Goal: Task Accomplishment & Management: Manage account settings

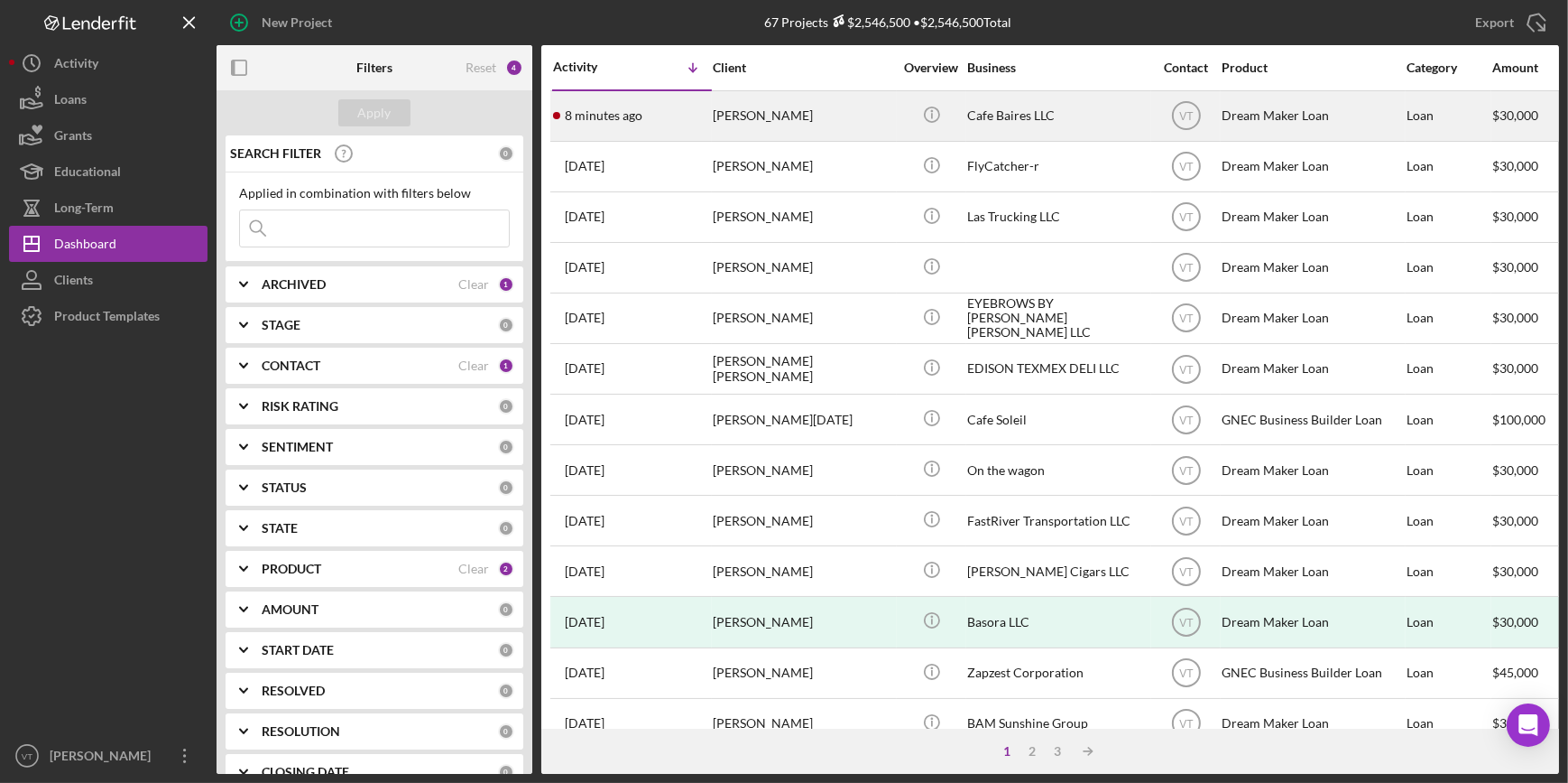
click at [700, 109] on div "8 minutes ago Eduardo Rosati" at bounding box center [632, 116] width 158 height 48
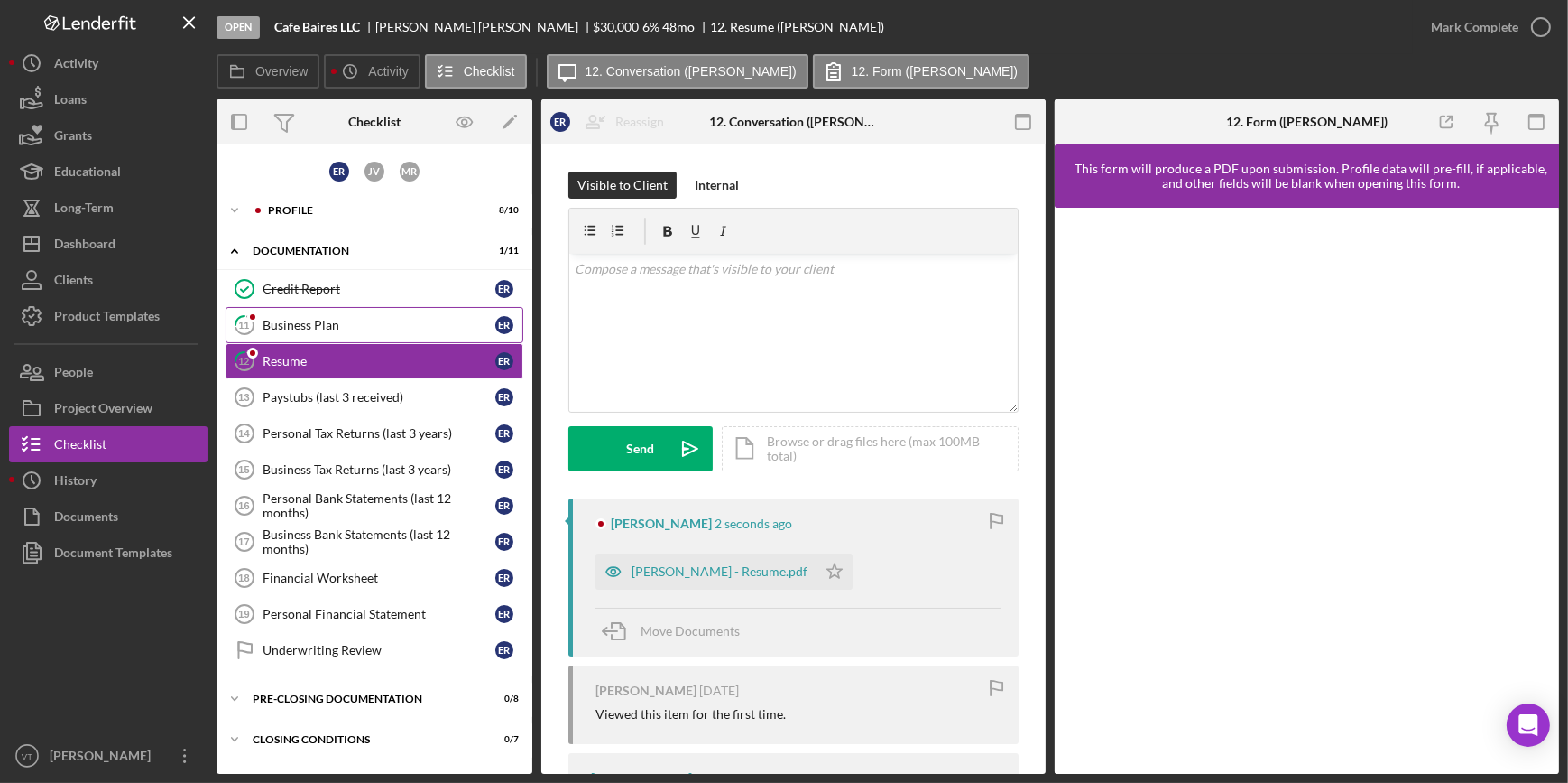
click at [332, 329] on div "Business Plan" at bounding box center [380, 324] width 233 height 14
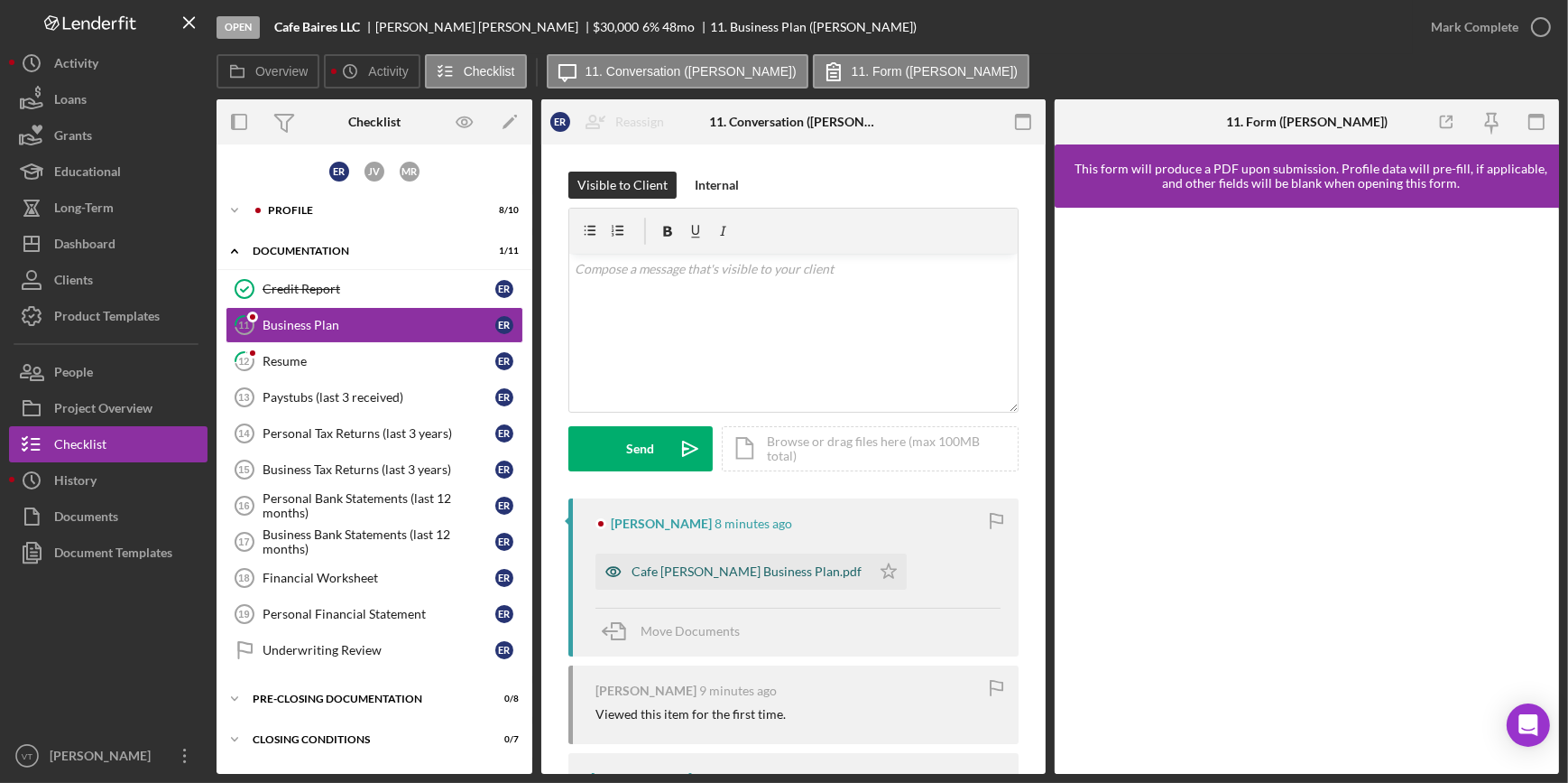
click at [667, 570] on div "Cafe Baires Business Plan.pdf" at bounding box center [746, 571] width 230 height 14
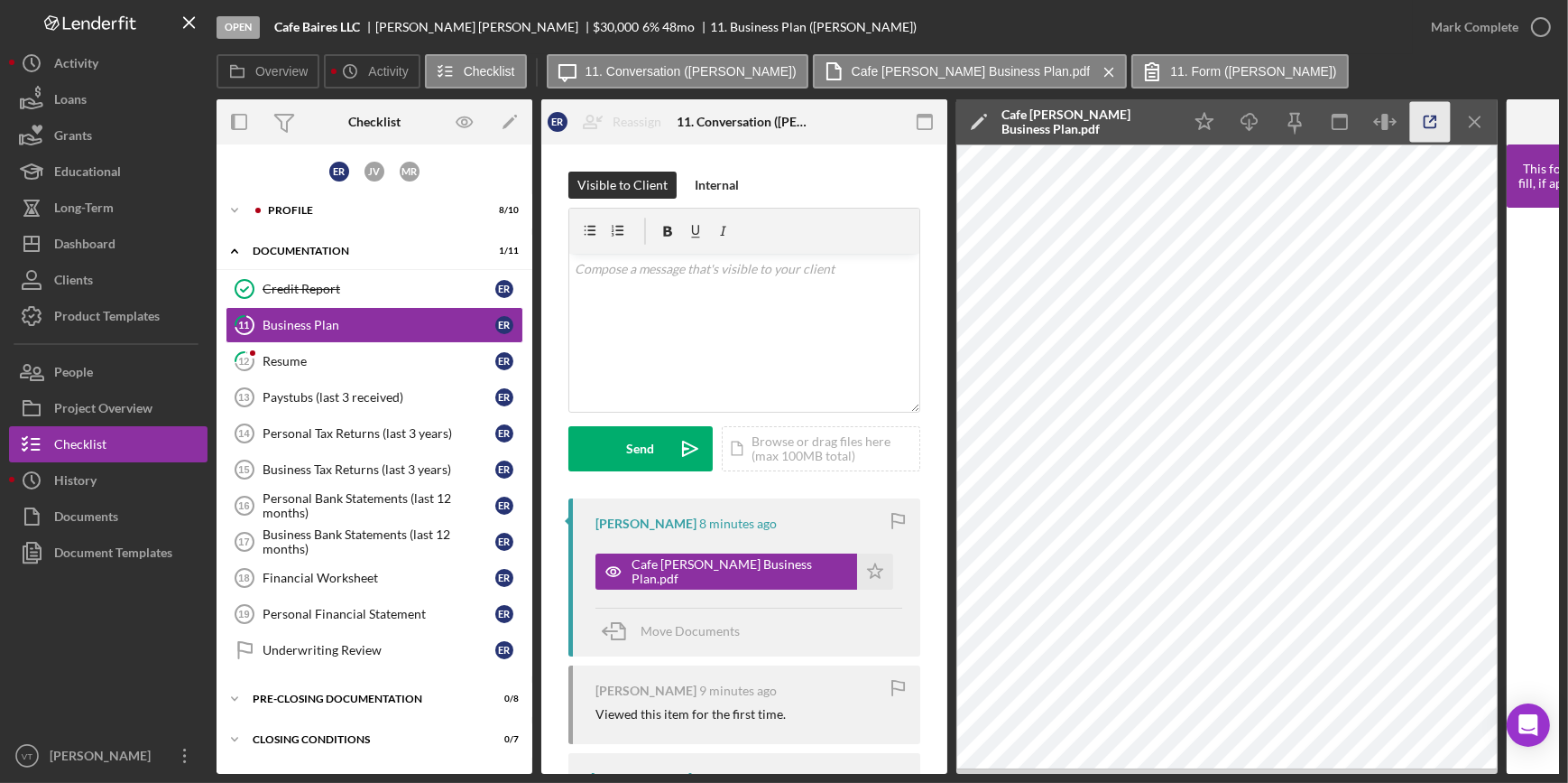
click at [1416, 123] on icon "button" at bounding box center [1430, 122] width 40 height 40
click at [1451, 21] on div "Mark Complete" at bounding box center [1474, 27] width 87 height 36
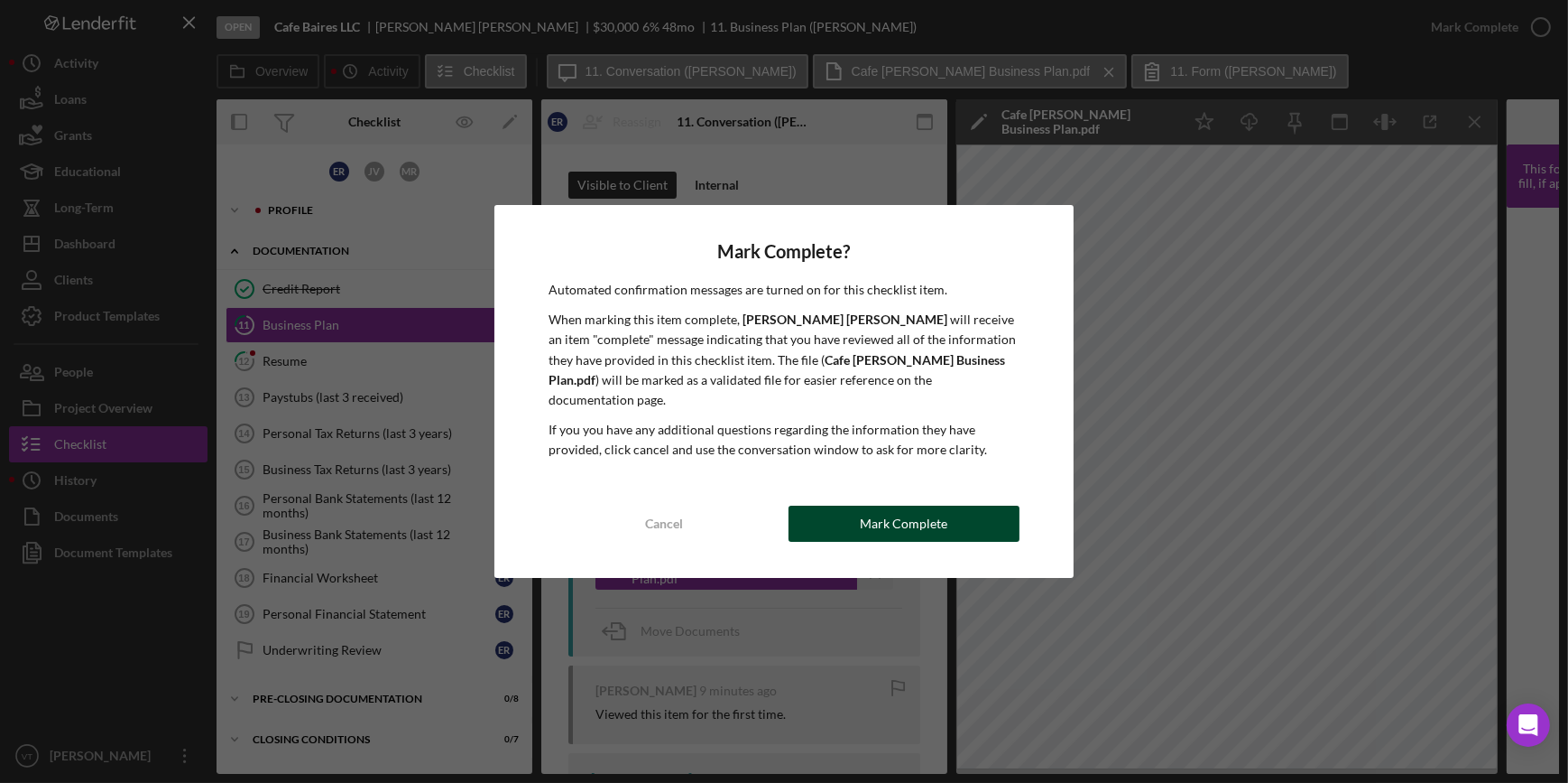
click at [902, 511] on div "Mark Complete" at bounding box center [903, 524] width 87 height 36
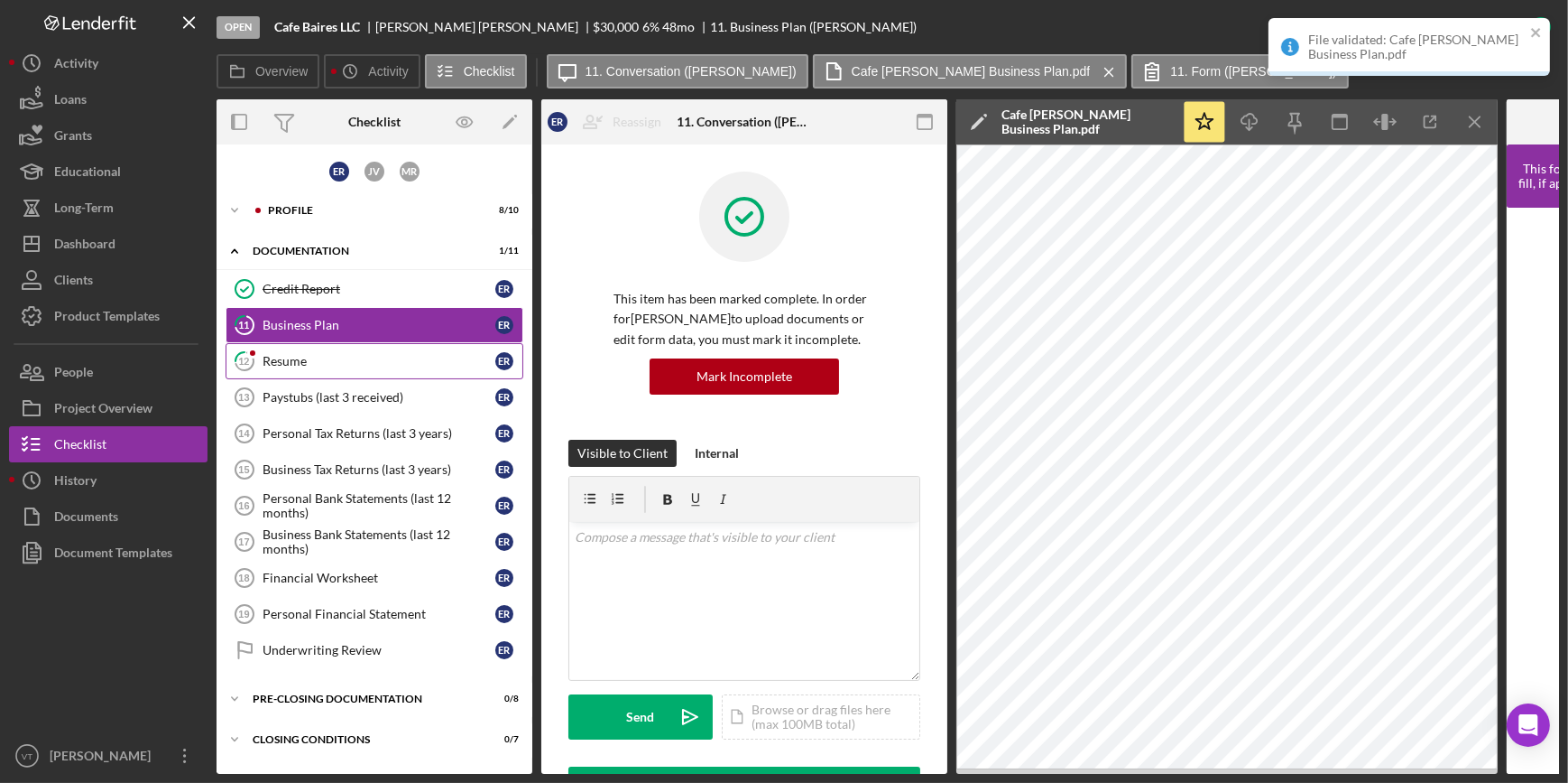
click at [370, 366] on div "Resume" at bounding box center [380, 361] width 233 height 14
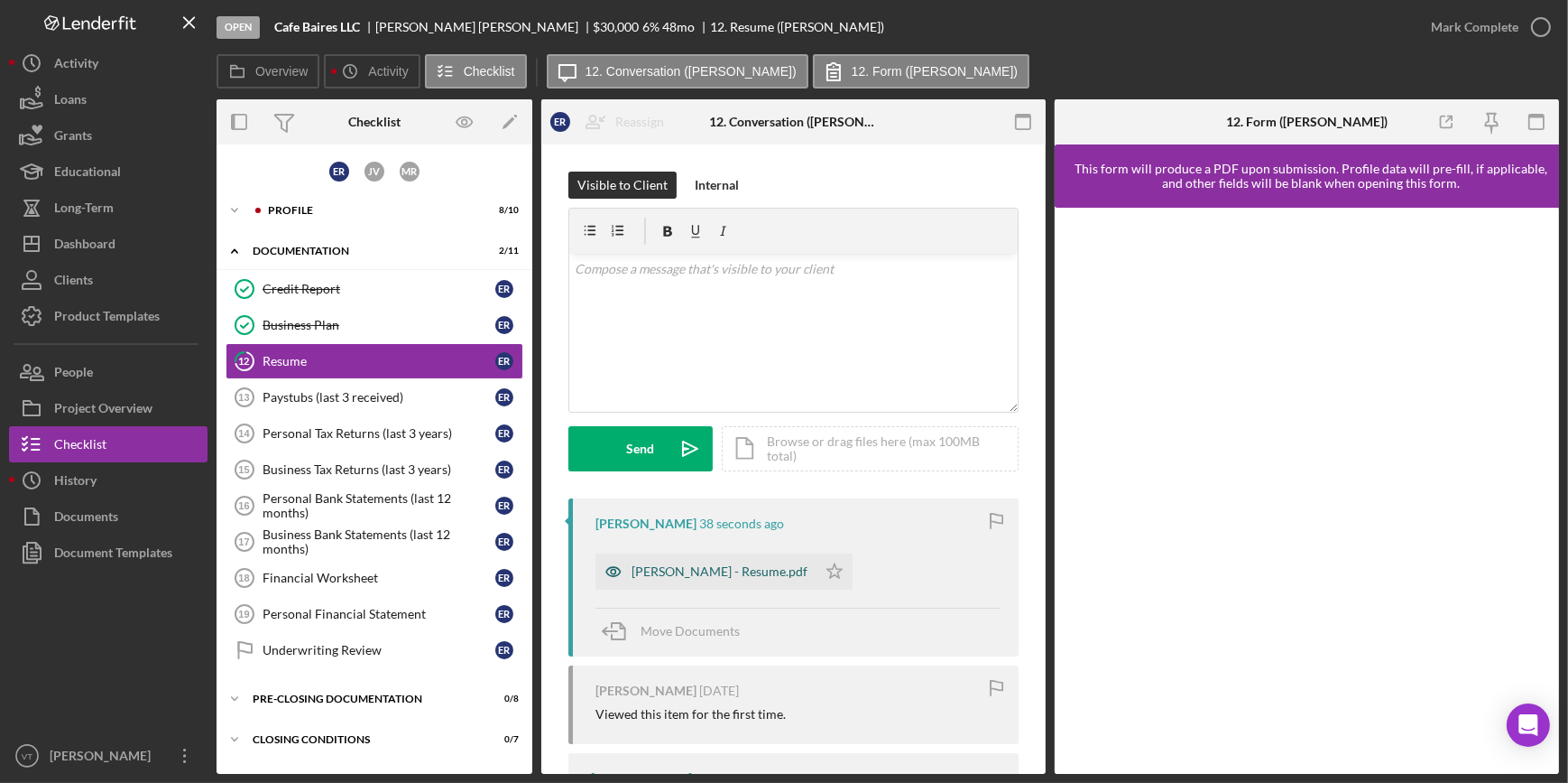
click at [693, 569] on div "Eduardo F. Rosati - Resume.pdf" at bounding box center [719, 571] width 176 height 14
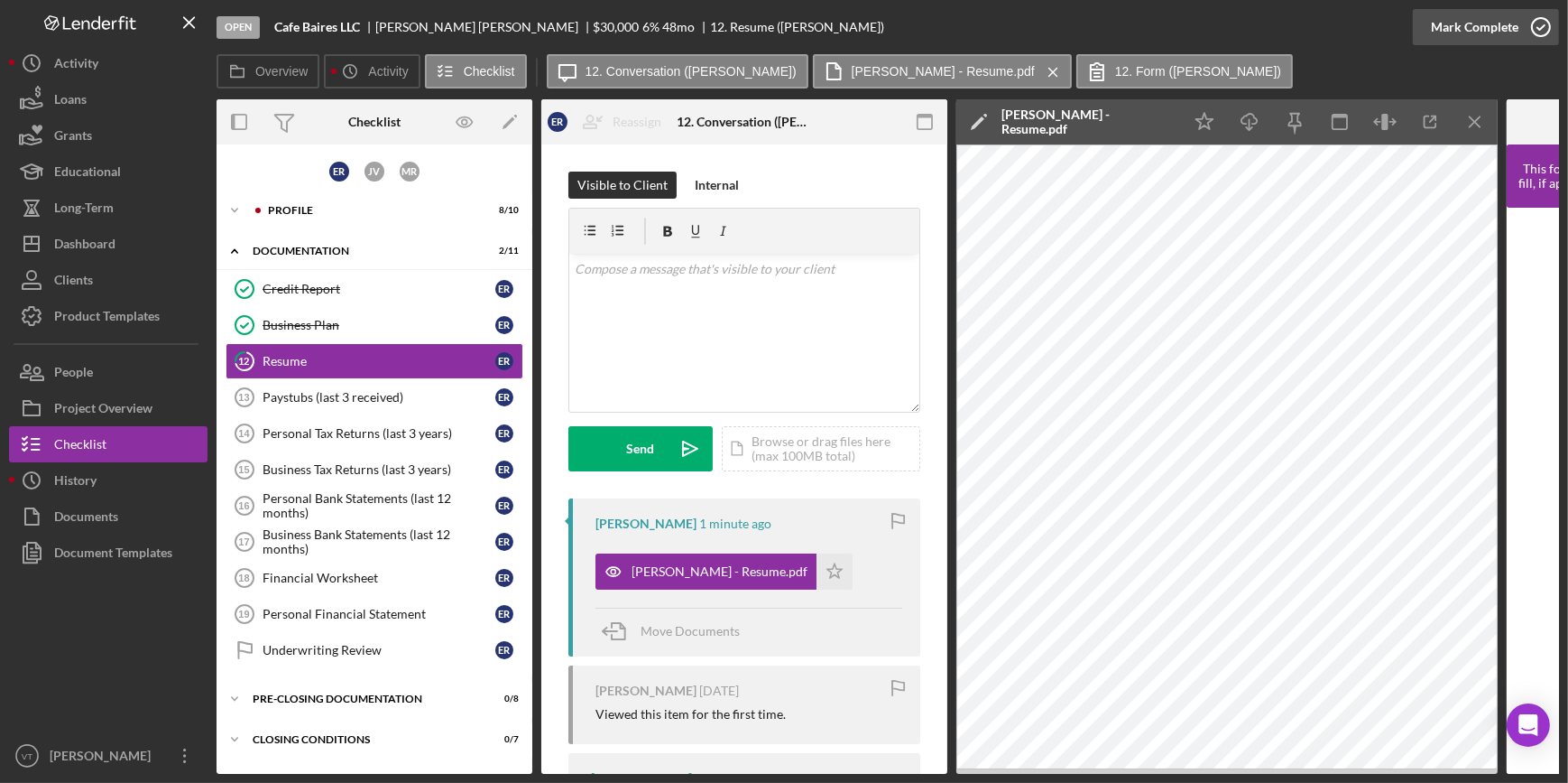
click at [1462, 27] on div "Mark Complete" at bounding box center [1474, 27] width 87 height 36
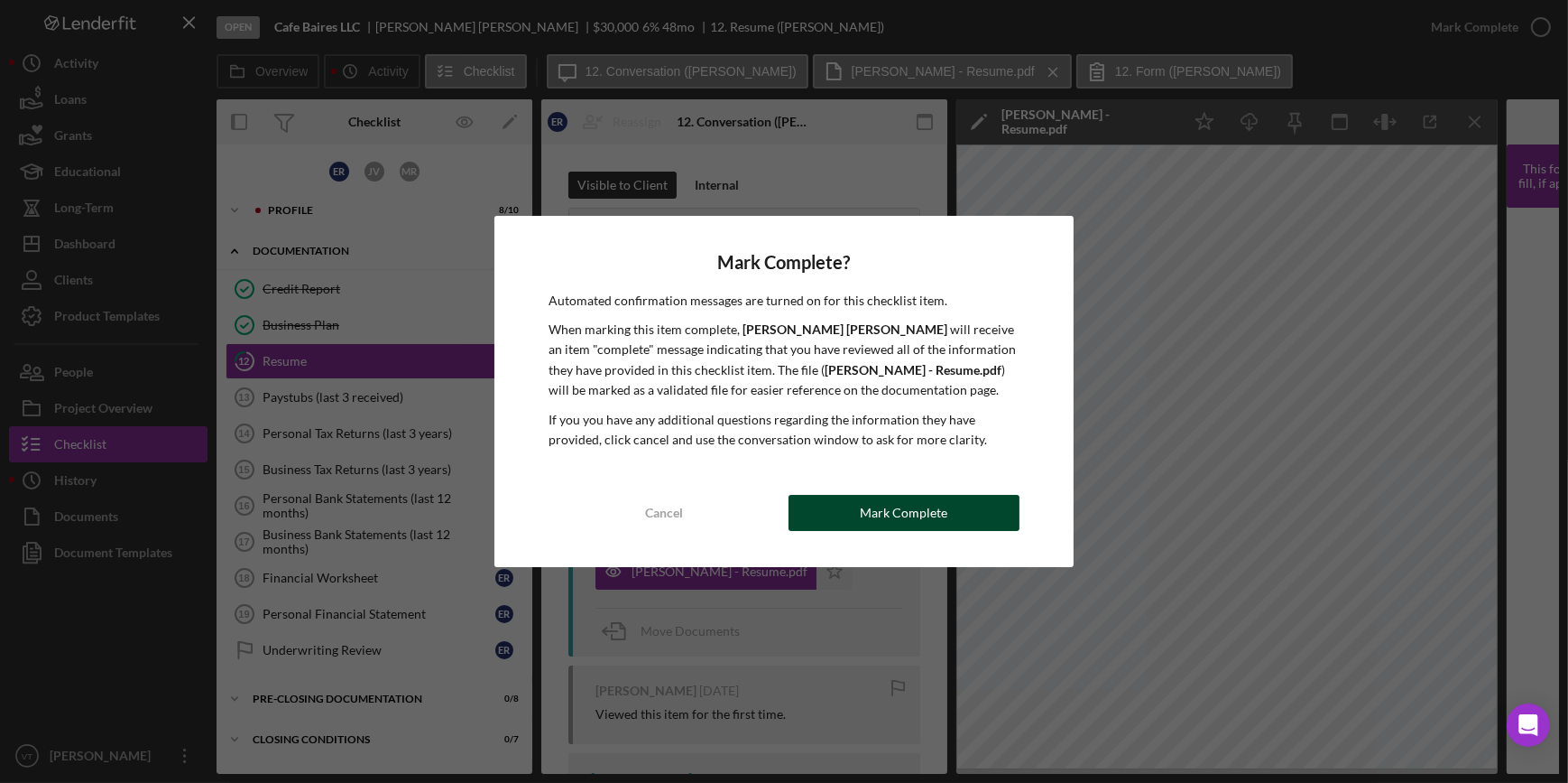
click at [857, 511] on button "Mark Complete" at bounding box center [905, 512] width 231 height 36
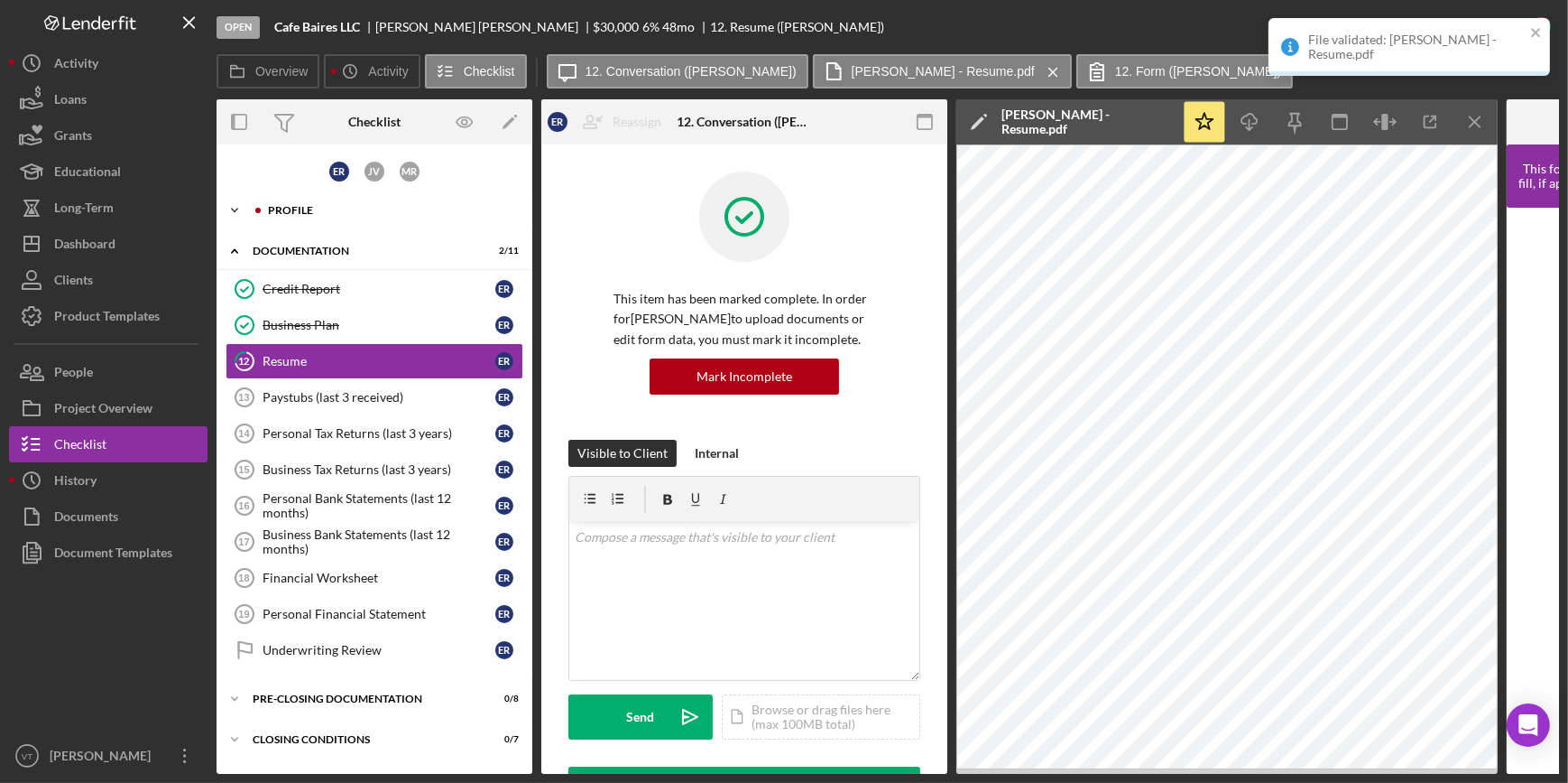
click at [242, 208] on icon "Icon/Expander" at bounding box center [235, 211] width 36 height 36
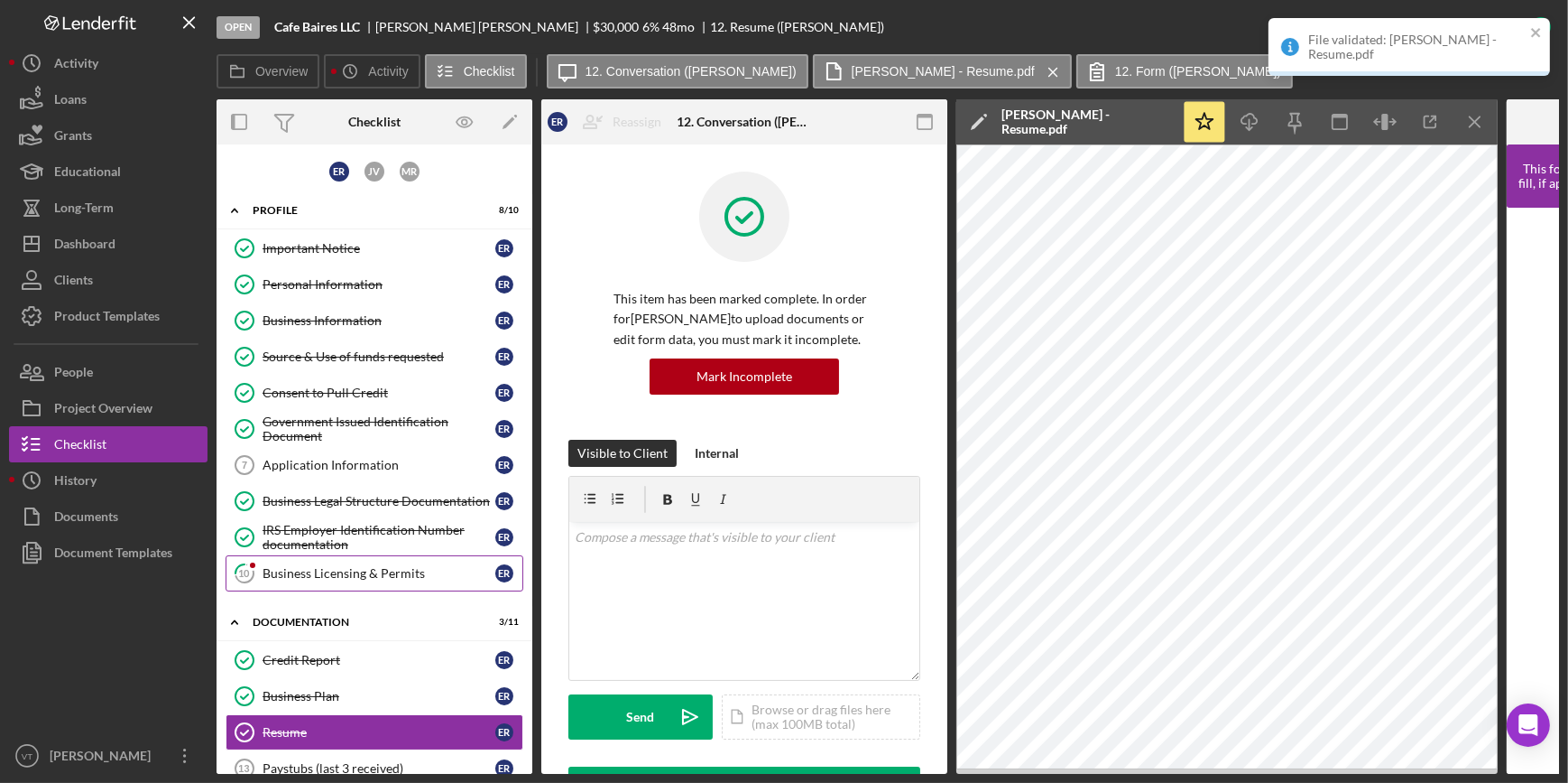
click at [340, 573] on div "Business Licensing & Permits" at bounding box center [380, 572] width 233 height 14
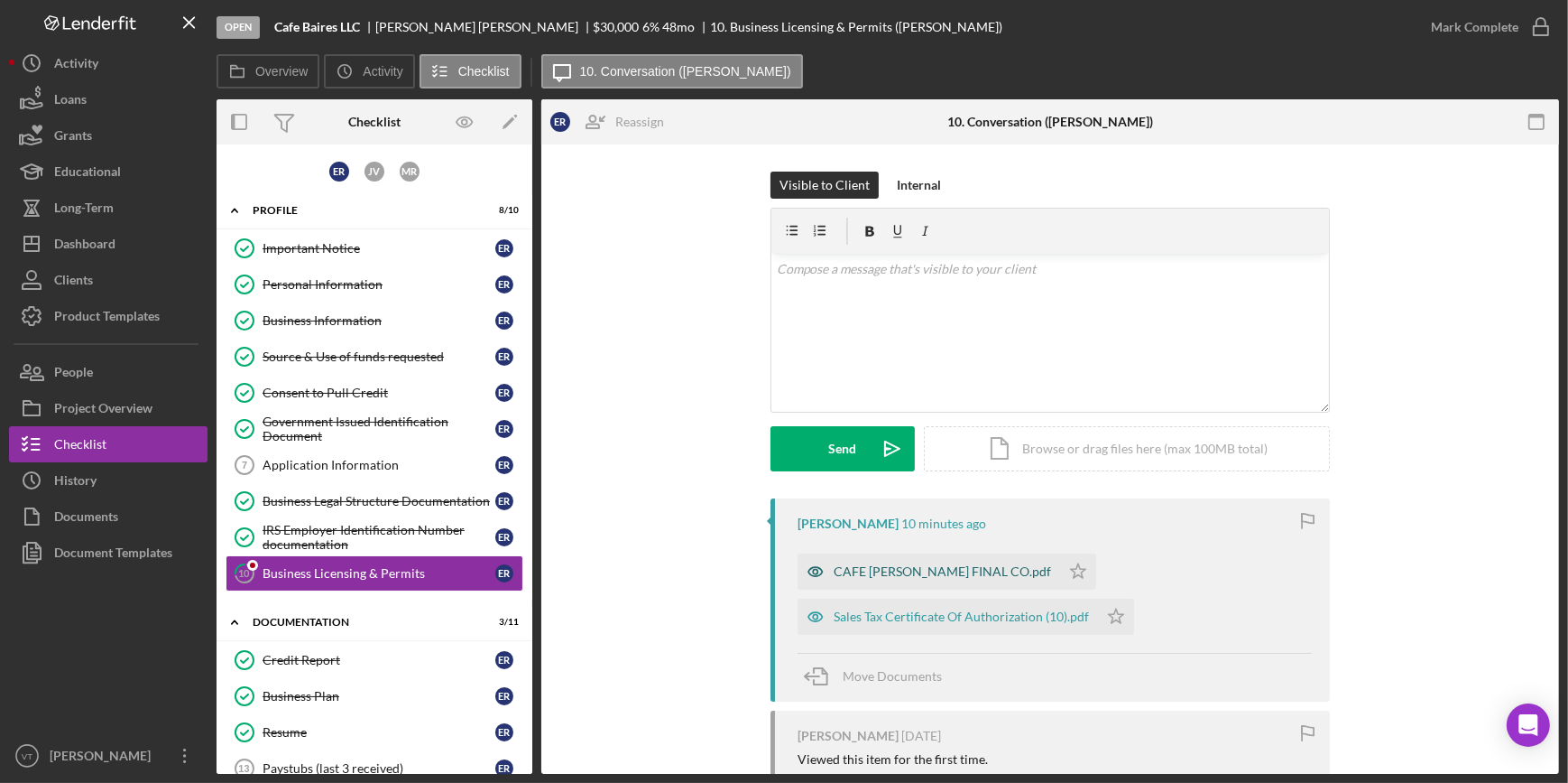
click at [861, 580] on div "CAFE BAIRES FINAL CO.pdf" at bounding box center [929, 572] width 263 height 36
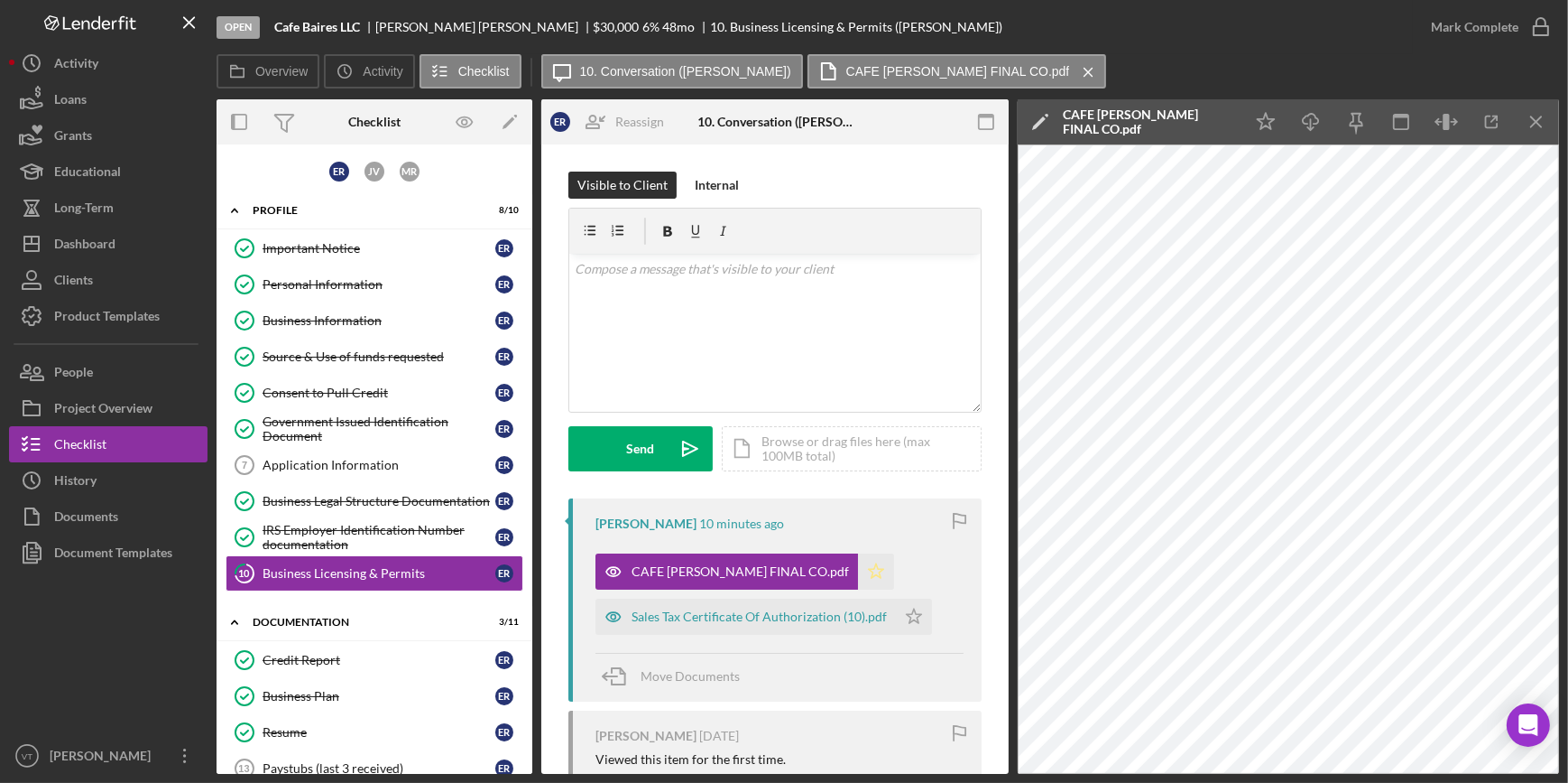
click at [859, 575] on icon "Icon/Star" at bounding box center [877, 572] width 36 height 36
click at [754, 614] on div "Sales Tax Certificate Of Authorization (10).pdf" at bounding box center [759, 616] width 256 height 14
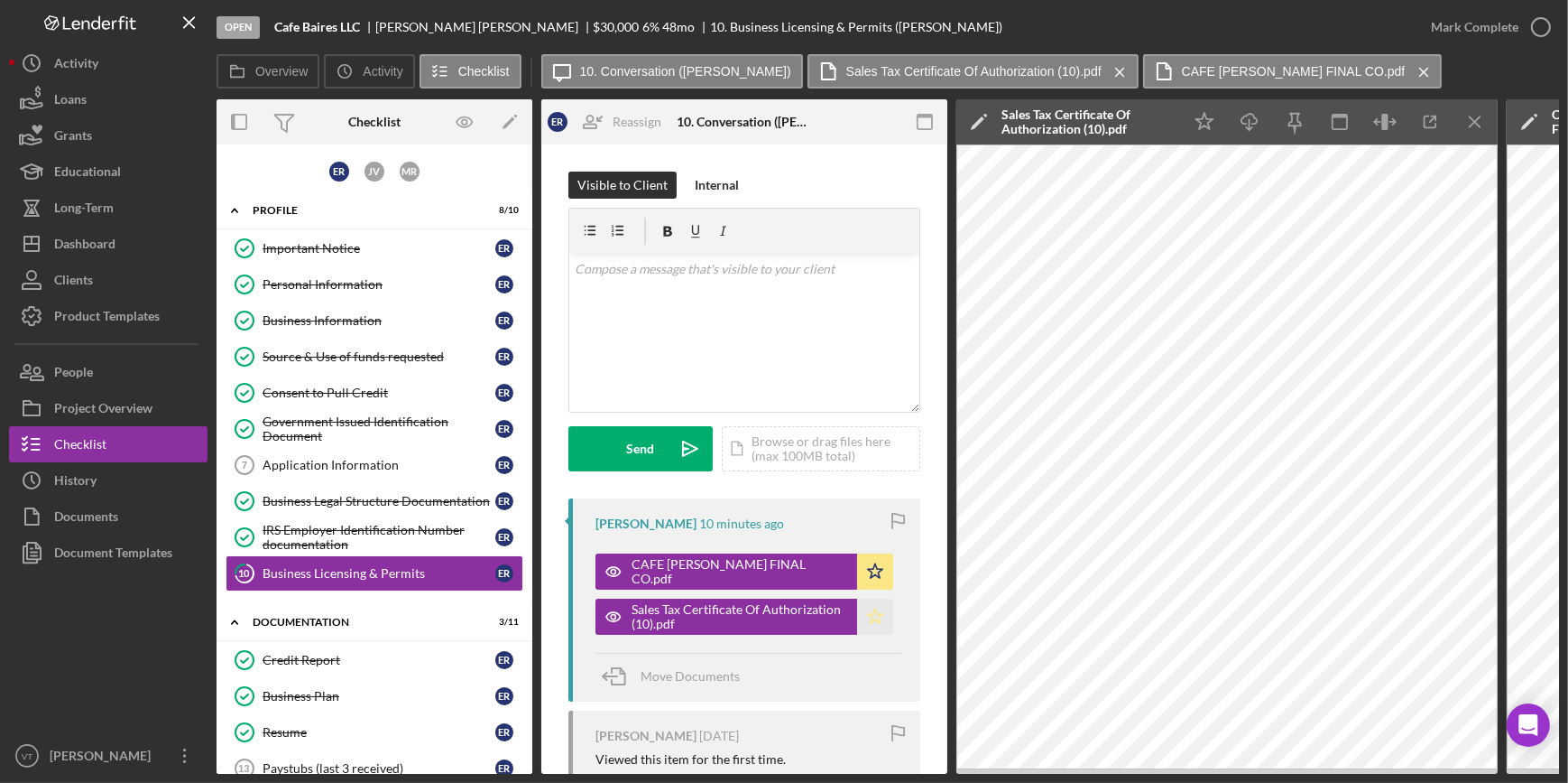
click at [865, 611] on icon "Icon/Star" at bounding box center [876, 617] width 36 height 36
click at [1449, 17] on div "Mark Complete" at bounding box center [1474, 27] width 87 height 36
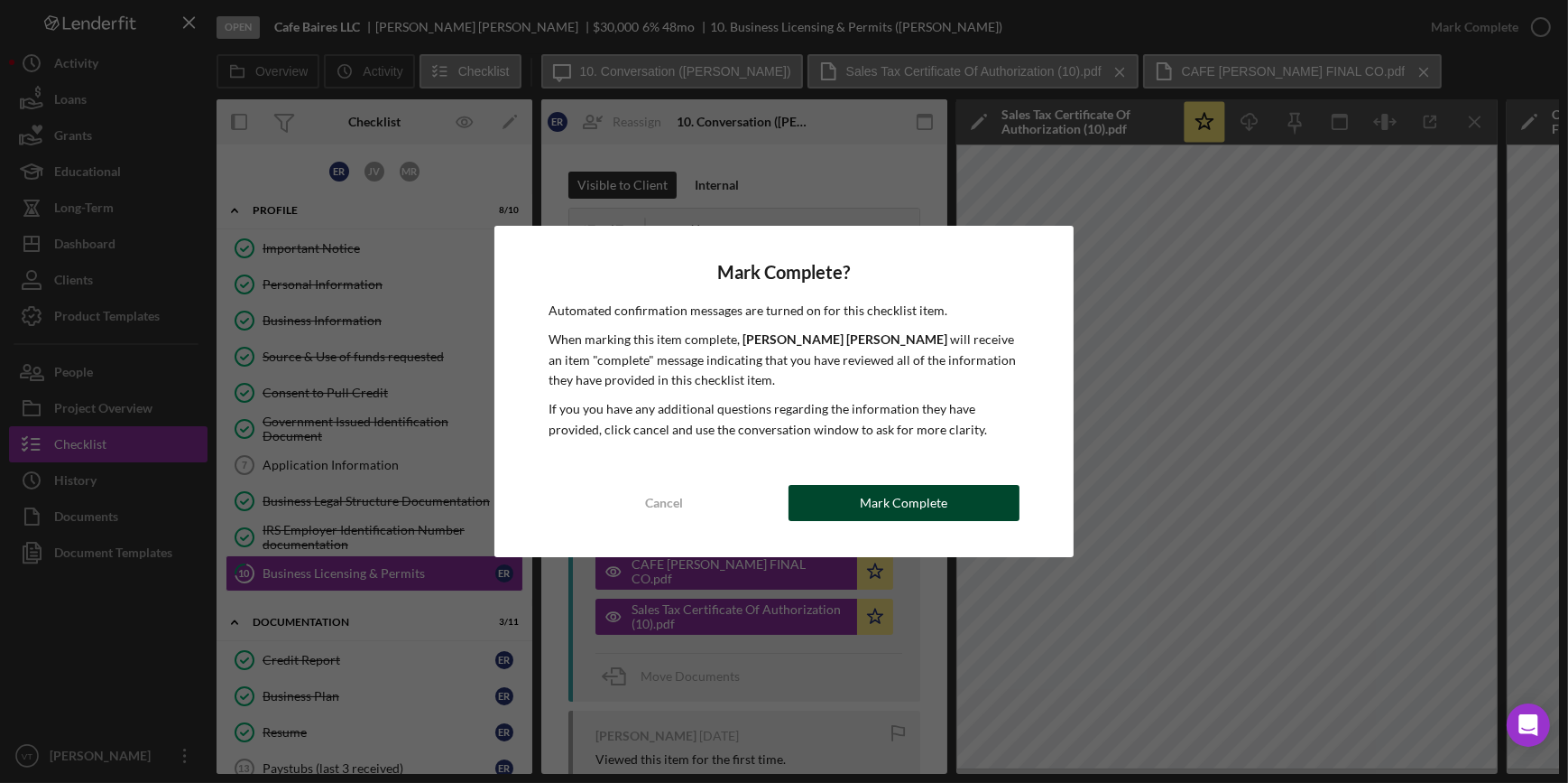
click at [806, 494] on button "Mark Complete" at bounding box center [905, 503] width 231 height 36
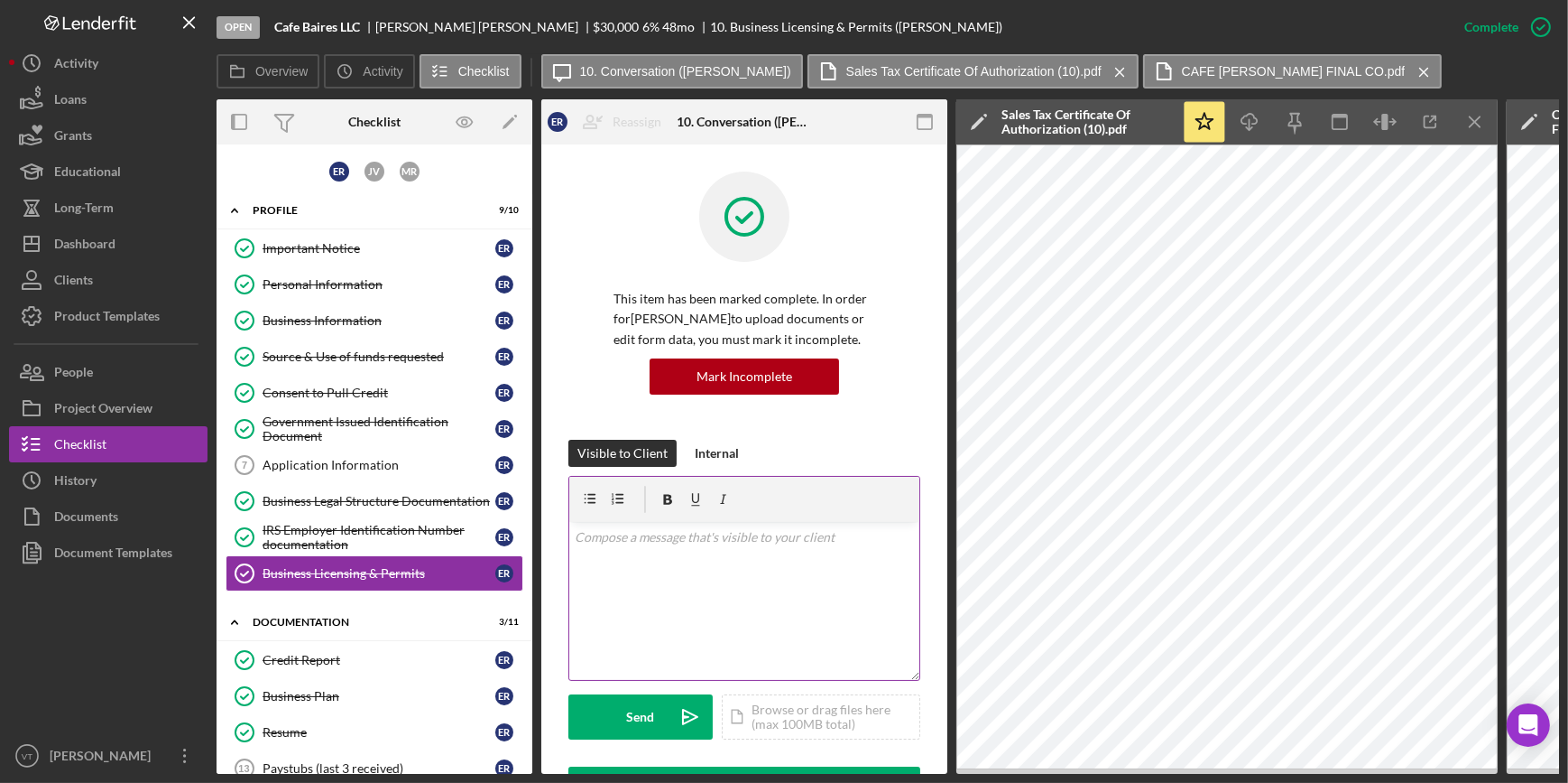
click at [614, 551] on div "v Color teal Color pink Remove color Add row above Add row below Add column bef…" at bounding box center [744, 601] width 350 height 158
drag, startPoint x: 740, startPoint y: 545, endPoint x: 576, endPoint y: 556, distance: 164.4
click at [576, 556] on div "v Color teal Color pink Remove color Add row above Add row below Add column bef…" at bounding box center [744, 601] width 350 height 158
click at [126, 239] on button "Icon/Dashboard Dashboard" at bounding box center [108, 243] width 198 height 36
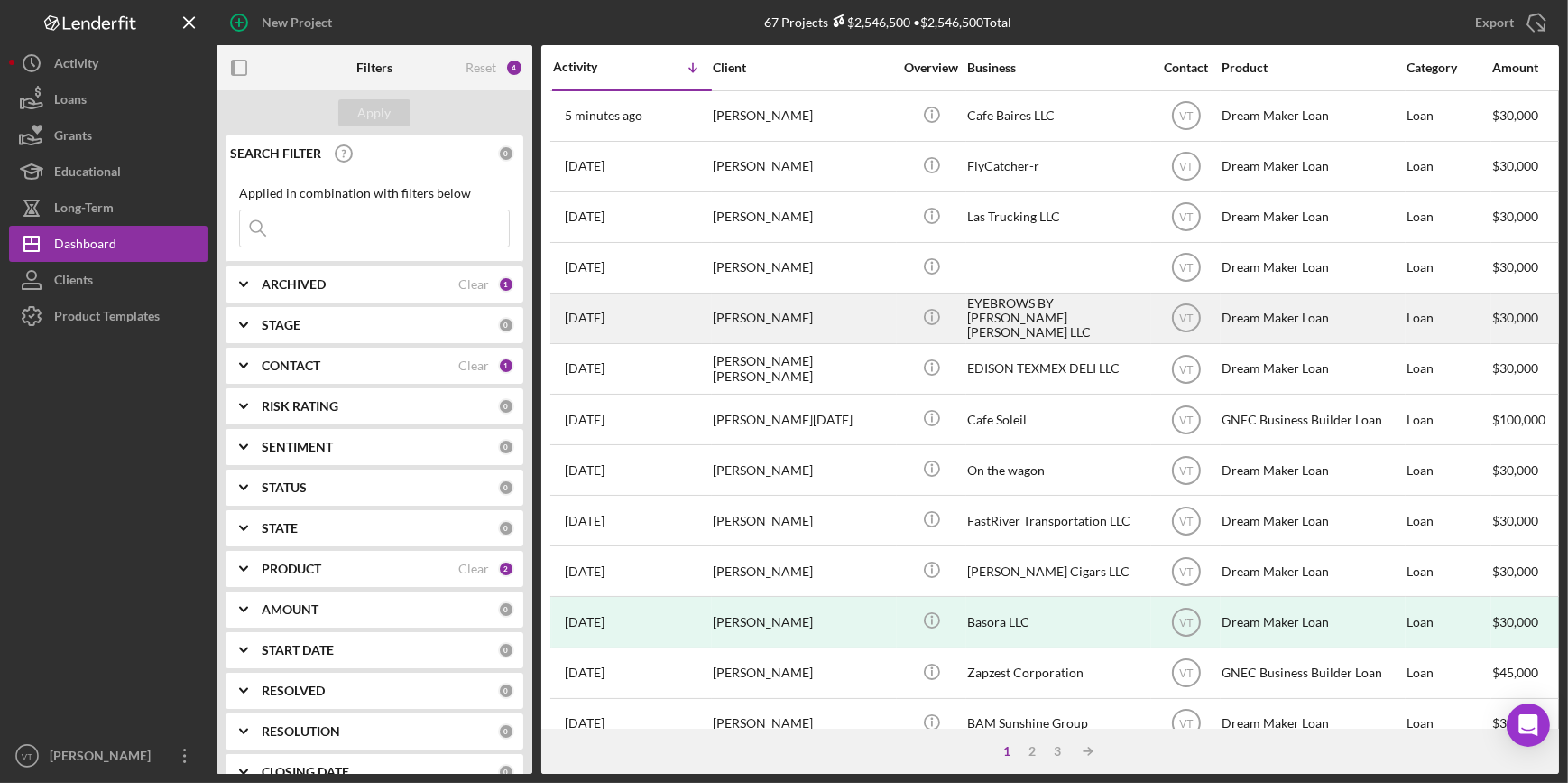
click at [877, 307] on div "Camilo Zambrano" at bounding box center [803, 318] width 180 height 48
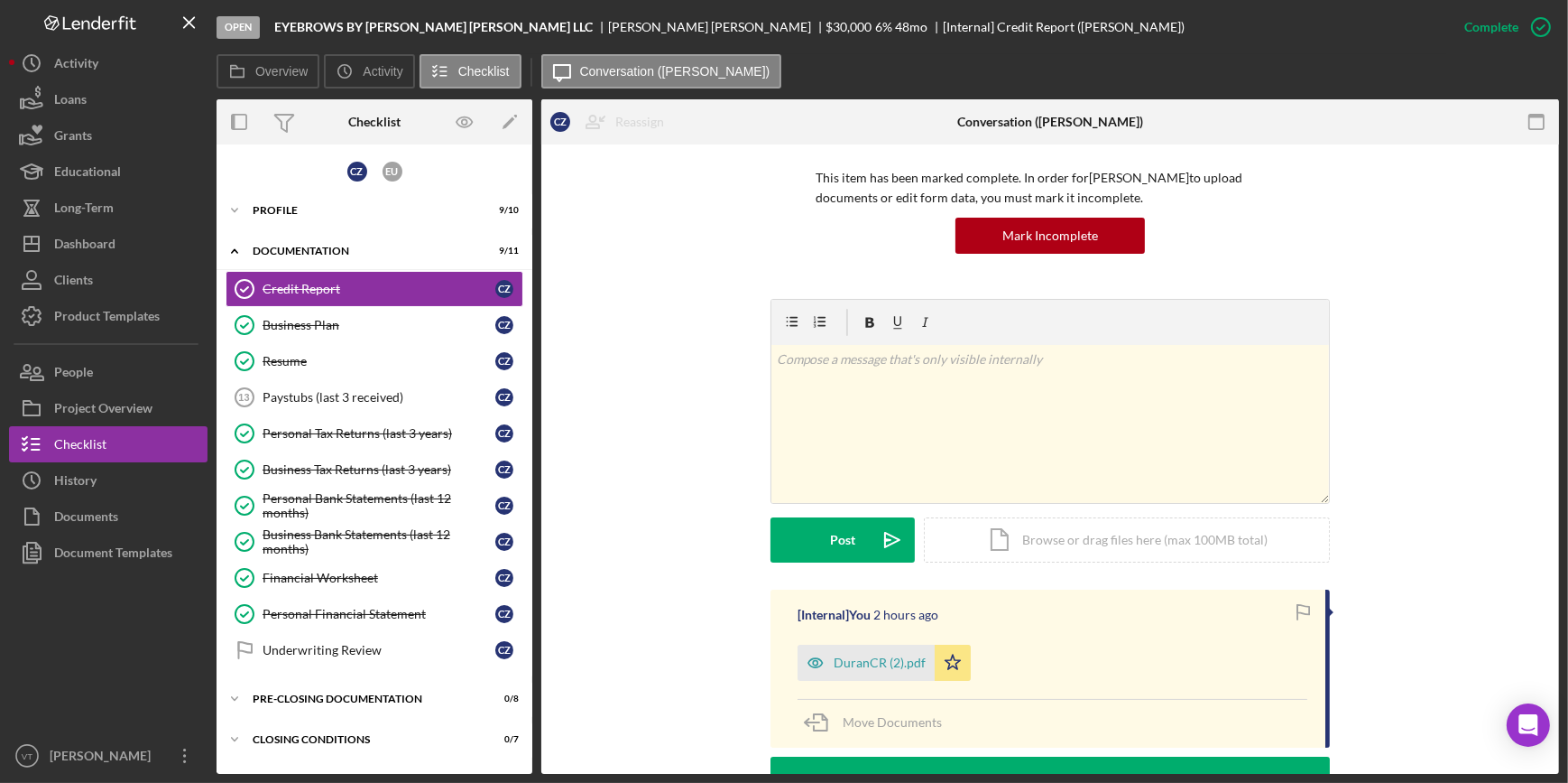
scroll to position [410, 0]
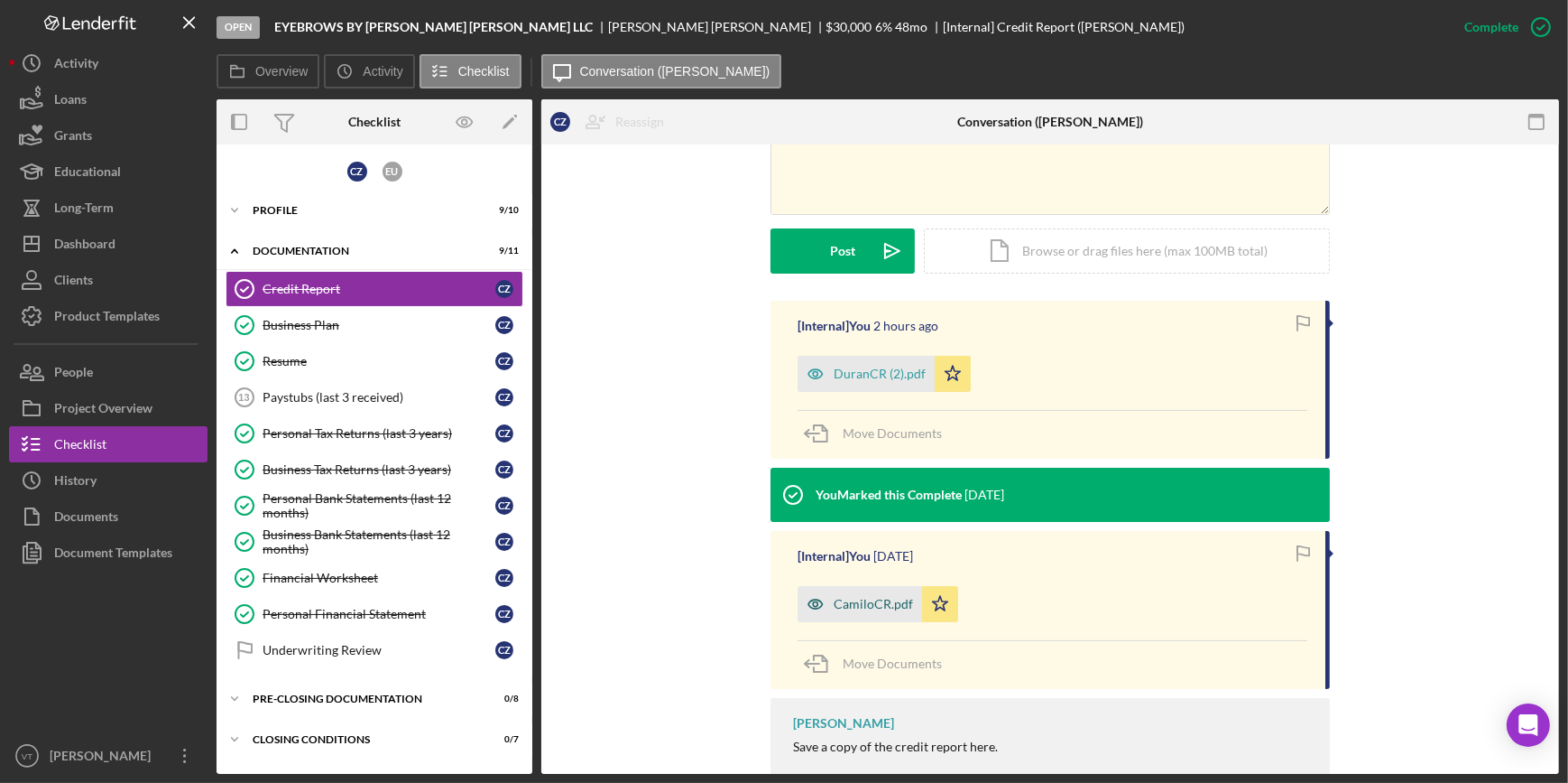
click at [823, 600] on icon "button" at bounding box center [815, 603] width 36 height 36
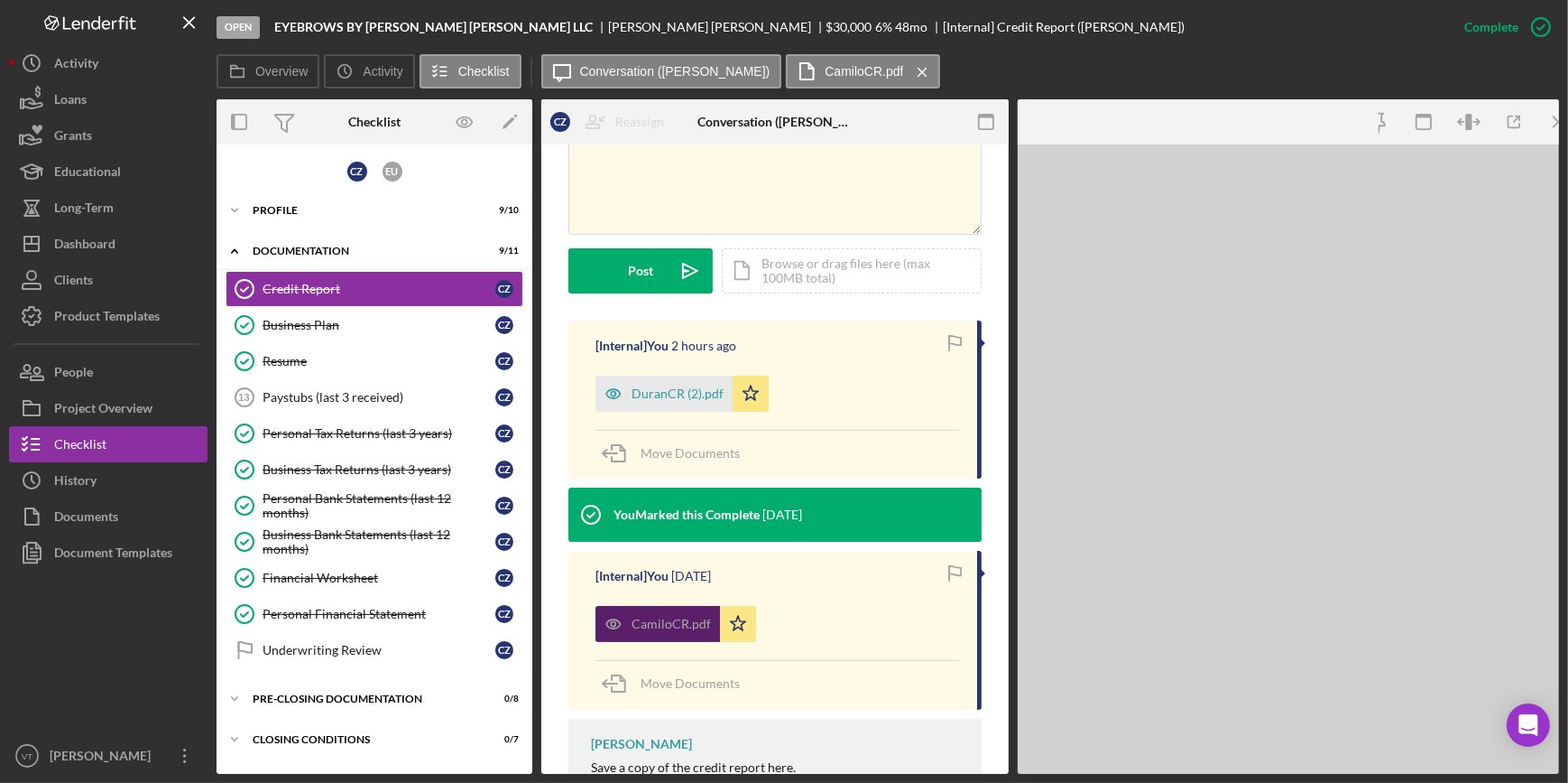
scroll to position [431, 0]
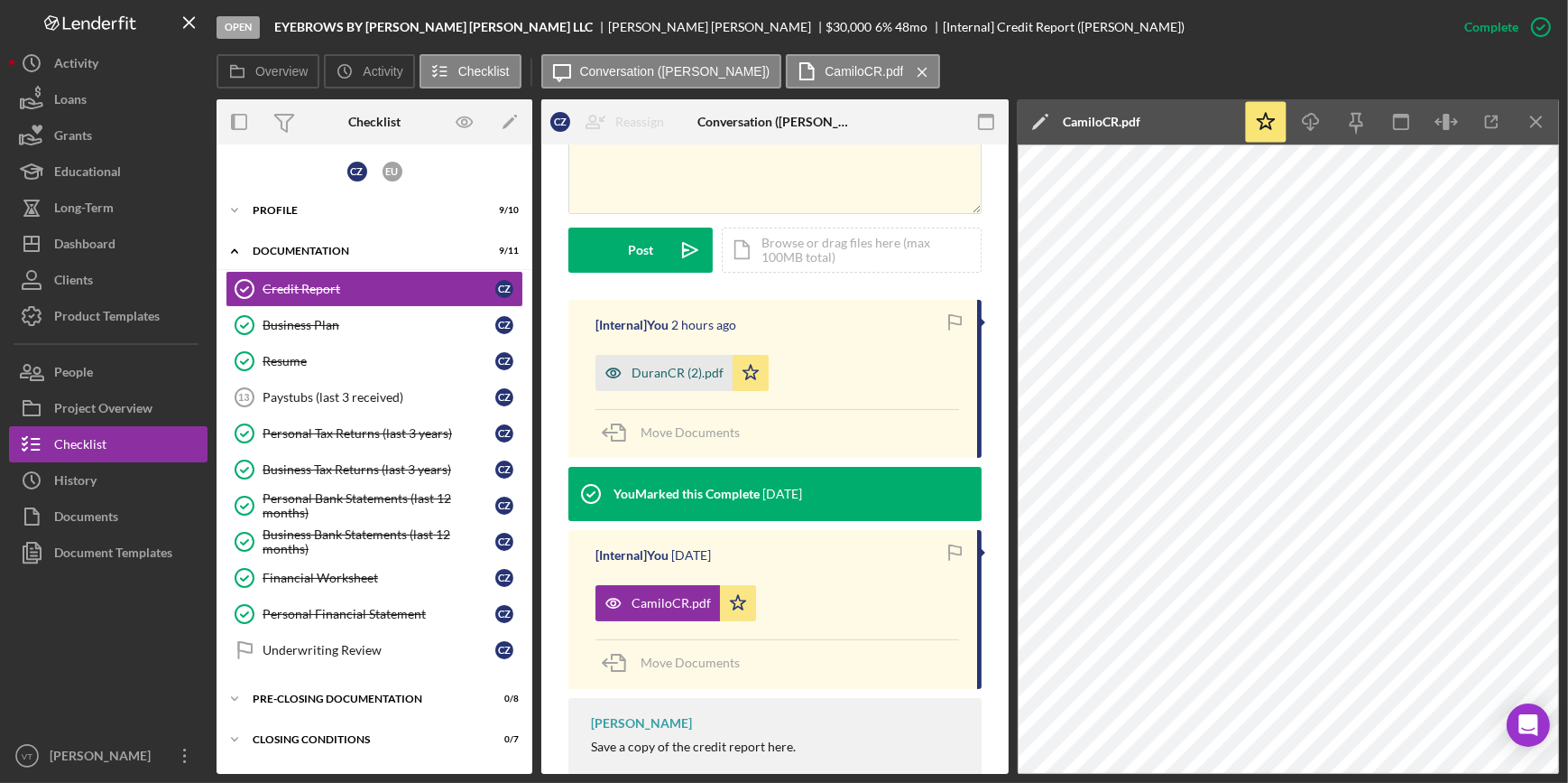
click at [665, 359] on div "DuranCR (2).pdf" at bounding box center [664, 373] width 137 height 36
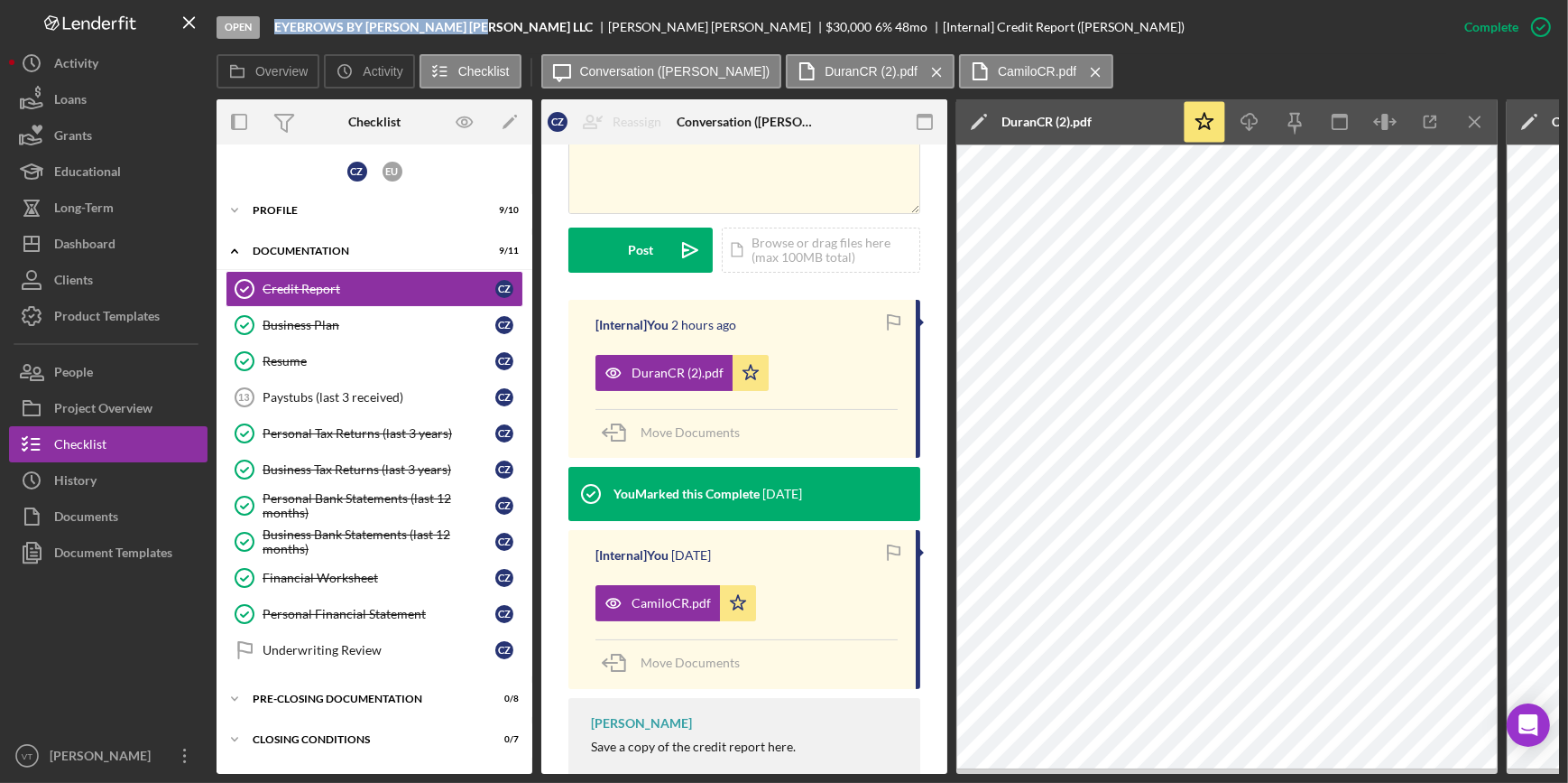
drag, startPoint x: 481, startPoint y: 24, endPoint x: 274, endPoint y: 29, distance: 207.1
click at [274, 29] on div "EYEBROWS BY ERIKA VIVIANA LLC" at bounding box center [441, 26] width 334 height 14
copy b "EYEBROWS BY ERIKA VIVIANA LLC"
click at [146, 241] on button "Icon/Dashboard Dashboard" at bounding box center [108, 243] width 198 height 36
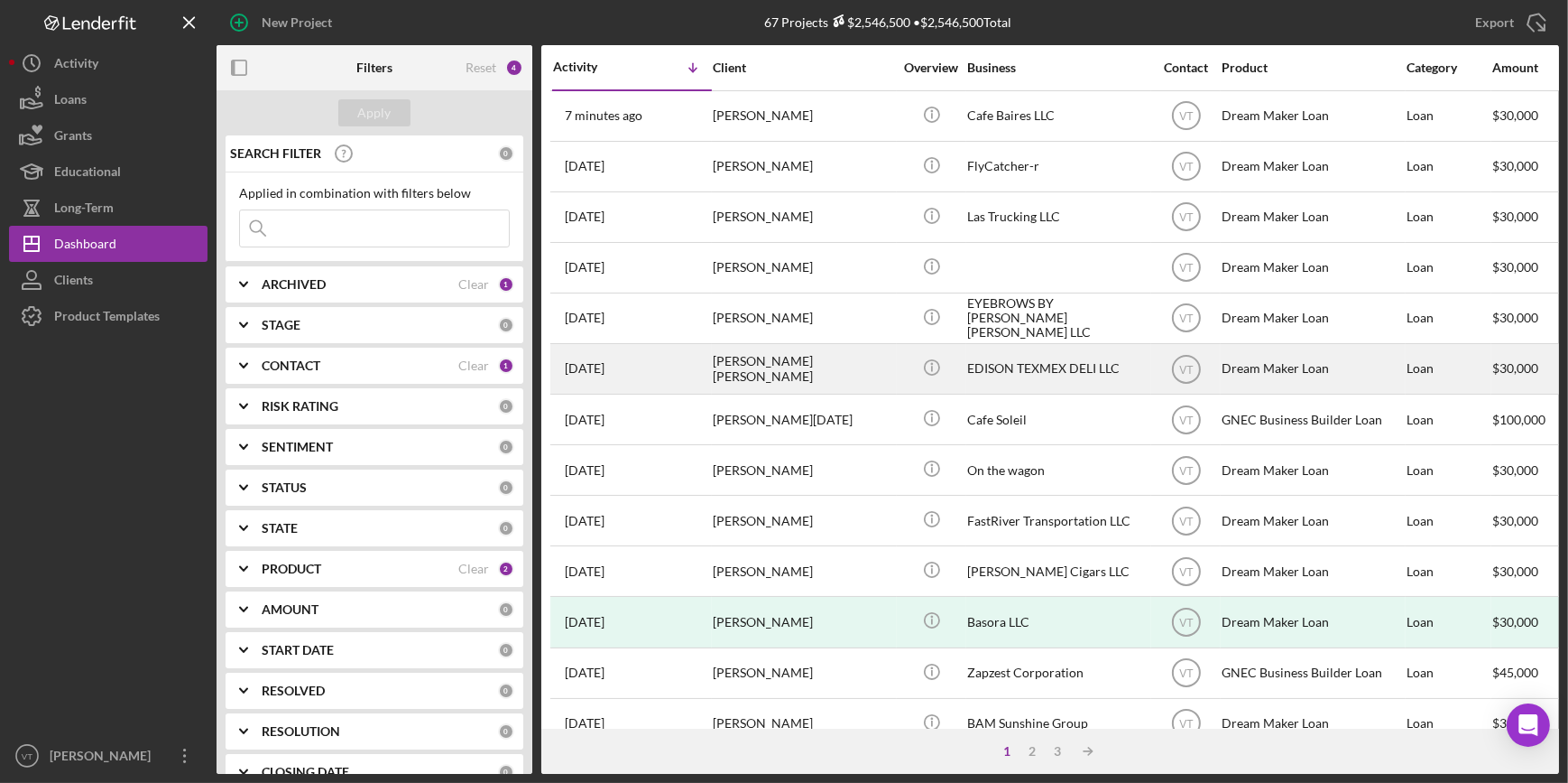
click at [757, 368] on div "LUIS LUNA MARTINEZ" at bounding box center [803, 368] width 180 height 48
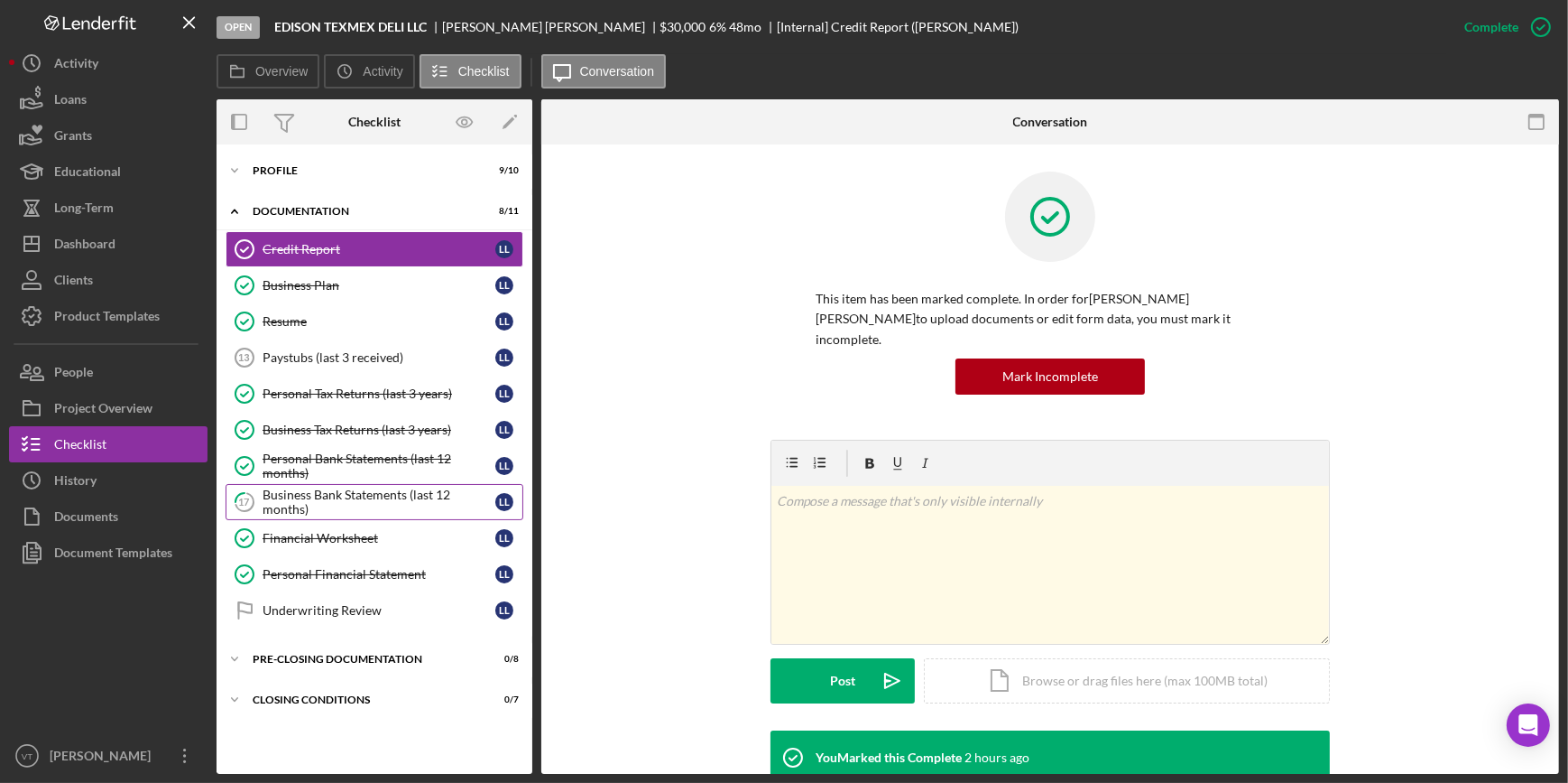
click at [361, 493] on div "Business Bank Statements (last 12 months)" at bounding box center [380, 502] width 233 height 29
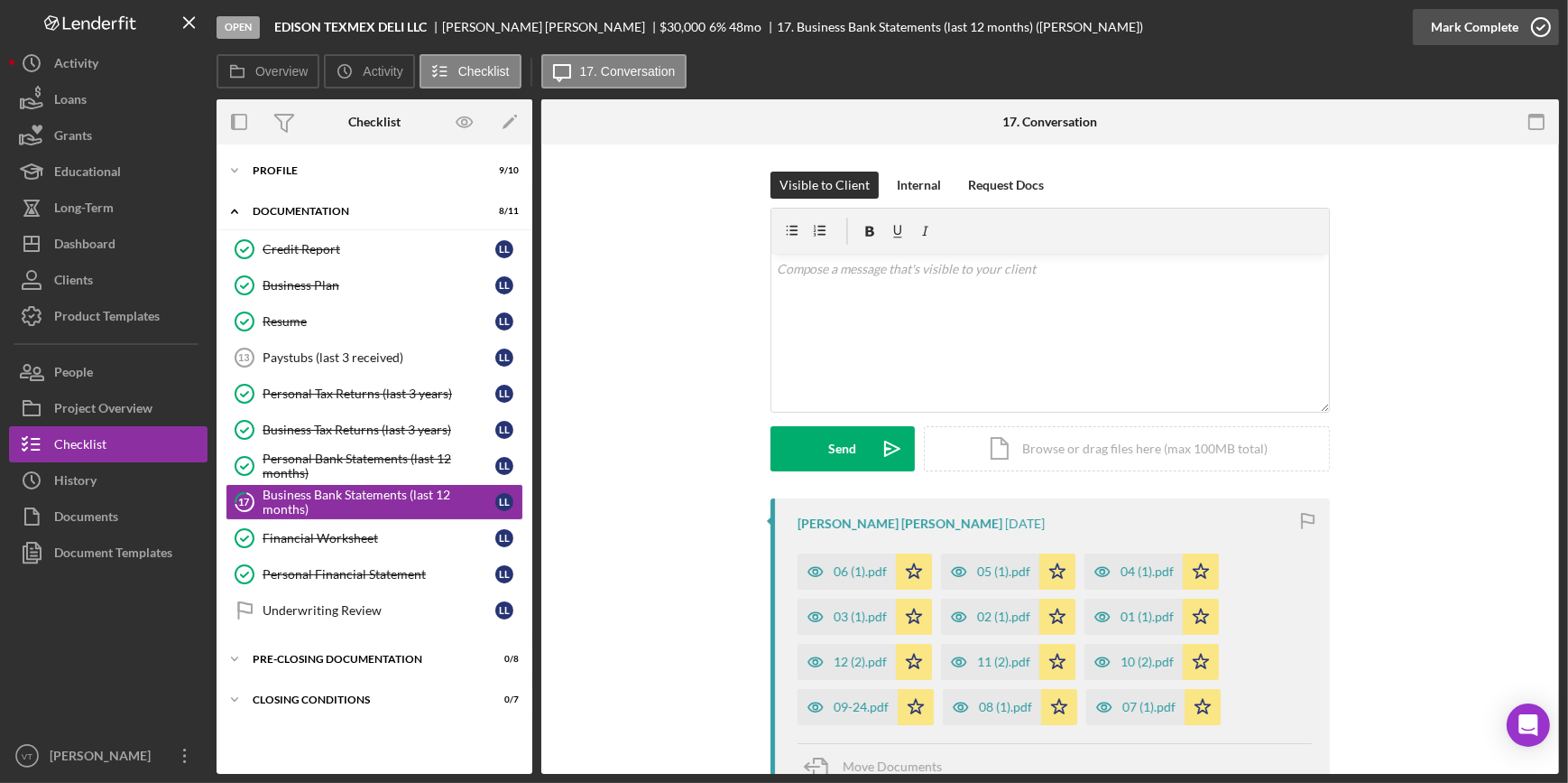
click at [1451, 29] on div "Mark Complete" at bounding box center [1474, 27] width 87 height 36
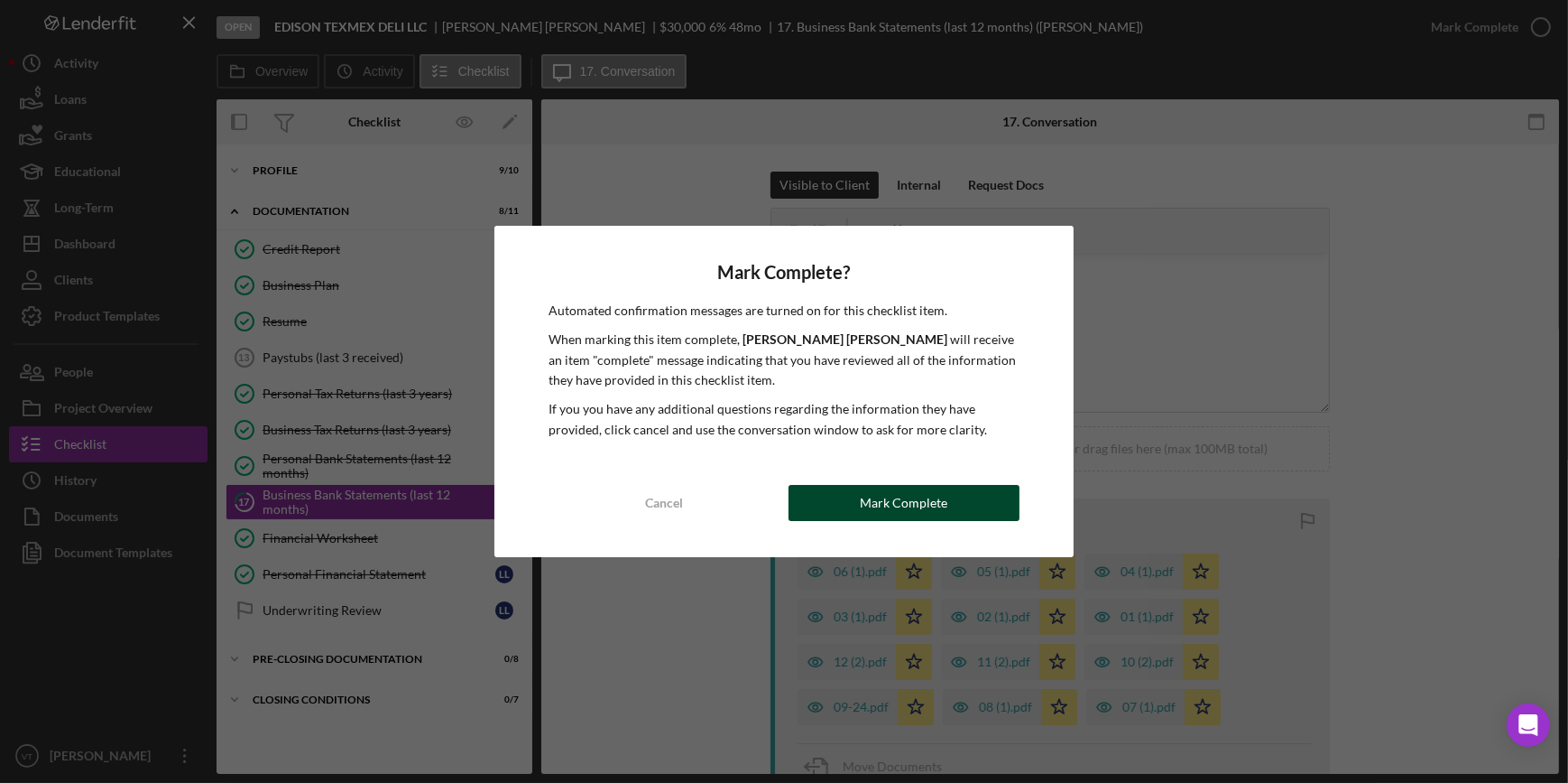
click at [880, 510] on div "Mark Complete" at bounding box center [903, 503] width 87 height 36
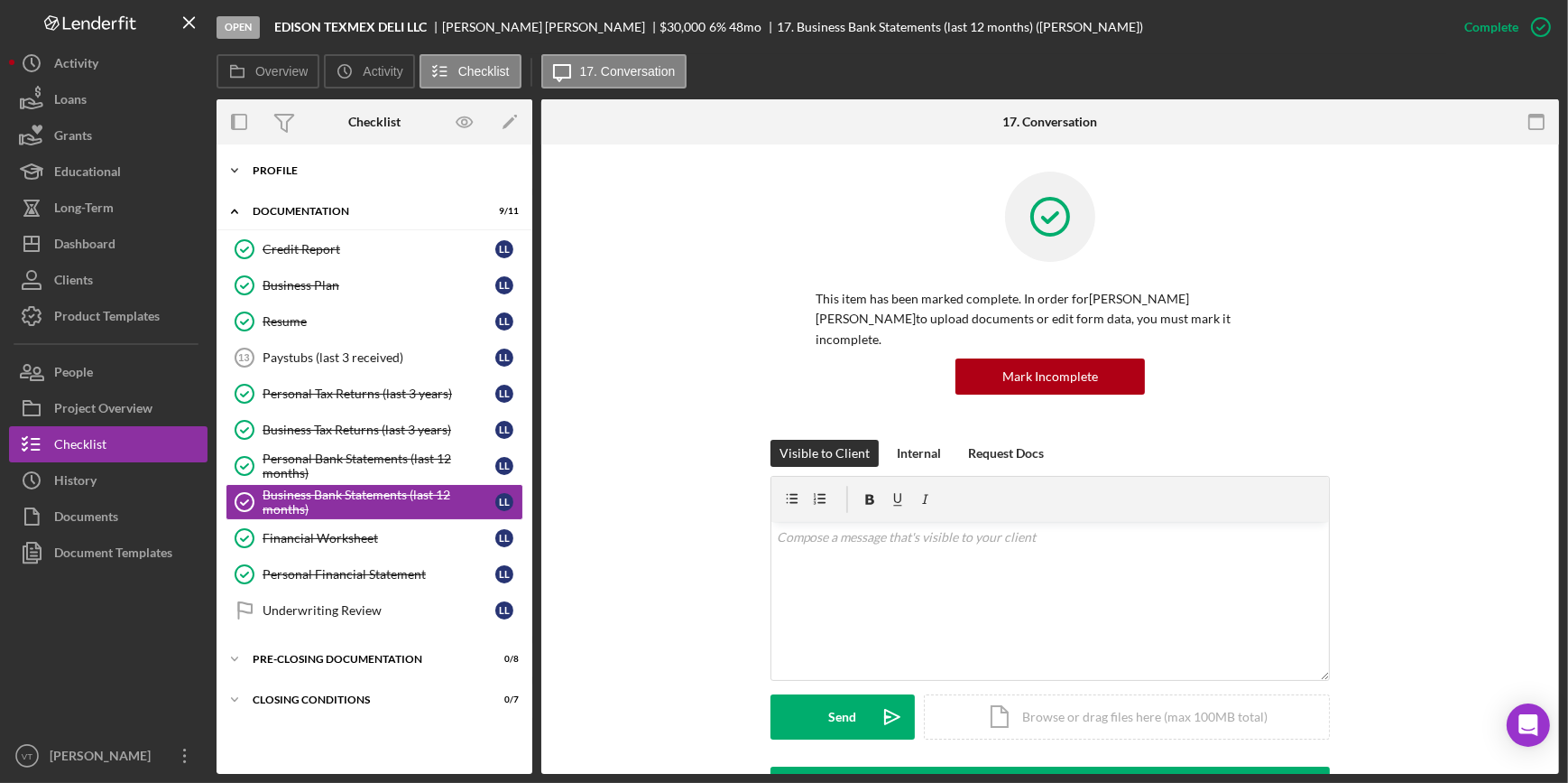
click at [254, 172] on div "Profile" at bounding box center [381, 171] width 257 height 11
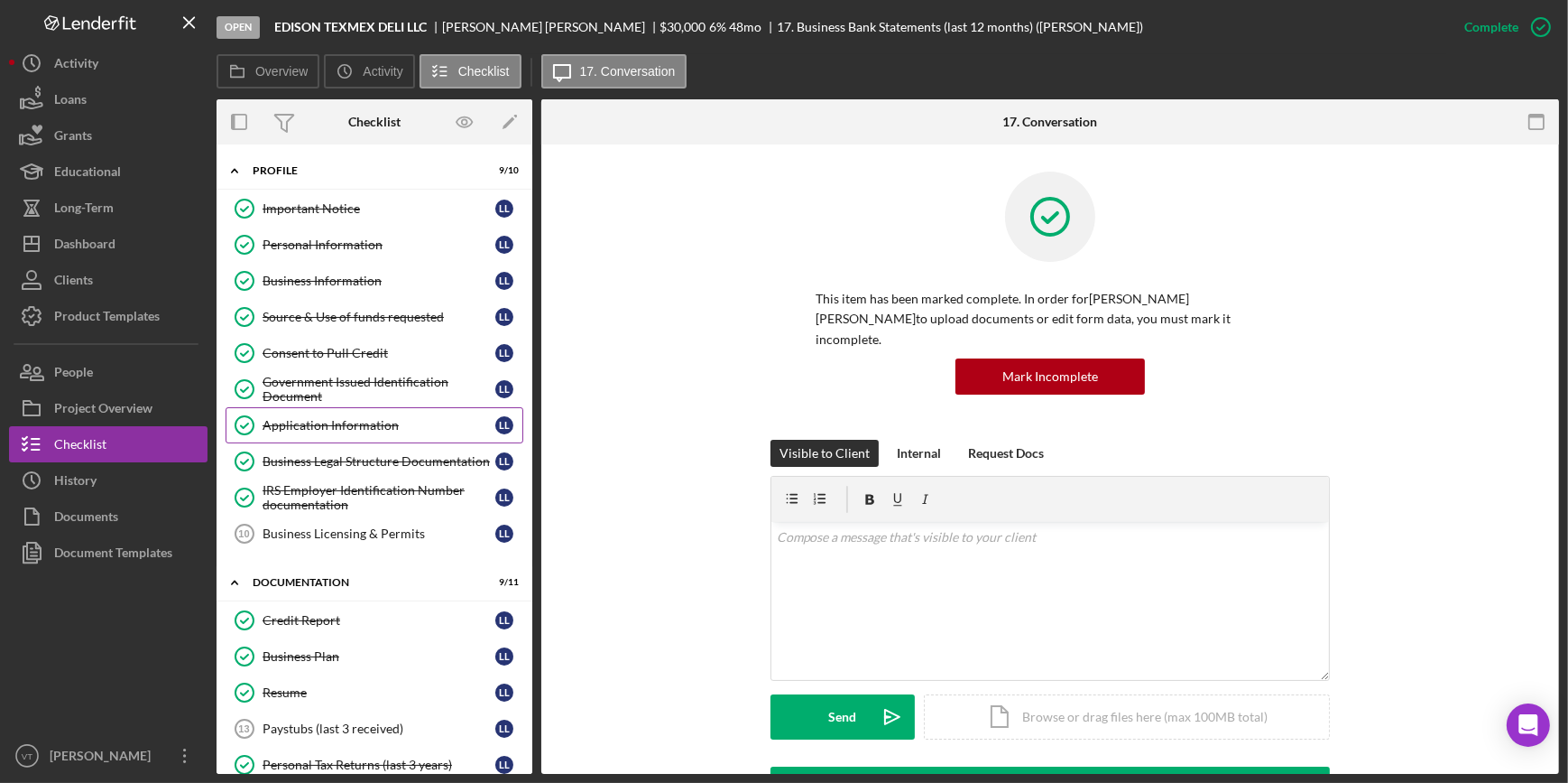
click at [331, 422] on div "Application Information" at bounding box center [380, 425] width 233 height 14
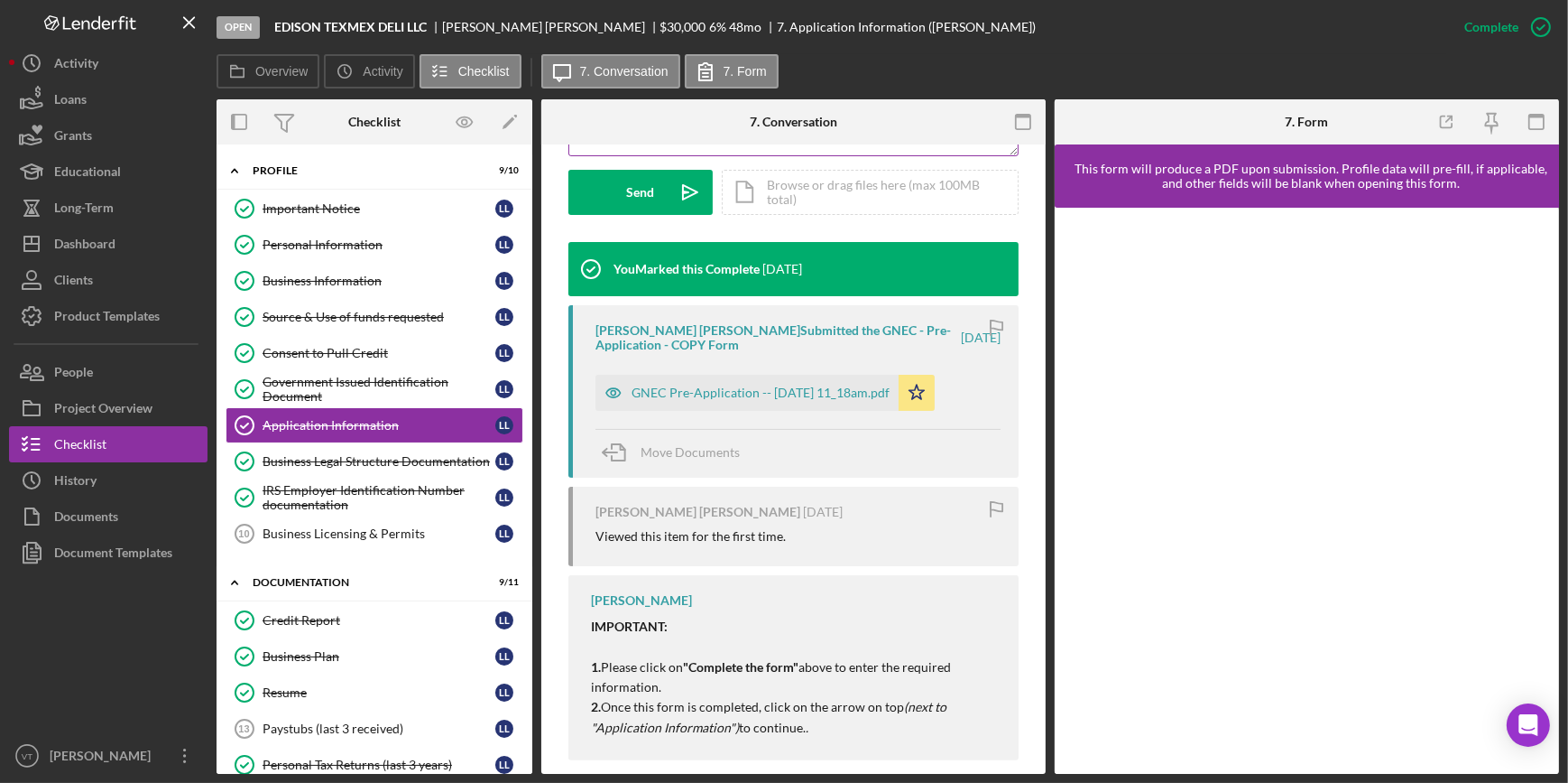
scroll to position [546, 0]
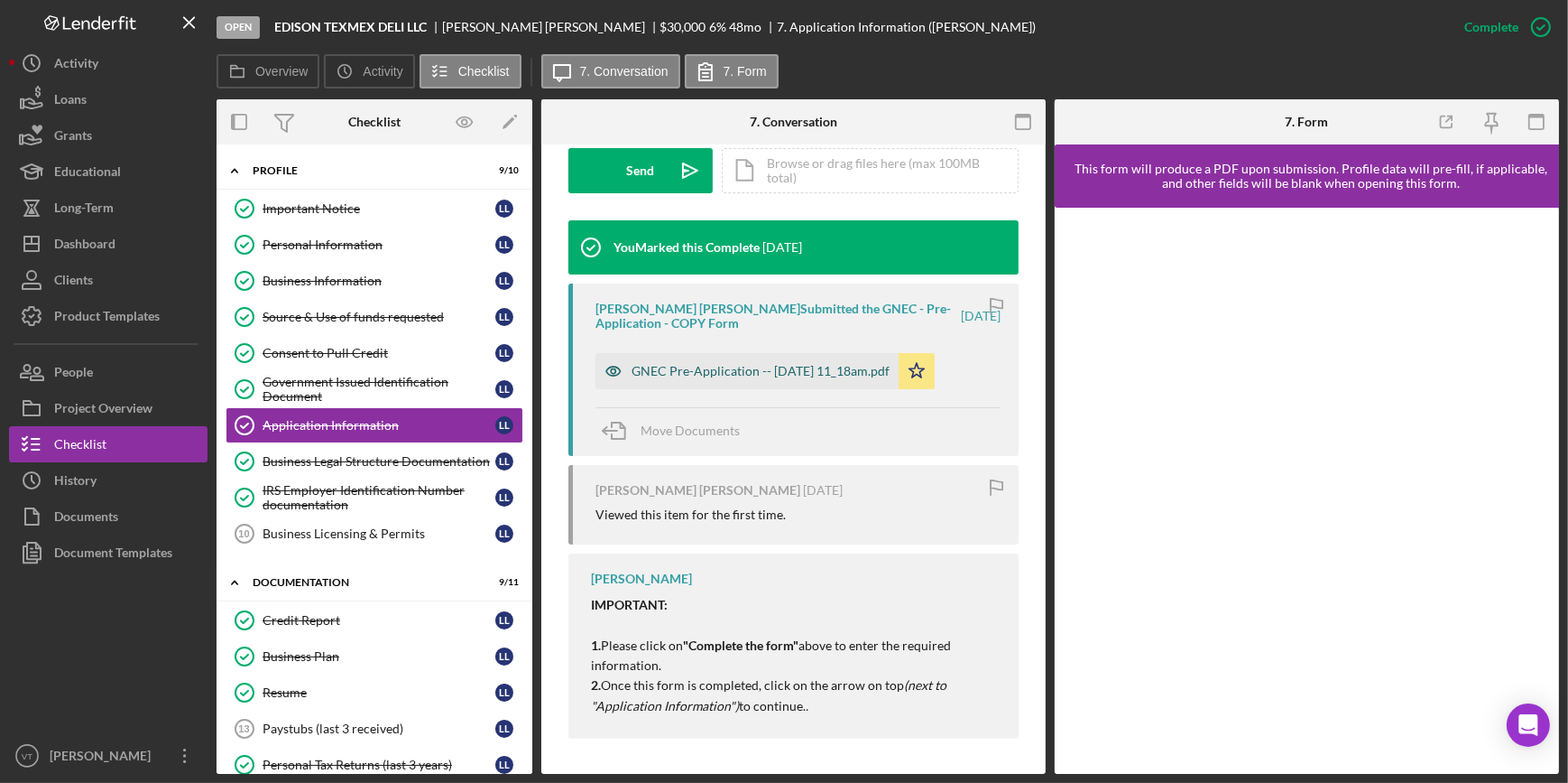
click at [691, 364] on div "GNEC Pre-Application -- 2025-10-01 11_18am.pdf" at bounding box center [760, 370] width 258 height 14
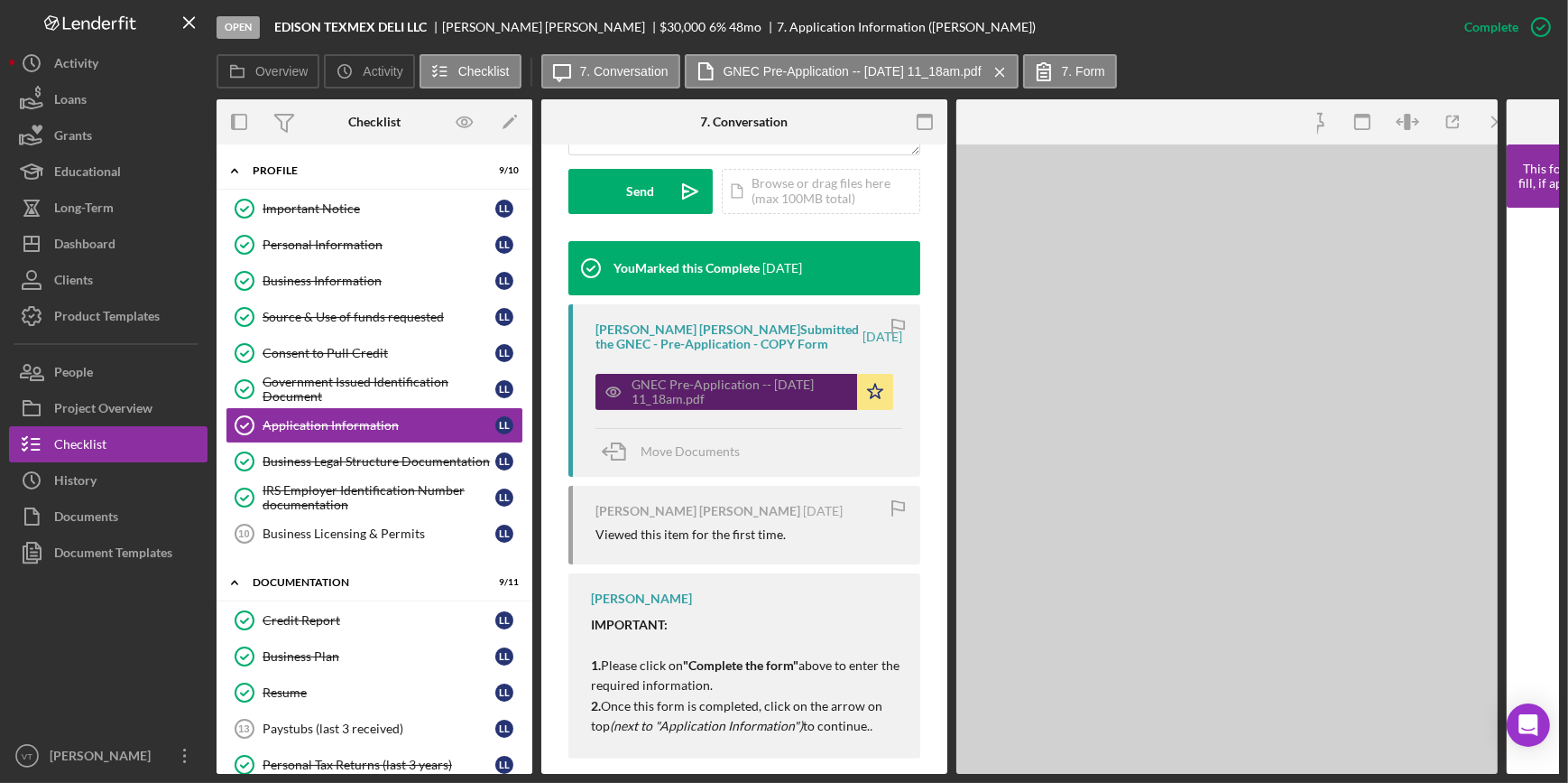
scroll to position [567, 0]
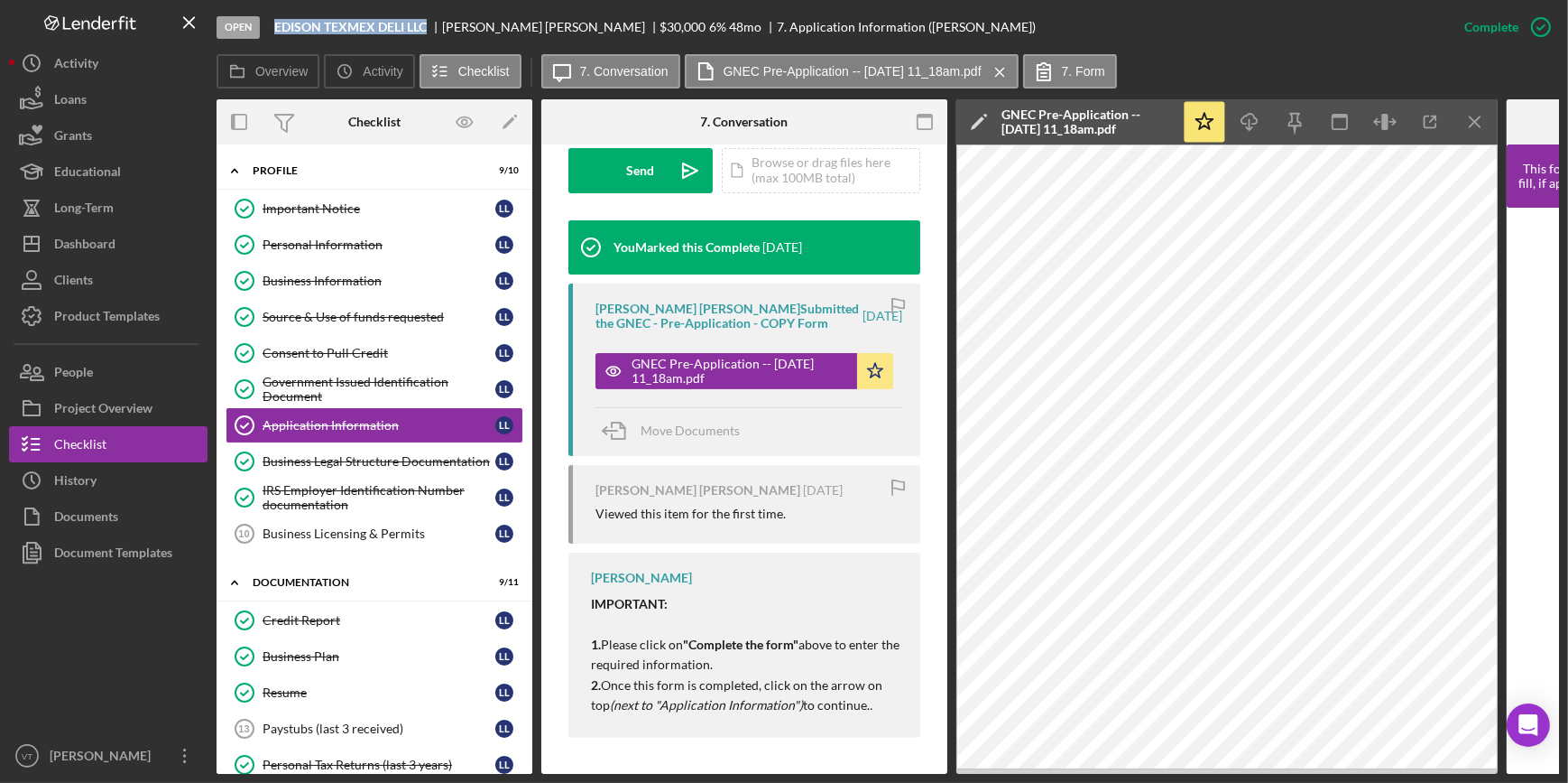
drag, startPoint x: 426, startPoint y: 21, endPoint x: 272, endPoint y: 23, distance: 154.0
click at [272, 23] on div "Open EDISON TEXMEX DELI LLC LUIS LUNA MARTINEZ $30,000 $30,000 6 % 48 mo 7. App…" at bounding box center [831, 27] width 1230 height 55
copy b "EDISON TEXMEX DELI LLC"
click at [153, 233] on button "Icon/Dashboard Dashboard" at bounding box center [108, 243] width 198 height 36
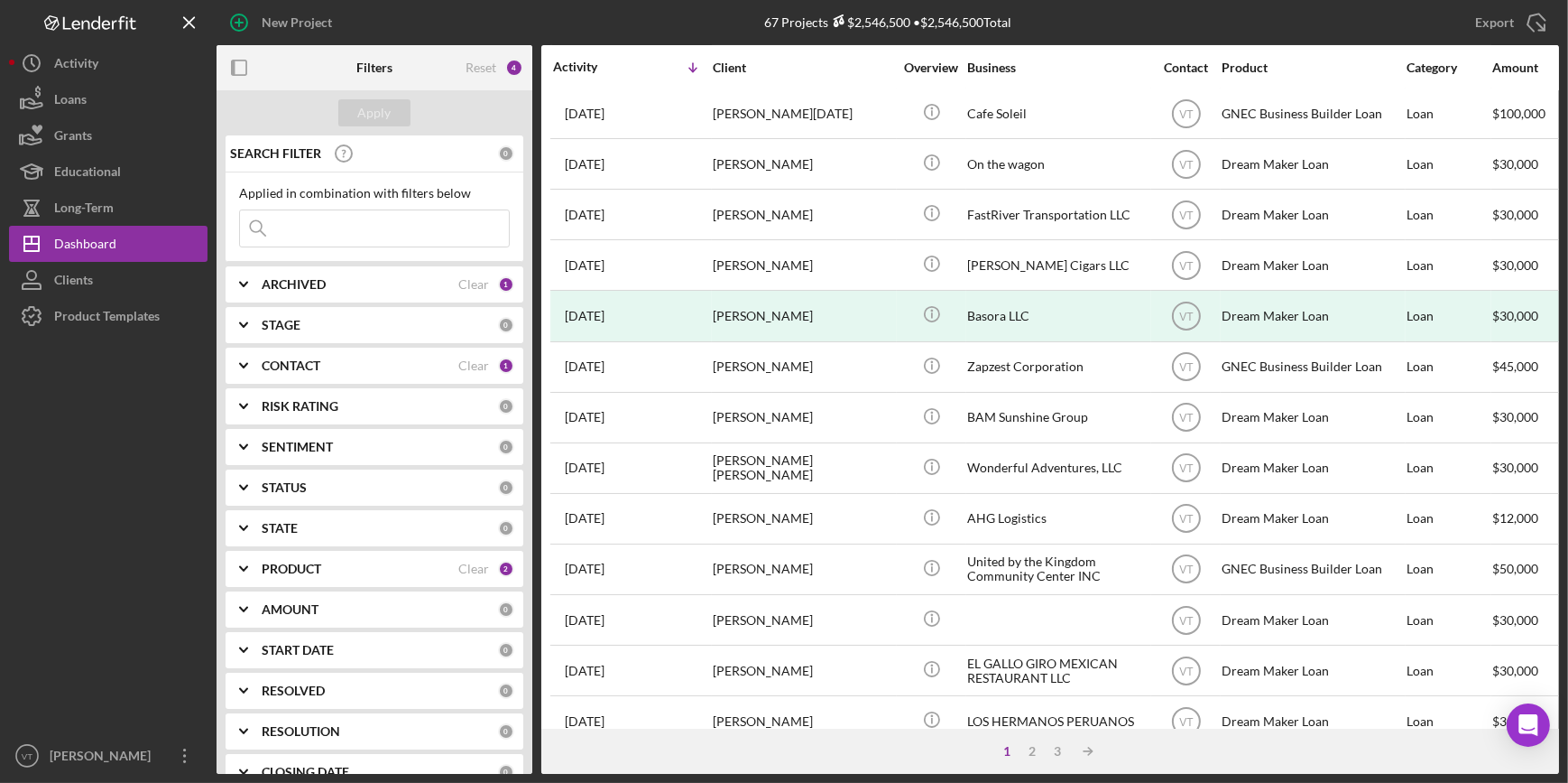
scroll to position [328, 0]
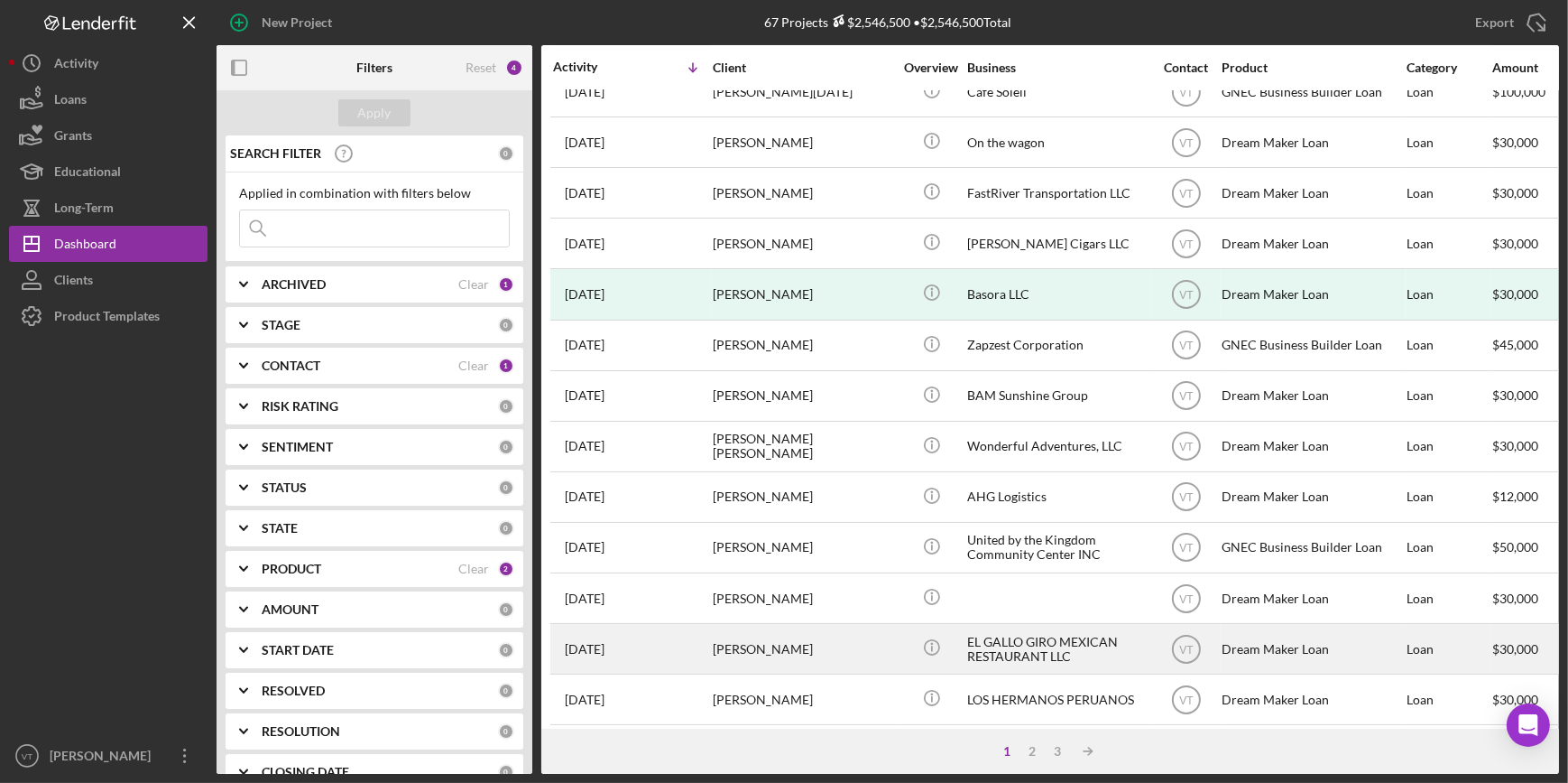
click at [842, 641] on div "INES RIVERA RUIZ" at bounding box center [803, 649] width 180 height 48
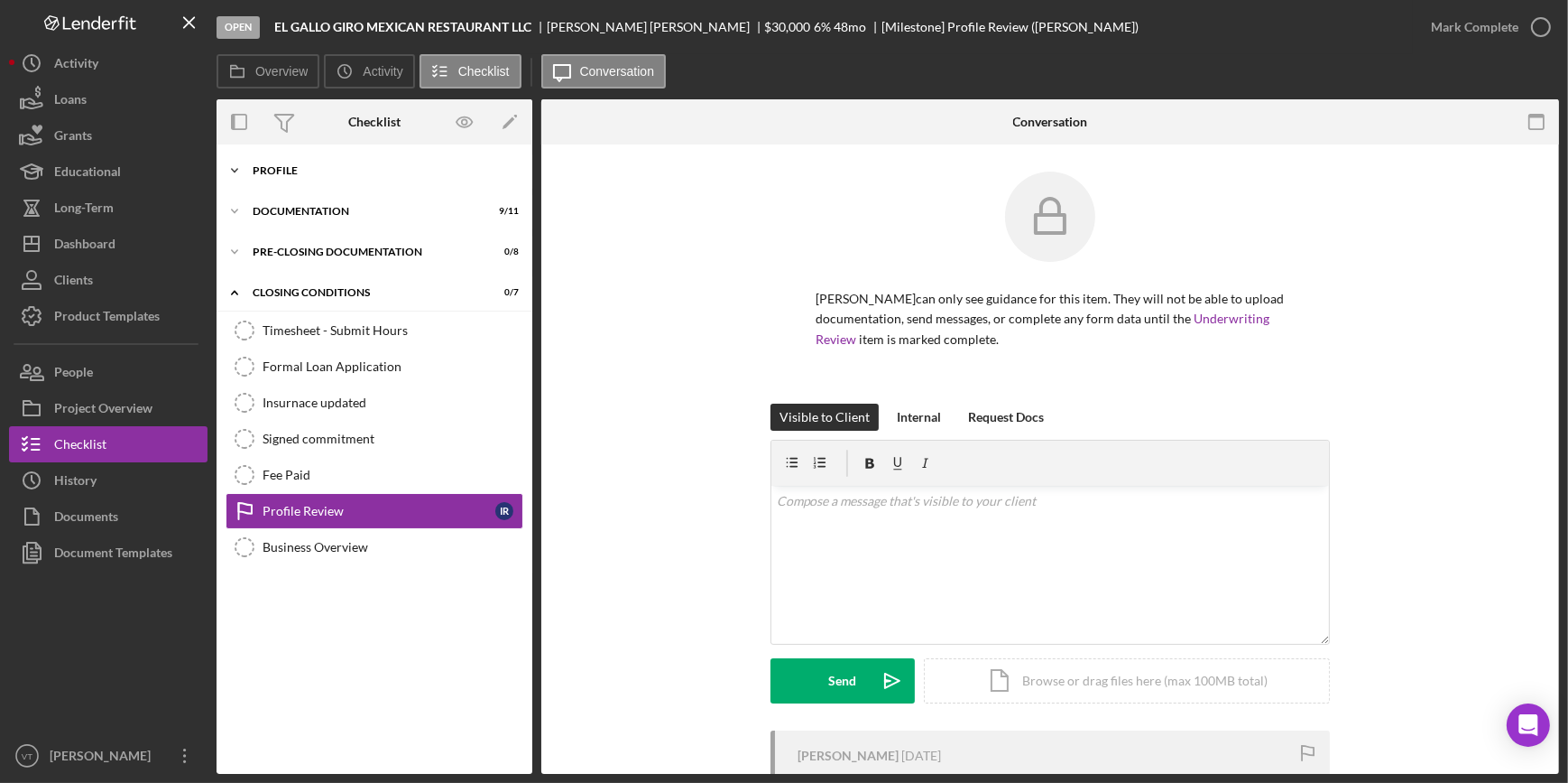
click at [247, 163] on icon "Icon/Expander" at bounding box center [235, 170] width 36 height 36
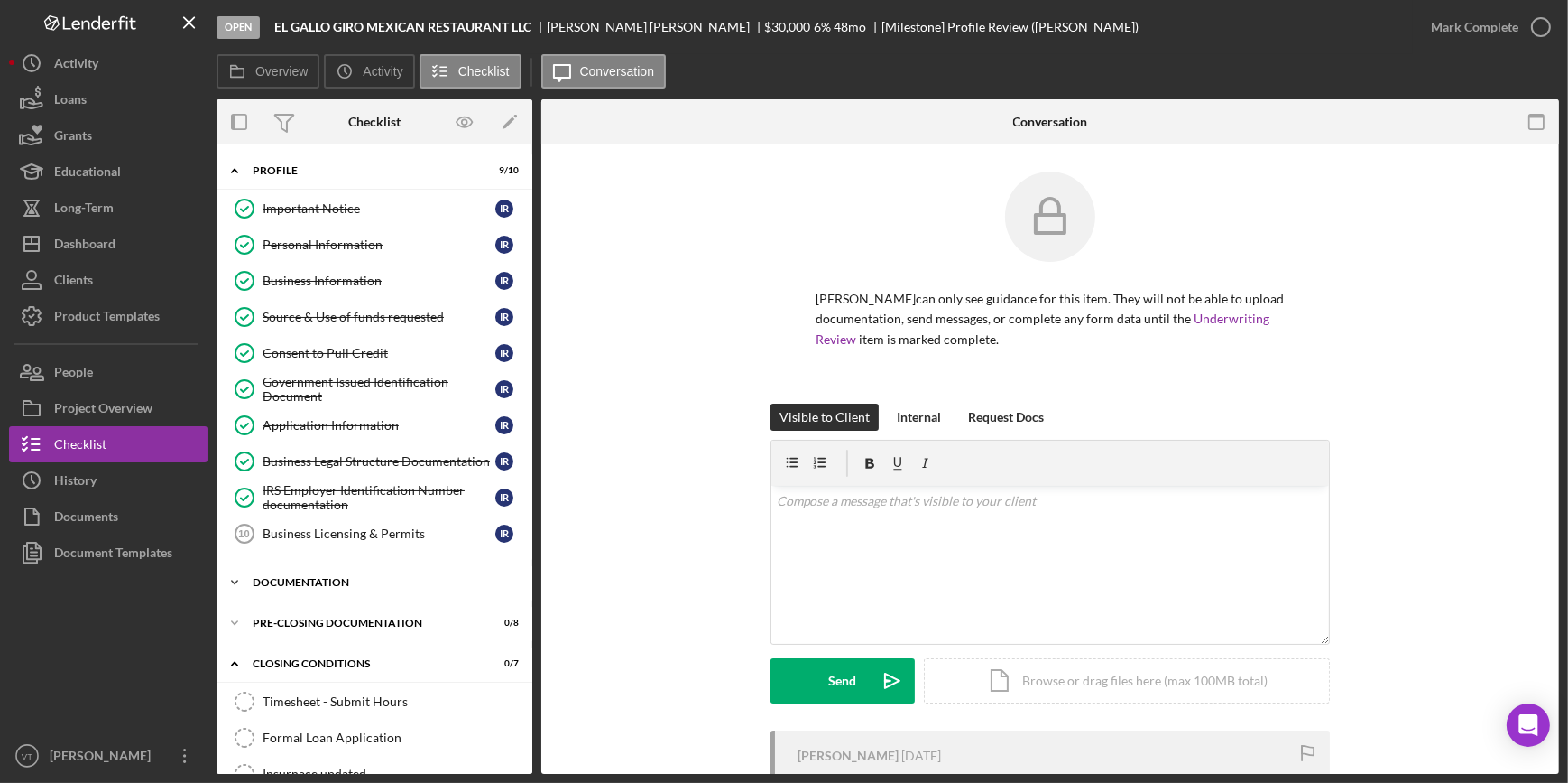
click at [251, 581] on icon "Icon/Expander" at bounding box center [235, 582] width 36 height 36
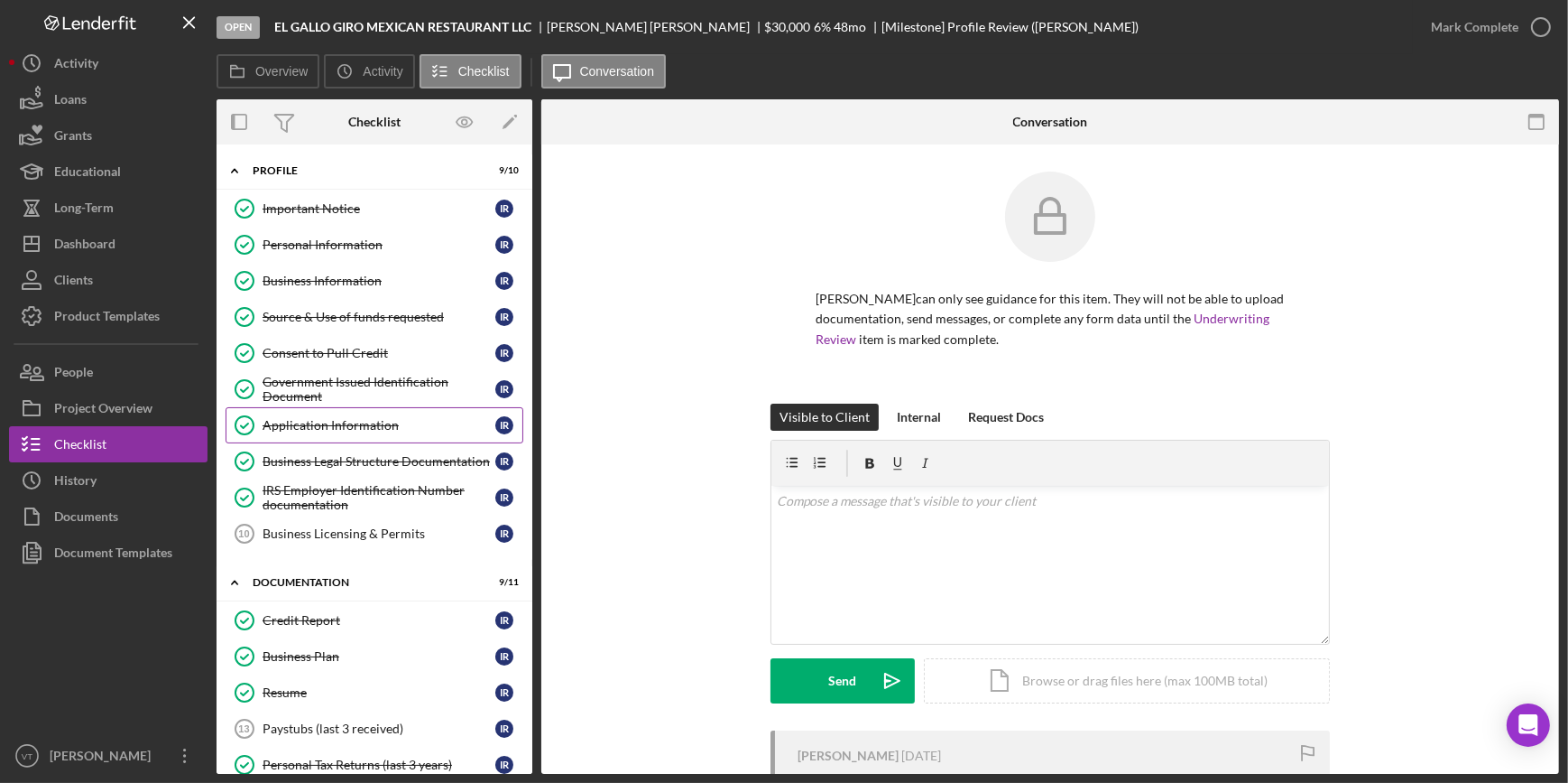
click at [331, 428] on div "Application Information" at bounding box center [380, 425] width 233 height 14
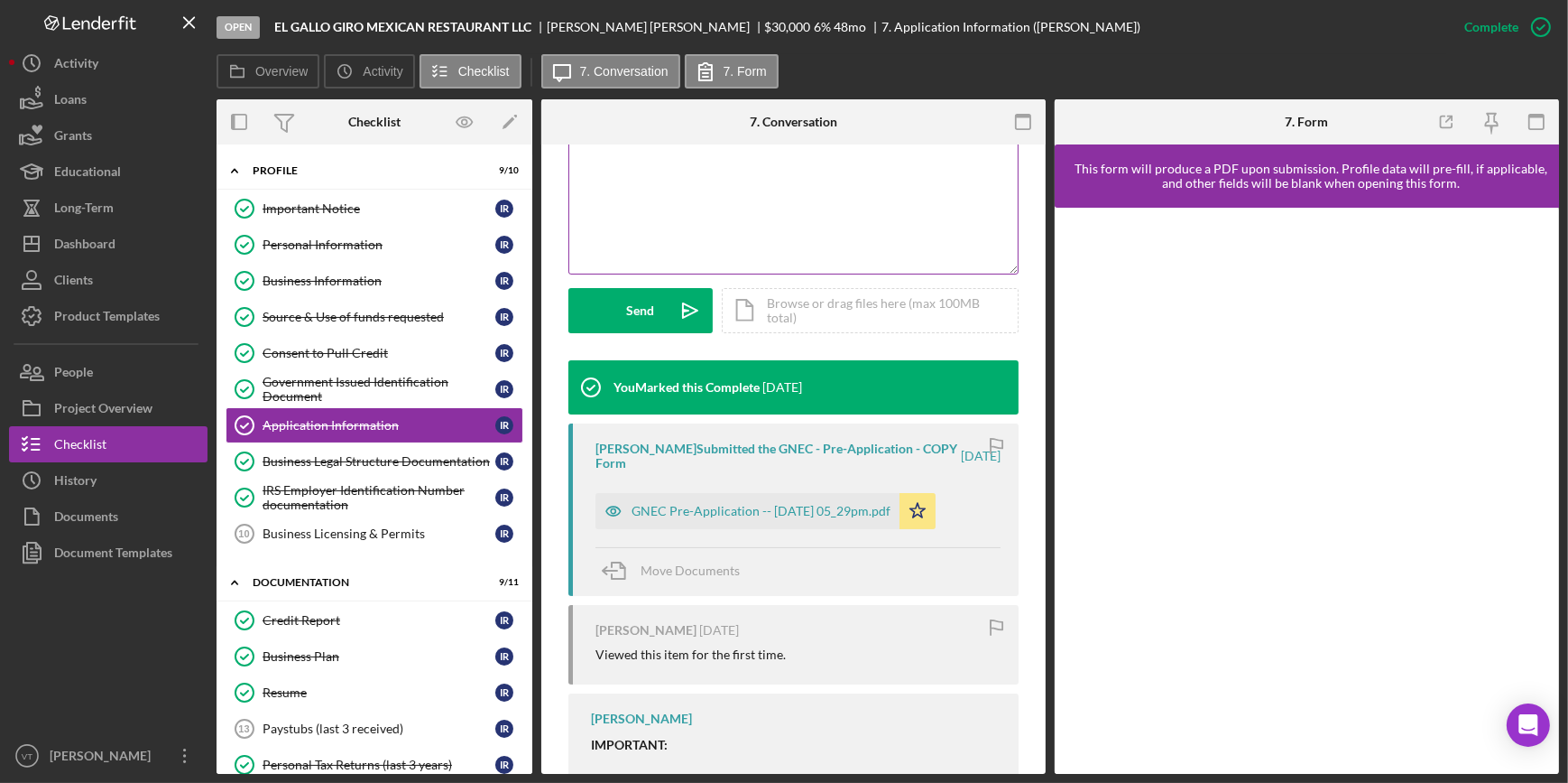
scroll to position [410, 0]
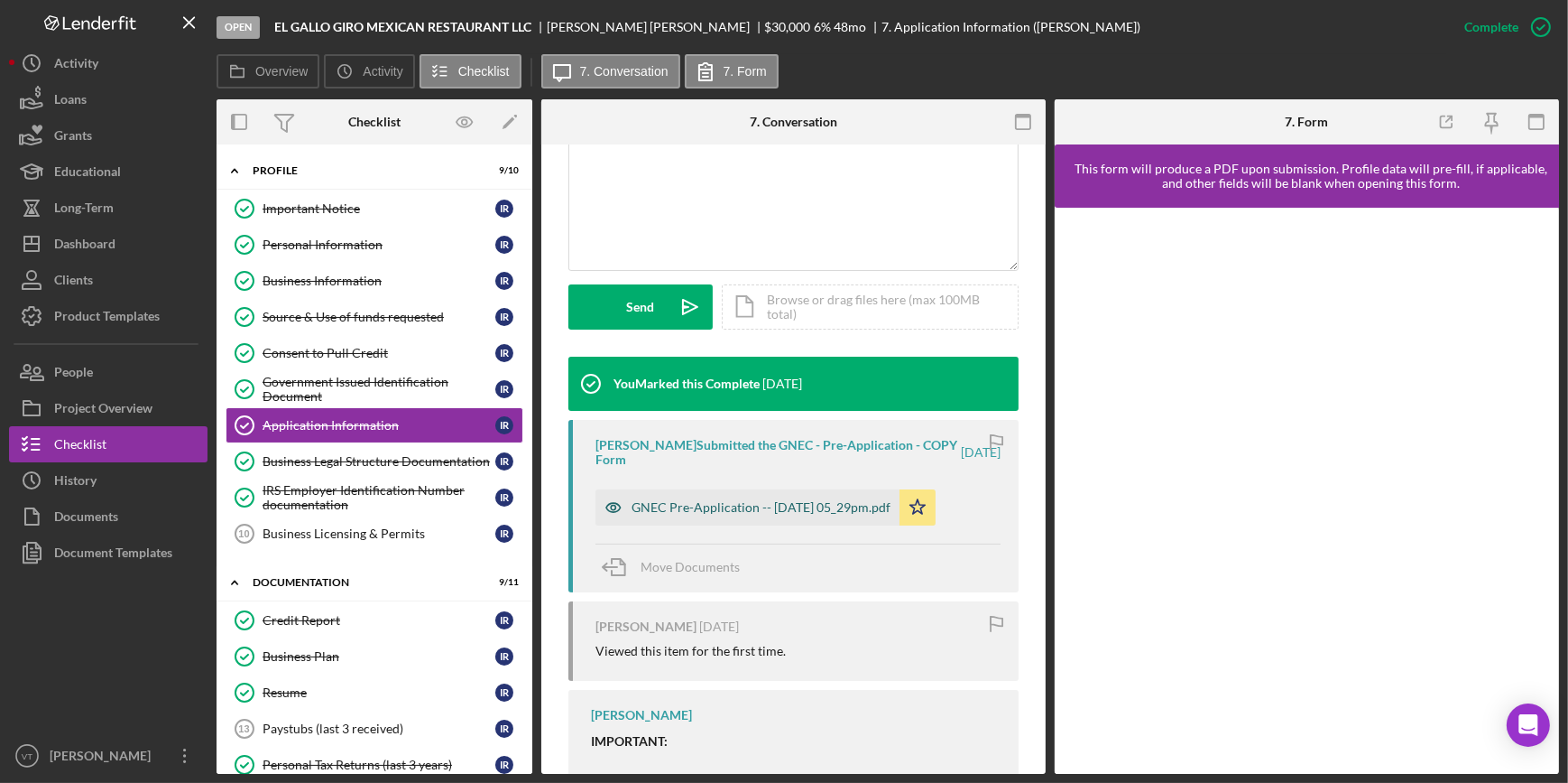
click at [726, 500] on div "GNEC Pre-Application -- 2025-09-05 05_29pm.pdf" at bounding box center [761, 507] width 259 height 14
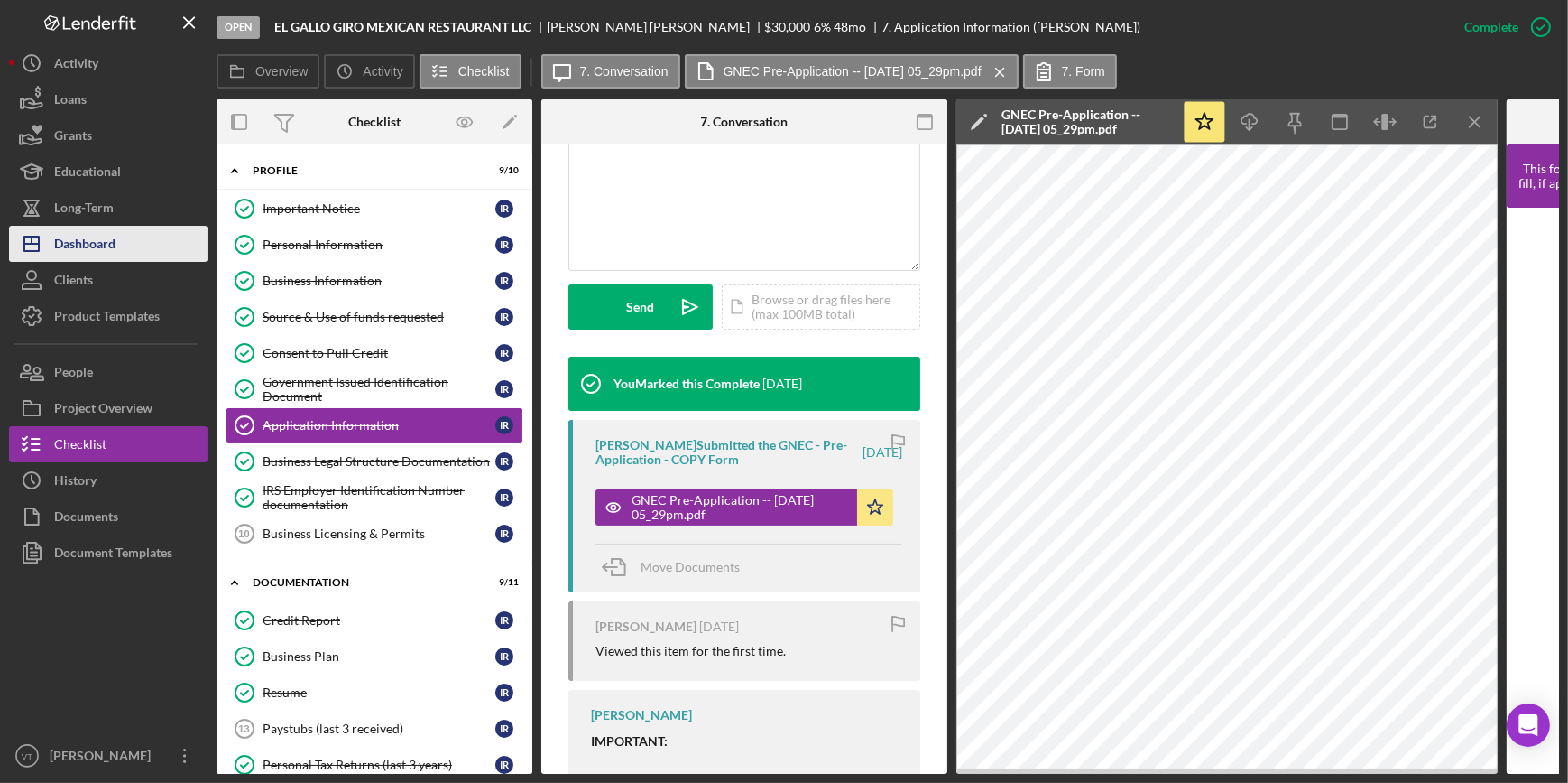
click at [109, 240] on div "Dashboard" at bounding box center [85, 245] width 61 height 40
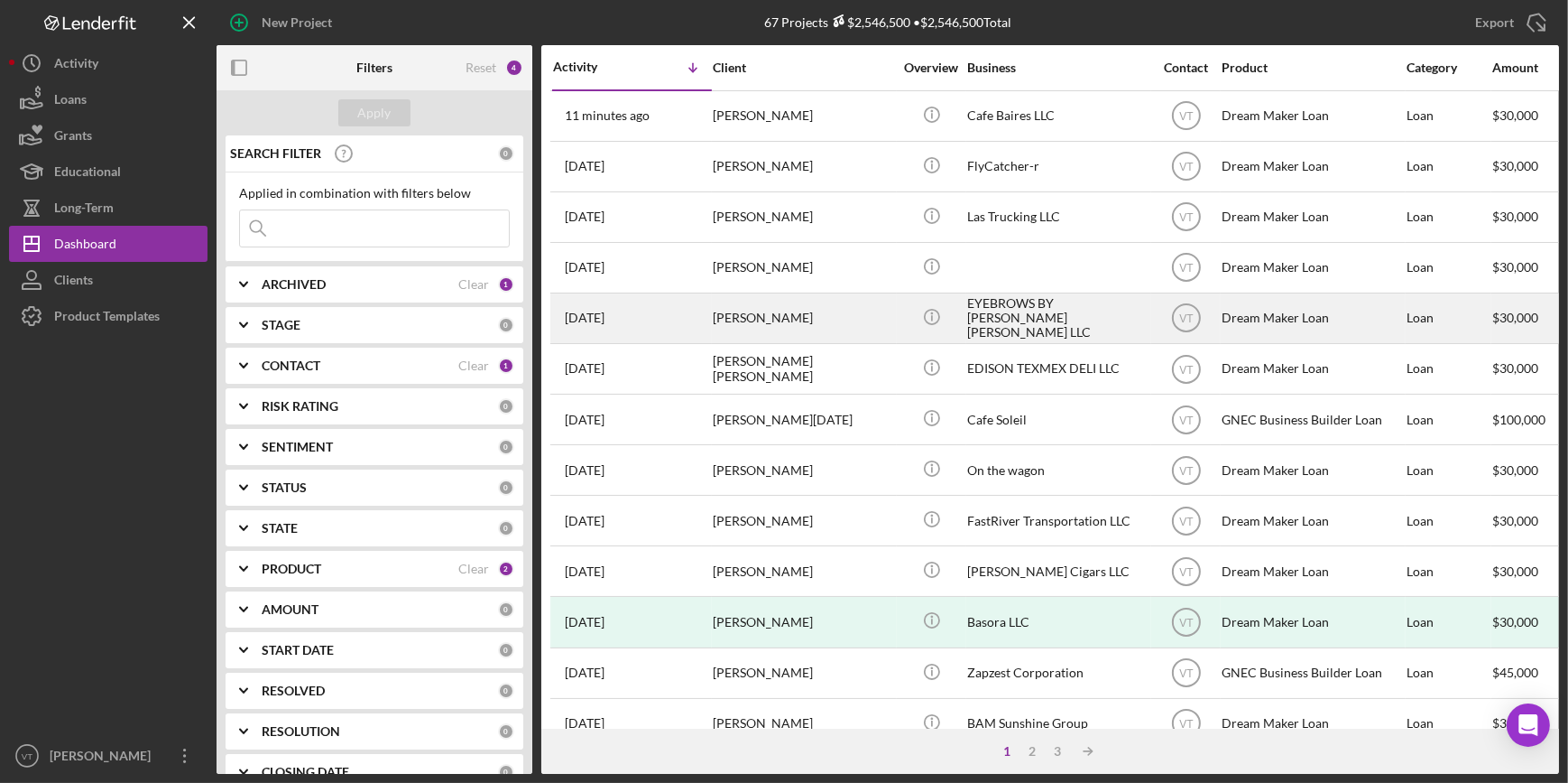
click at [865, 309] on div "Camilo Zambrano" at bounding box center [803, 318] width 180 height 48
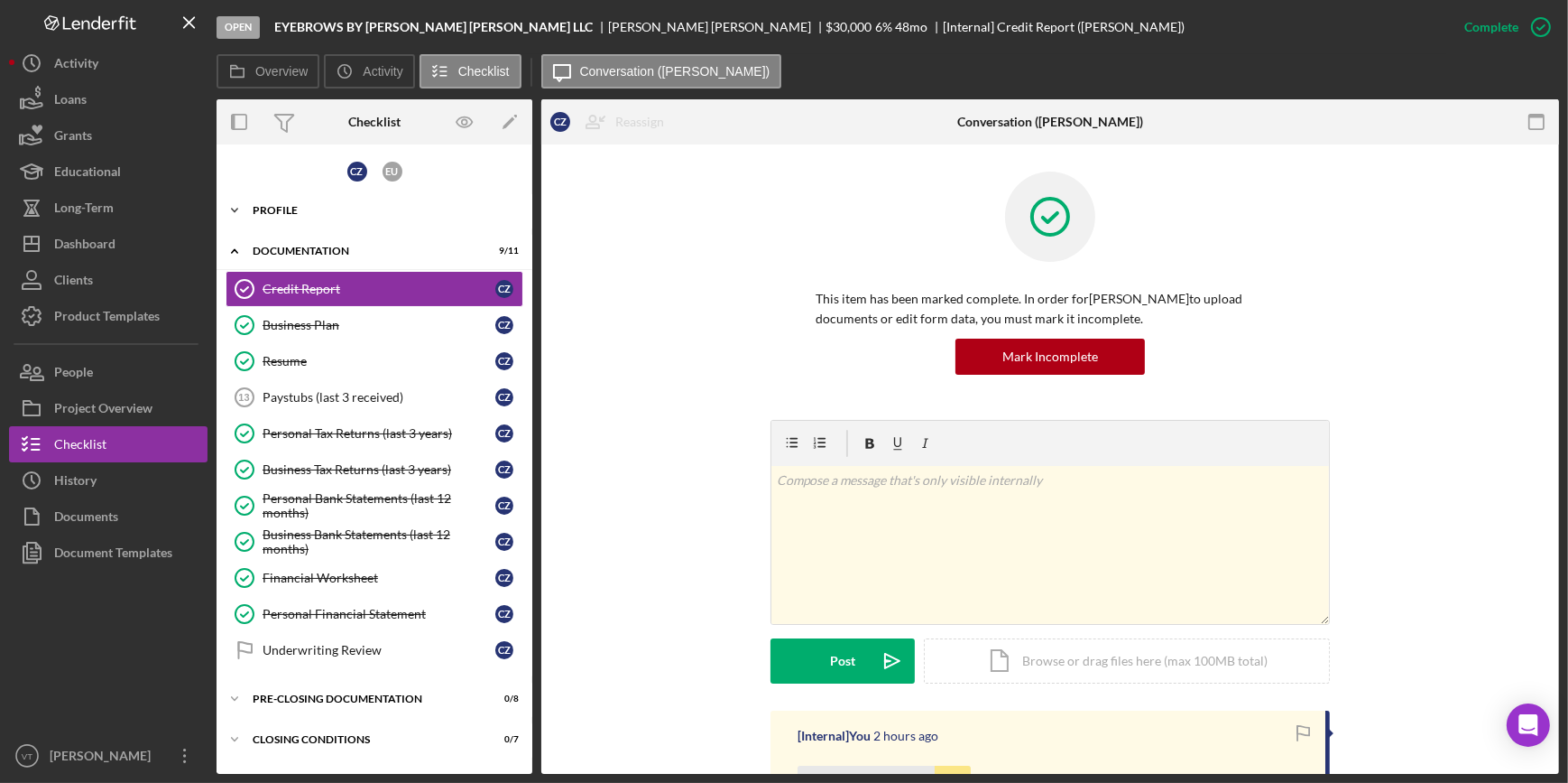
click at [253, 207] on div "Profile" at bounding box center [381, 211] width 257 height 11
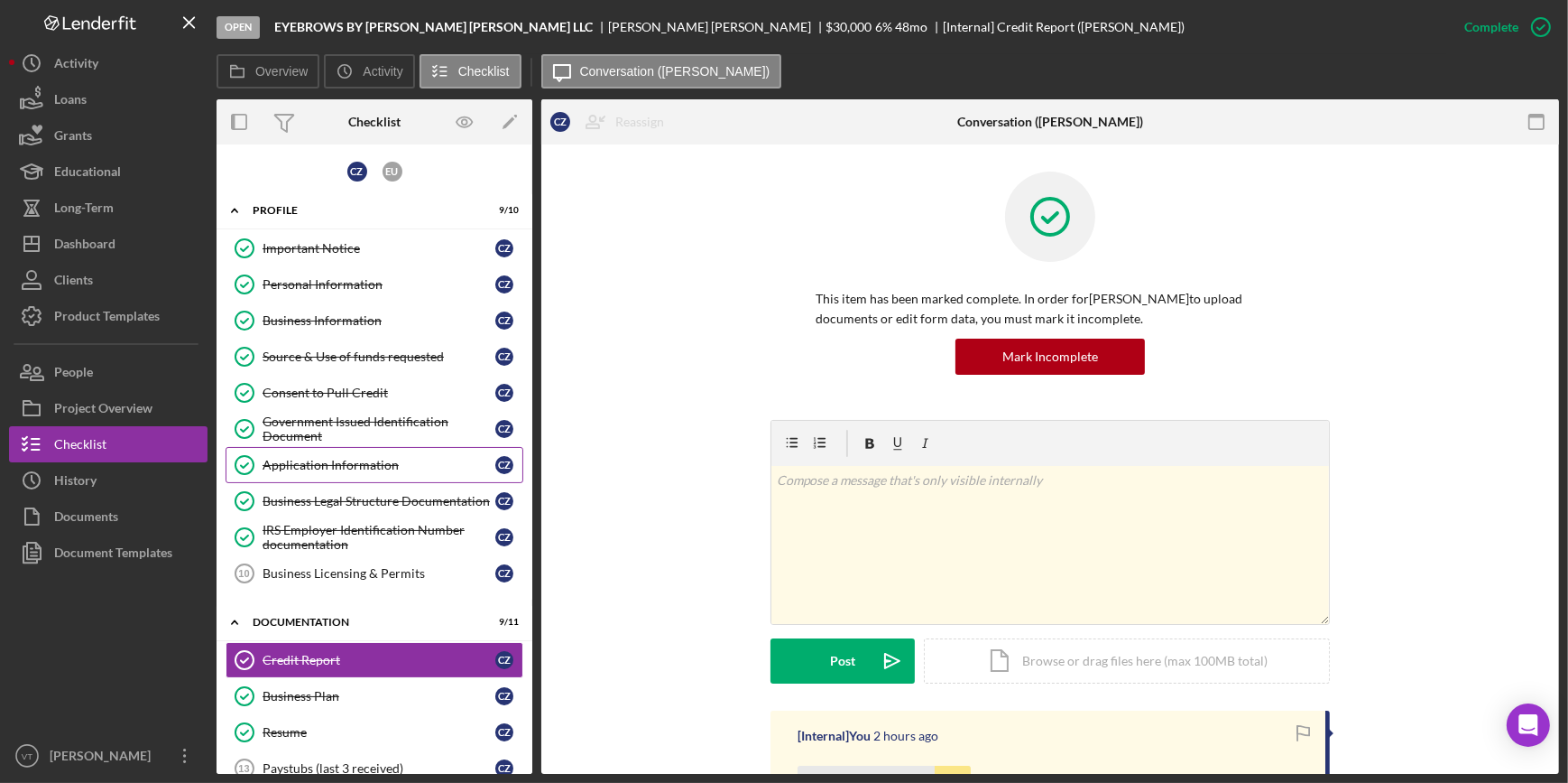
click at [349, 470] on div "Application Information" at bounding box center [380, 464] width 233 height 14
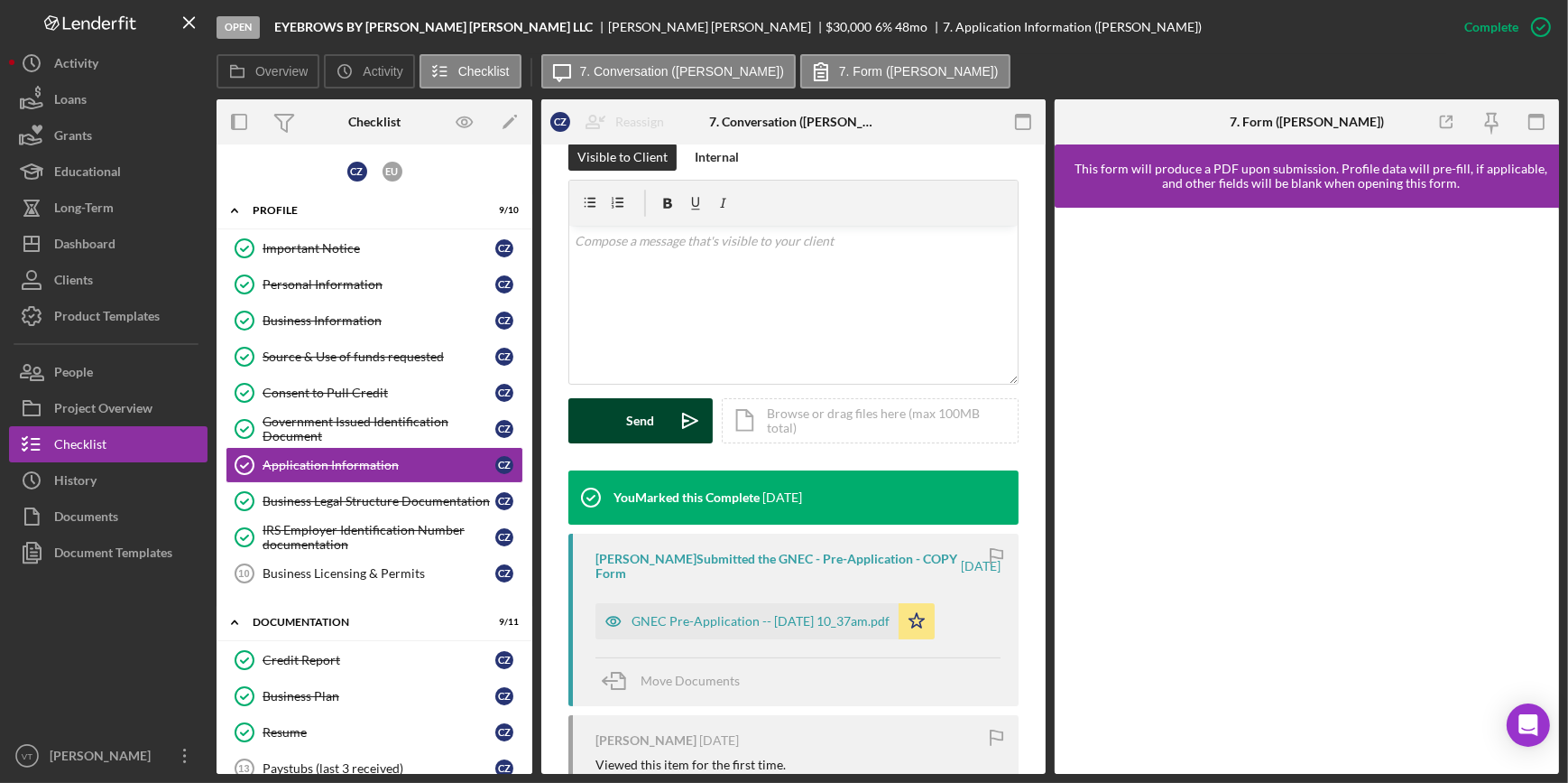
scroll to position [410, 0]
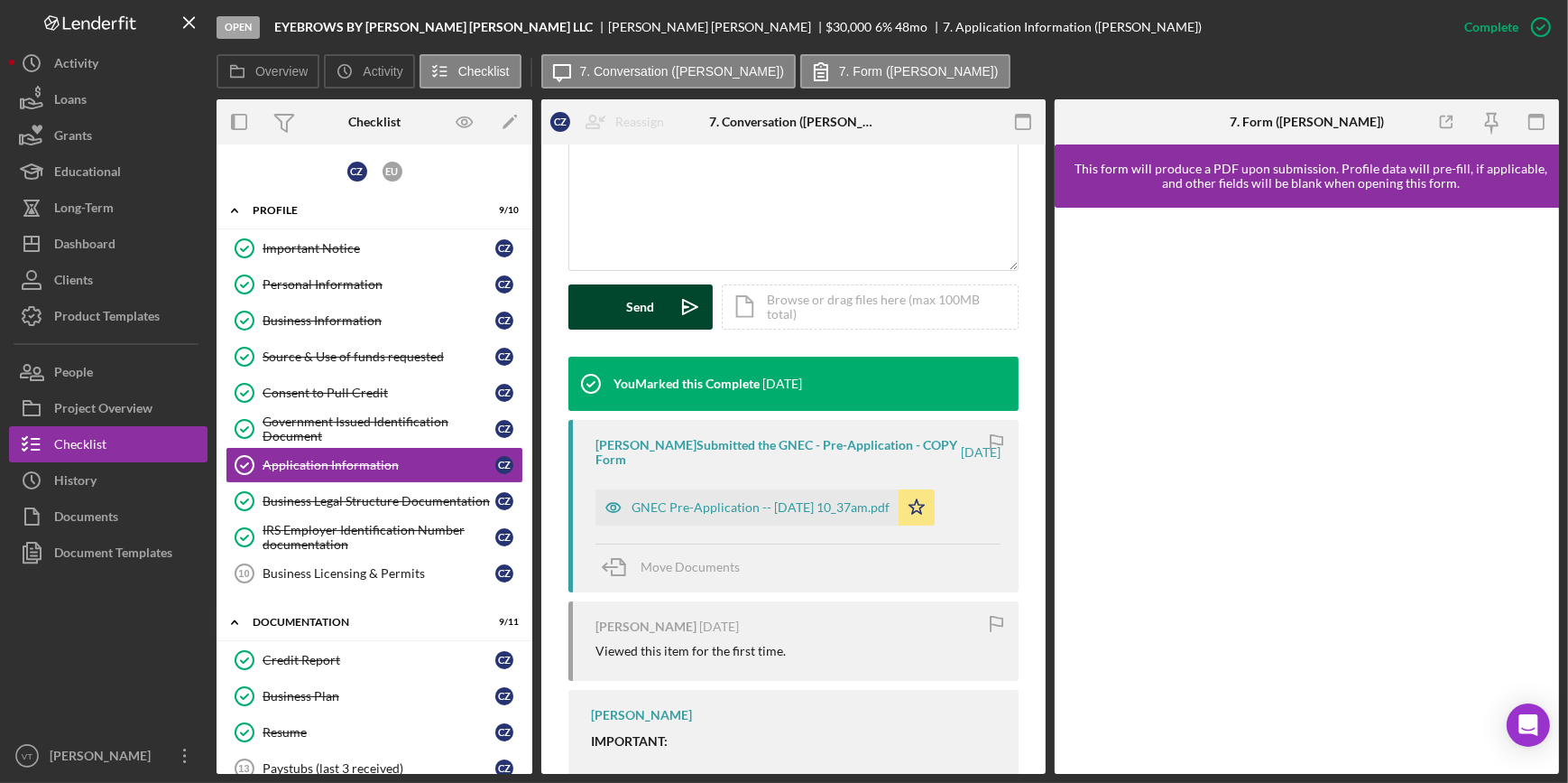
click at [644, 505] on div "GNEC Pre-Application -- 2025-09-30 10_37am.pdf" at bounding box center [760, 507] width 258 height 14
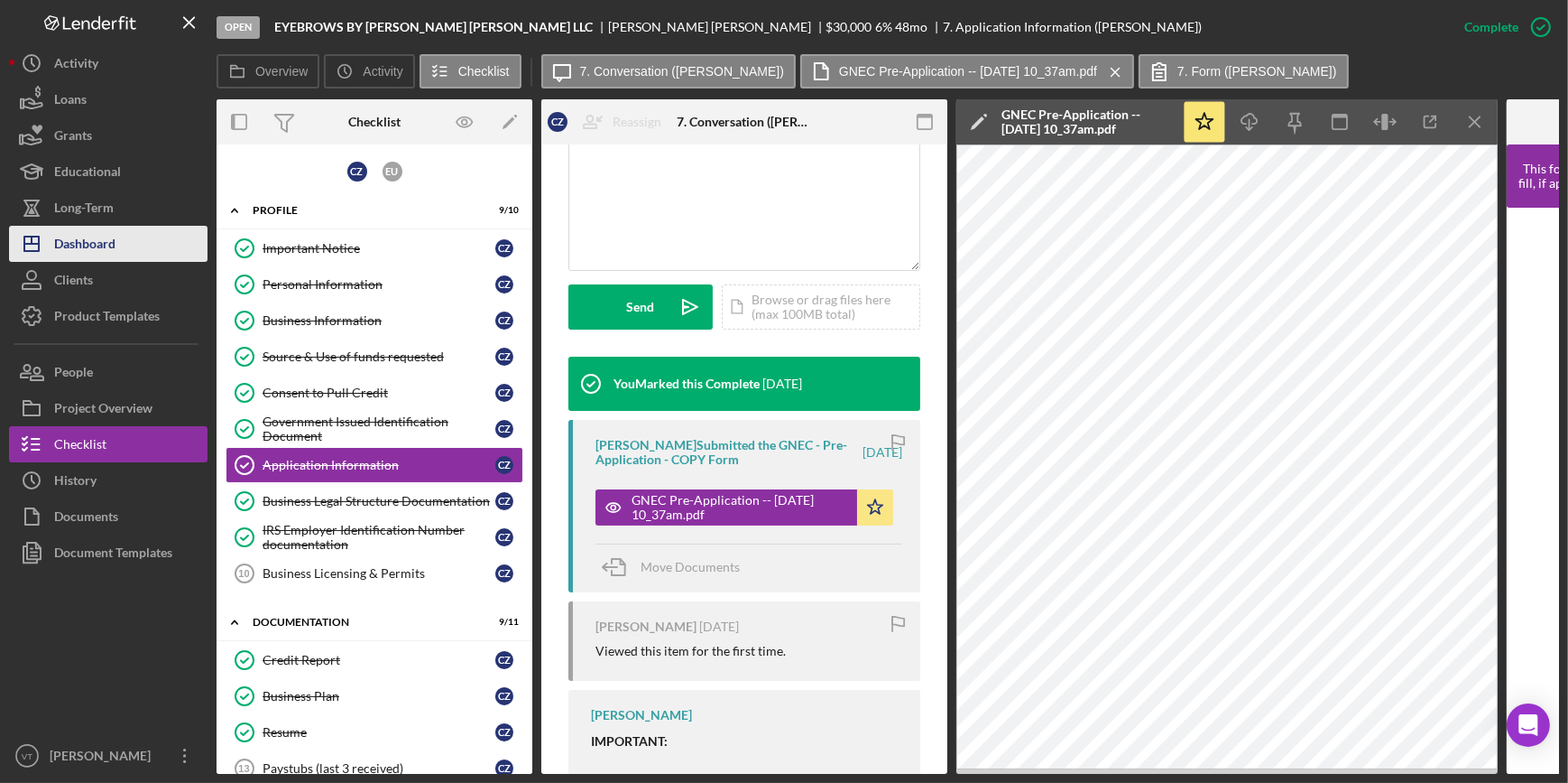
click at [145, 253] on button "Icon/Dashboard Dashboard" at bounding box center [108, 243] width 198 height 36
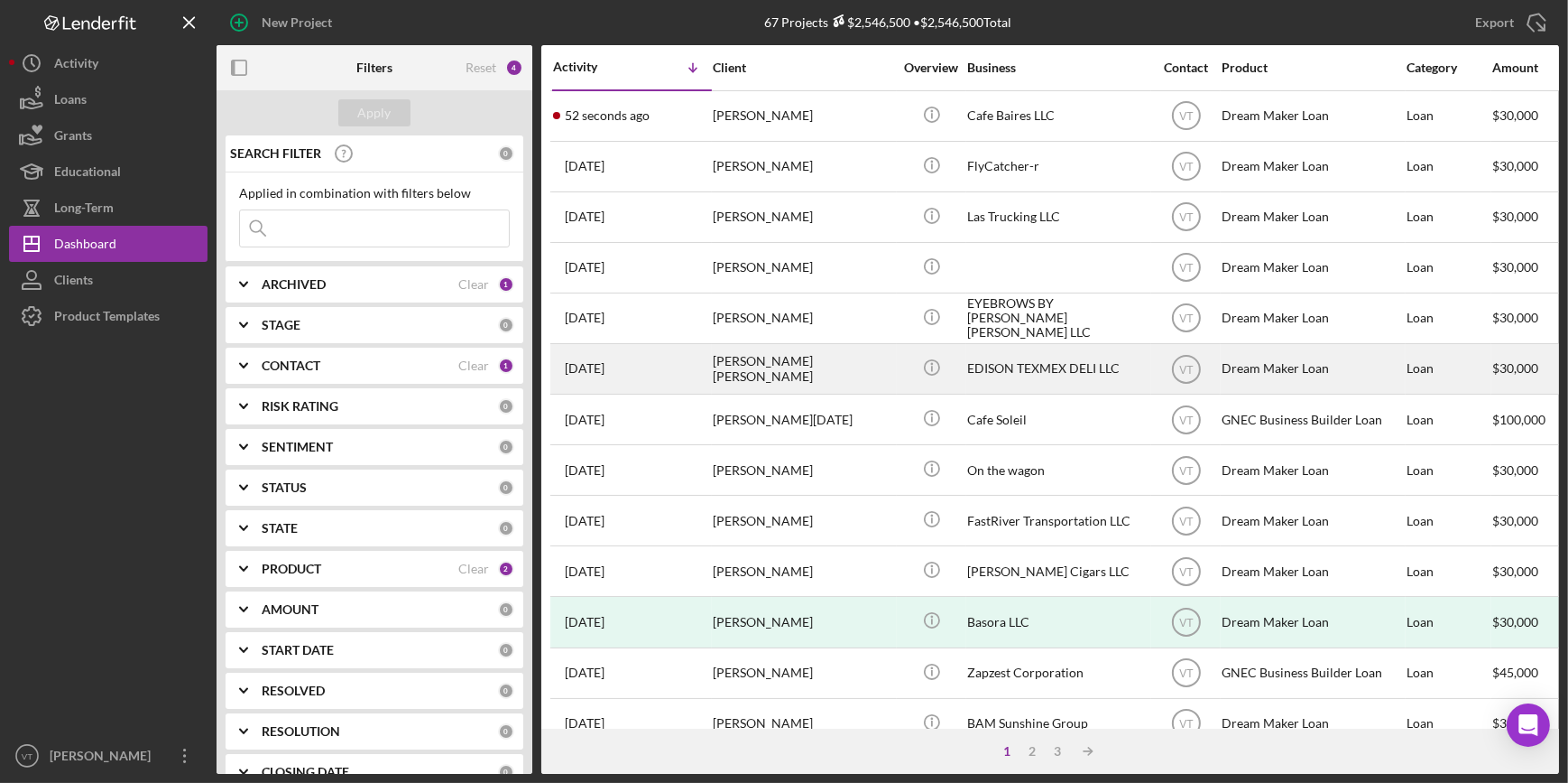
click at [820, 353] on div "LUIS LUNA MARTINEZ" at bounding box center [803, 368] width 180 height 48
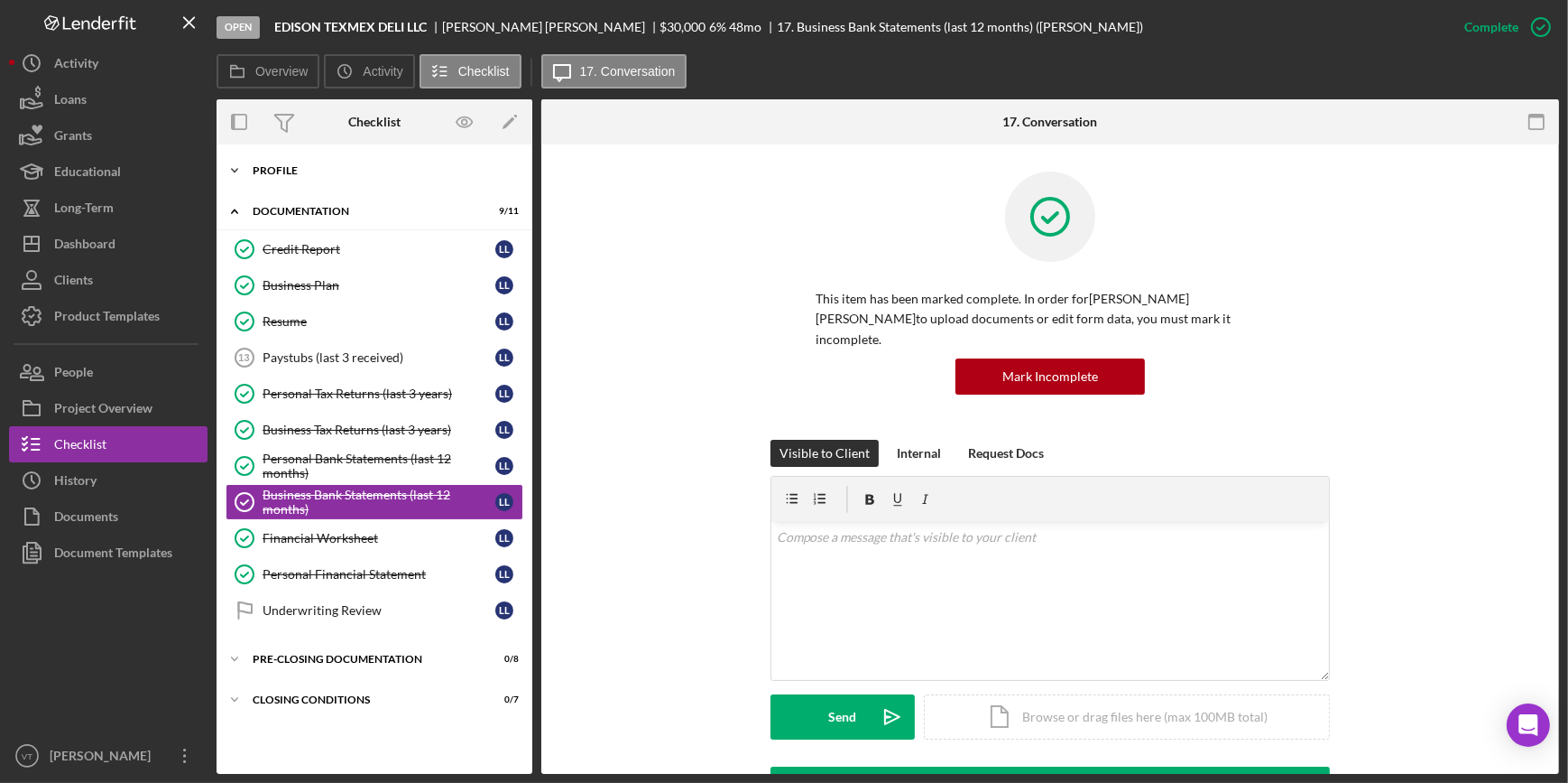
click at [234, 181] on icon "Icon/Expander" at bounding box center [235, 170] width 36 height 36
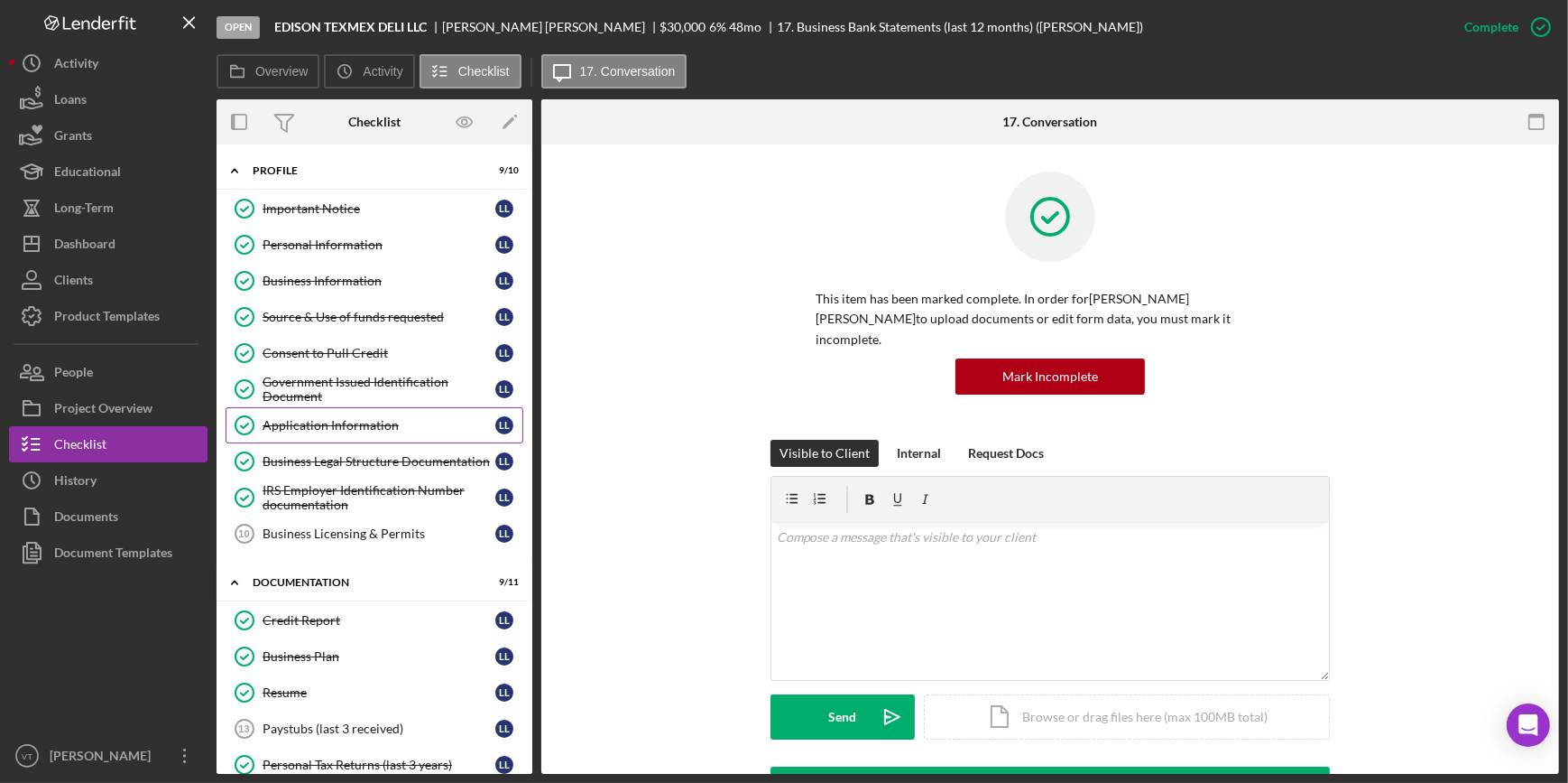
click at [317, 430] on div "Application Information" at bounding box center [380, 425] width 233 height 14
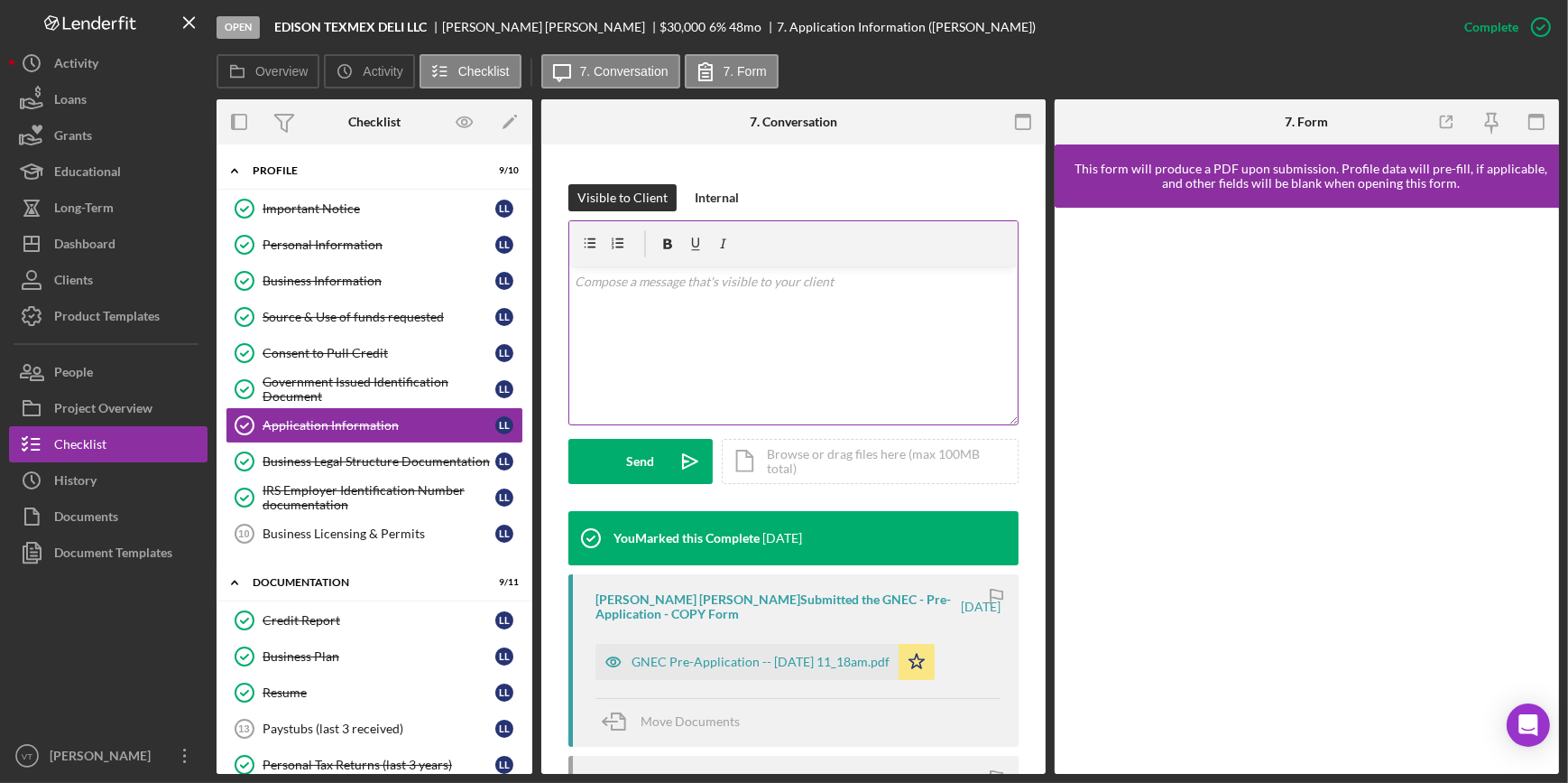
scroll to position [410, 0]
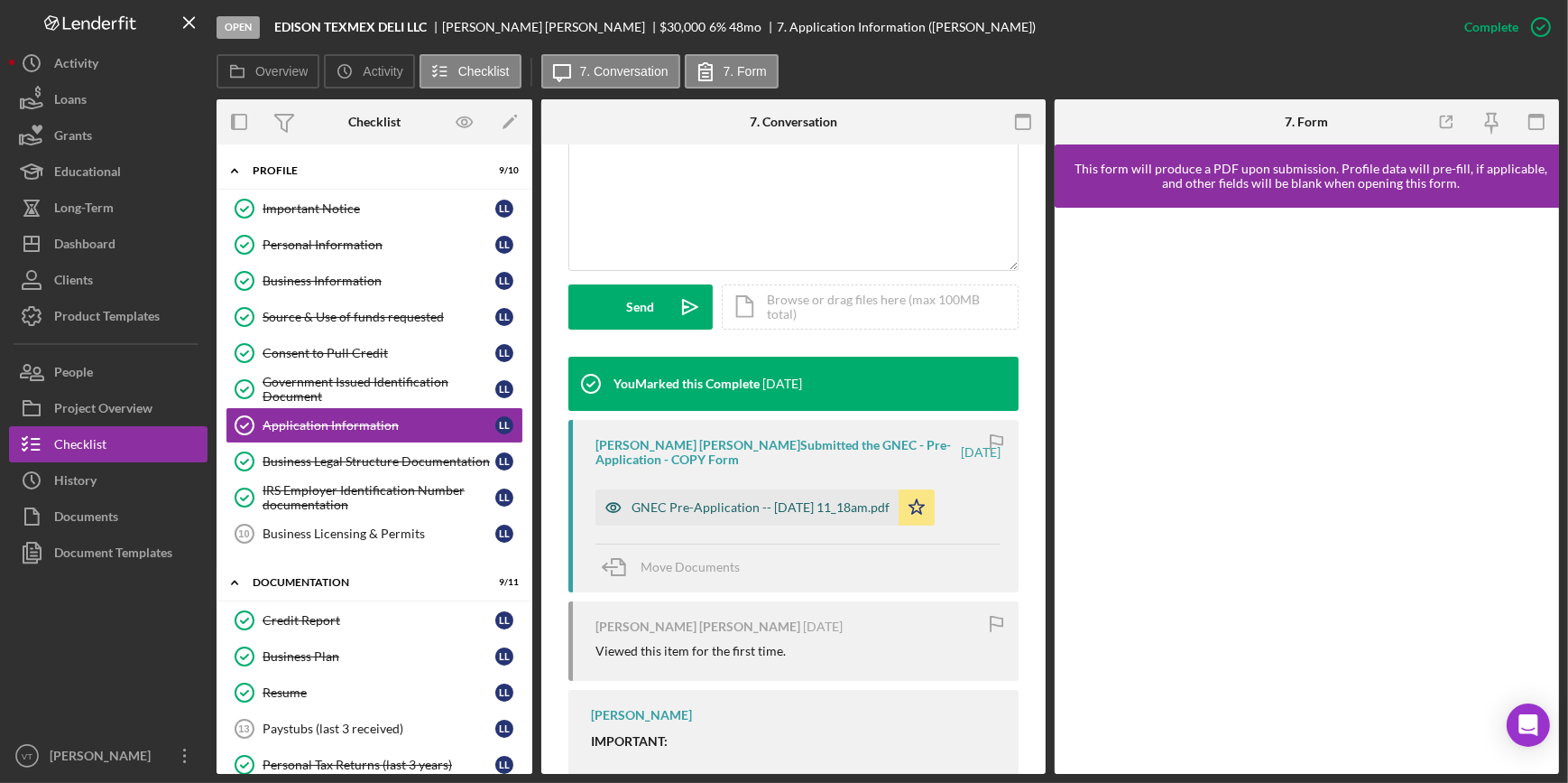
click at [744, 514] on div "GNEC Pre-Application -- 2025-10-01 11_18am.pdf" at bounding box center [760, 507] width 258 height 14
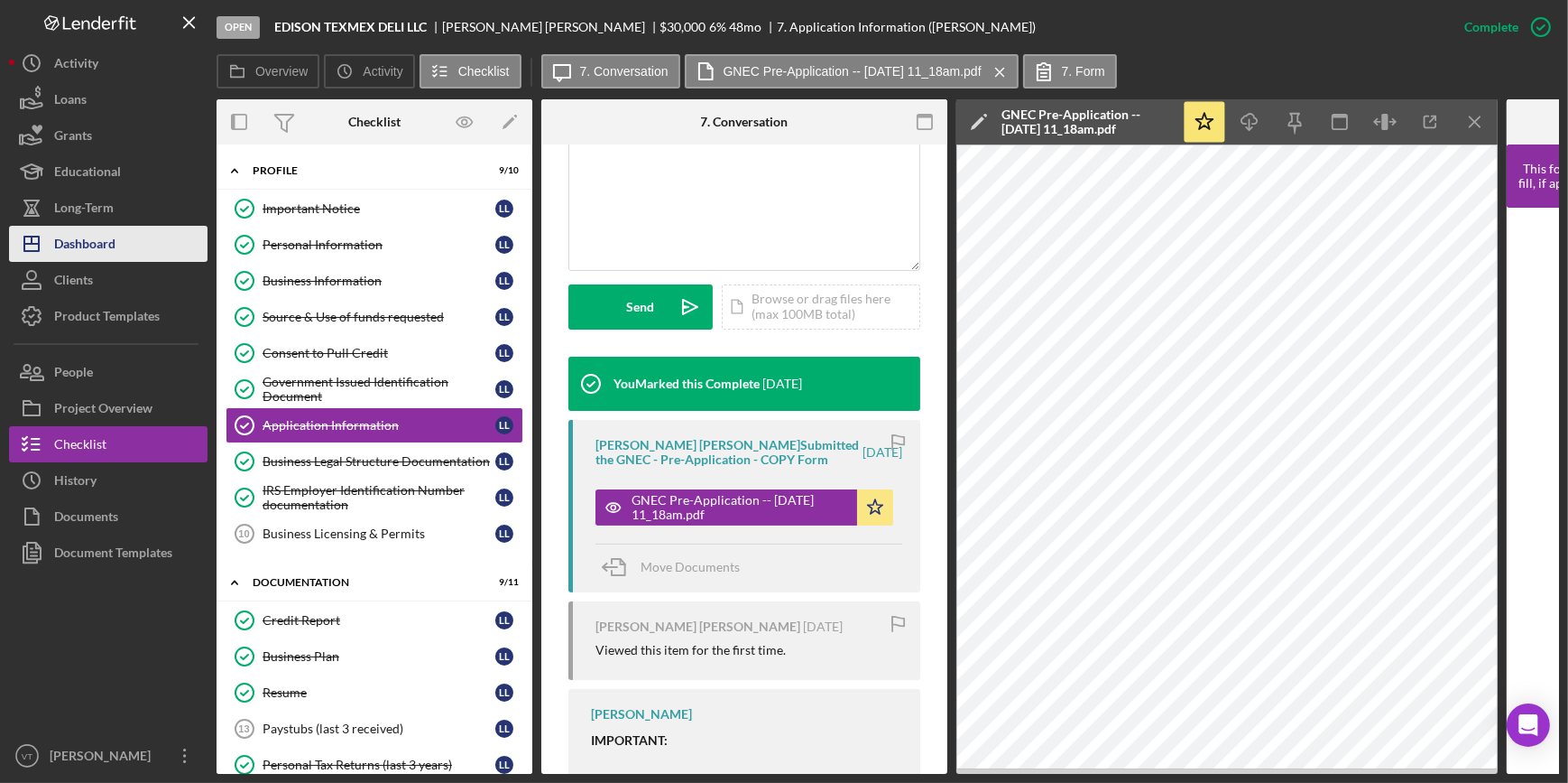
click at [126, 250] on button "Icon/Dashboard Dashboard" at bounding box center [108, 243] width 198 height 36
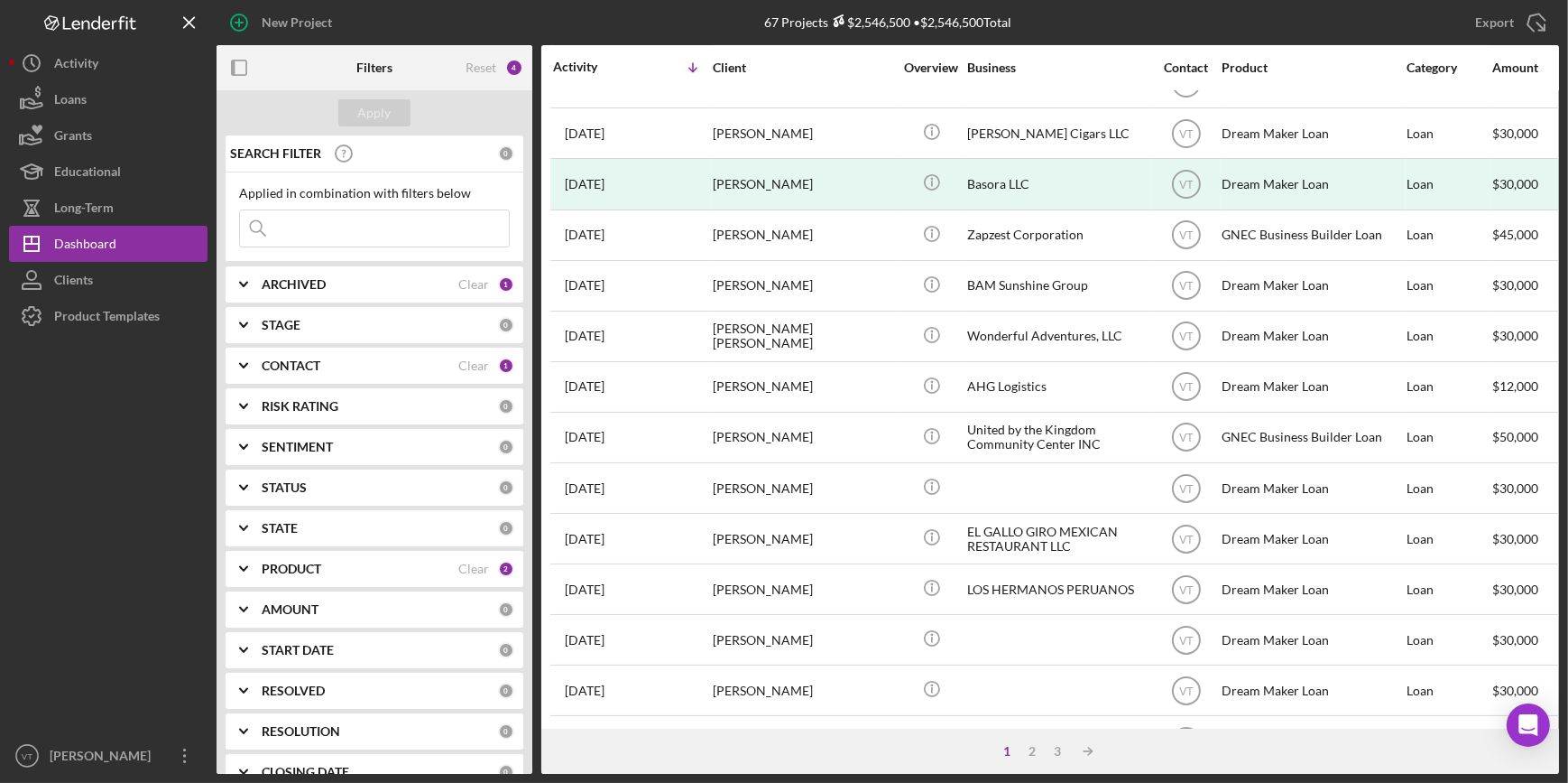
scroll to position [493, 0]
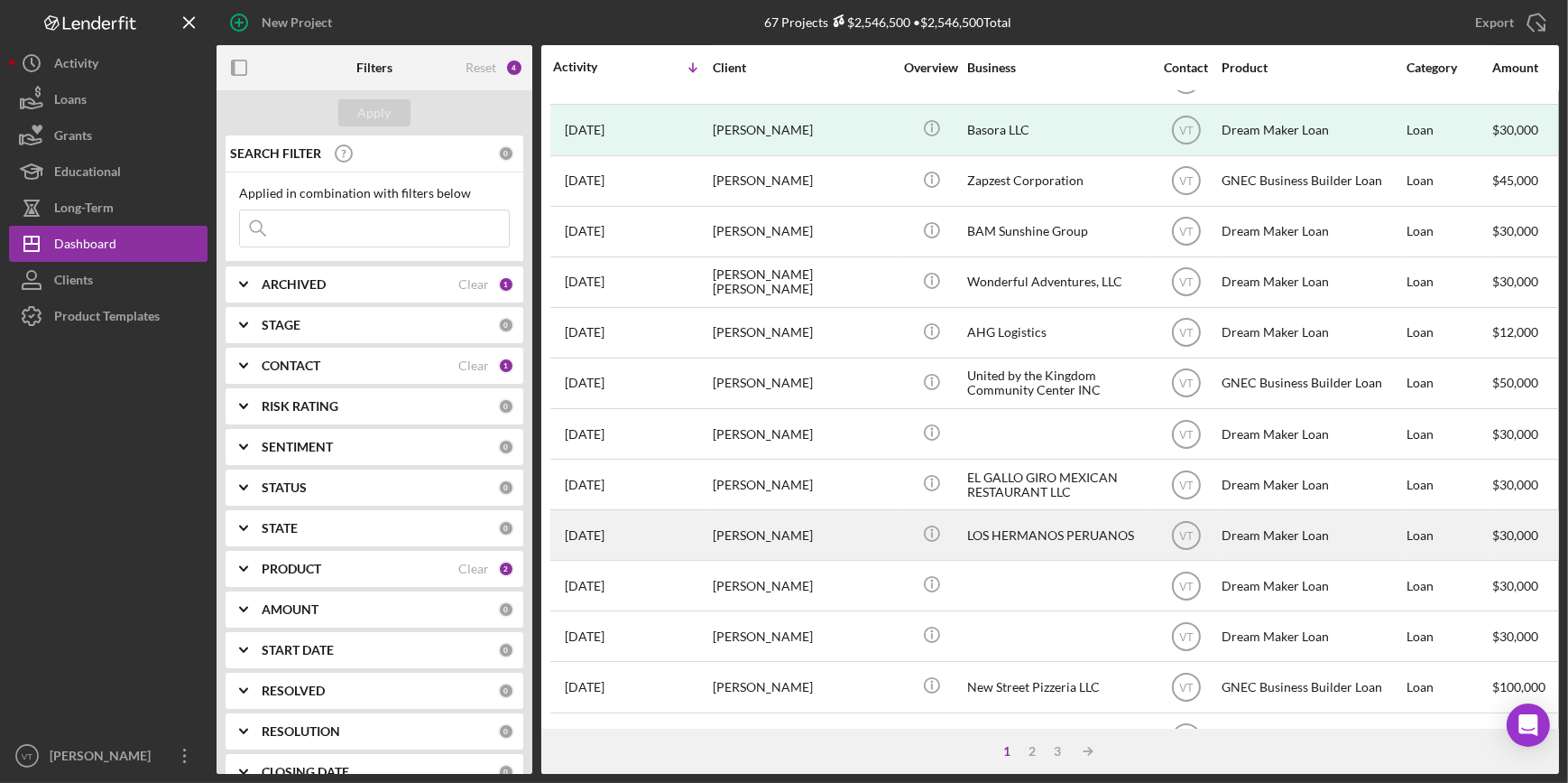
click at [779, 531] on div "MARITZA FERNANDEZ" at bounding box center [803, 535] width 180 height 48
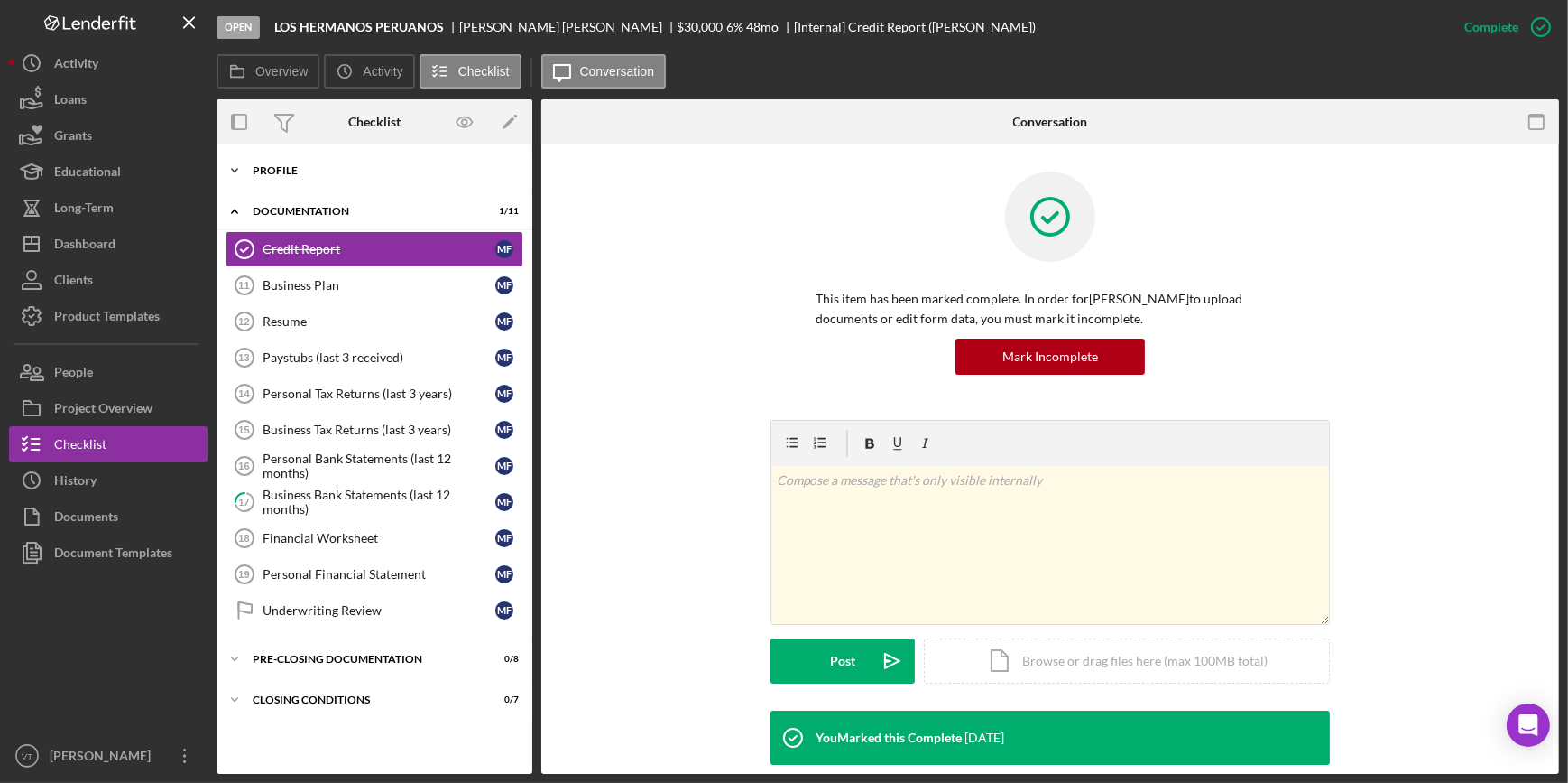
click at [235, 167] on icon "Icon/Expander" at bounding box center [235, 170] width 36 height 36
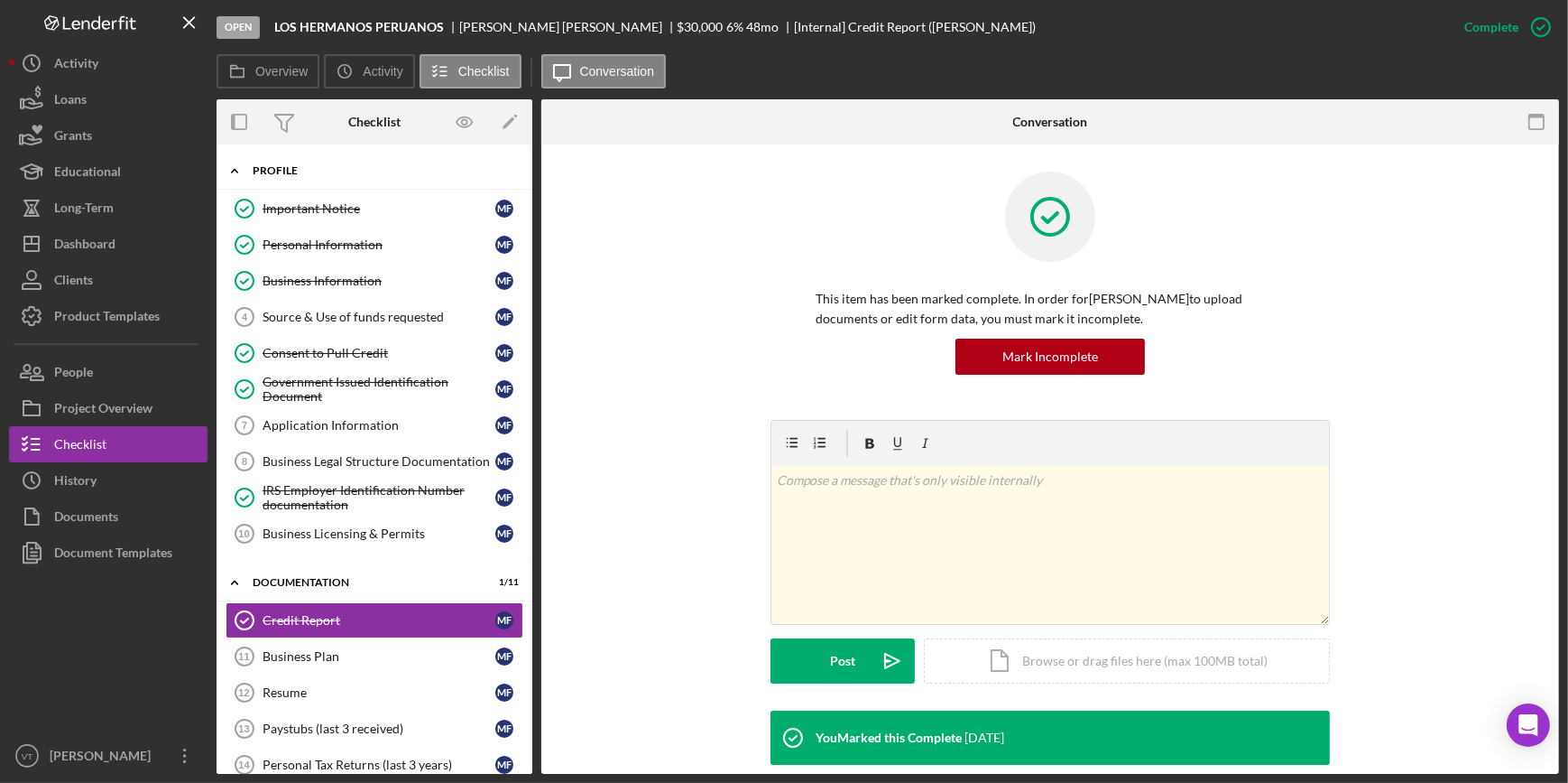
click at [235, 167] on icon "Icon/Expander" at bounding box center [235, 170] width 36 height 36
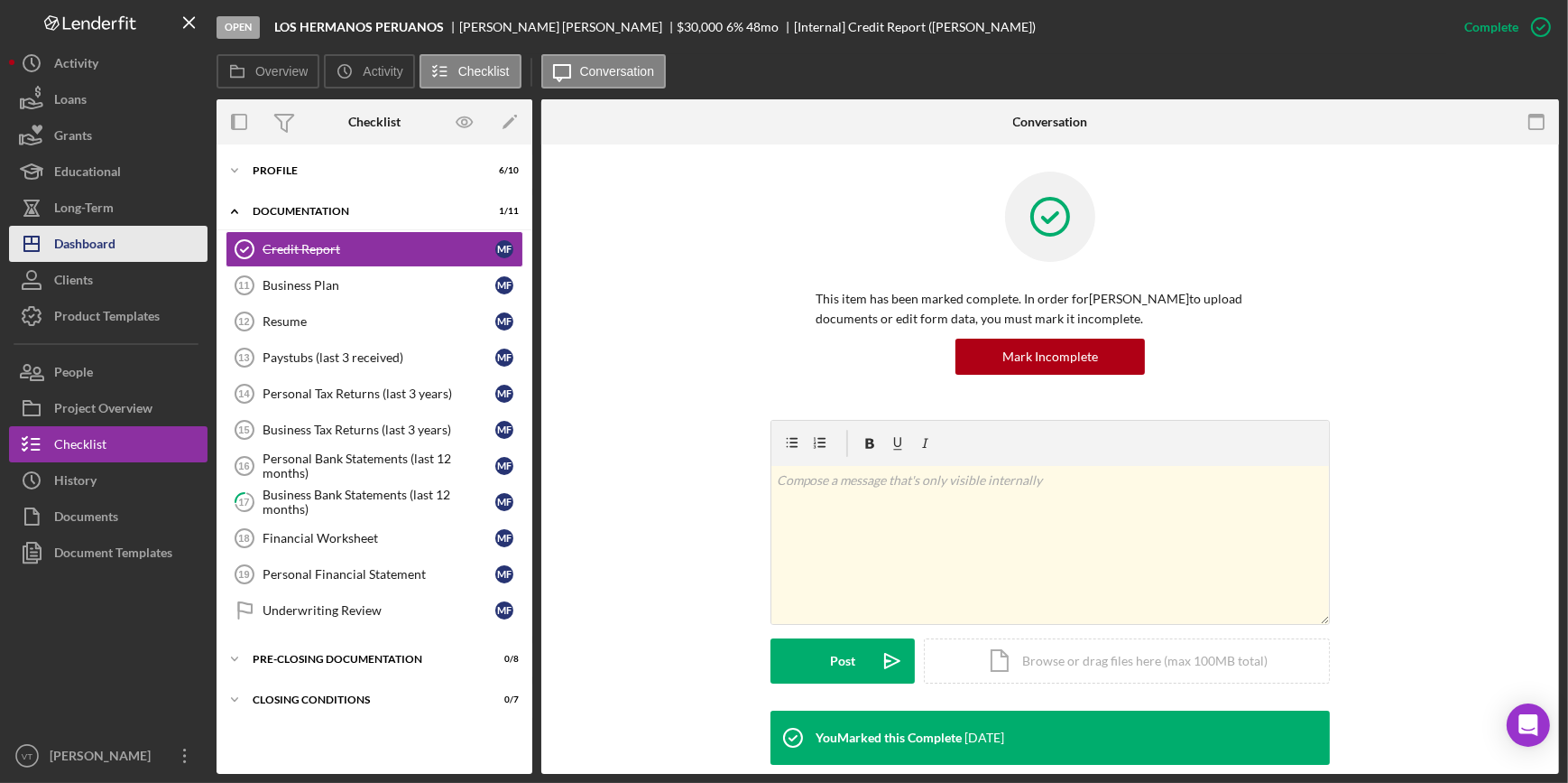
click at [84, 241] on div "Dashboard" at bounding box center [85, 245] width 61 height 40
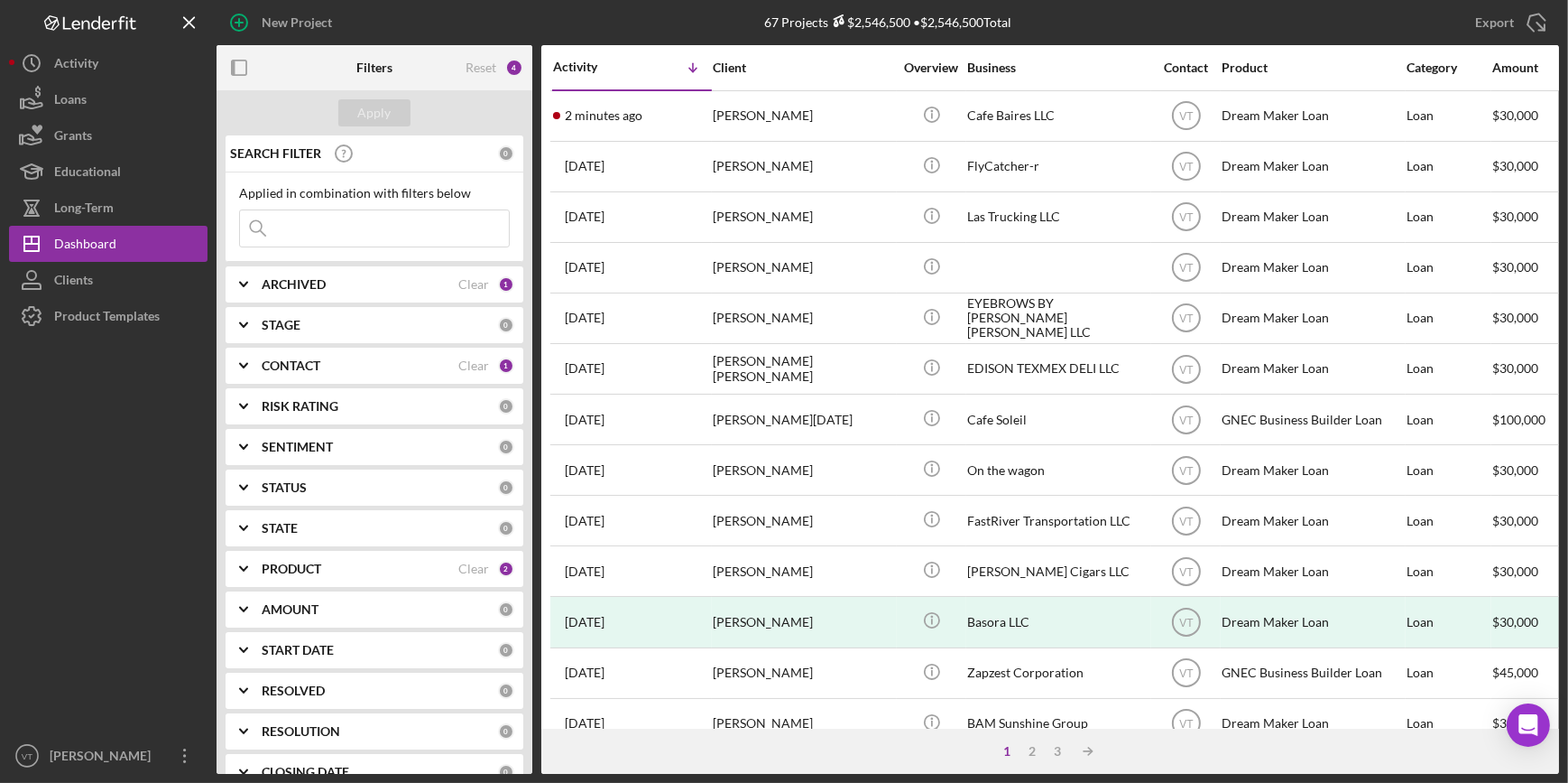
click at [702, 415] on div "4 days ago Shirlene Jean-Toussaint" at bounding box center [632, 419] width 158 height 48
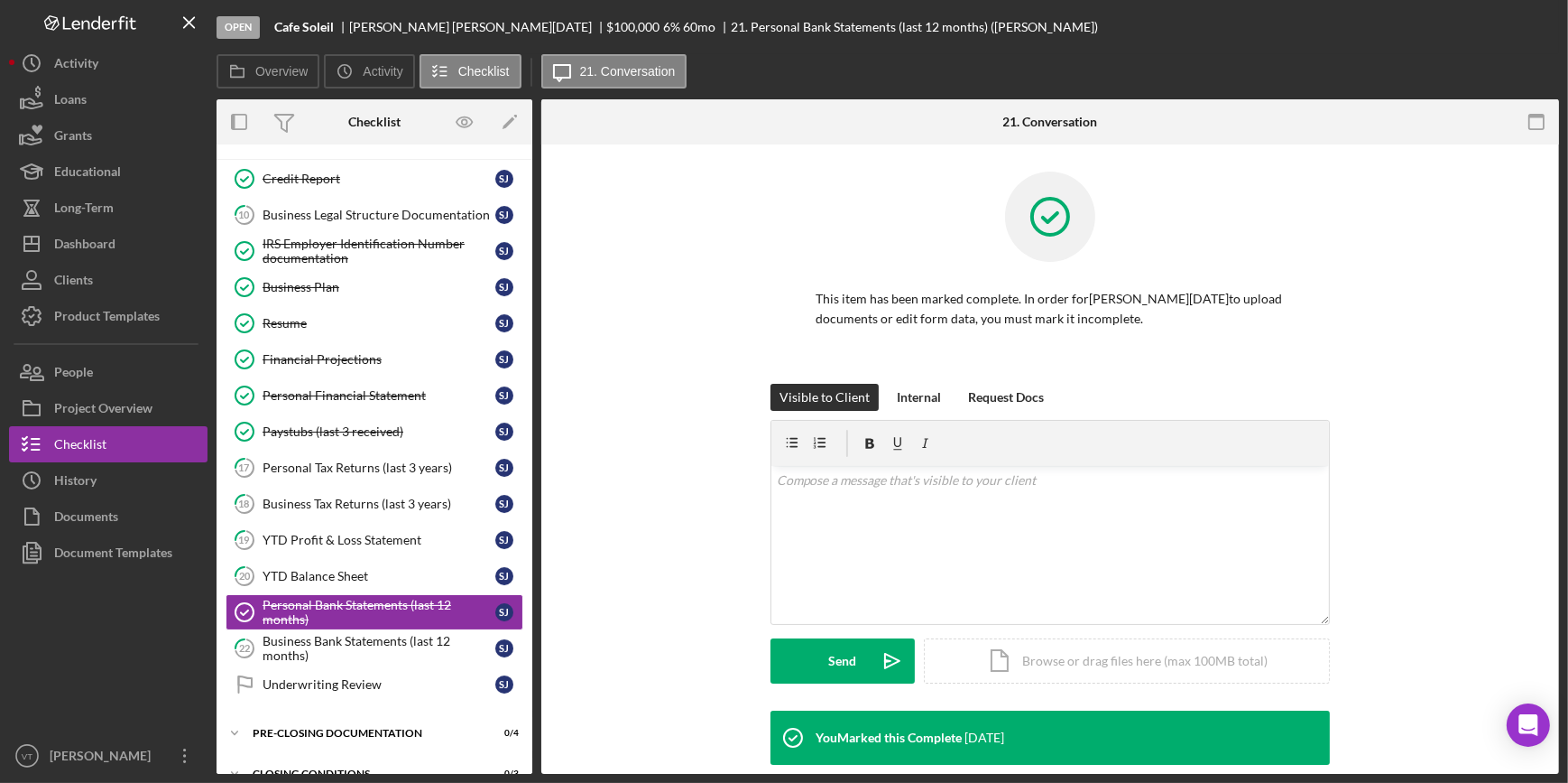
scroll to position [93, 0]
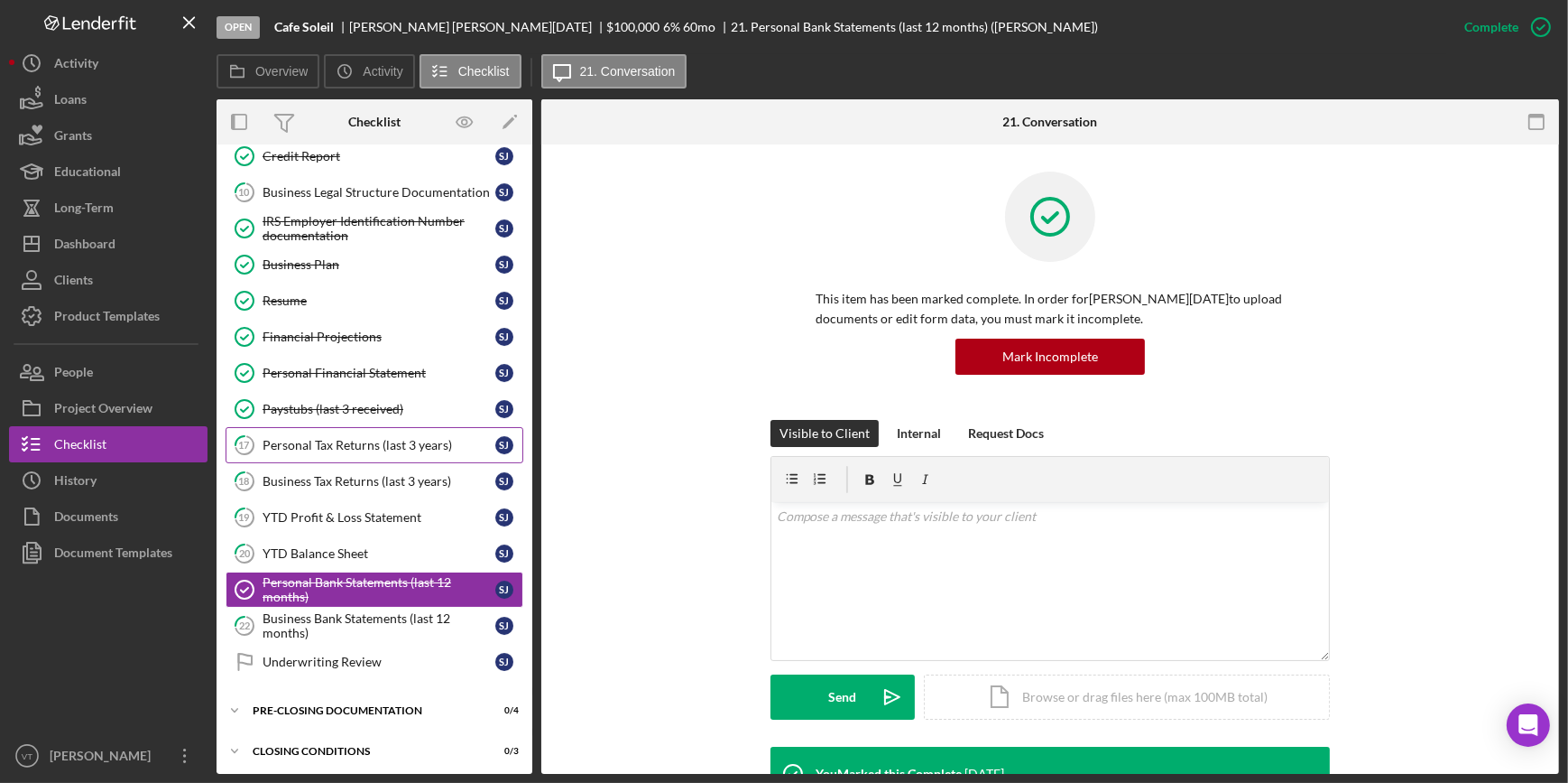
click at [393, 439] on div "Personal Tax Returns (last 3 years)" at bounding box center [380, 445] width 233 height 14
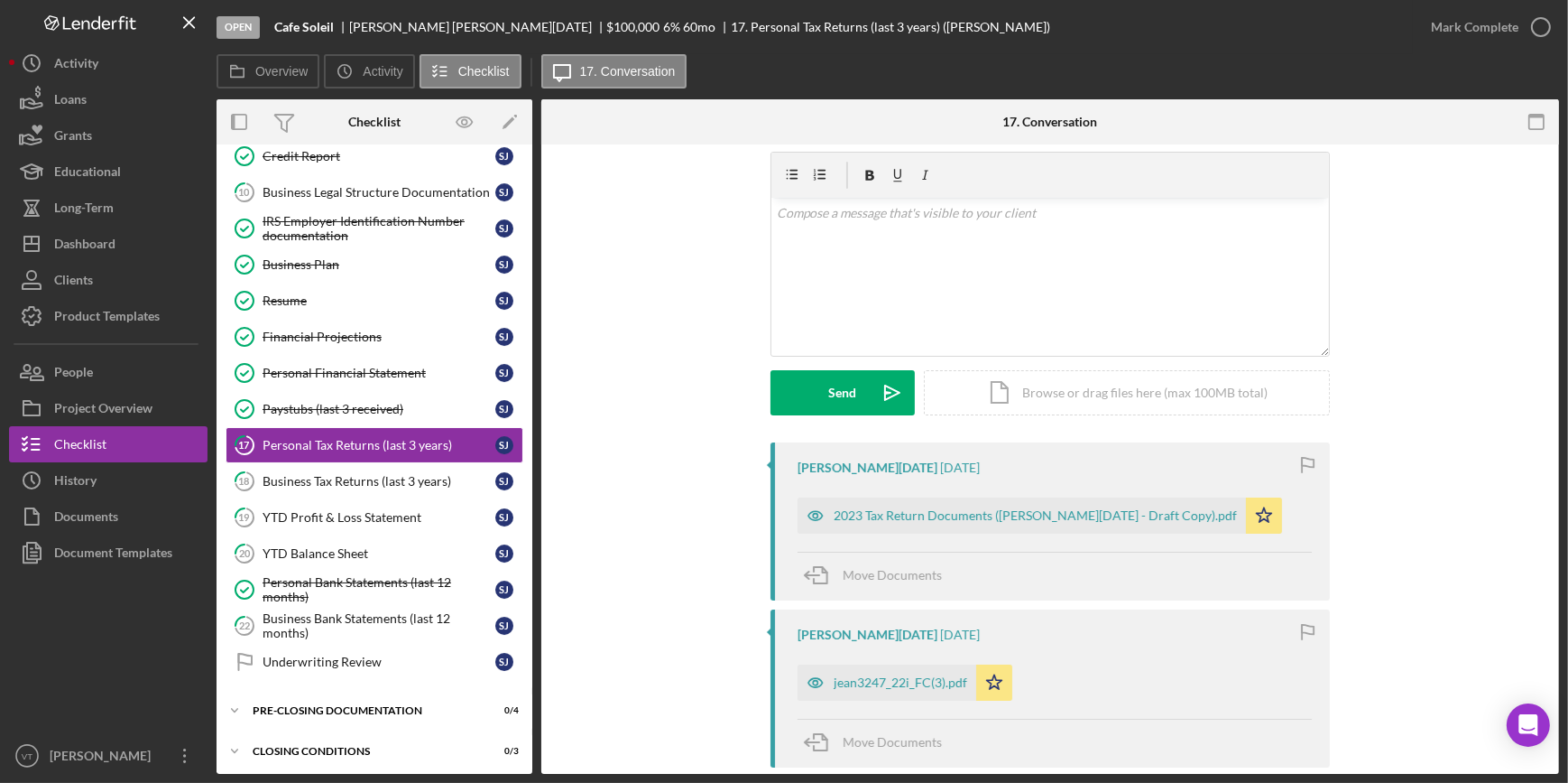
scroll to position [164, 0]
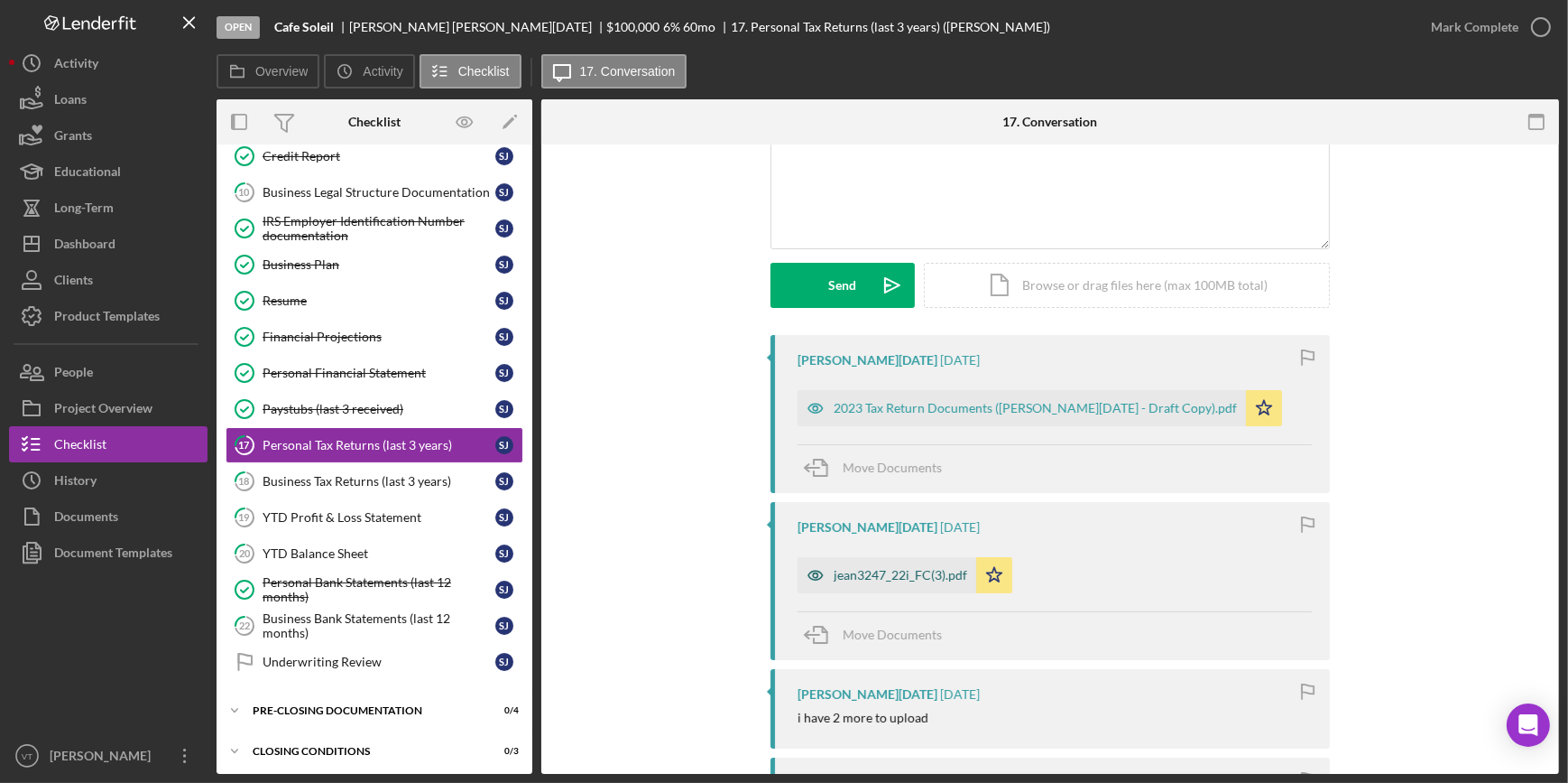
click at [901, 584] on div "jean3247_22i_FC(3).pdf" at bounding box center [887, 575] width 179 height 36
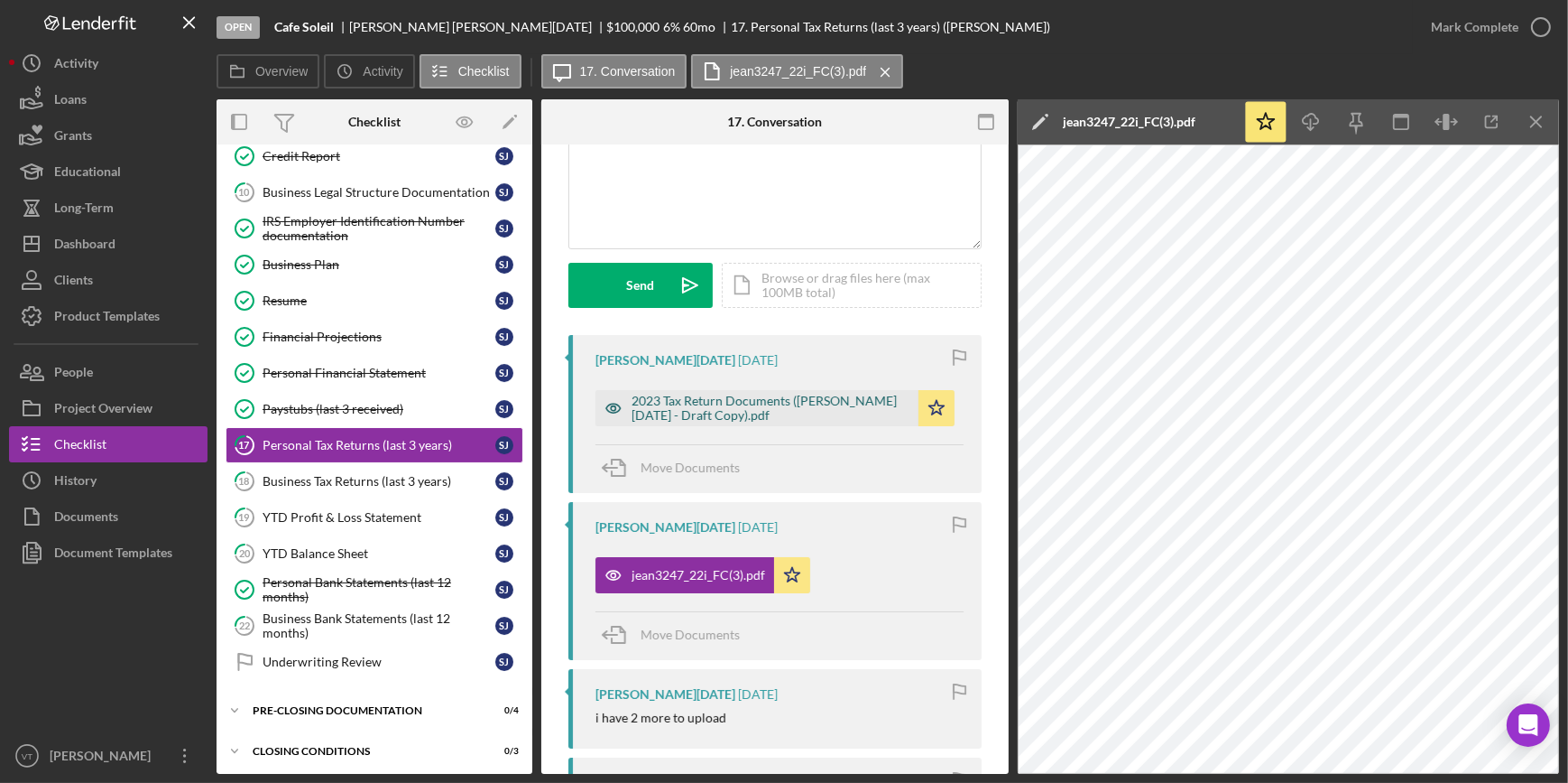
click at [712, 398] on div "2023 Tax Return Documents (JEAN-TOUSSAINT DANIEL - Draft Copy).pdf" at bounding box center [770, 408] width 278 height 29
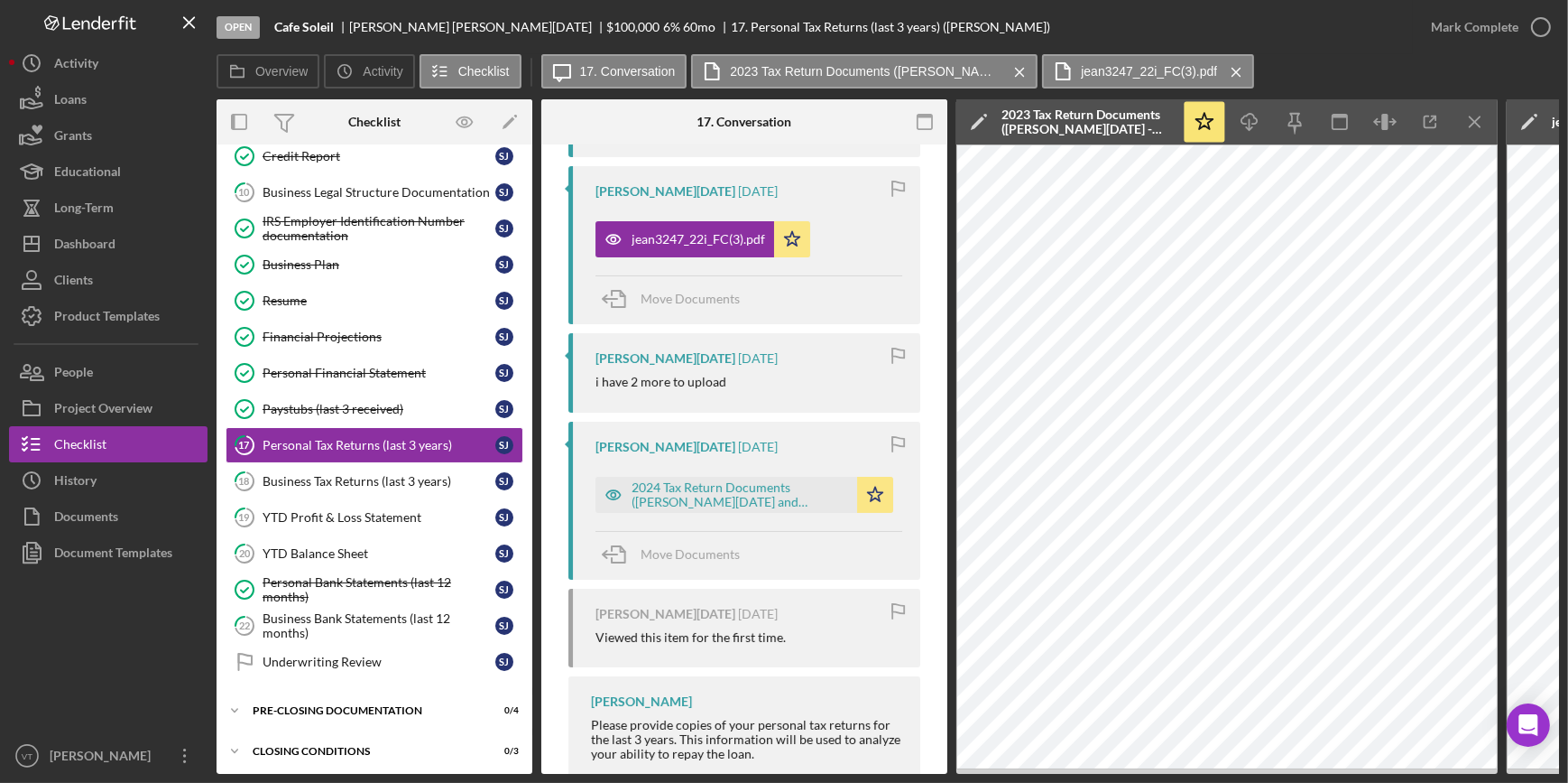
scroll to position [551, 0]
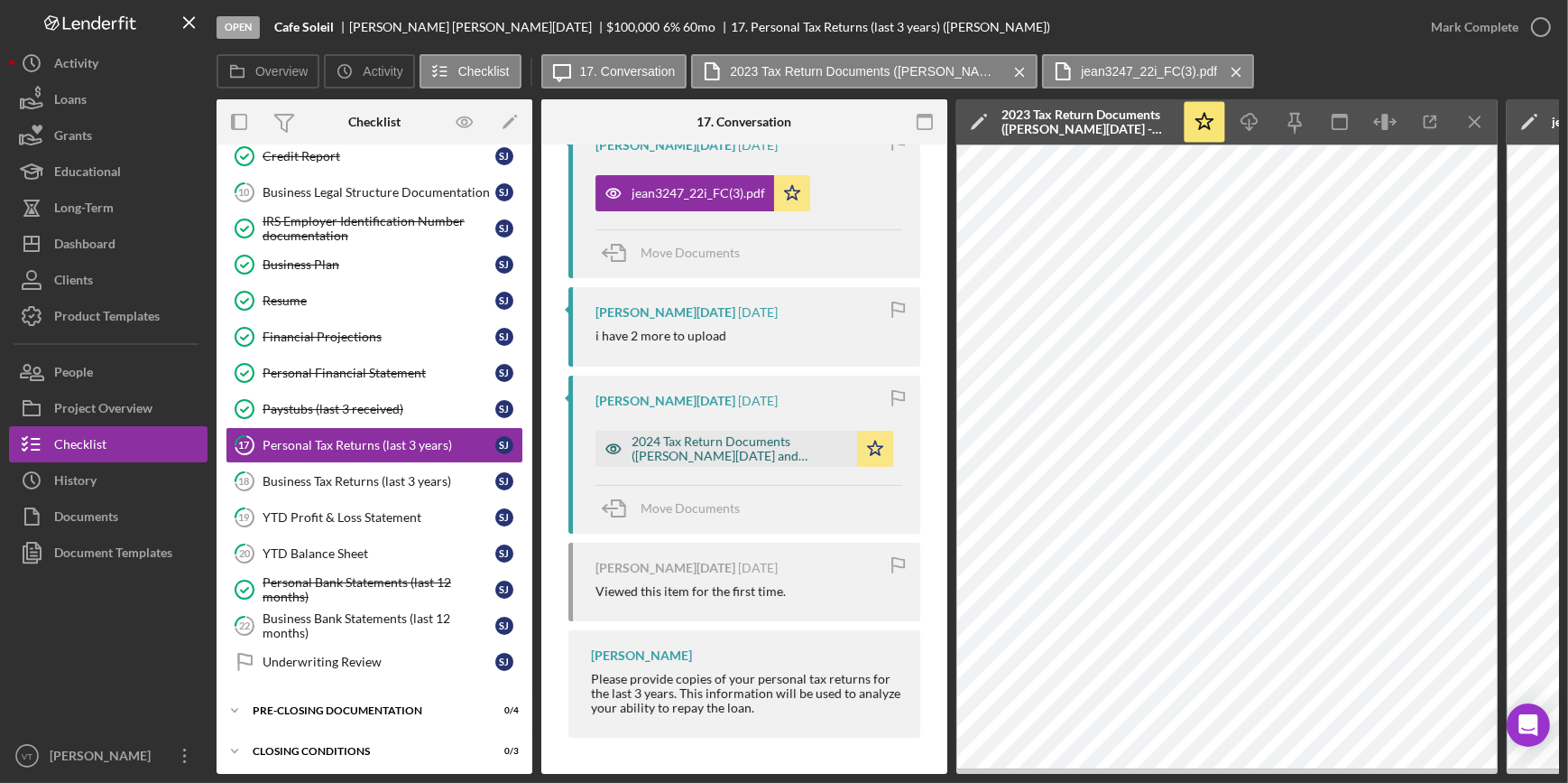
click at [739, 434] on div "2024 Tax Return Documents (JEAN-TOUSSAINT DANIEL and SHIRLENE Y - Client Copy)p…" at bounding box center [739, 448] width 217 height 29
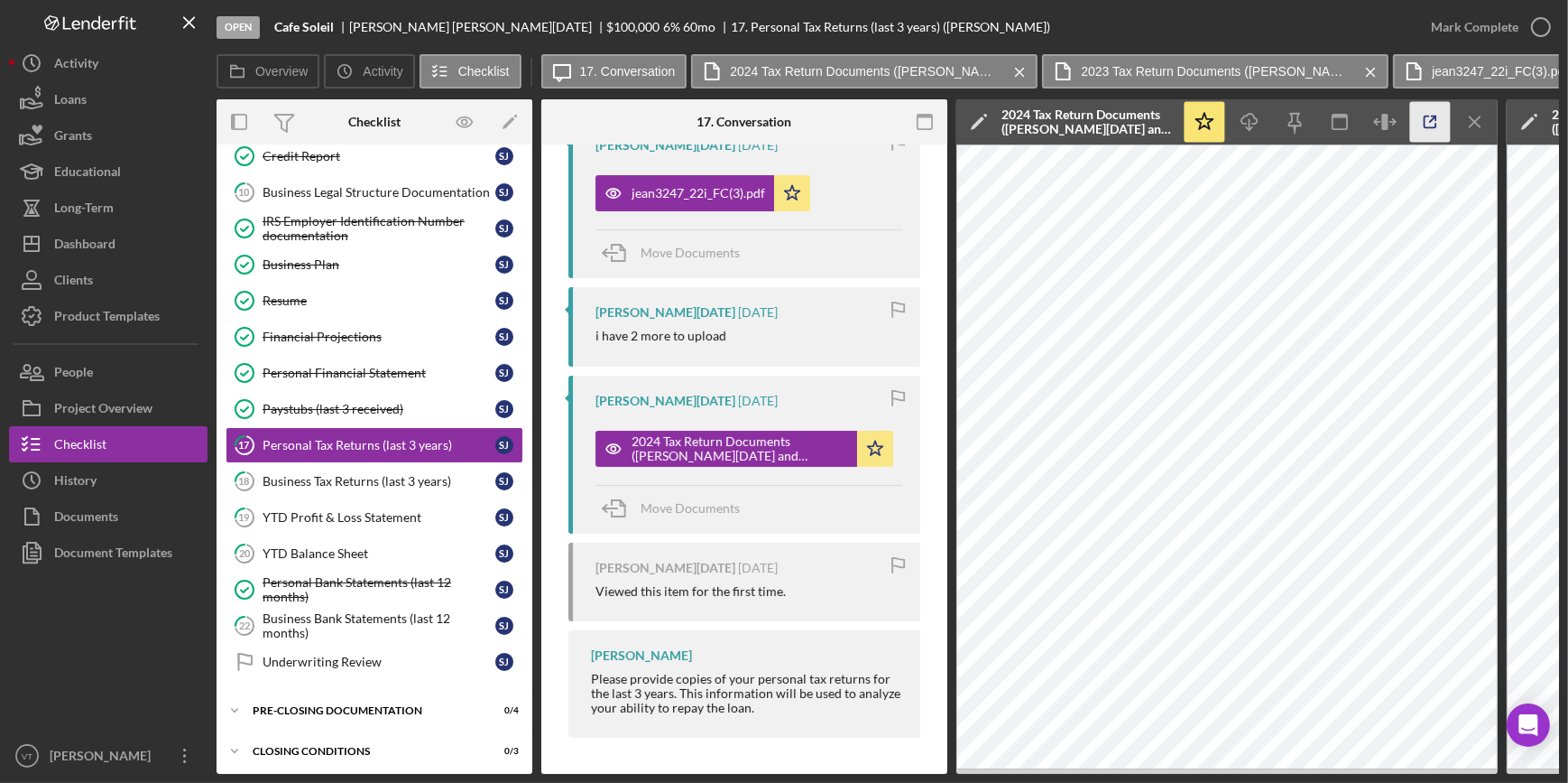
click at [1424, 109] on icon "button" at bounding box center [1430, 122] width 40 height 40
click at [132, 253] on button "Icon/Dashboard Dashboard" at bounding box center [108, 243] width 198 height 36
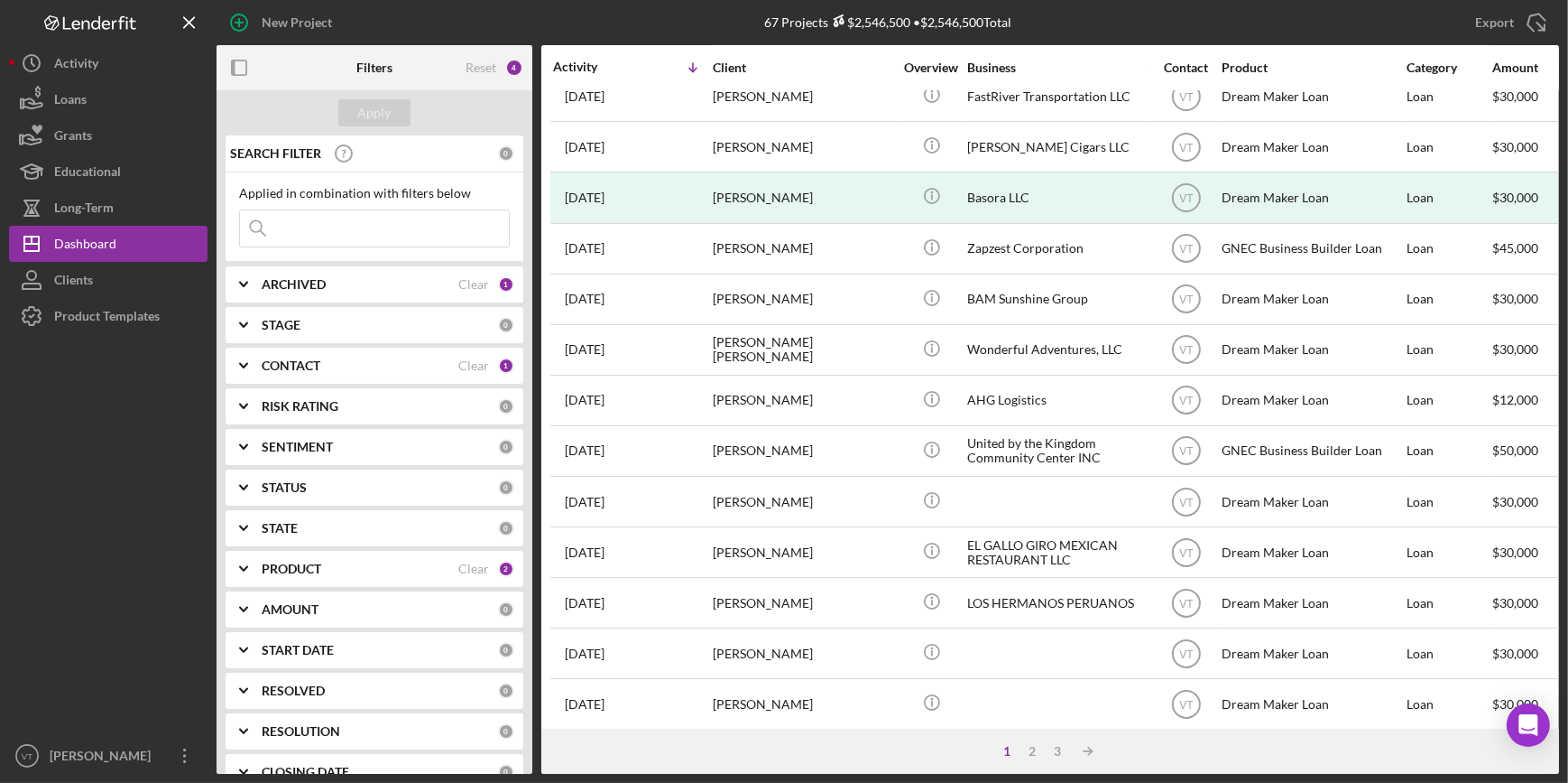
scroll to position [493, 0]
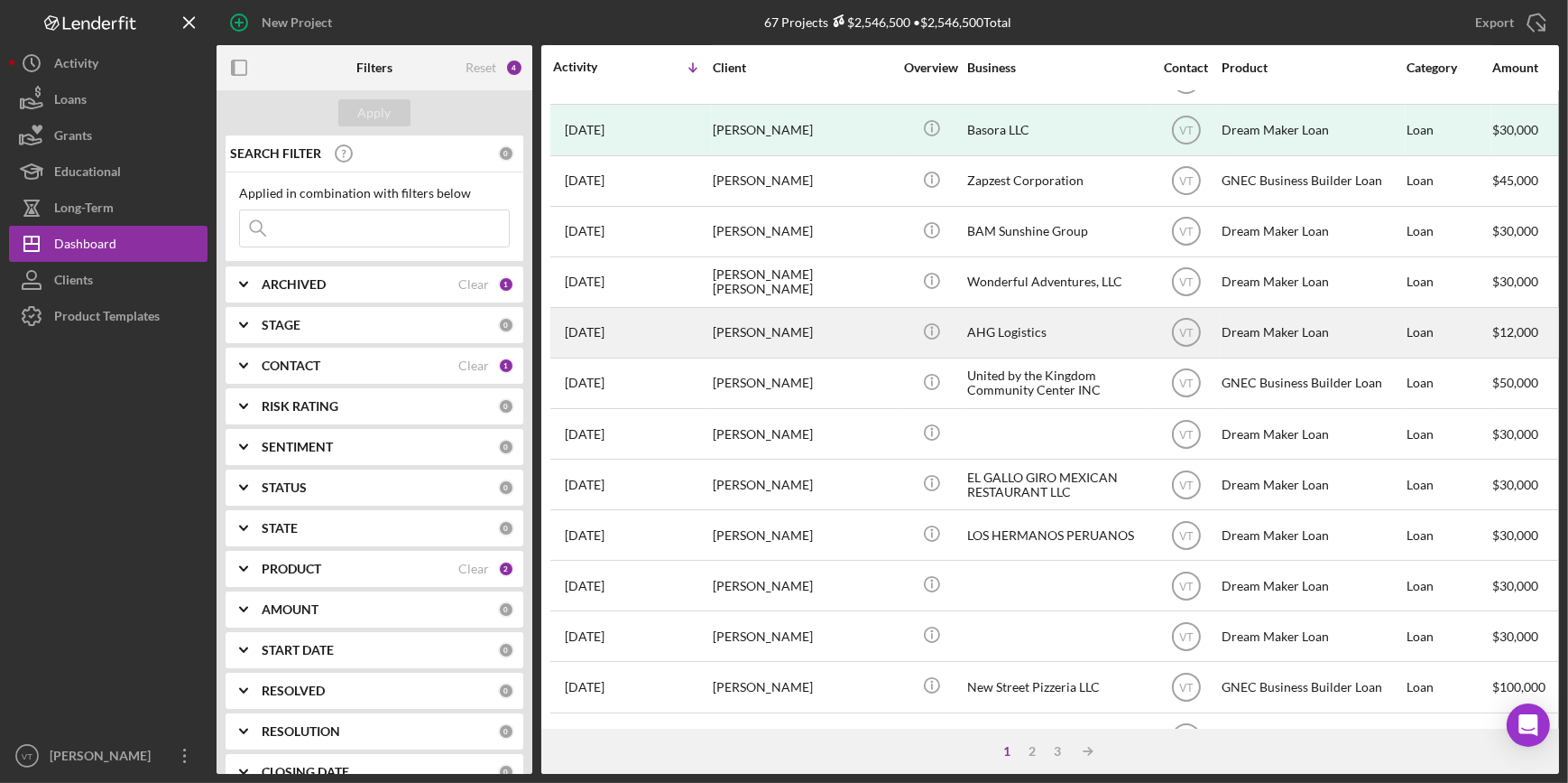
click at [722, 332] on div "Ali Gurley" at bounding box center [803, 333] width 180 height 48
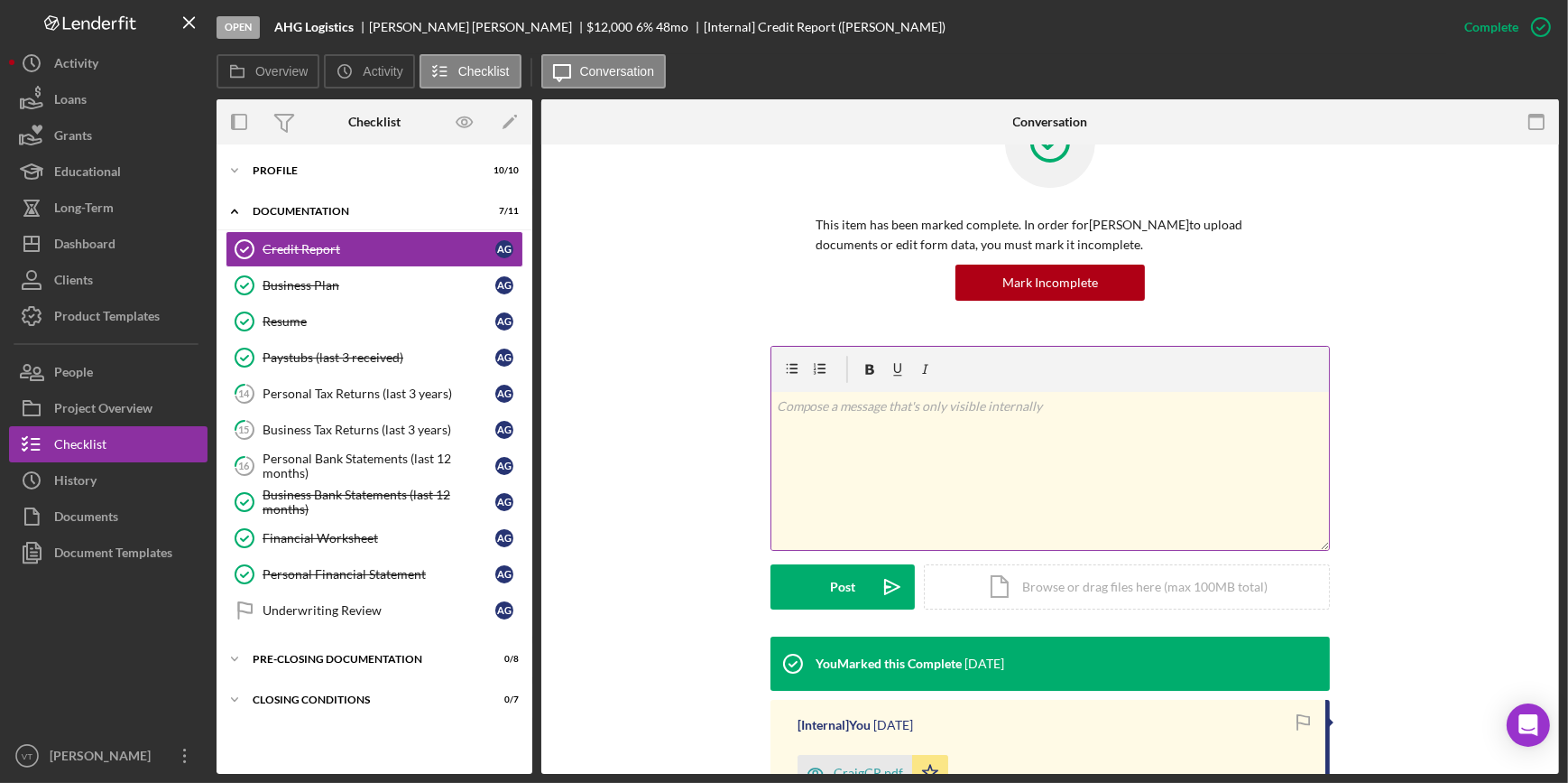
scroll to position [410, 0]
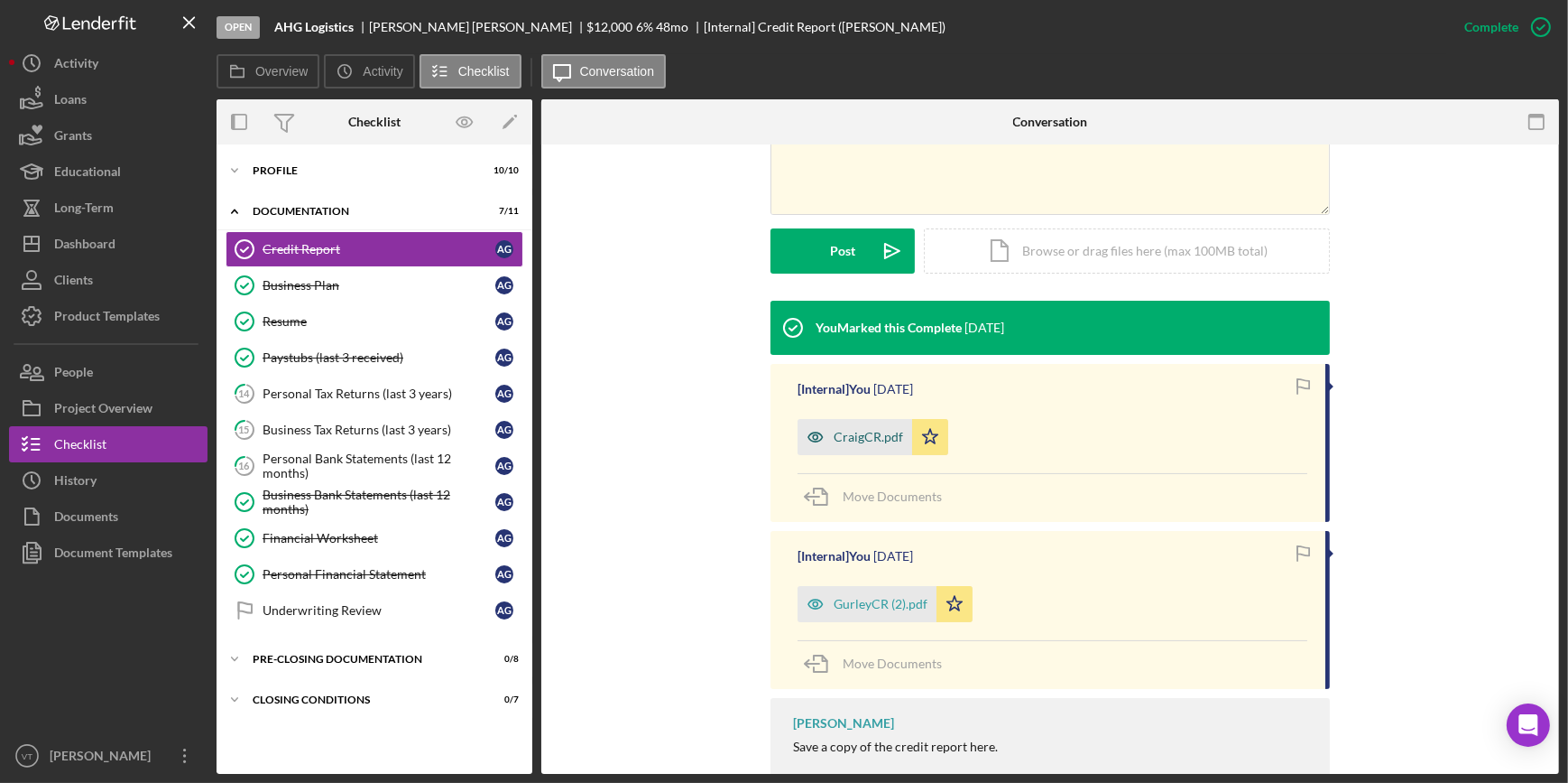
click at [842, 427] on div "CraigCR.pdf" at bounding box center [855, 437] width 115 height 36
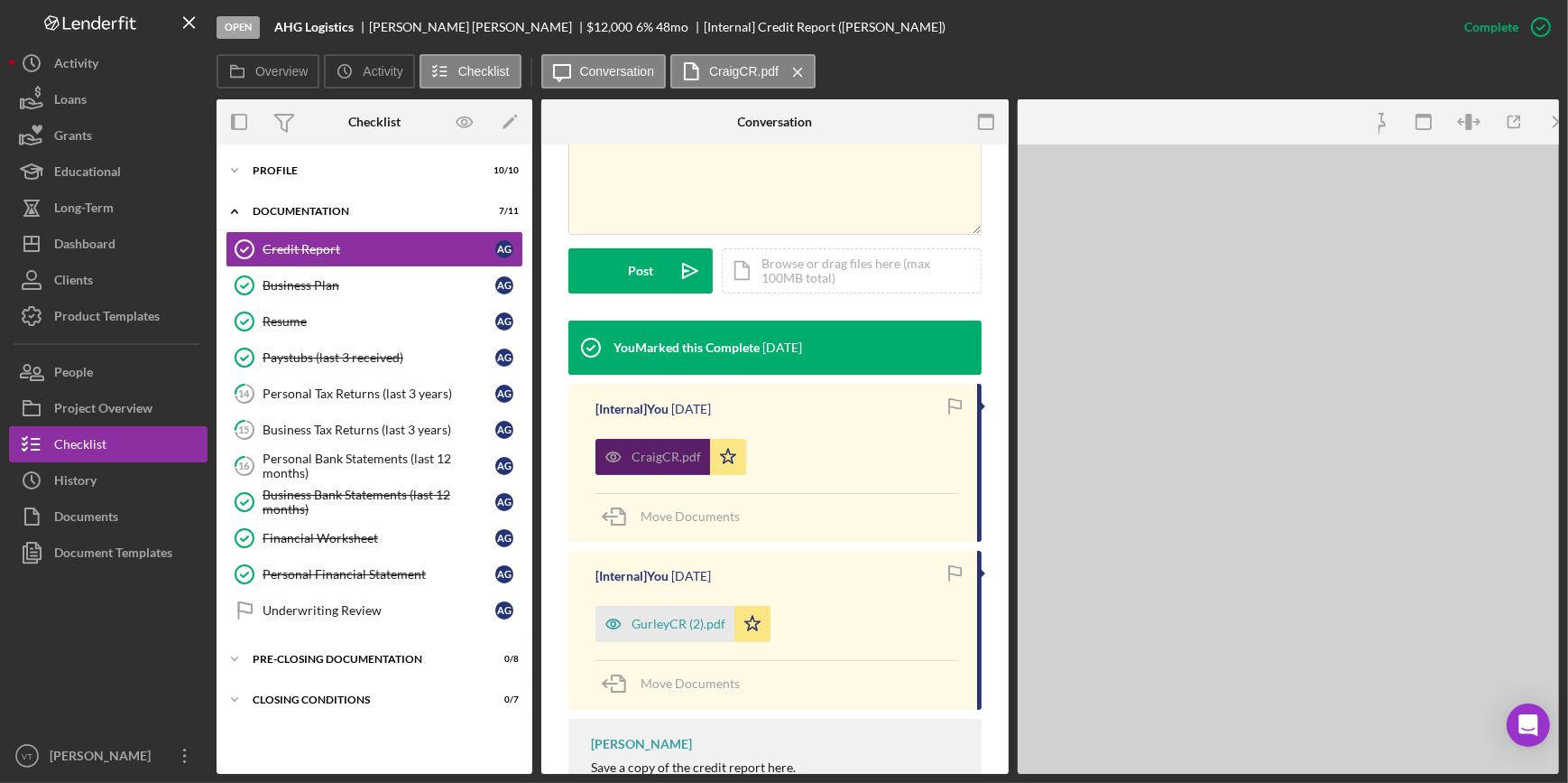
scroll to position [431, 0]
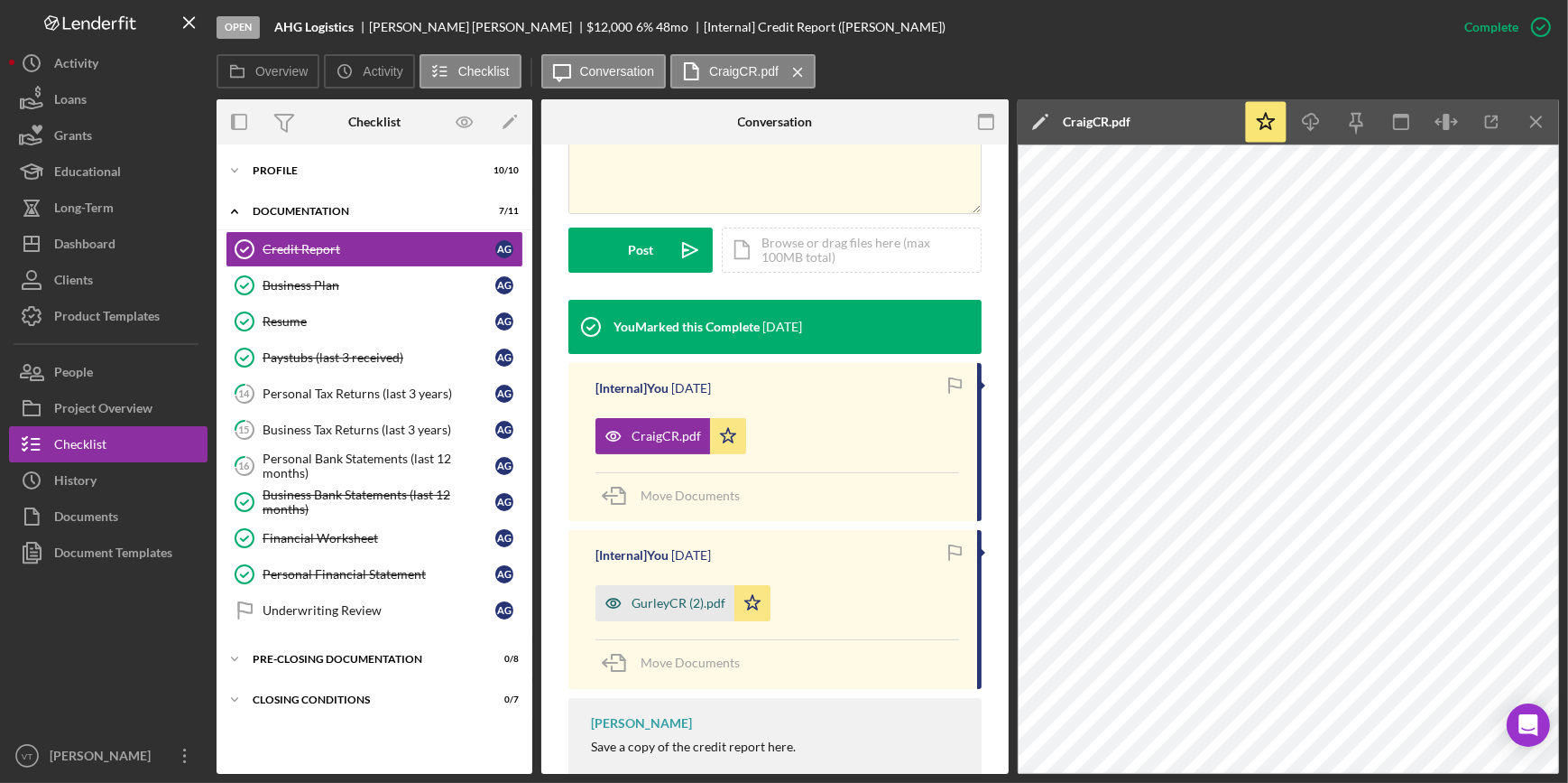
click at [697, 600] on div "GurleyCR (2).pdf" at bounding box center [678, 603] width 94 height 14
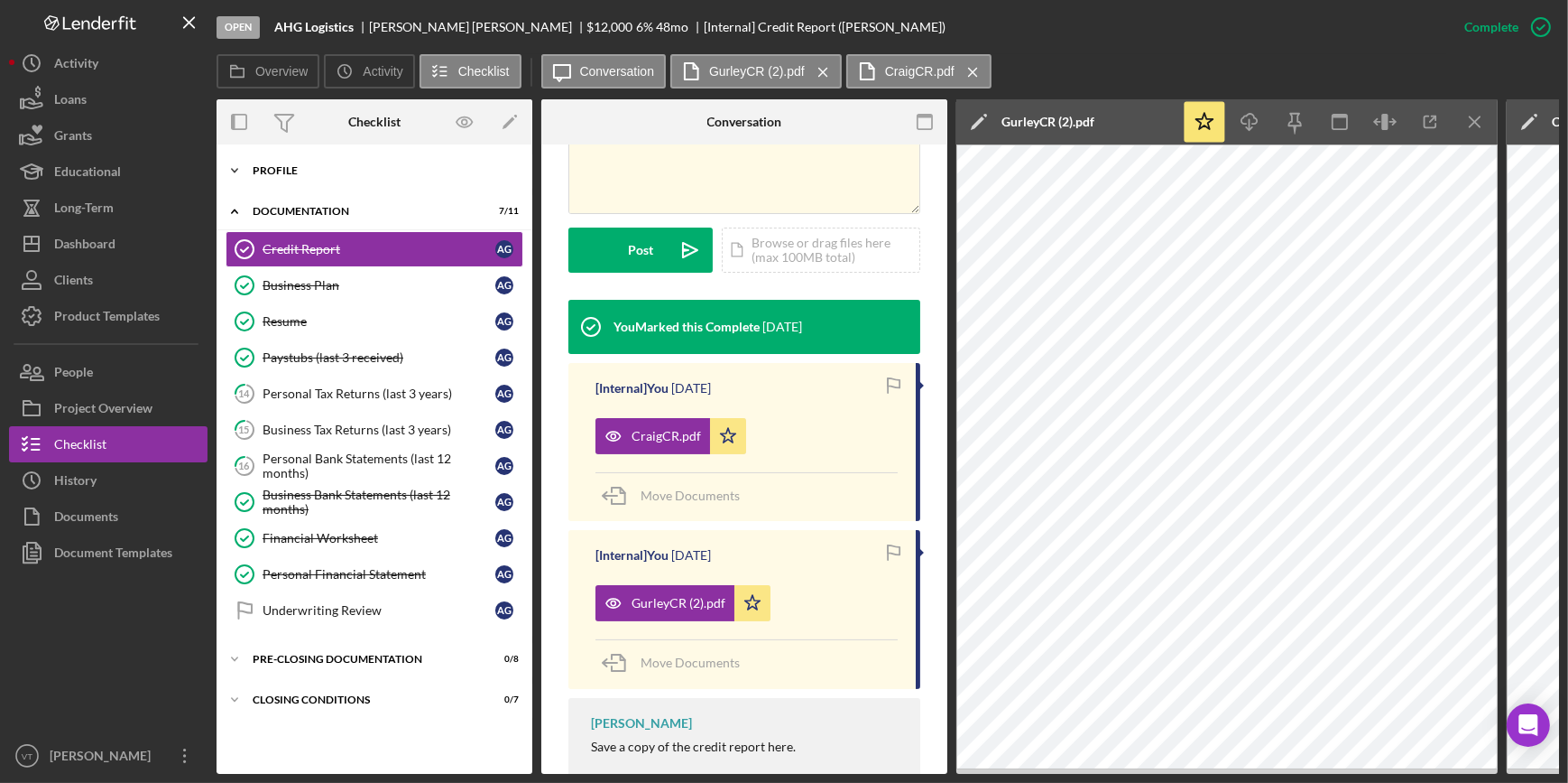
click at [236, 172] on icon "Icon/Expander" at bounding box center [235, 170] width 36 height 36
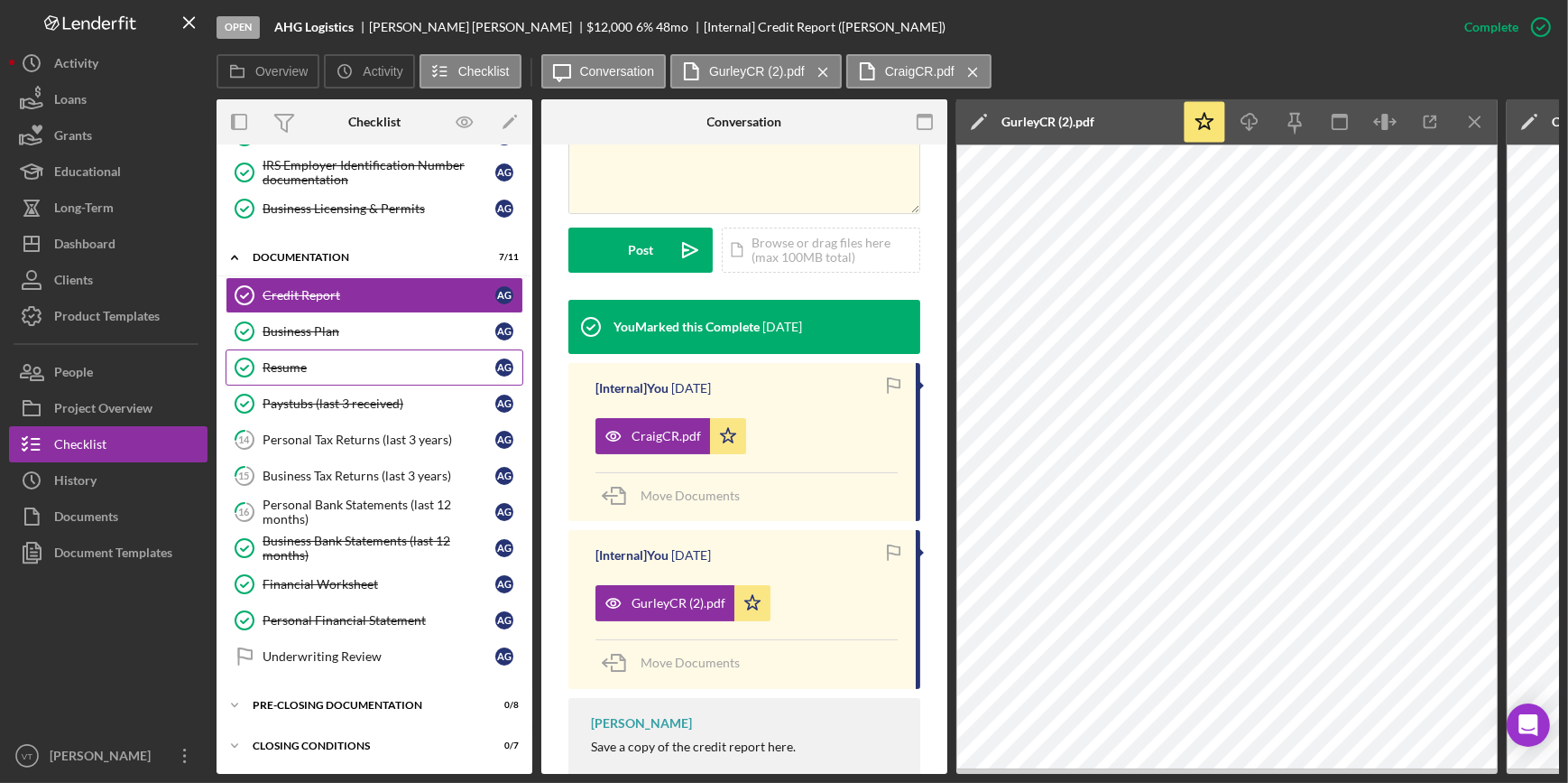
scroll to position [0, 0]
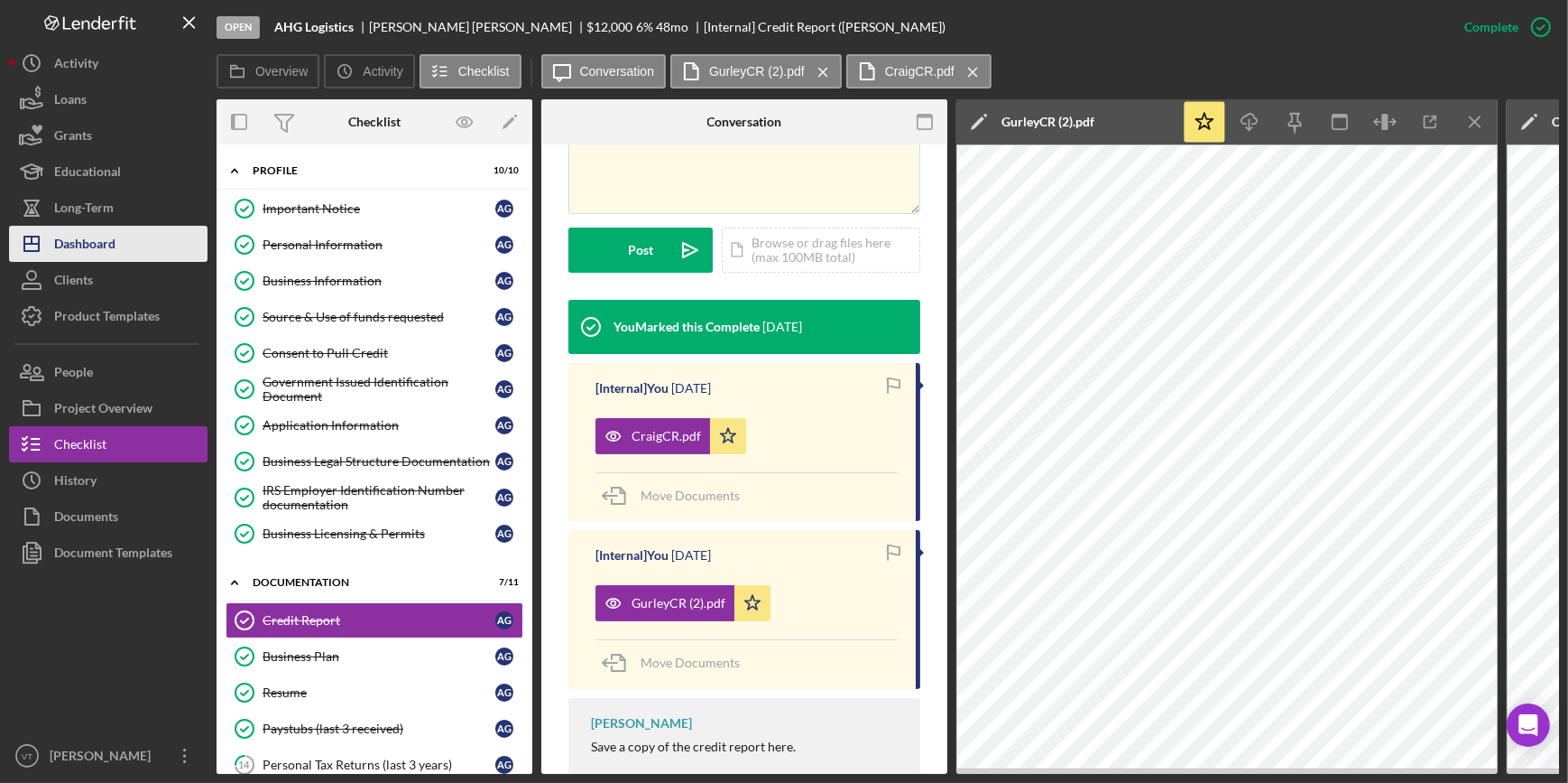
click at [131, 243] on button "Icon/Dashboard Dashboard" at bounding box center [108, 243] width 198 height 36
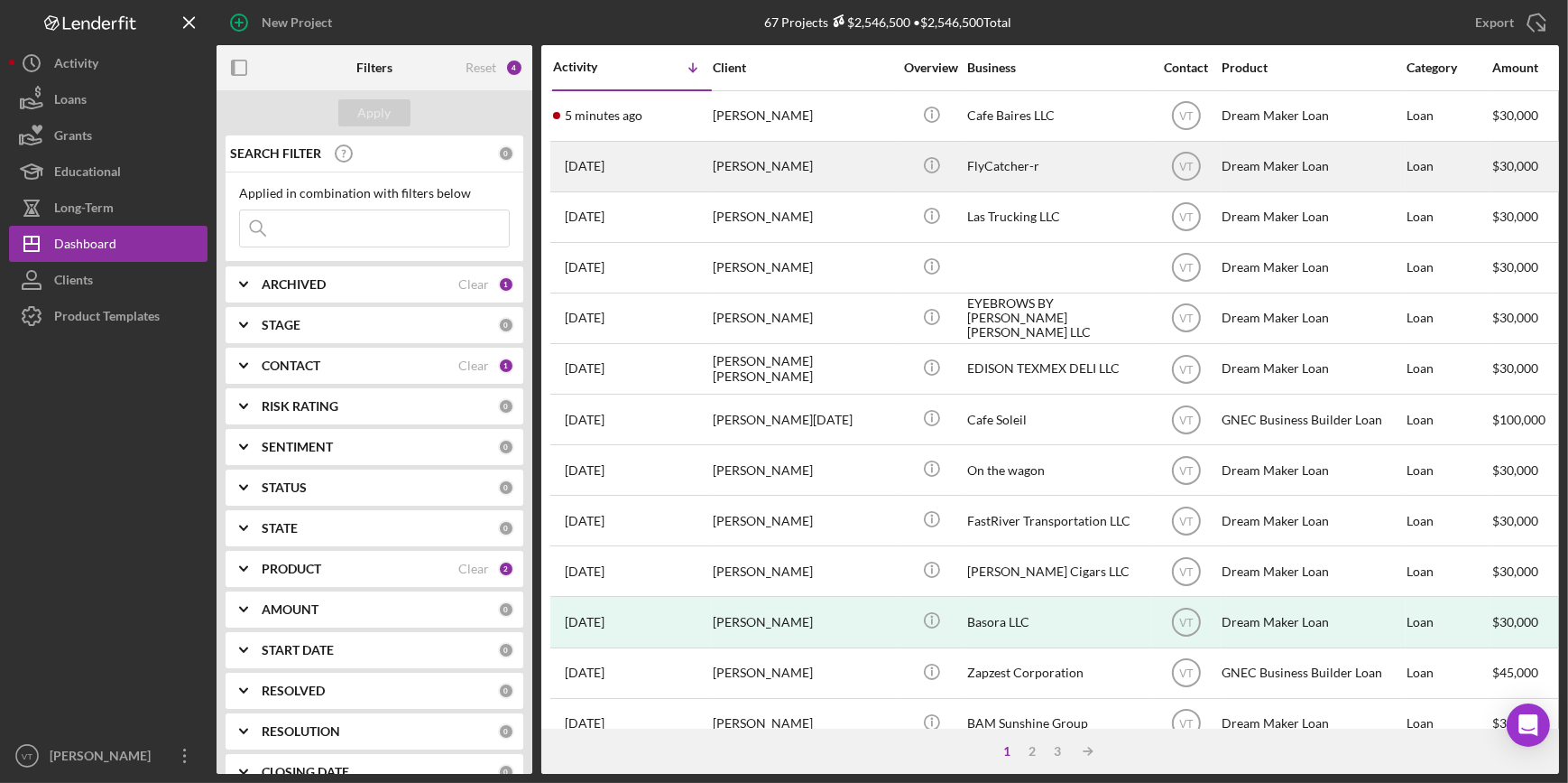
click at [830, 171] on div "Russell Williams" at bounding box center [803, 166] width 180 height 48
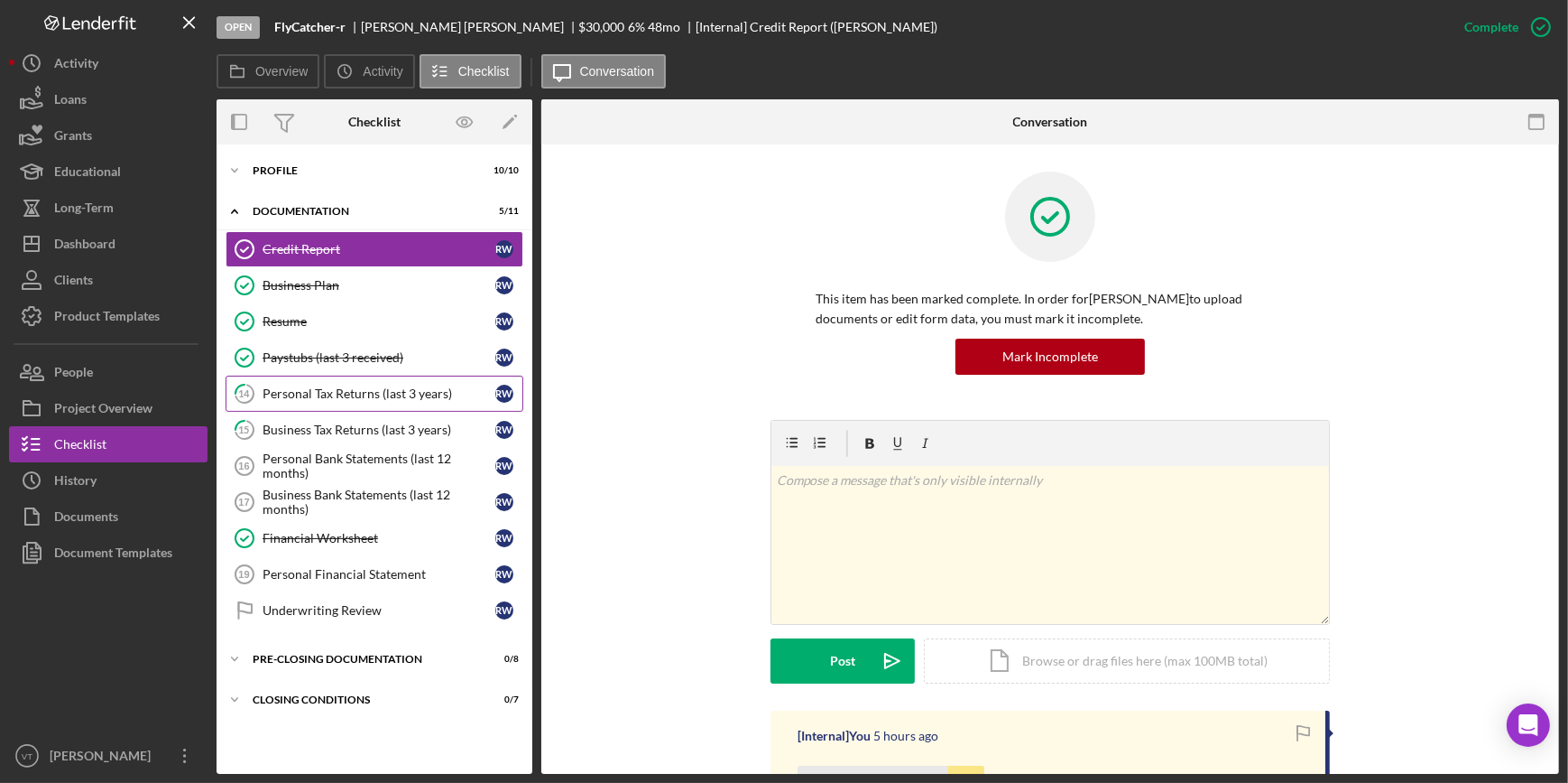
click at [337, 381] on link "14 Personal Tax Returns (last 3 years) R W" at bounding box center [374, 394] width 298 height 36
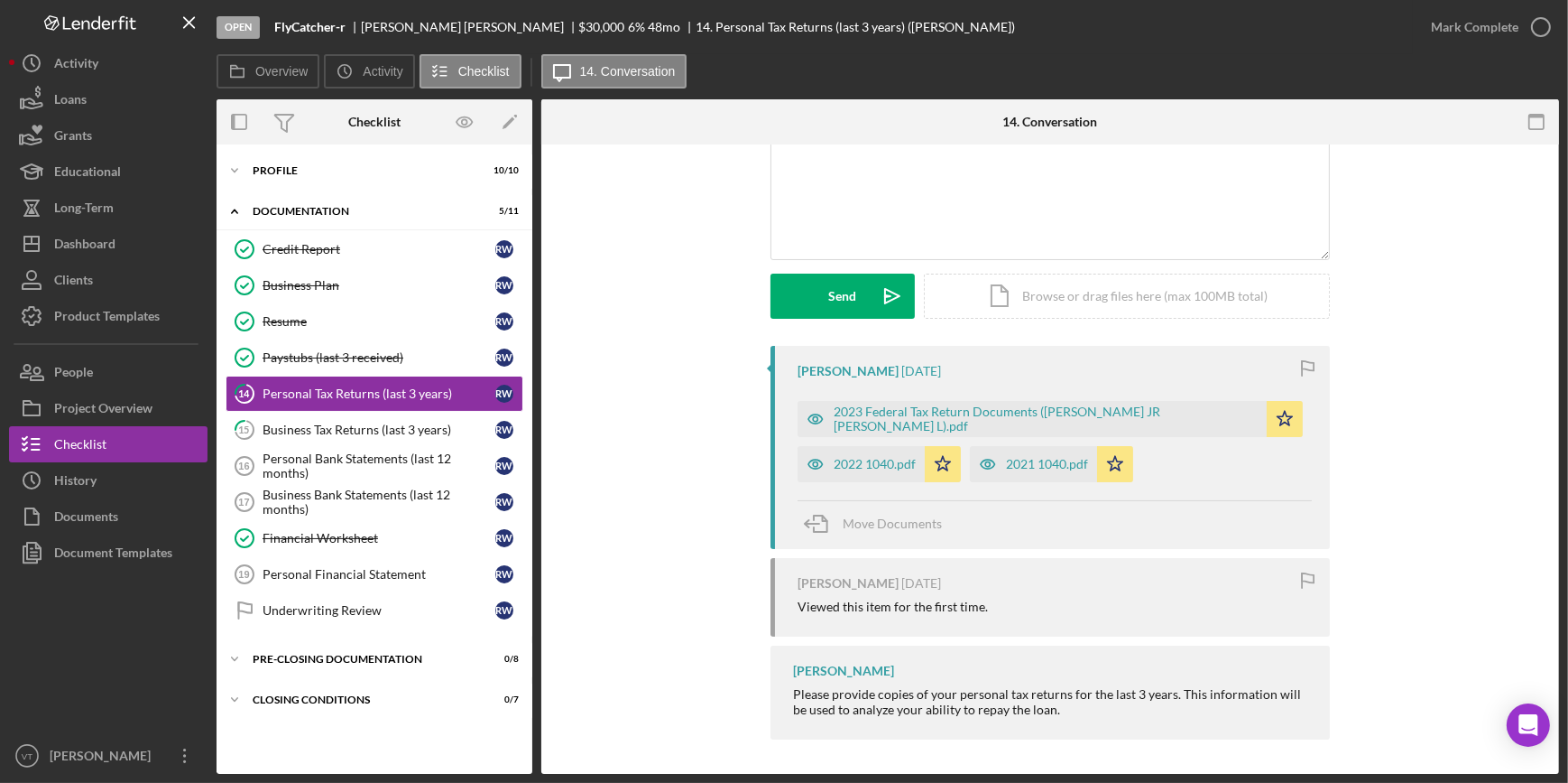
scroll to position [153, 0]
click at [394, 432] on div "Business Tax Returns (last 3 years)" at bounding box center [380, 430] width 233 height 14
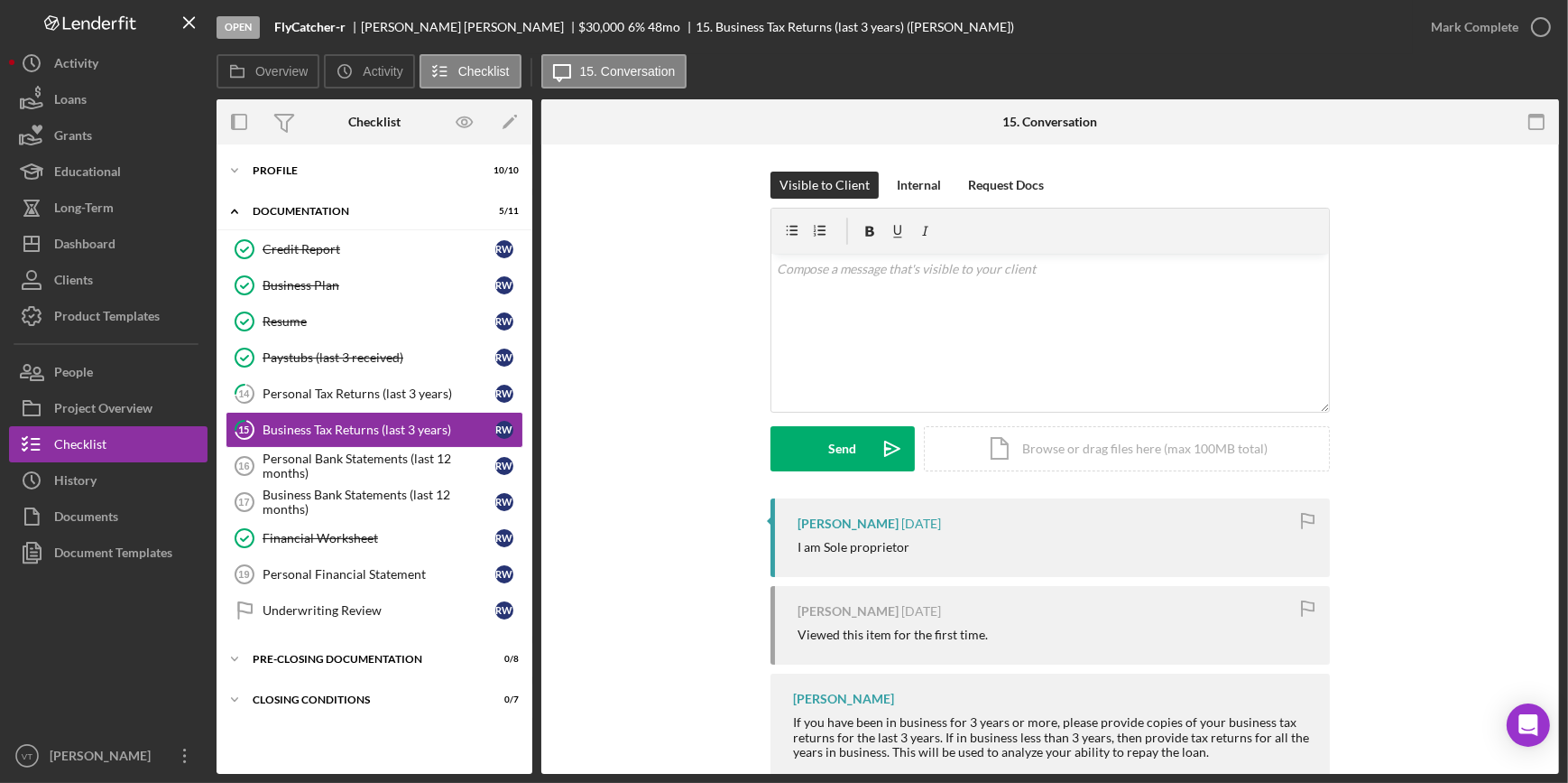
scroll to position [43, 0]
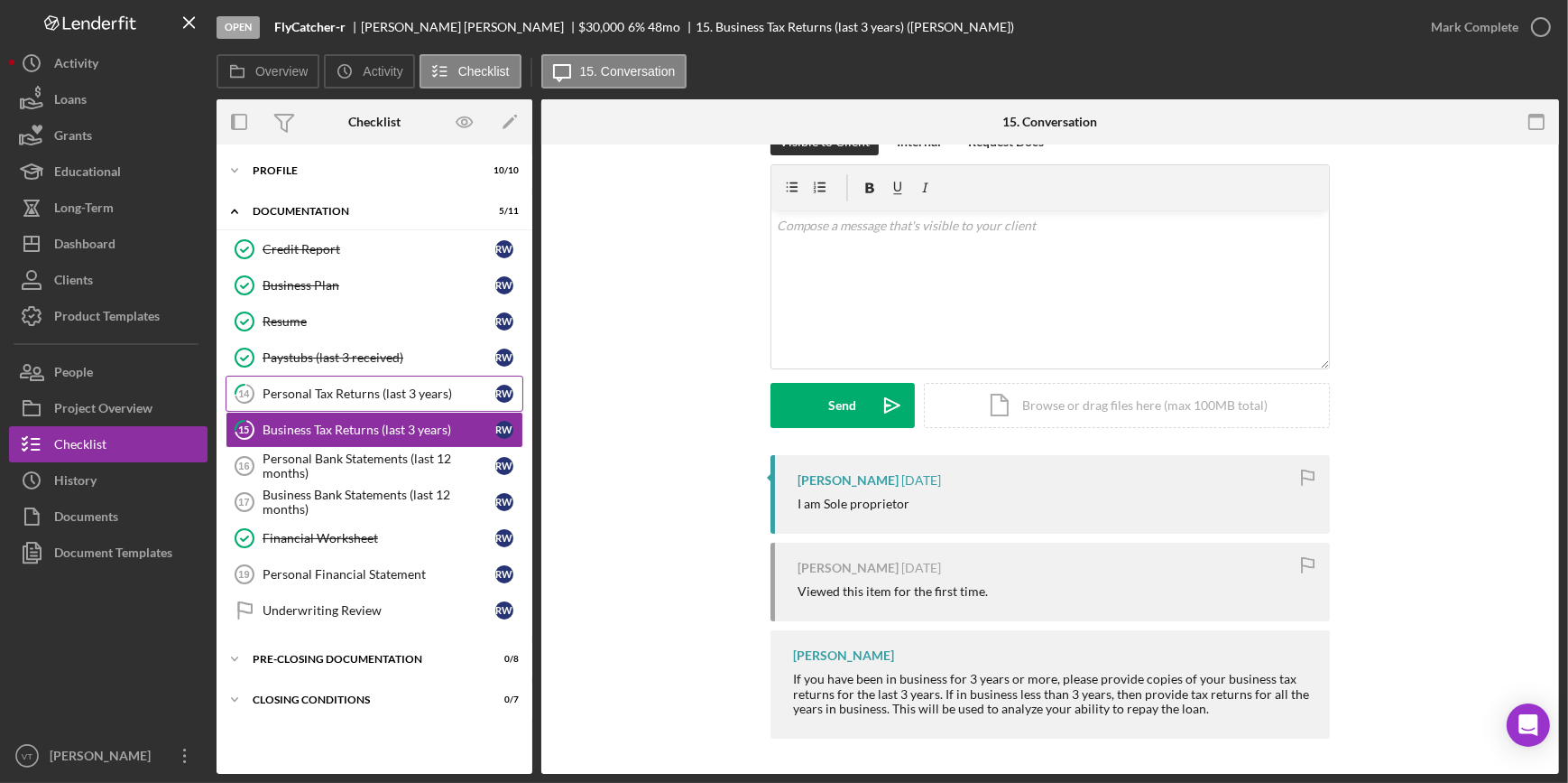
click at [398, 393] on div "Personal Tax Returns (last 3 years)" at bounding box center [380, 393] width 233 height 14
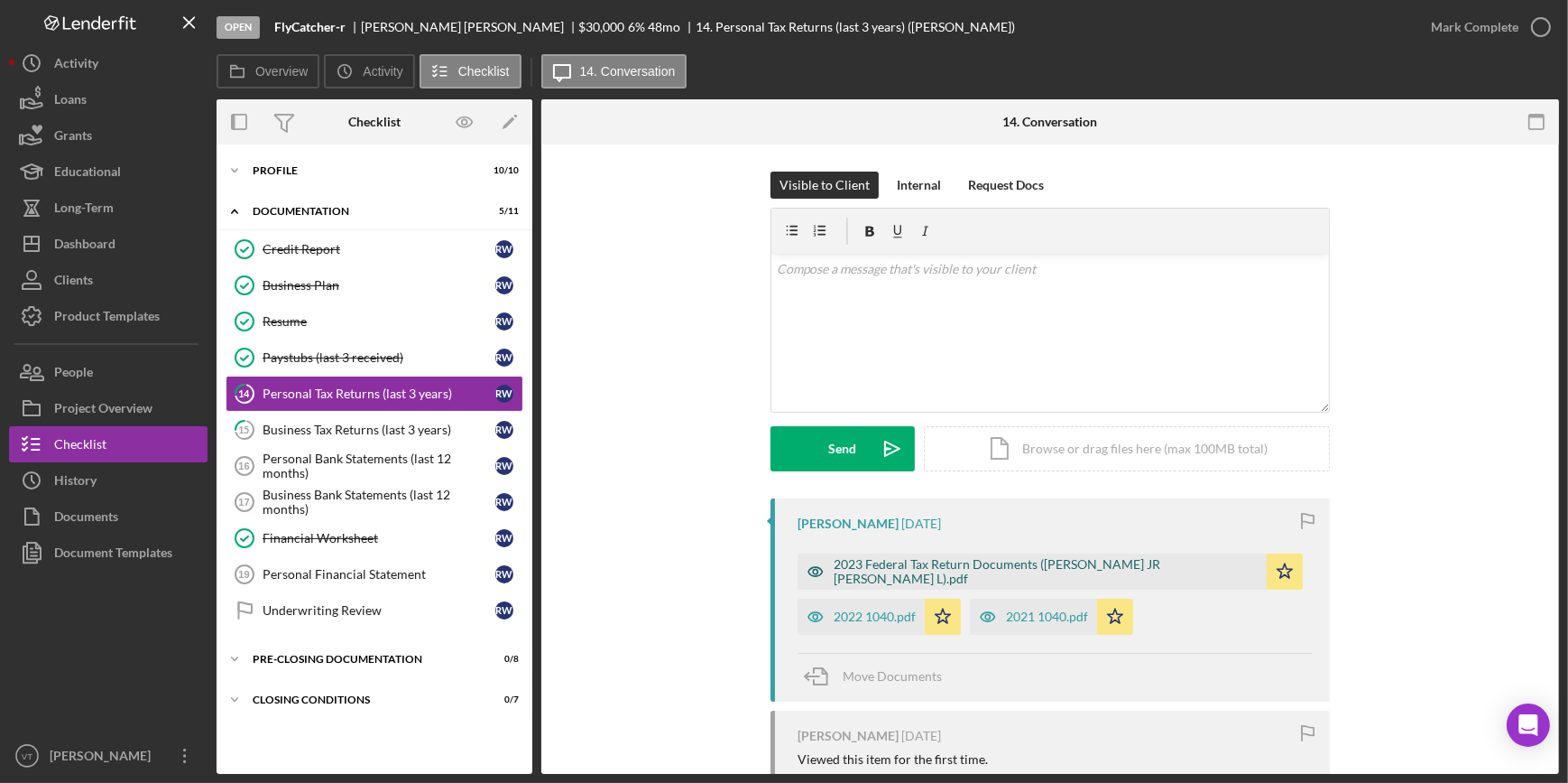
click at [916, 570] on div "2023 Federal Tax Return Documents (WILLIAMS JR RUSSELL L).pdf" at bounding box center [1046, 572] width 424 height 29
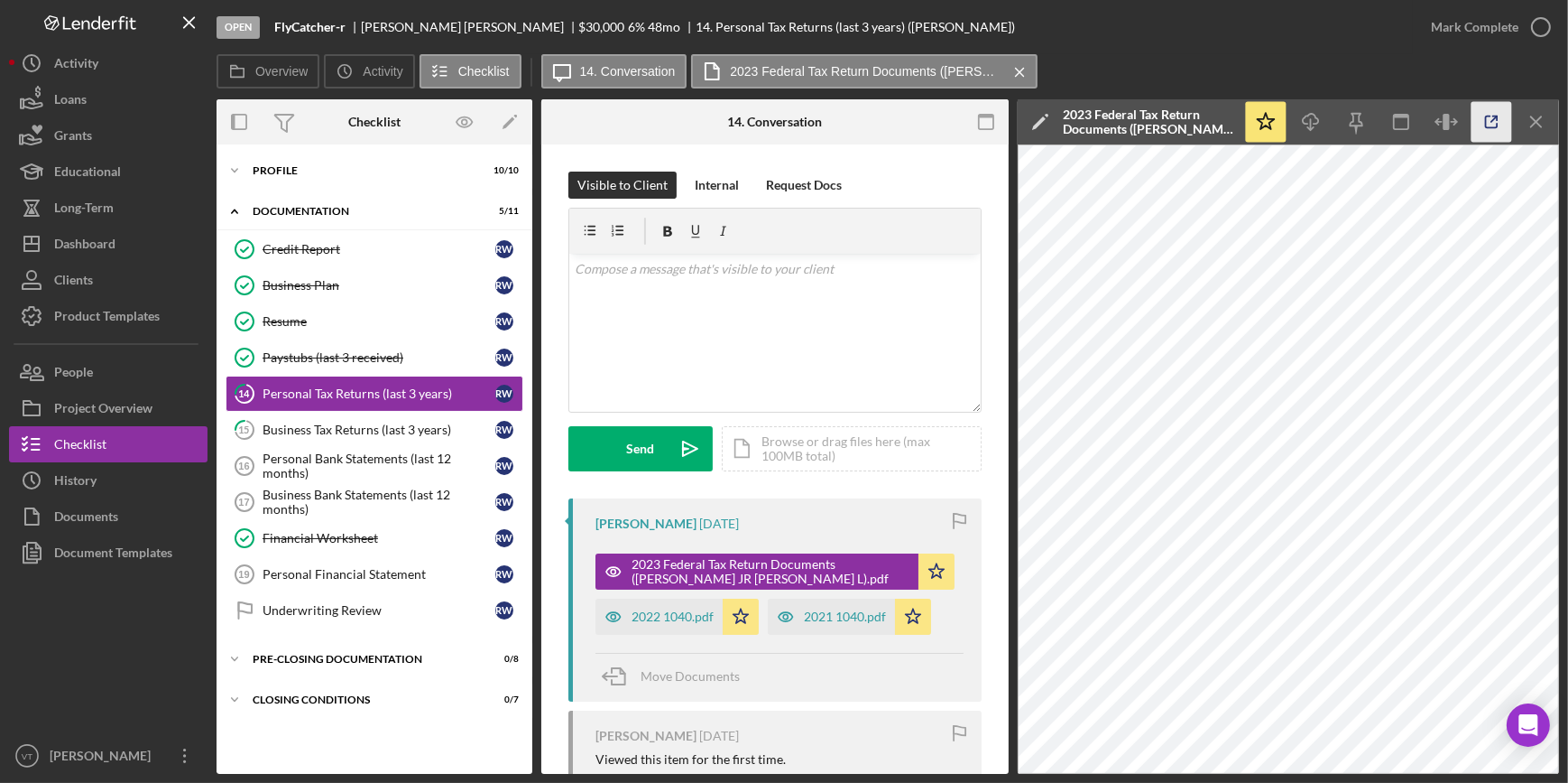
click at [1485, 128] on icon "button" at bounding box center [1492, 122] width 40 height 40
click at [288, 251] on div "Credit Report" at bounding box center [380, 248] width 233 height 14
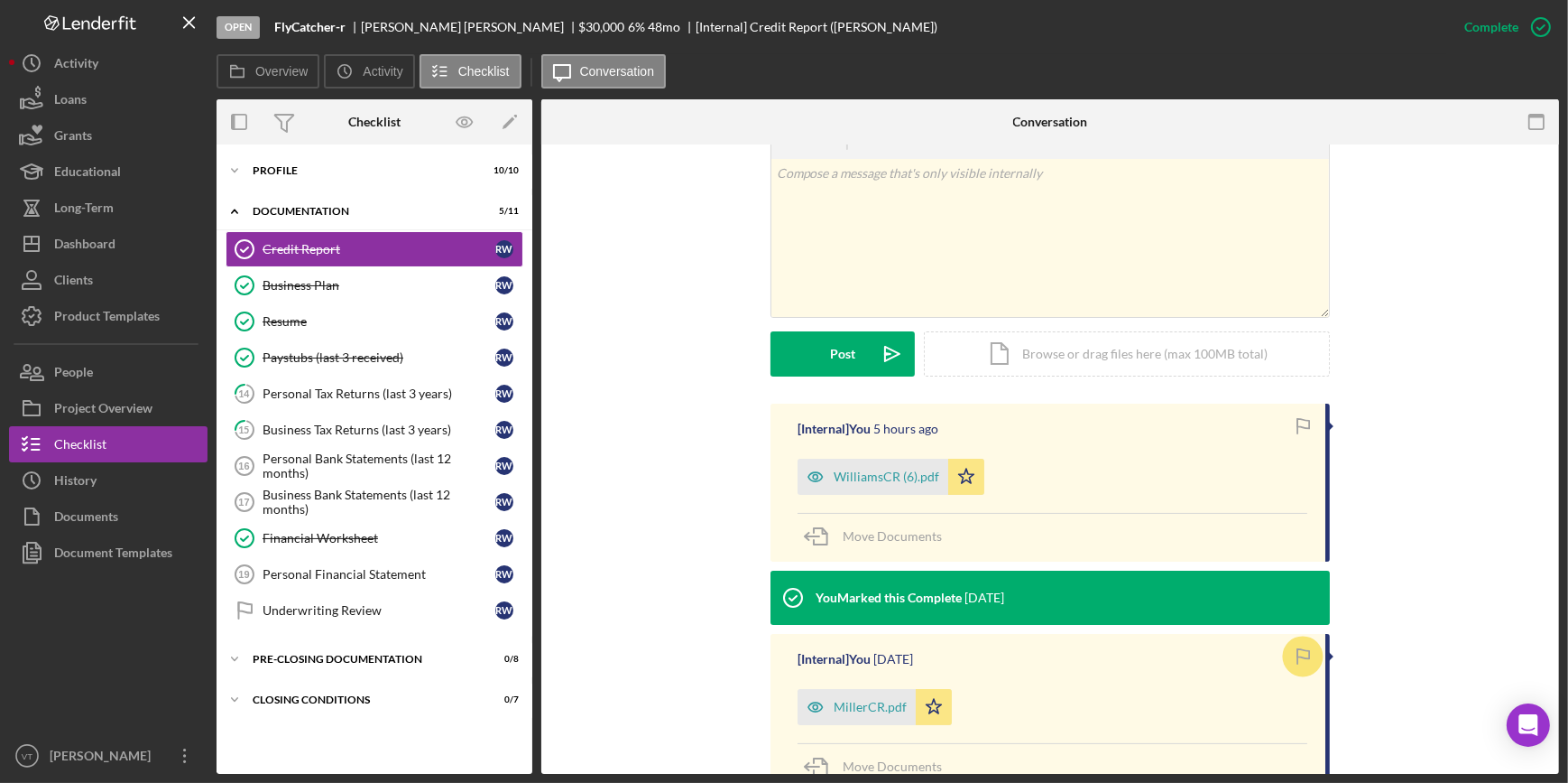
scroll to position [410, 0]
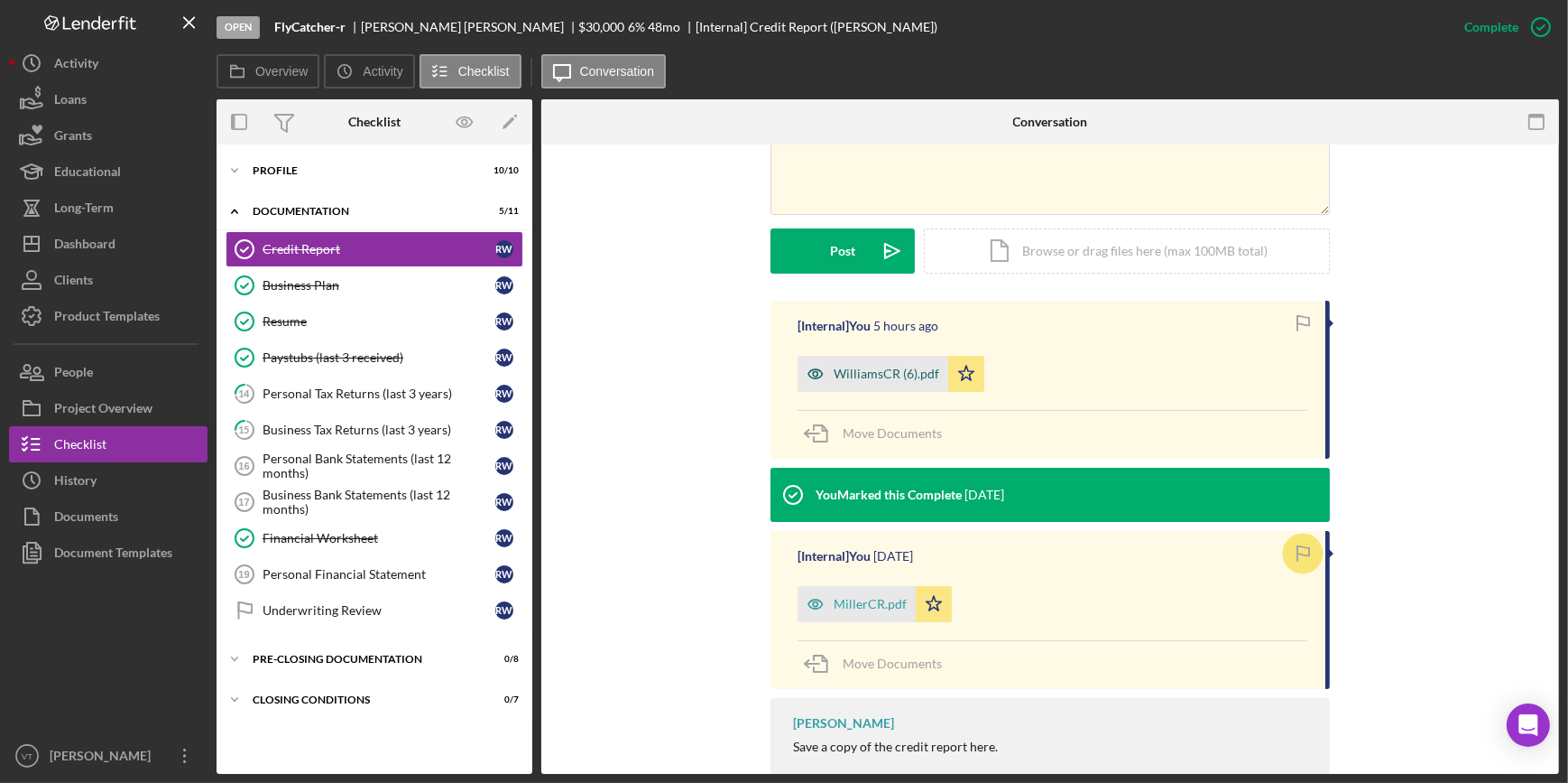
click at [871, 361] on div "WilliamsCR (6).pdf" at bounding box center [873, 373] width 150 height 36
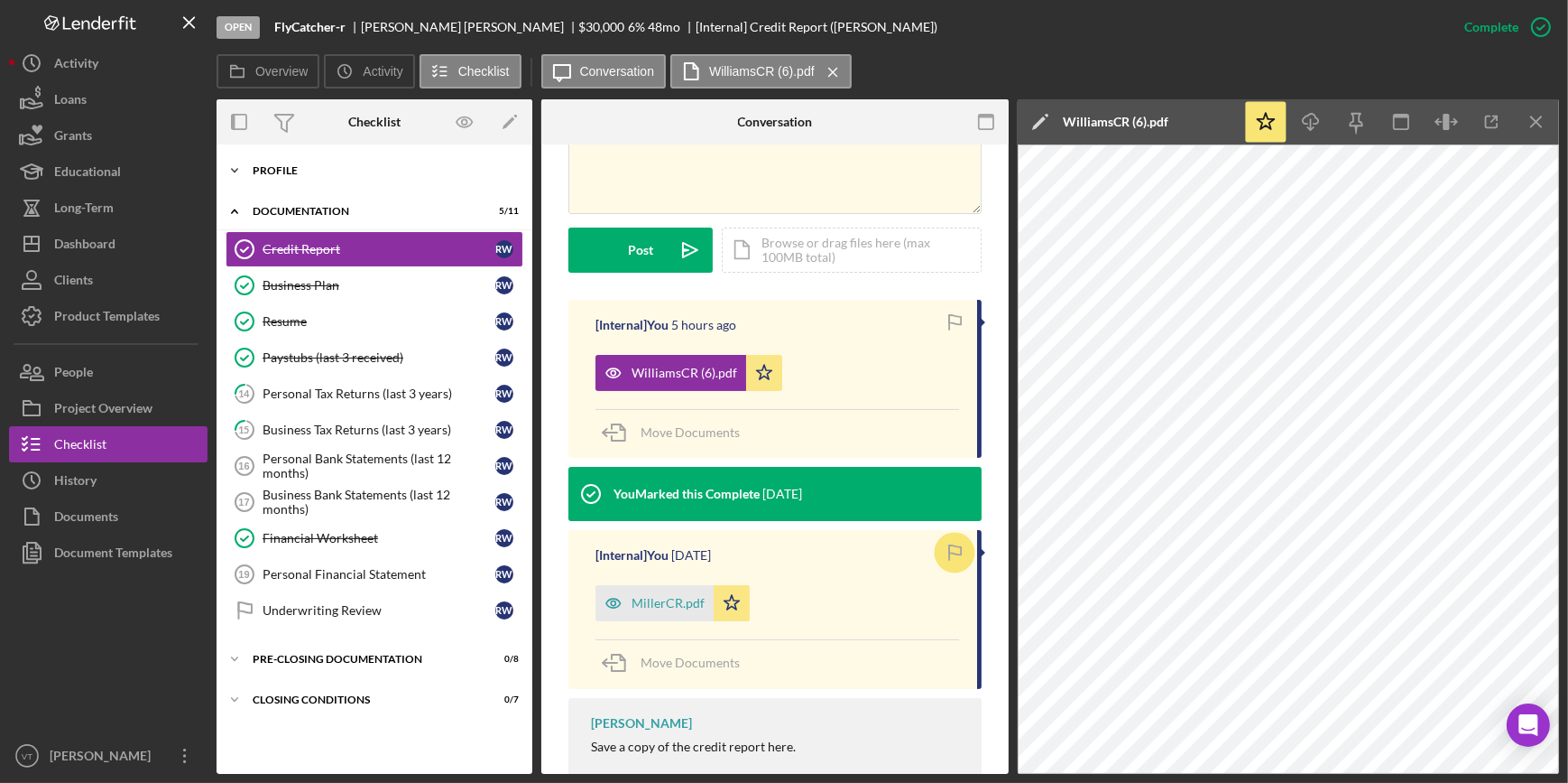
click at [241, 172] on icon "Icon/Expander" at bounding box center [235, 170] width 36 height 36
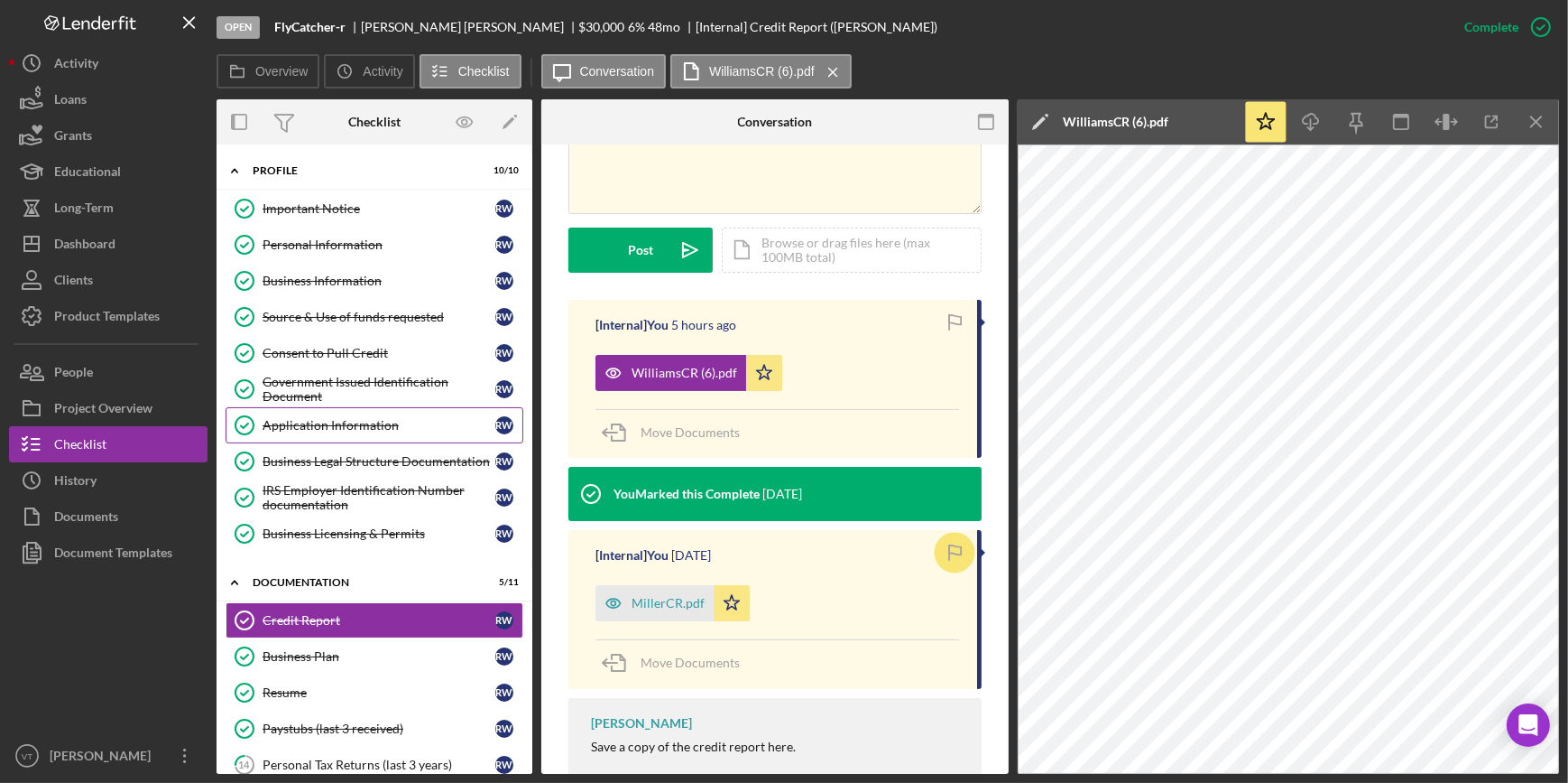
click at [373, 420] on div "Application Information" at bounding box center [380, 425] width 233 height 14
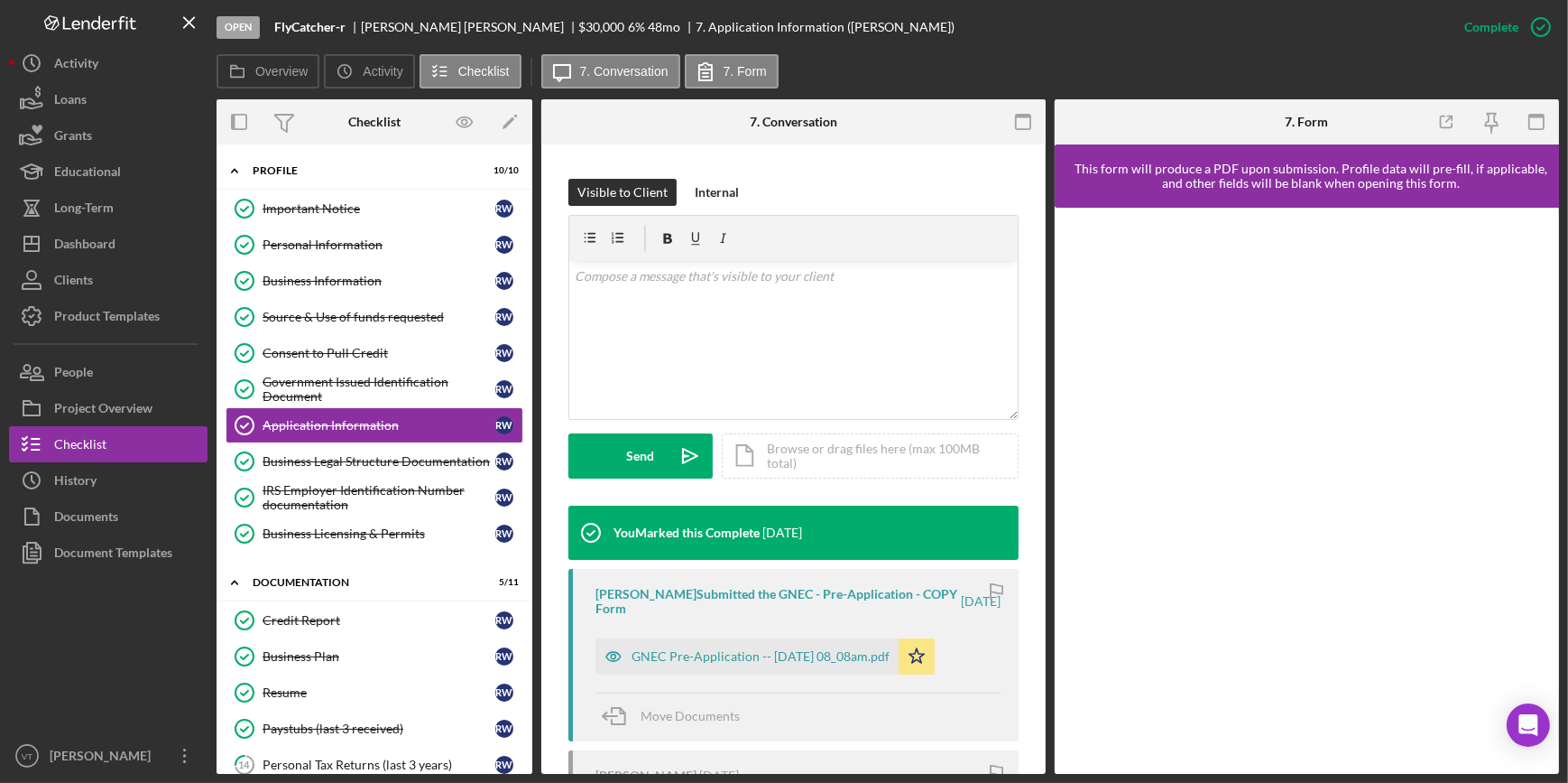
scroll to position [410, 0]
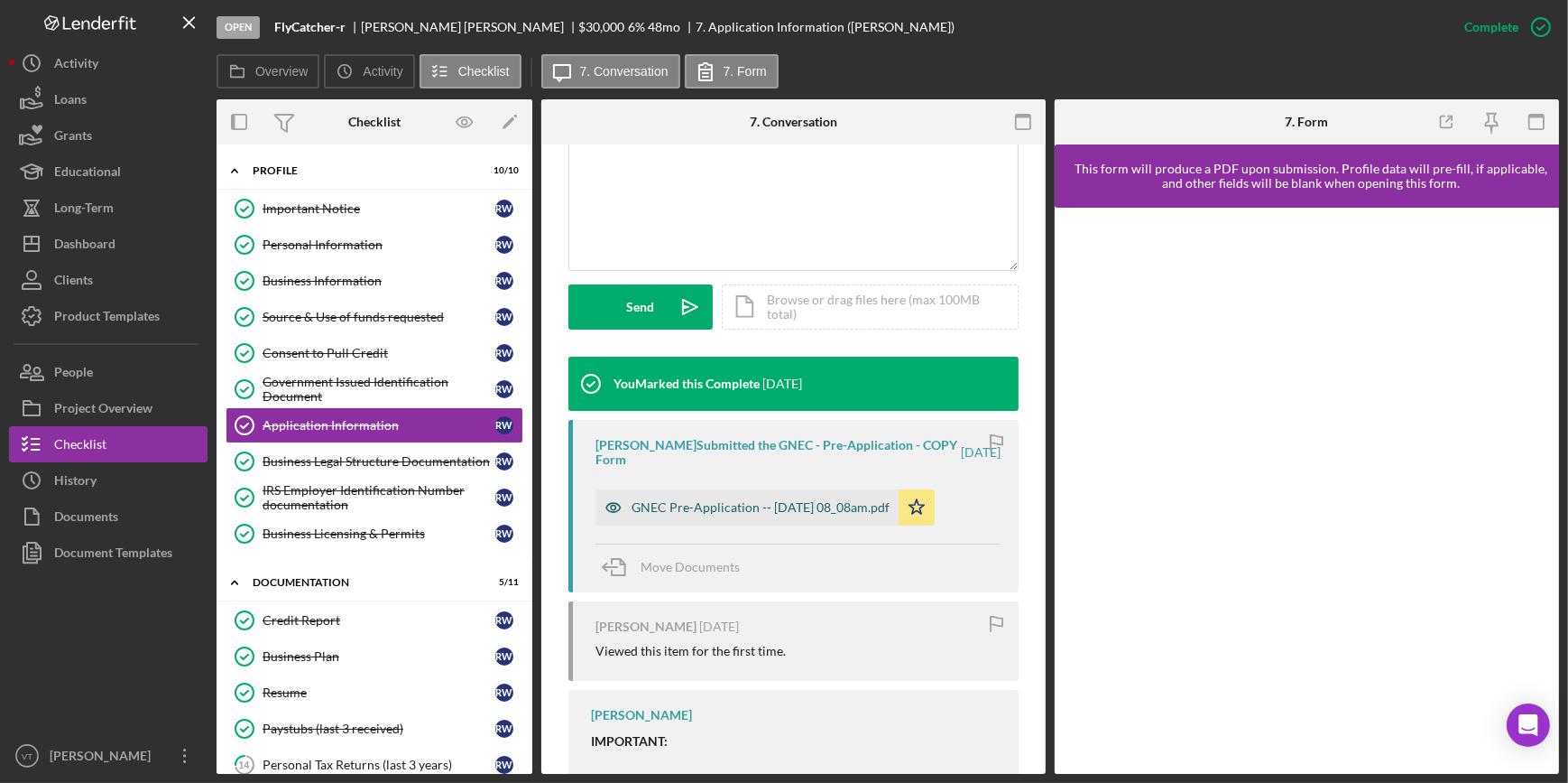
click at [690, 496] on div "GNEC Pre-Application -- 2025-09-20 08_08am.pdf" at bounding box center [747, 508] width 303 height 36
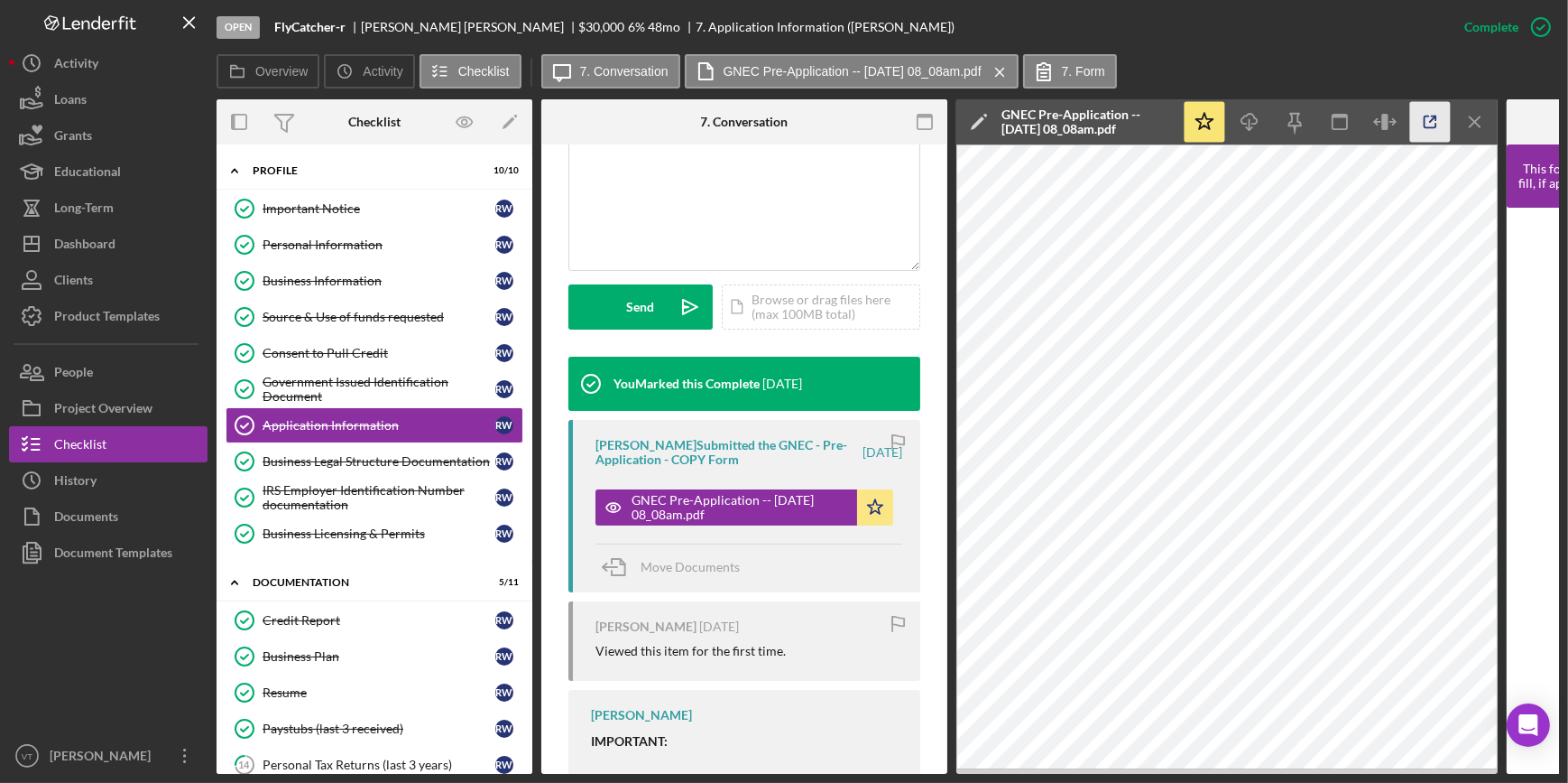
click at [1415, 125] on icon "button" at bounding box center [1430, 122] width 40 height 40
click at [334, 315] on div "Source & Use of funds requested" at bounding box center [380, 316] width 233 height 14
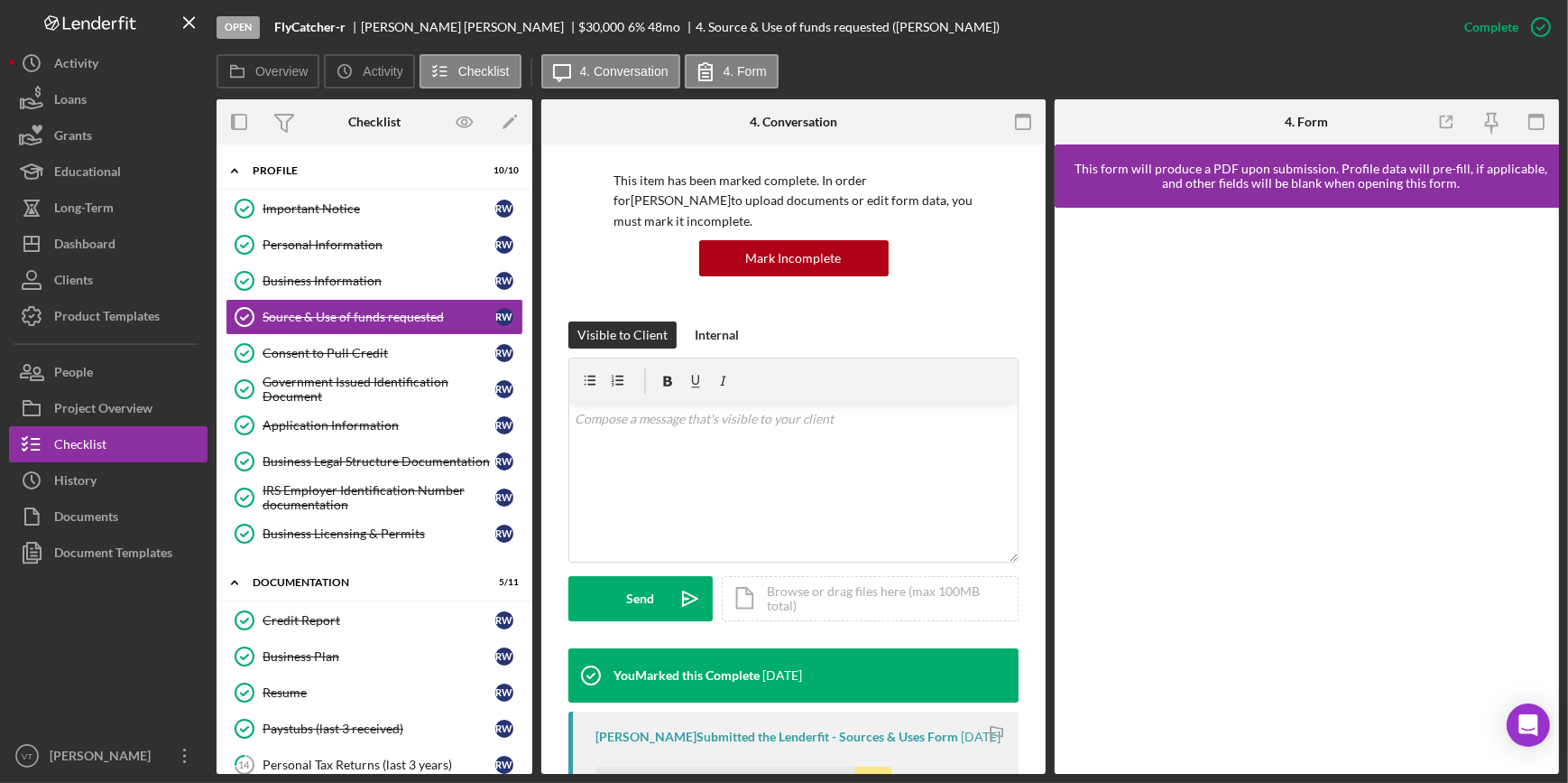
scroll to position [493, 0]
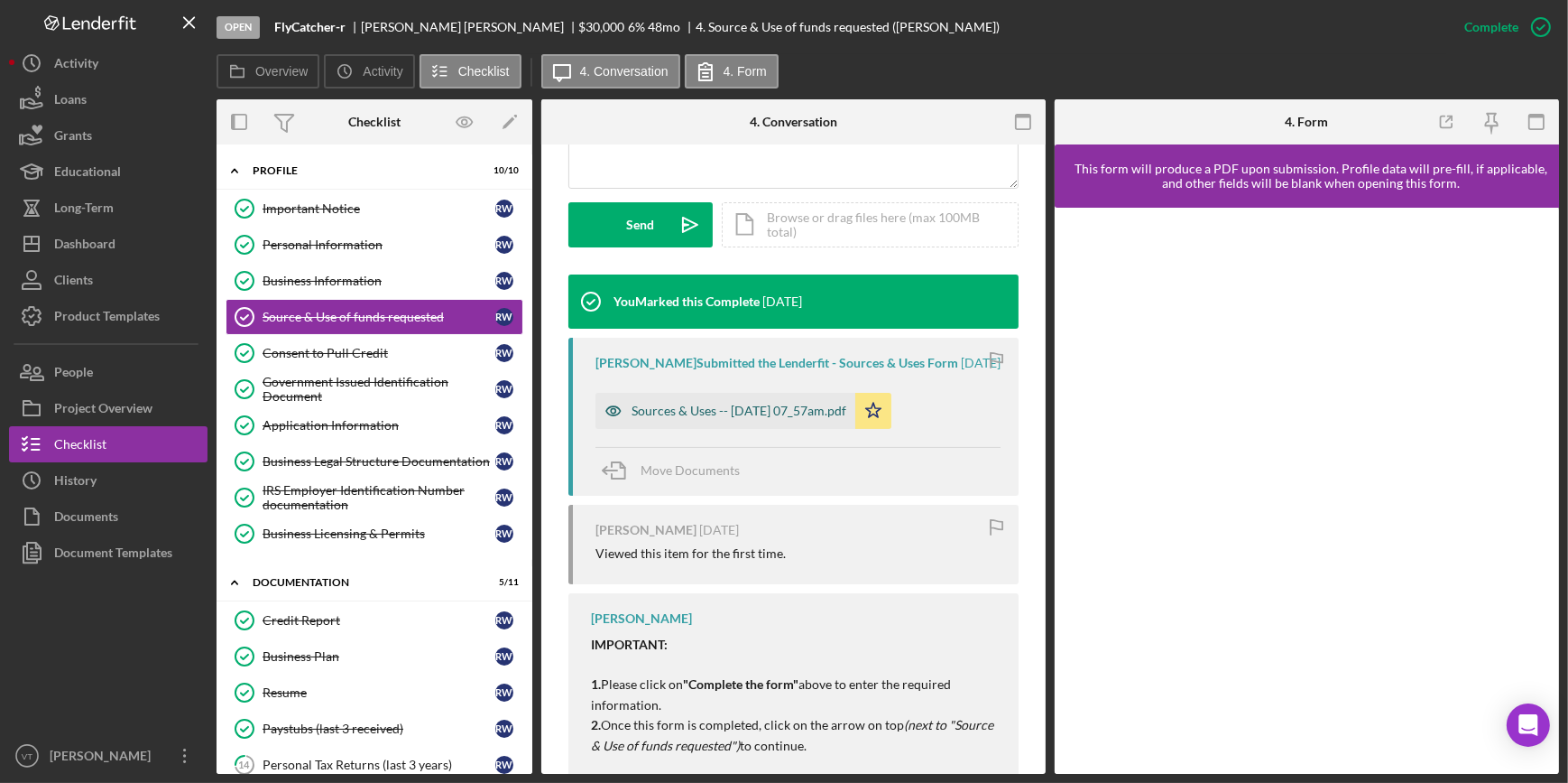
click at [668, 418] on div "Sources & Uses -- 2025-09-20 07_57am.pdf" at bounding box center [738, 410] width 215 height 14
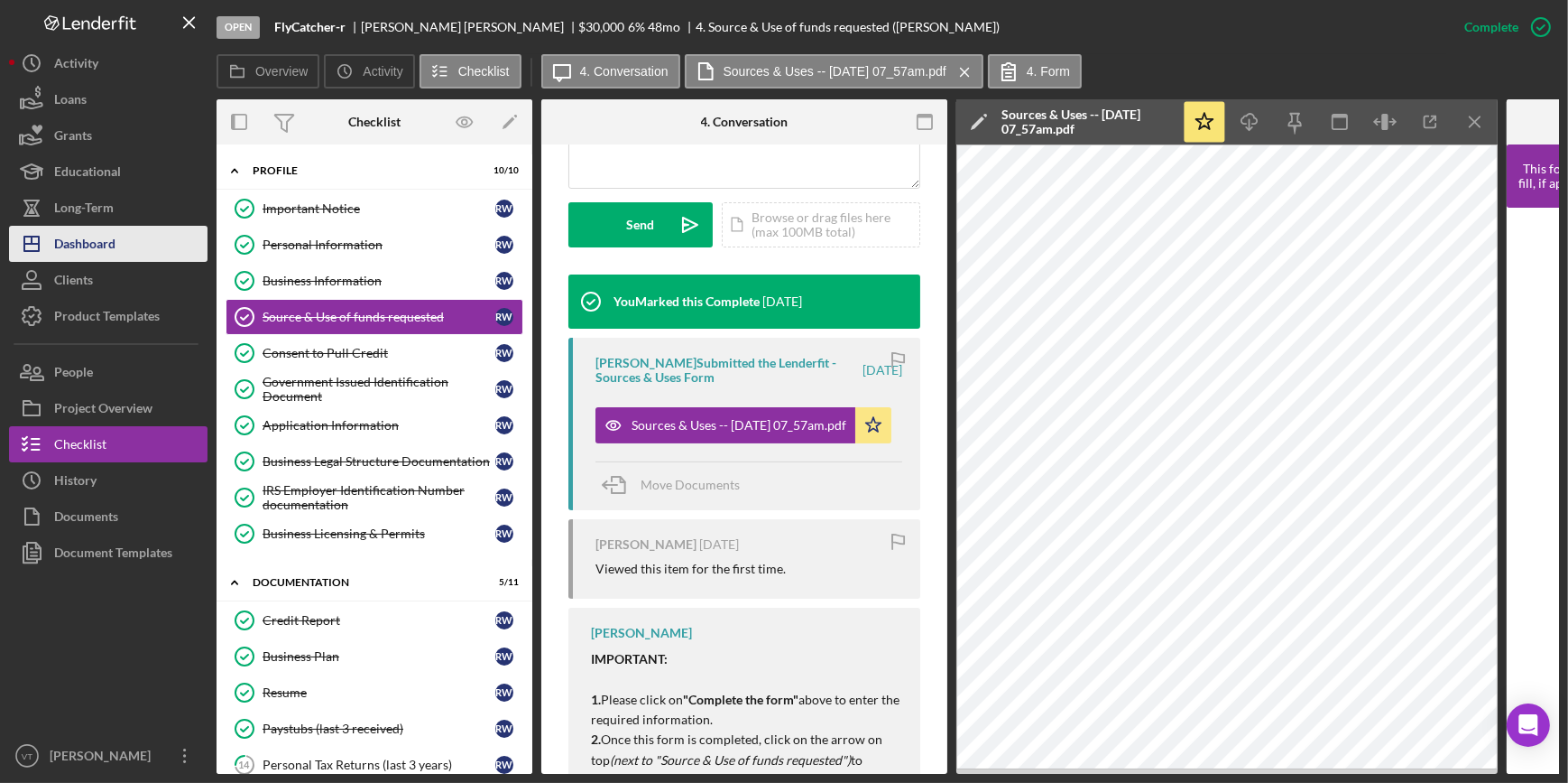
click at [122, 247] on button "Icon/Dashboard Dashboard" at bounding box center [108, 243] width 198 height 36
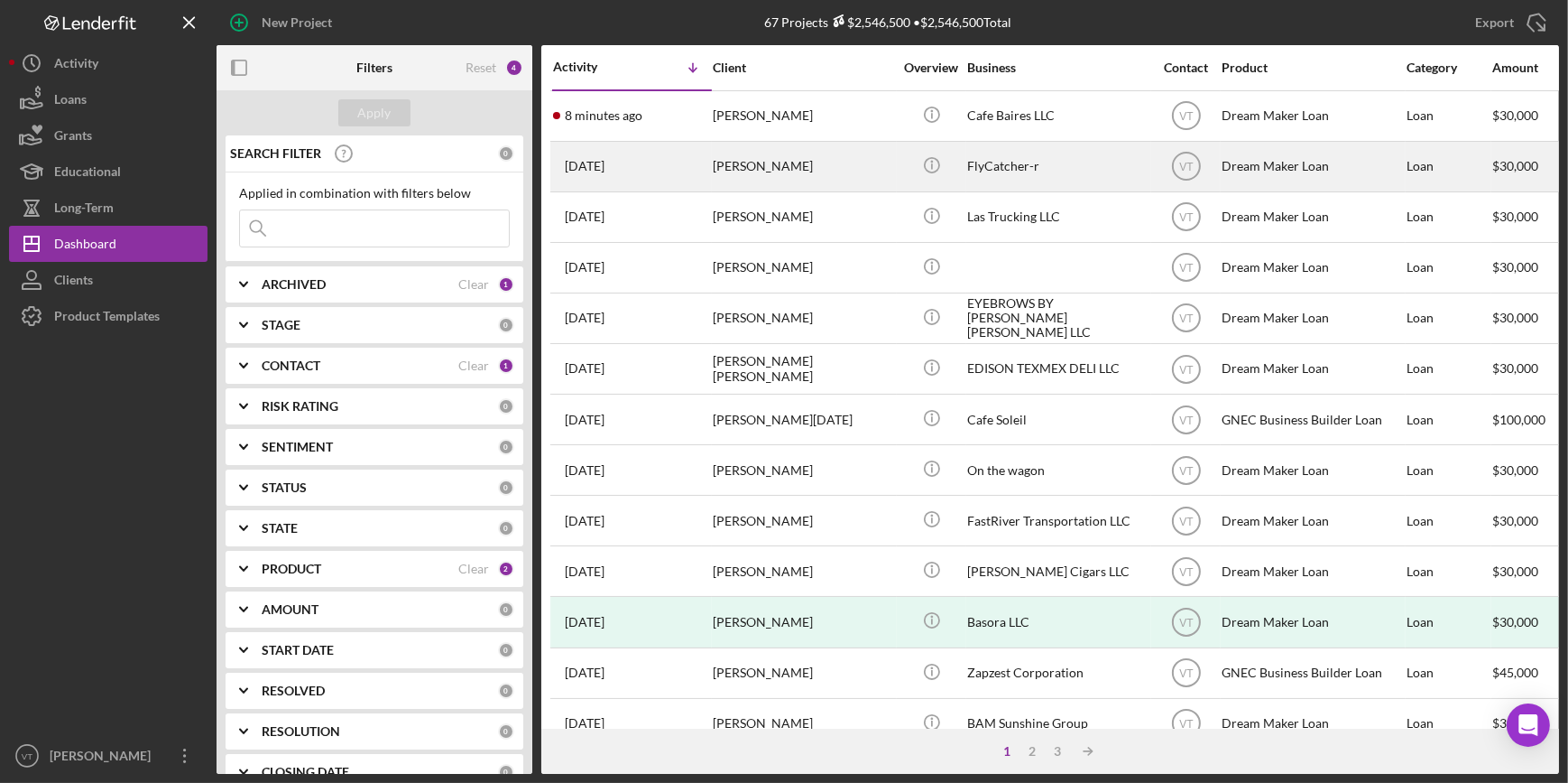
click at [677, 159] on div "1 day ago Russell Williams" at bounding box center [632, 166] width 158 height 48
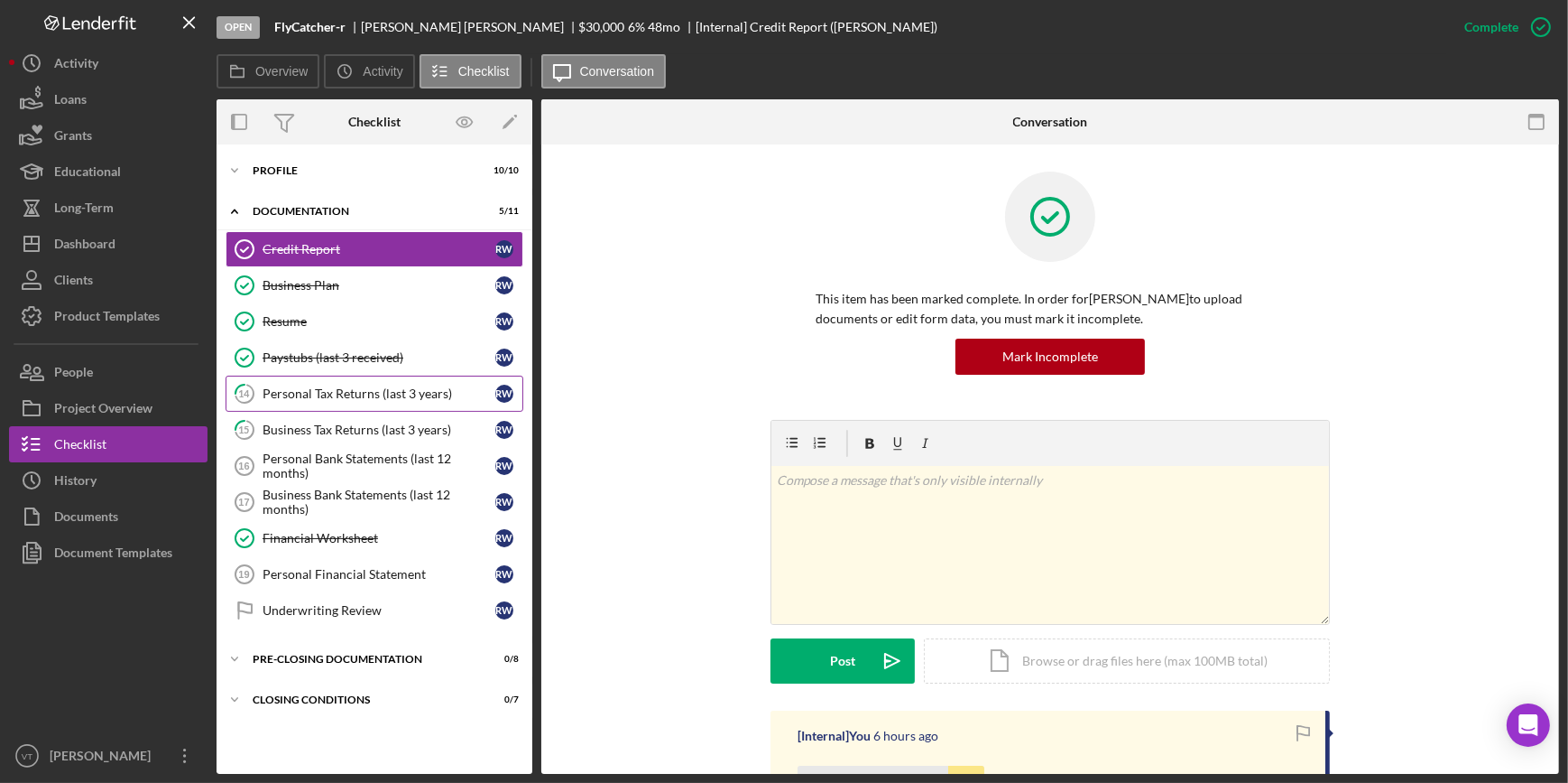
click at [430, 397] on div "Personal Tax Returns (last 3 years)" at bounding box center [380, 393] width 233 height 14
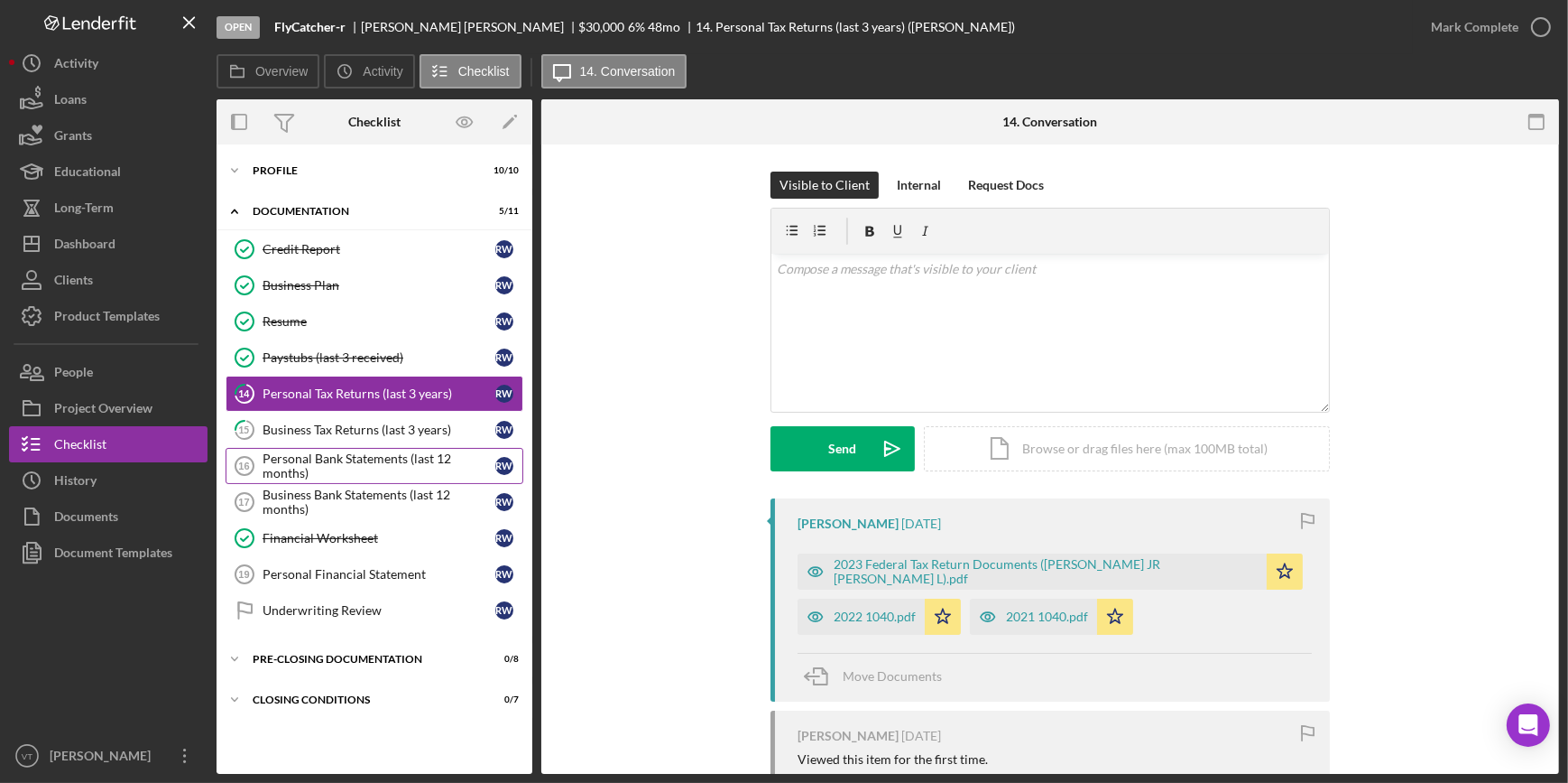
click at [327, 451] on div "Personal Bank Statements (last 12 months)" at bounding box center [380, 465] width 233 height 29
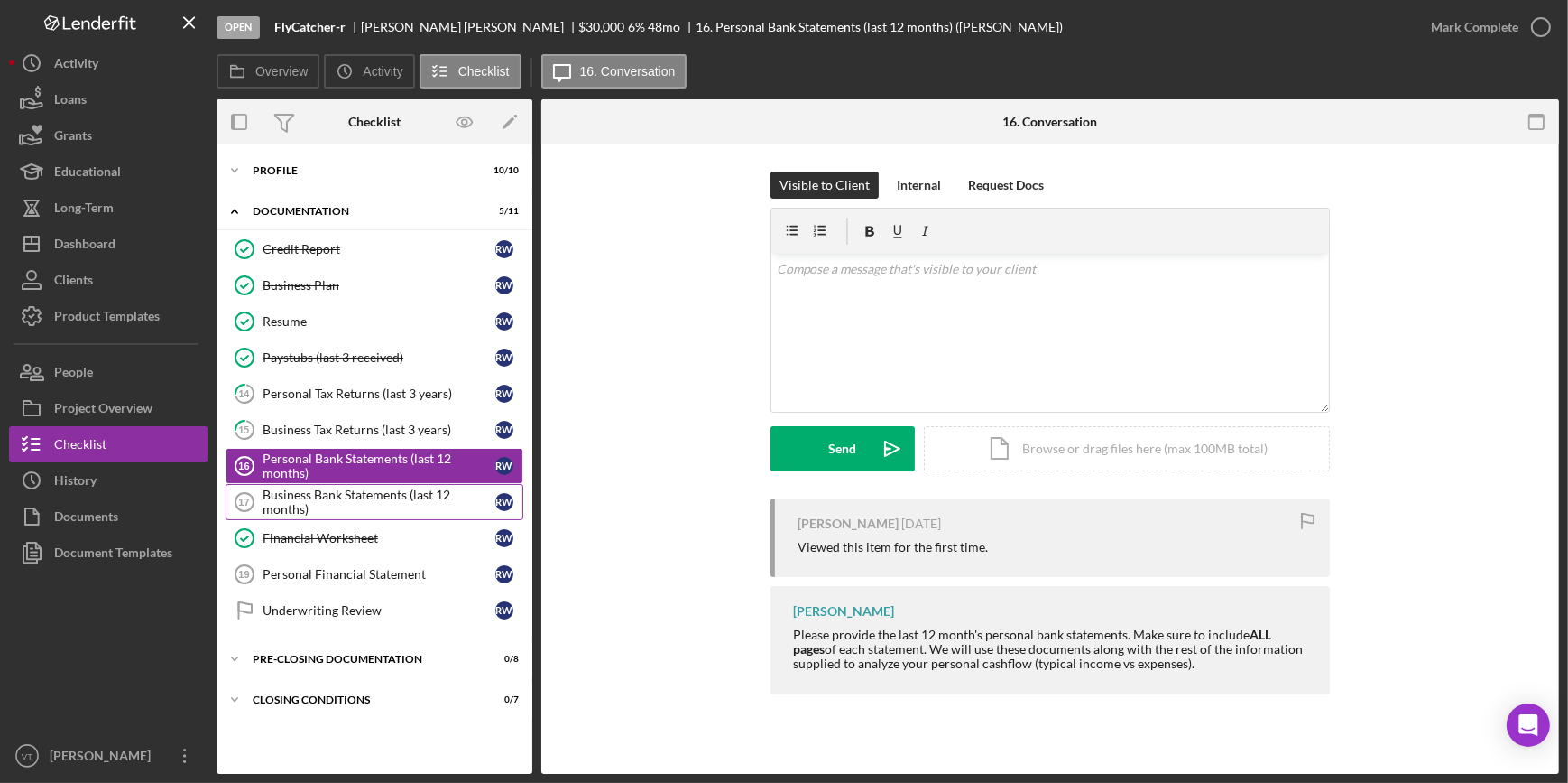
click at [333, 493] on div "Business Bank Statements (last 12 months)" at bounding box center [380, 502] width 233 height 29
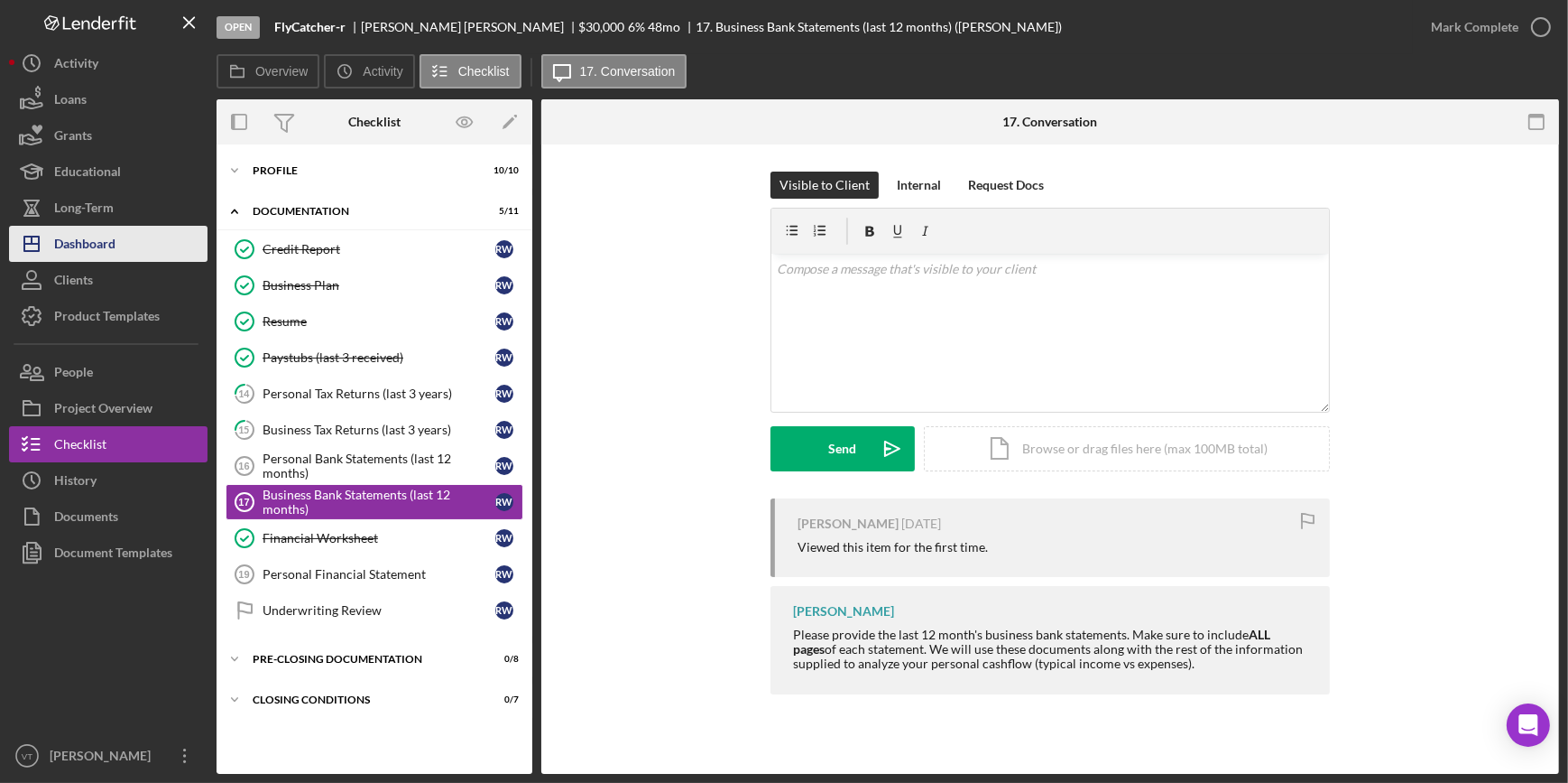
click at [117, 247] on button "Icon/Dashboard Dashboard" at bounding box center [108, 243] width 198 height 36
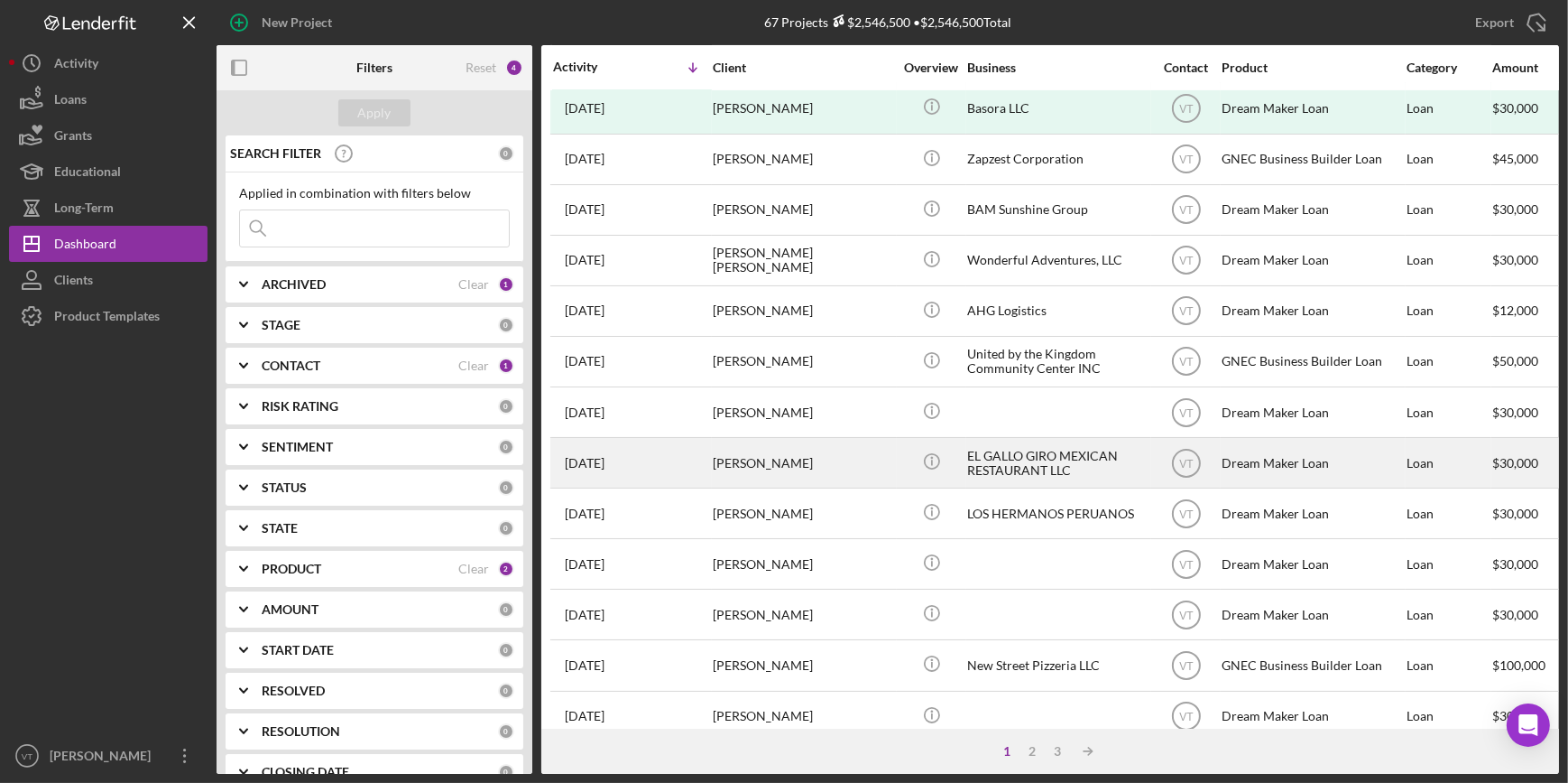
scroll to position [652, 0]
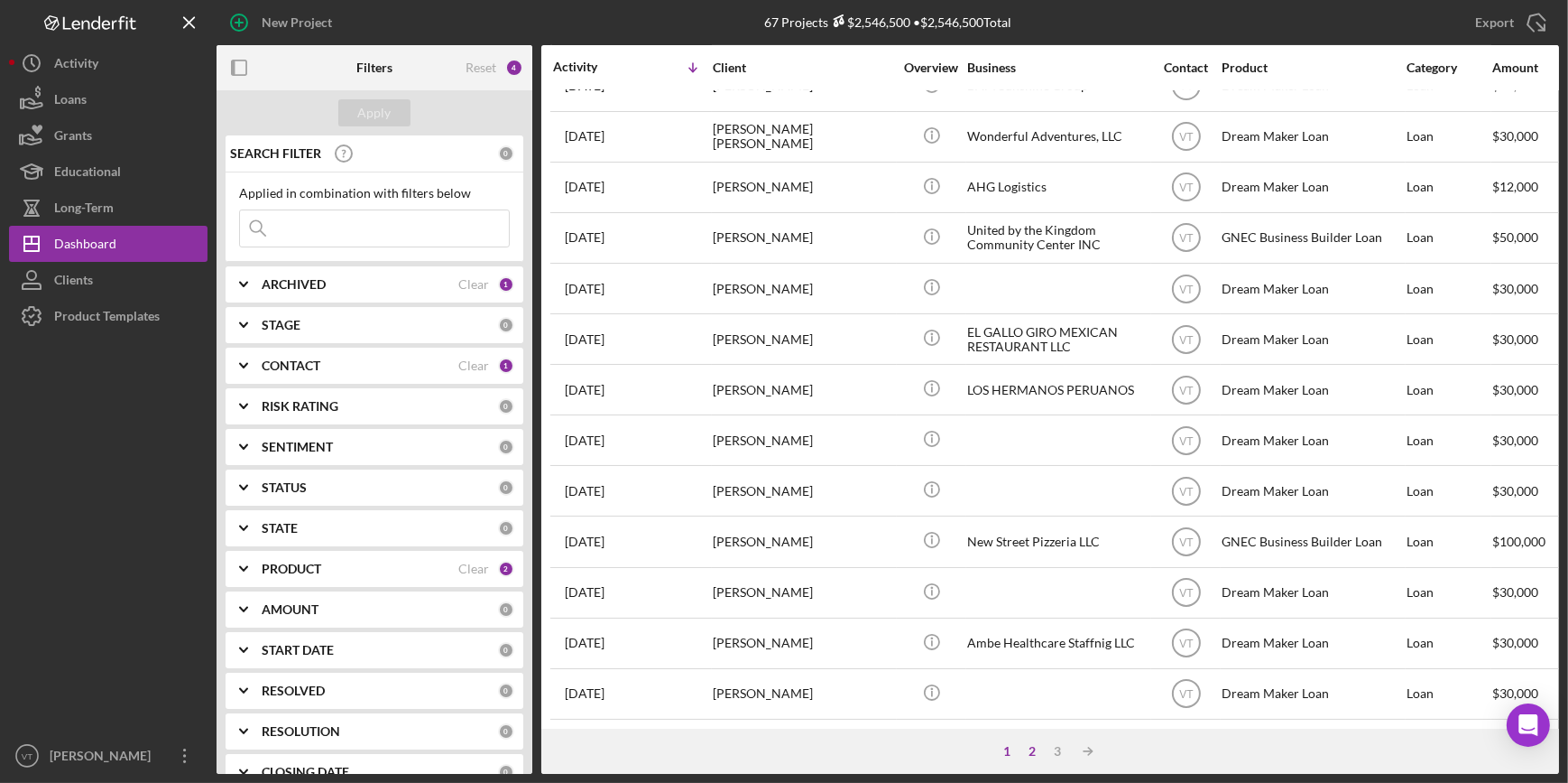
click at [1033, 748] on div "2" at bounding box center [1032, 751] width 25 height 14
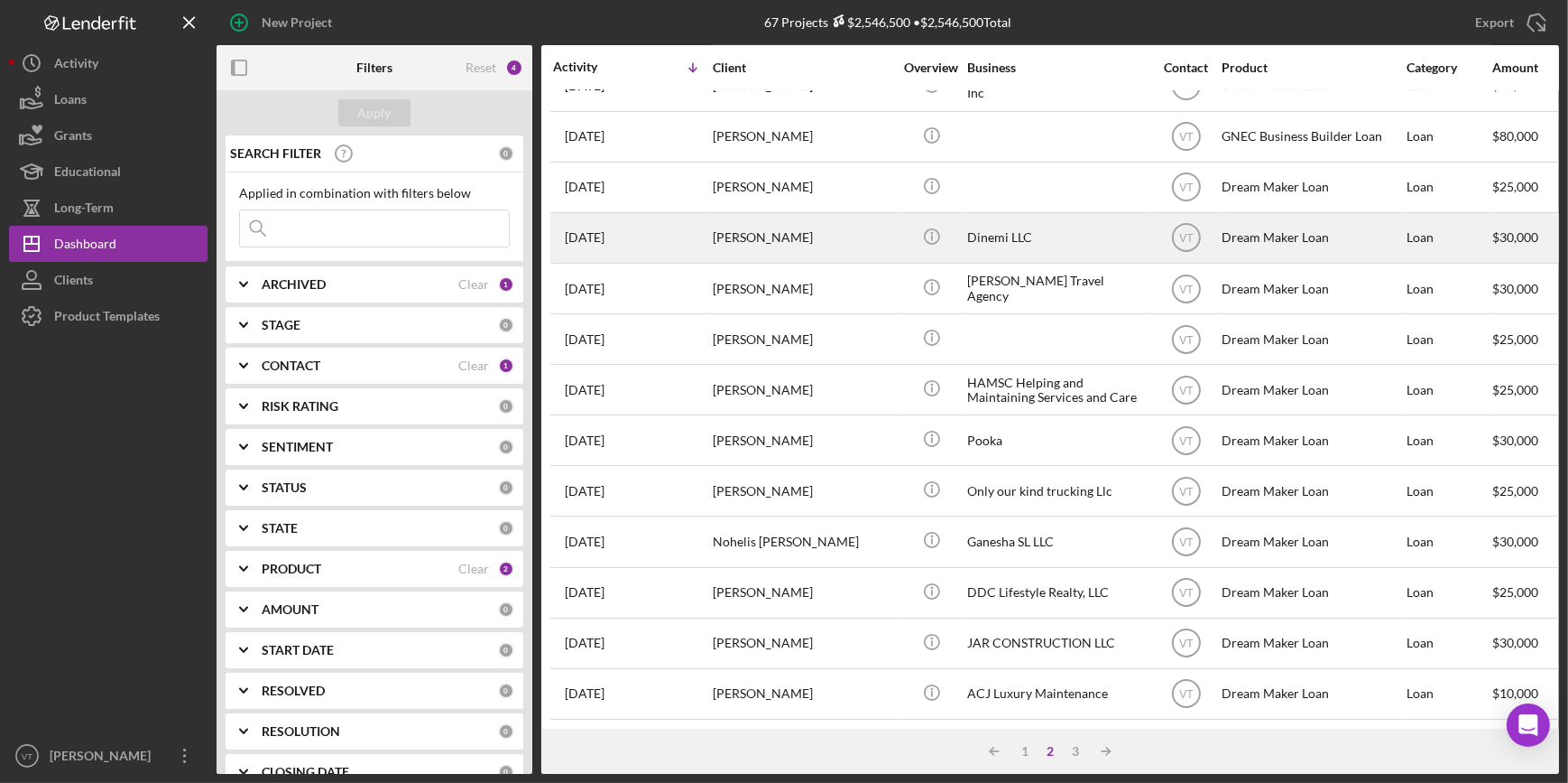
click at [902, 228] on div "Icon/Info" at bounding box center [932, 238] width 68 height 48
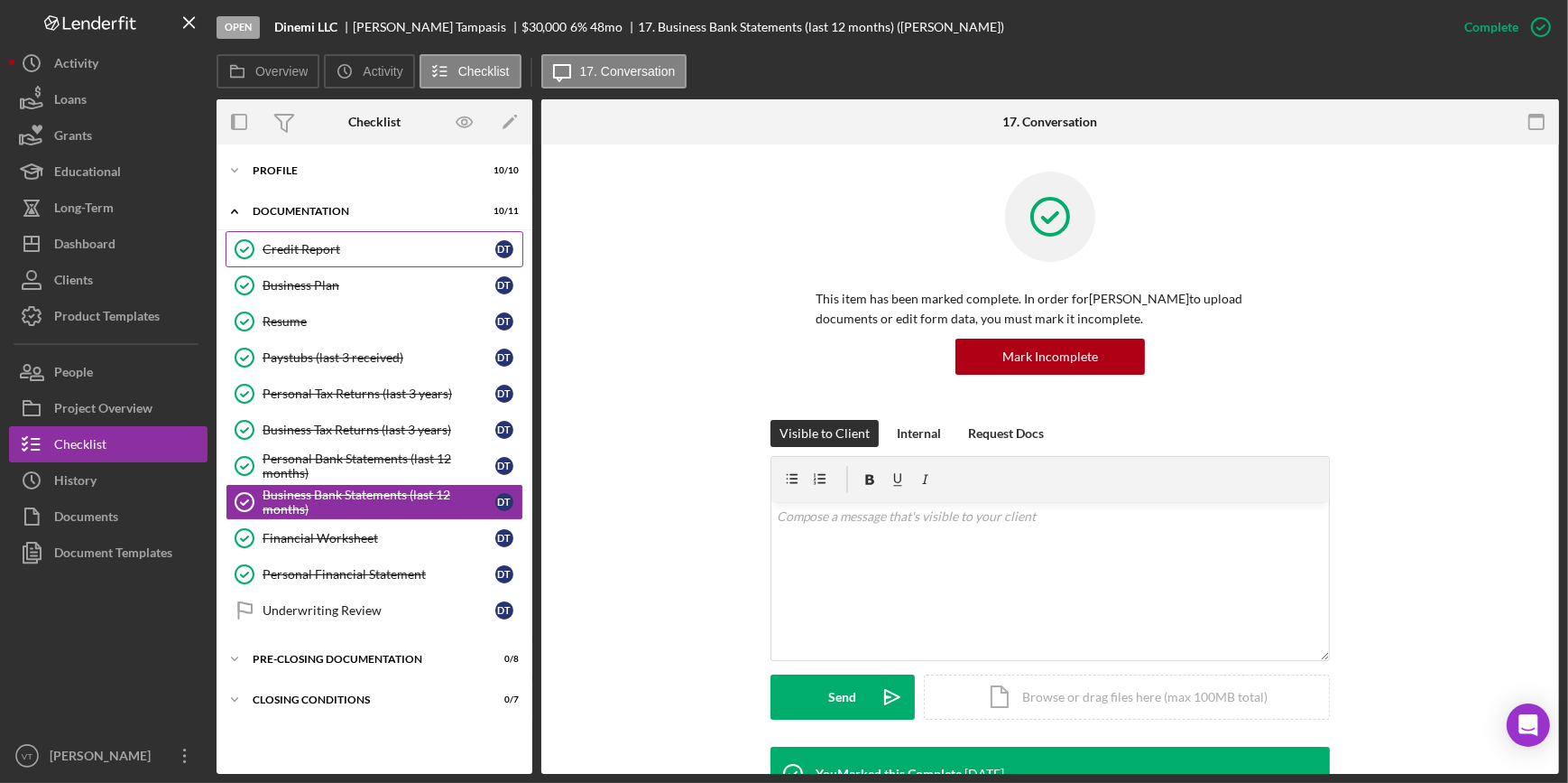
click at [302, 236] on link "Credit Report Credit Report D T" at bounding box center [374, 249] width 298 height 36
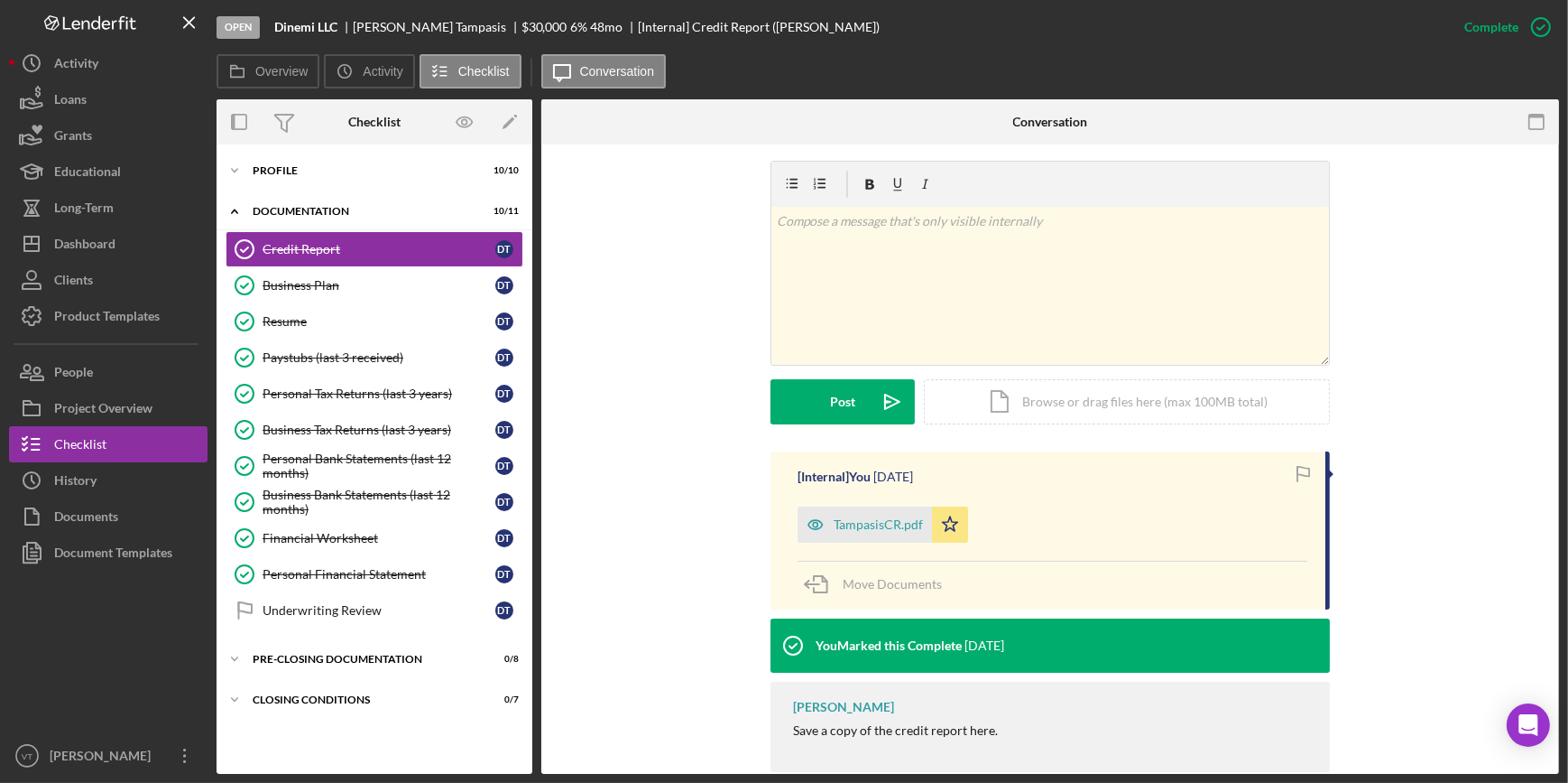
scroll to position [292, 0]
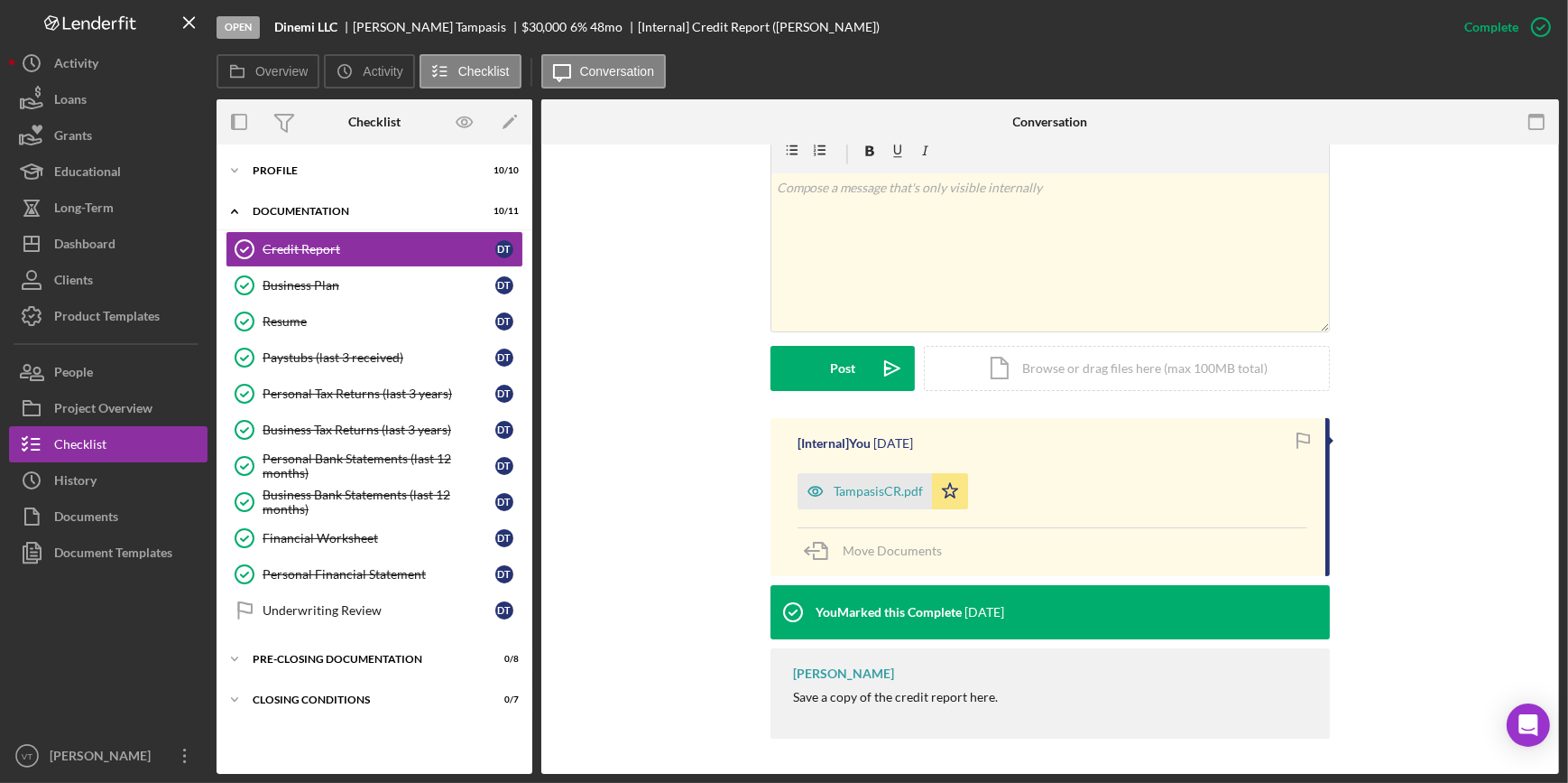
click at [862, 490] on div "TampasisCR.pdf" at bounding box center [878, 491] width 89 height 14
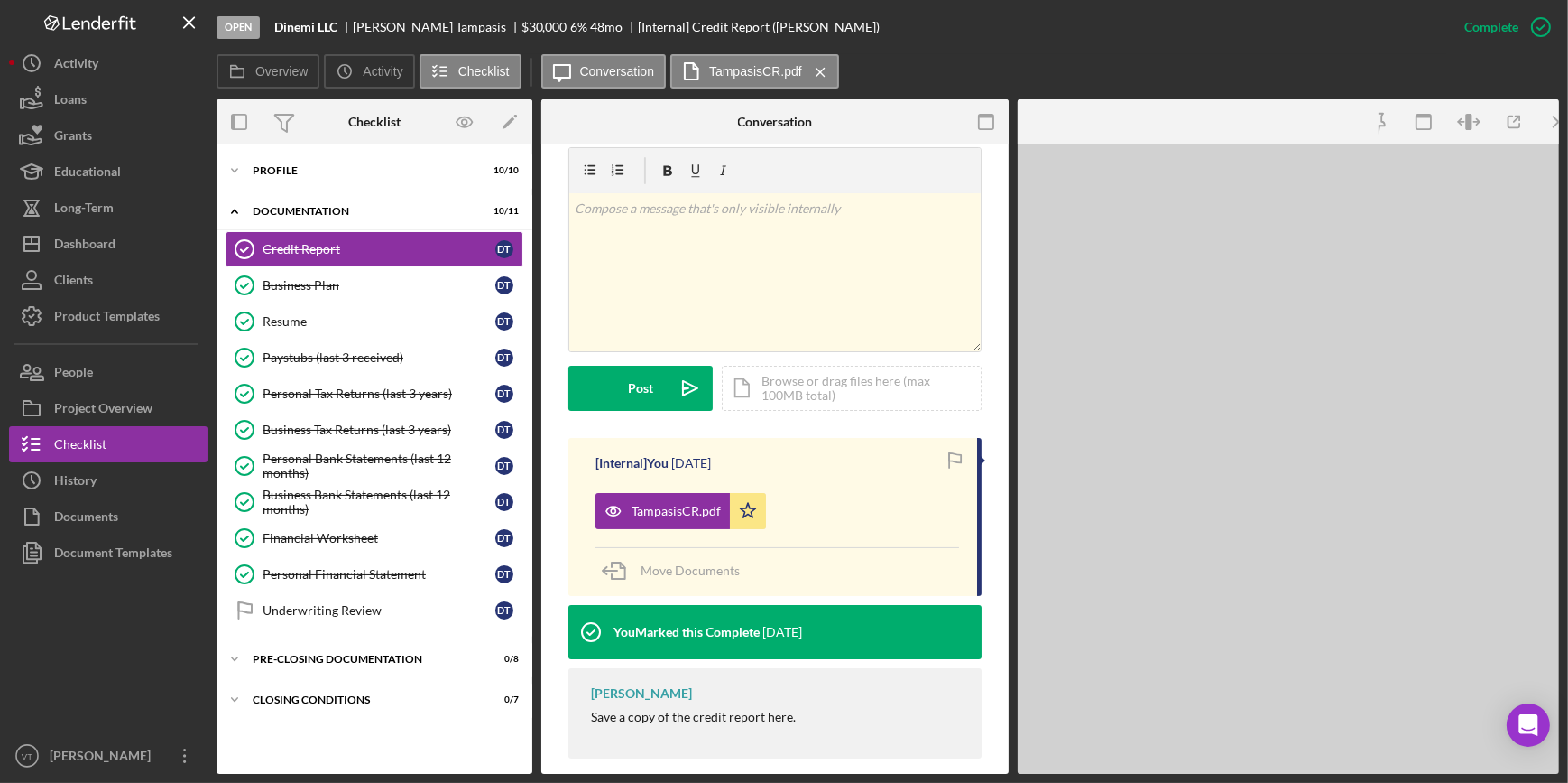
scroll to position [313, 0]
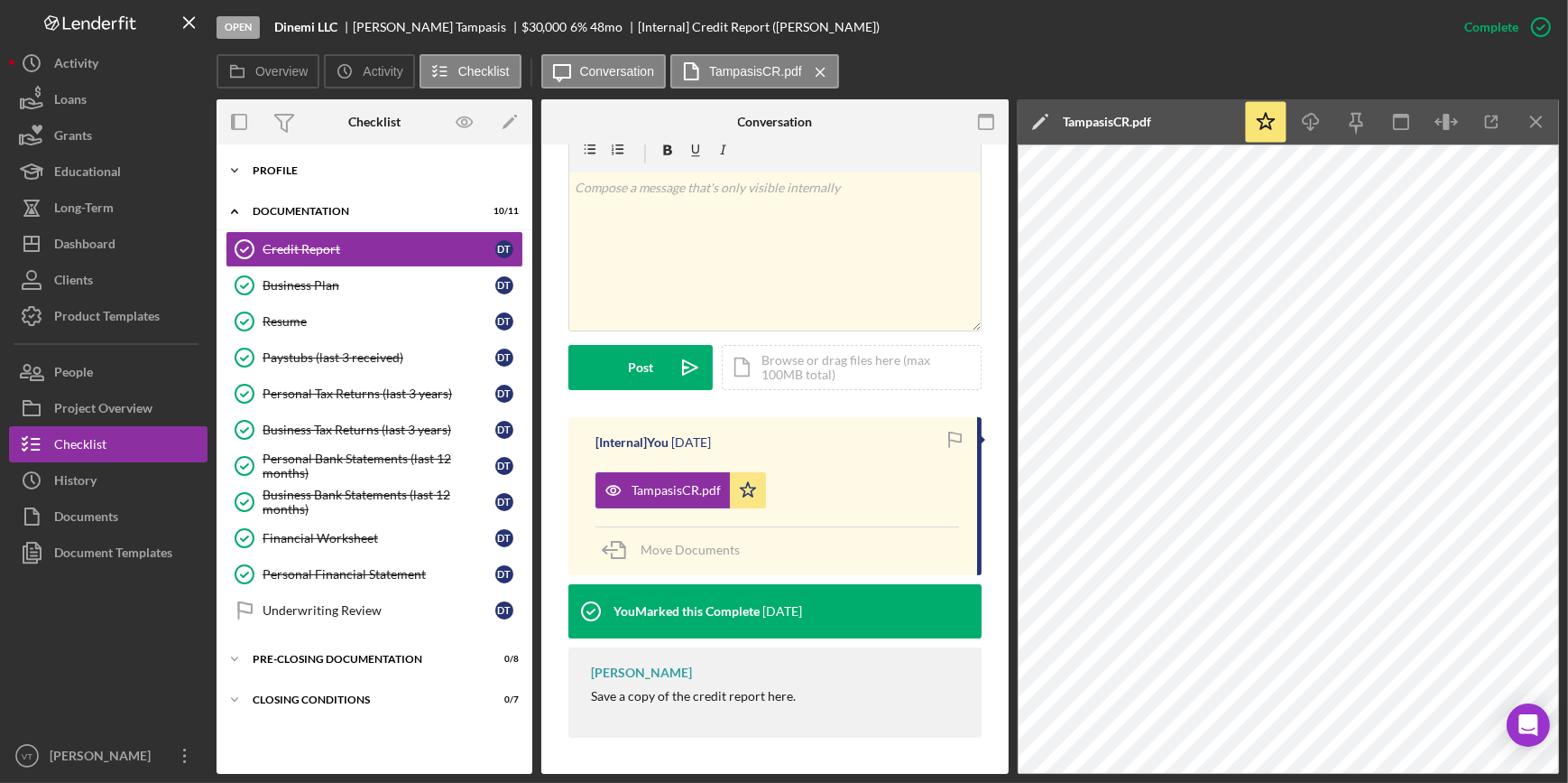
click at [241, 164] on icon "Icon/Expander" at bounding box center [235, 170] width 36 height 36
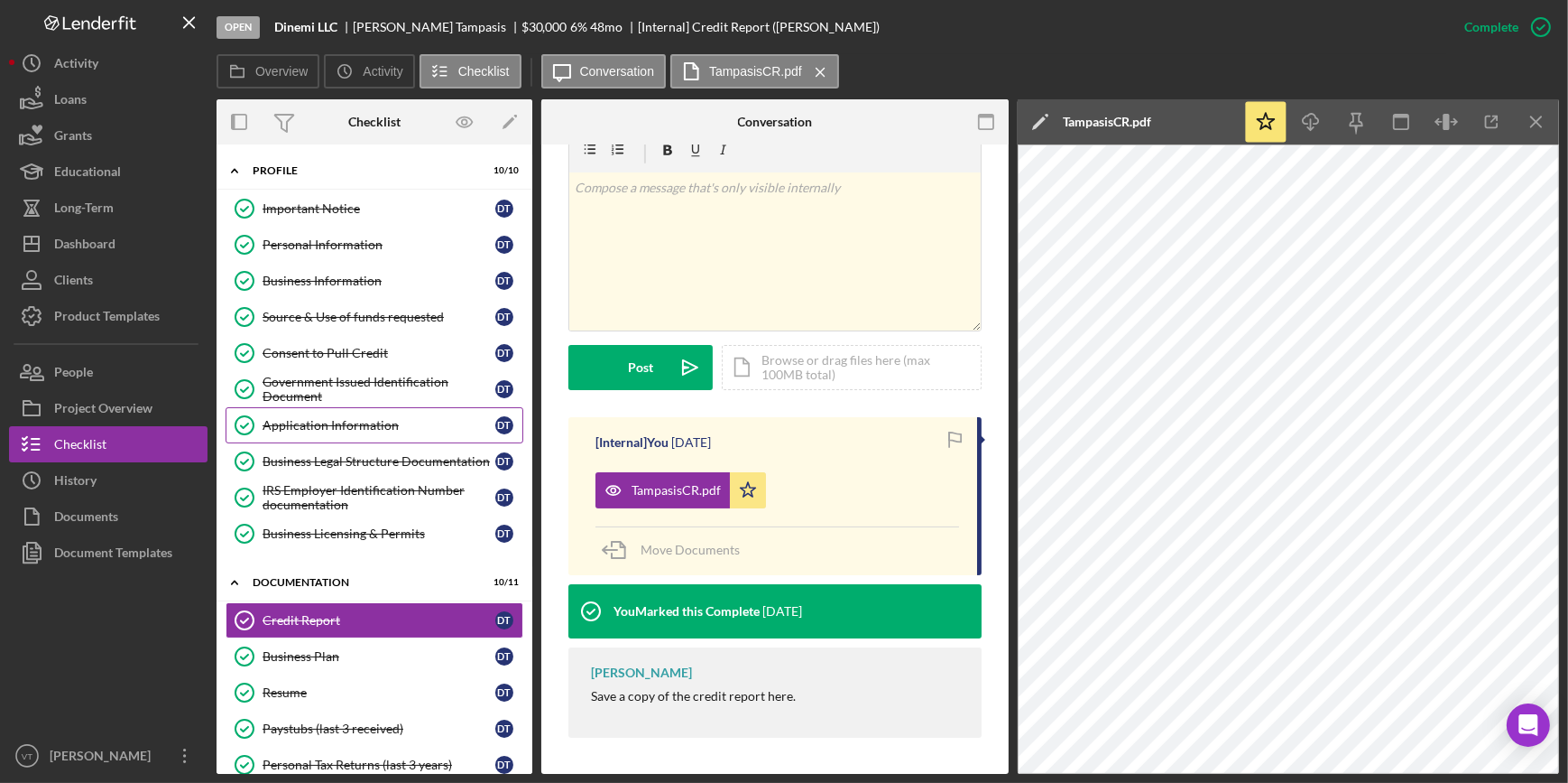
click at [379, 418] on div "Application Information" at bounding box center [380, 425] width 233 height 14
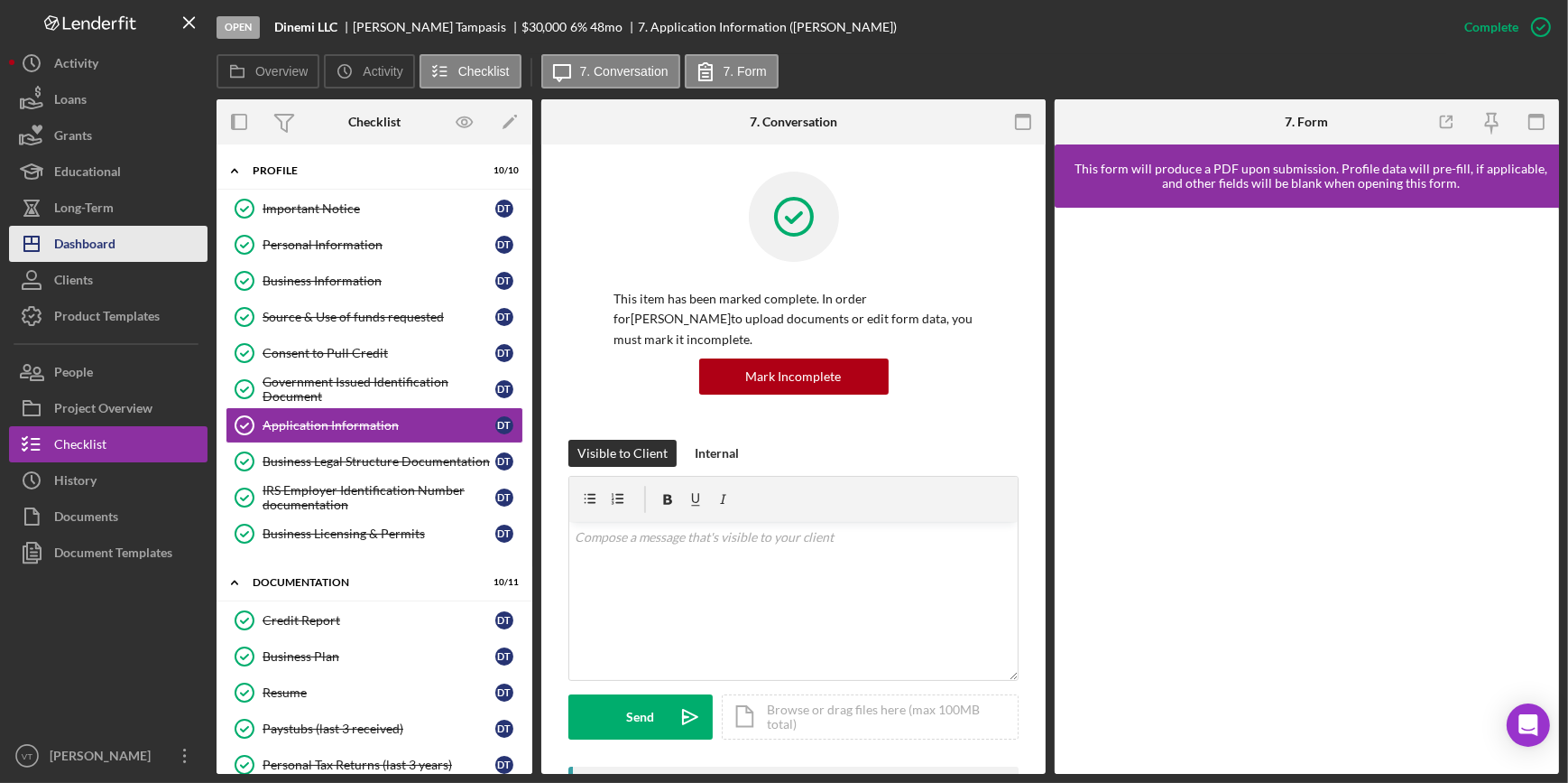
click at [94, 237] on div "Dashboard" at bounding box center [85, 245] width 61 height 40
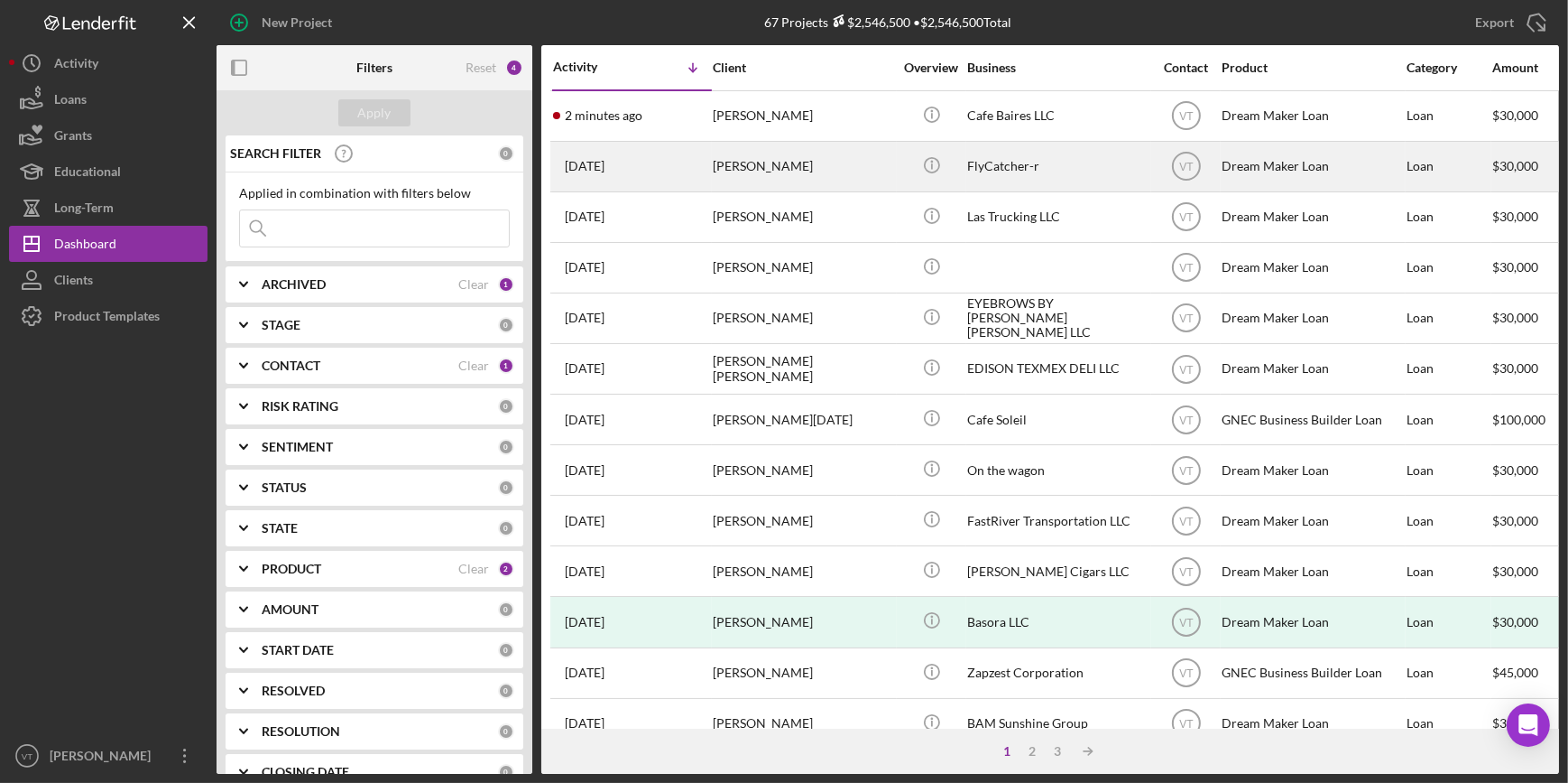
click at [800, 149] on div "Russell Williams" at bounding box center [803, 166] width 180 height 48
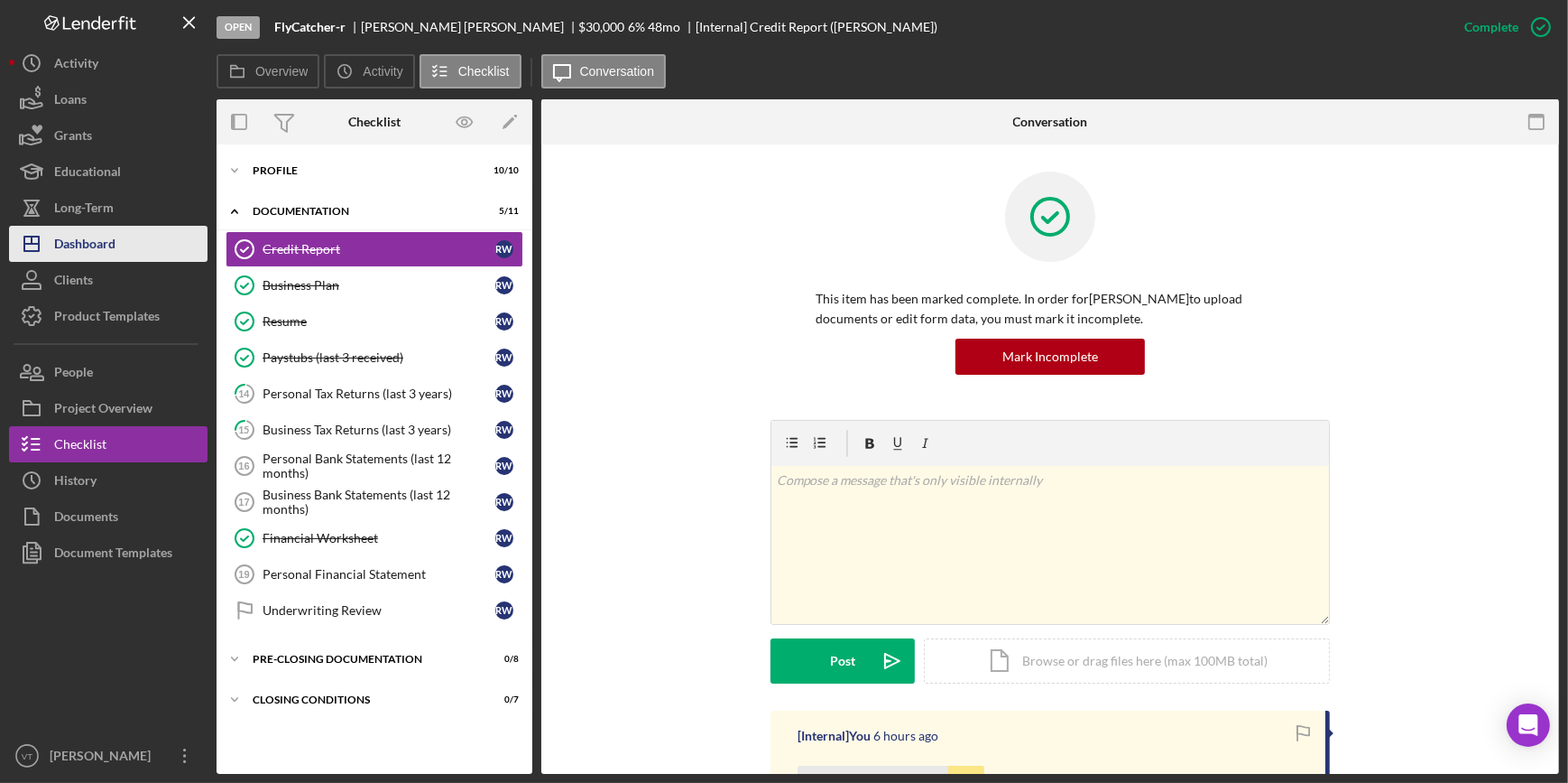
click at [109, 235] on div "Dashboard" at bounding box center [85, 245] width 61 height 40
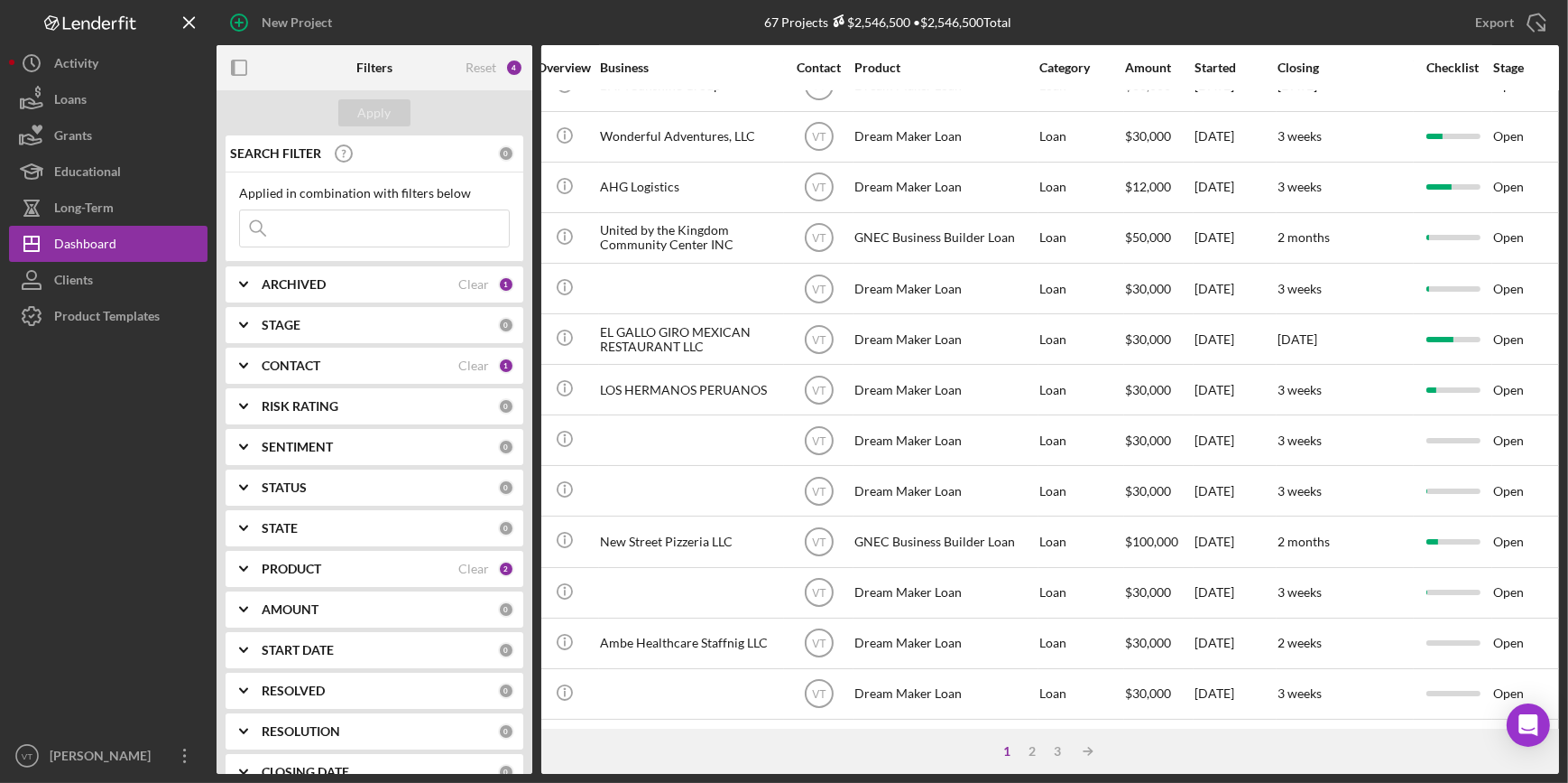
scroll to position [652, 0]
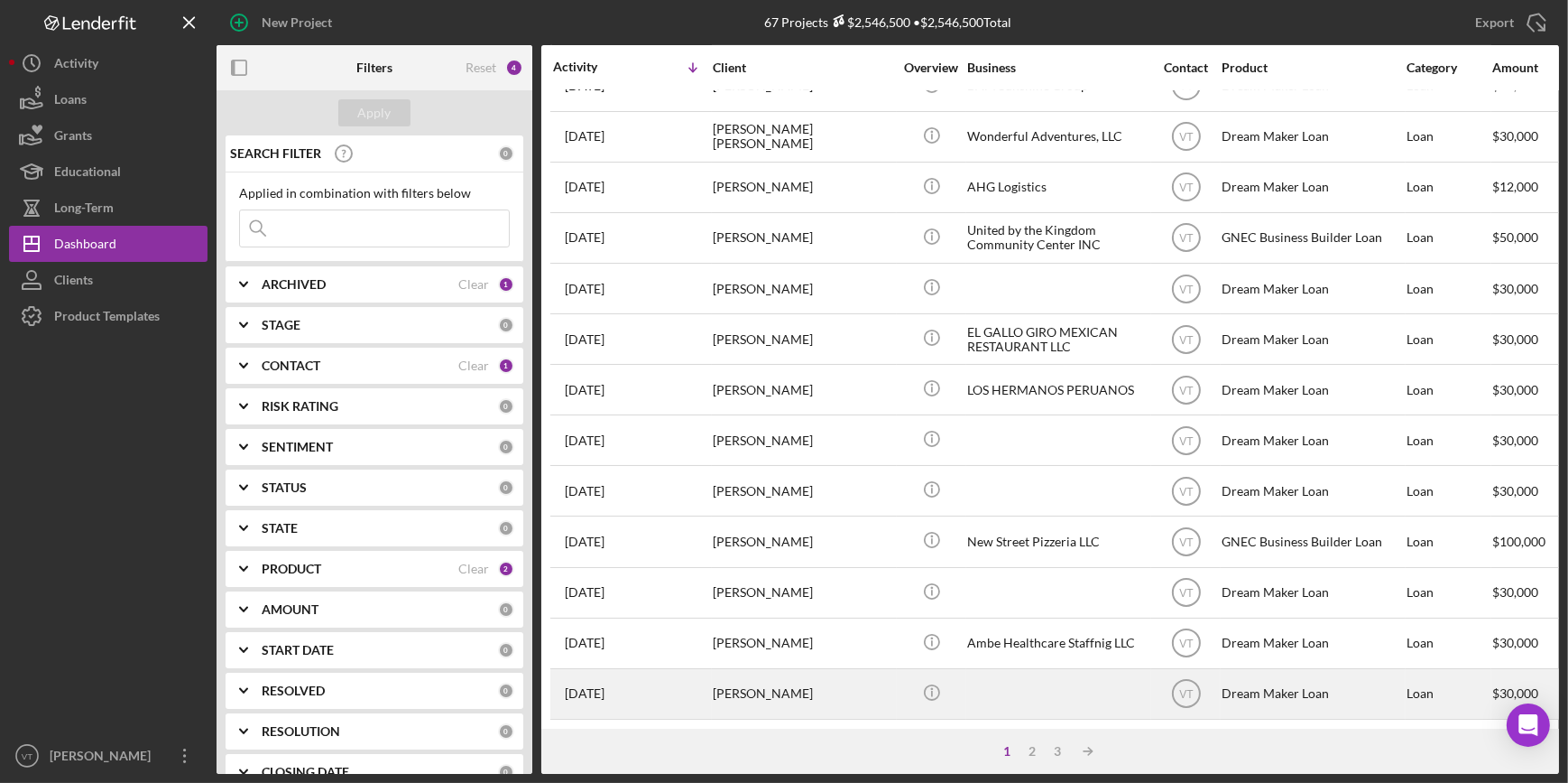
click at [718, 681] on div "Dilia Gonzalez" at bounding box center [803, 694] width 180 height 48
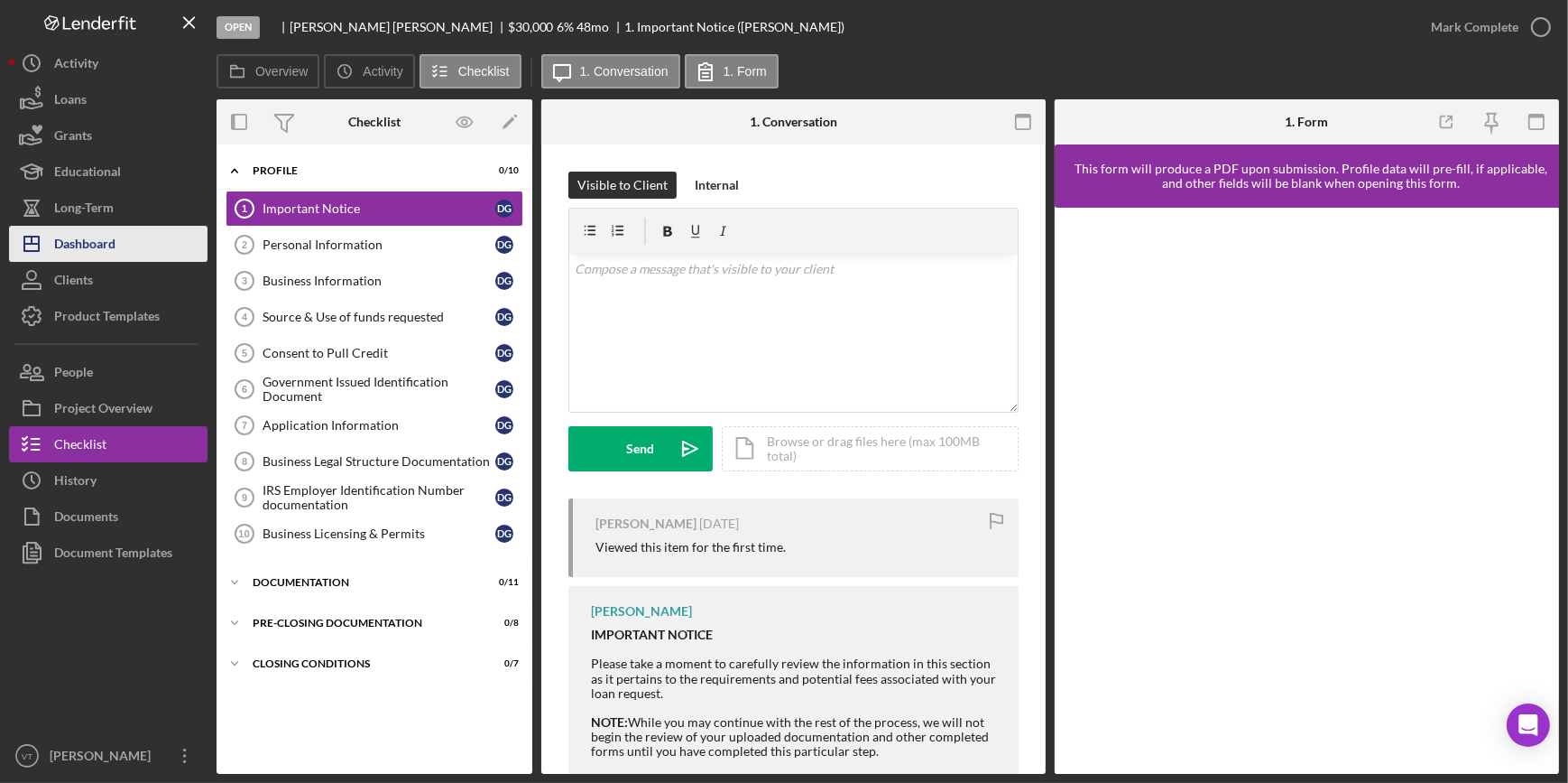
click at [120, 243] on button "Icon/Dashboard Dashboard" at bounding box center [108, 243] width 198 height 36
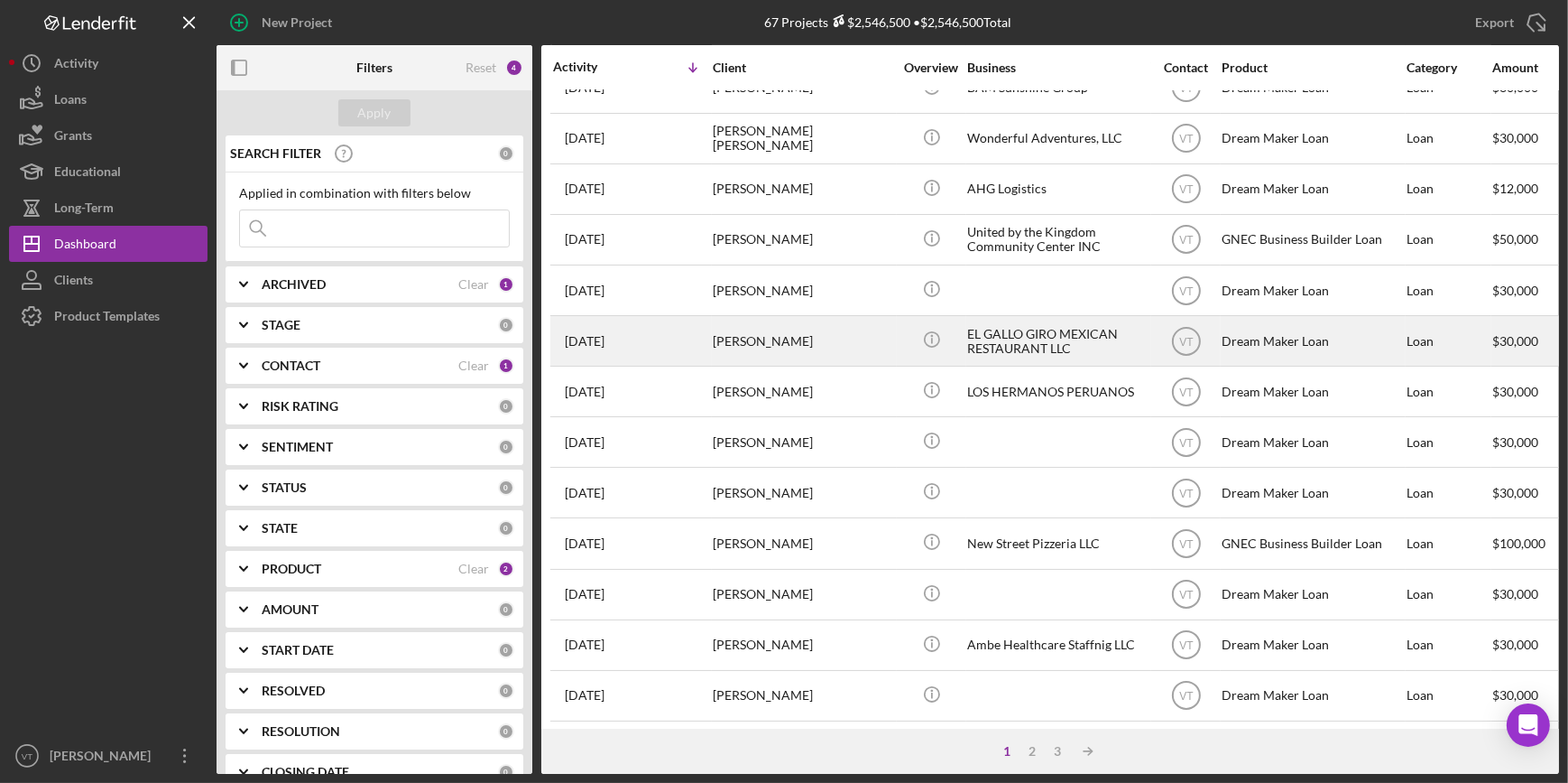
scroll to position [652, 0]
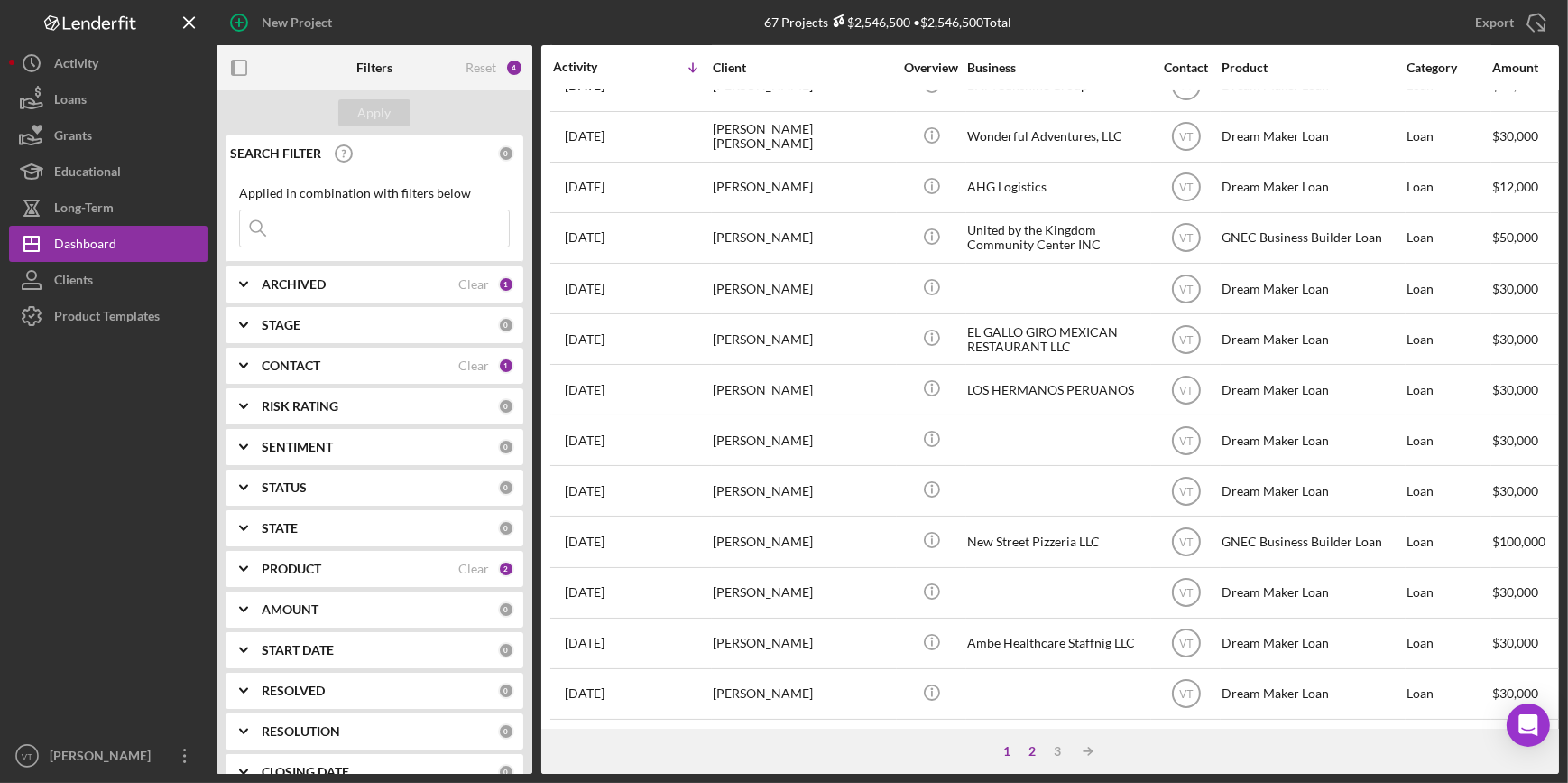
click at [1035, 752] on div "2" at bounding box center [1032, 751] width 25 height 14
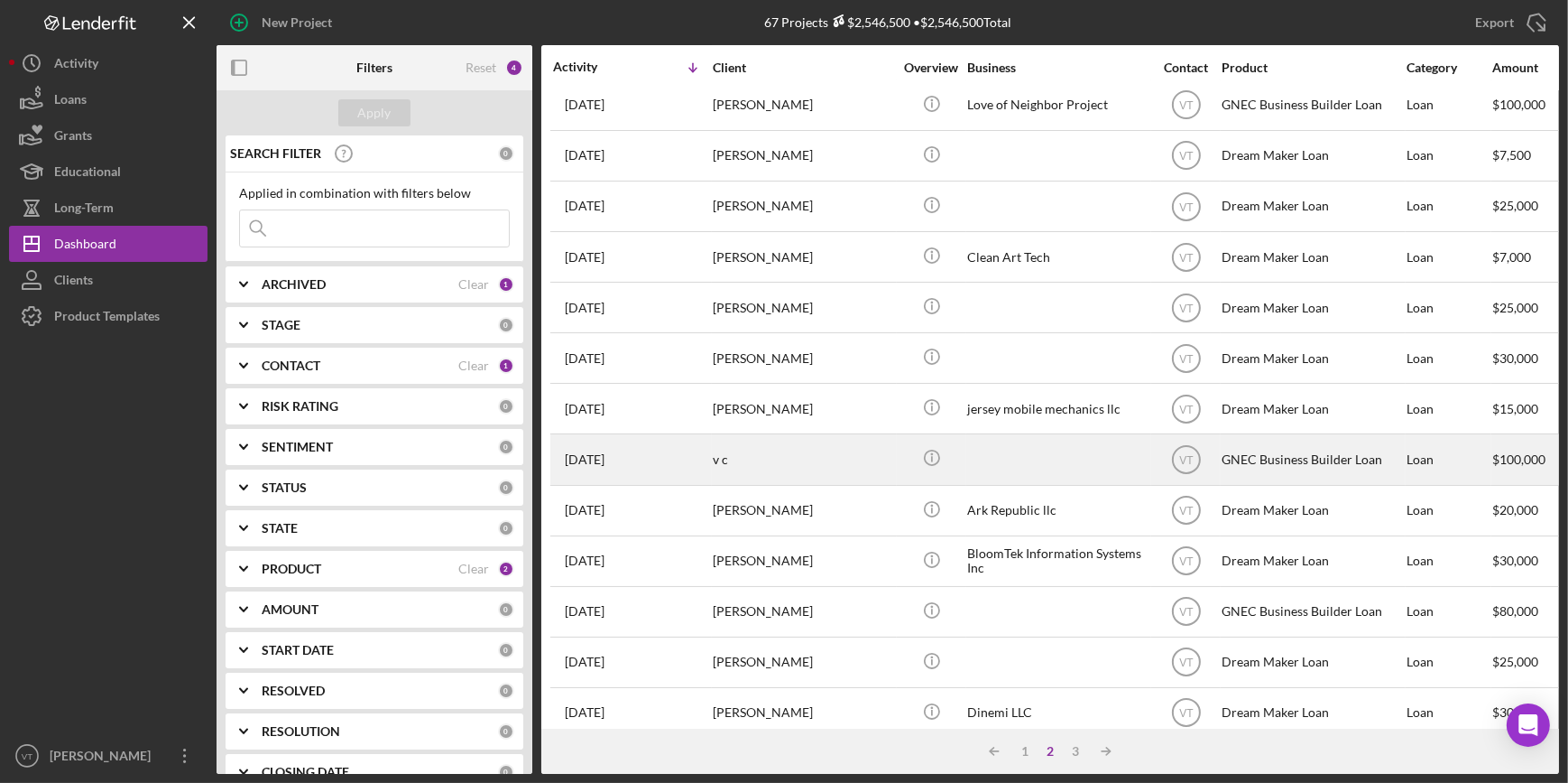
scroll to position [164, 0]
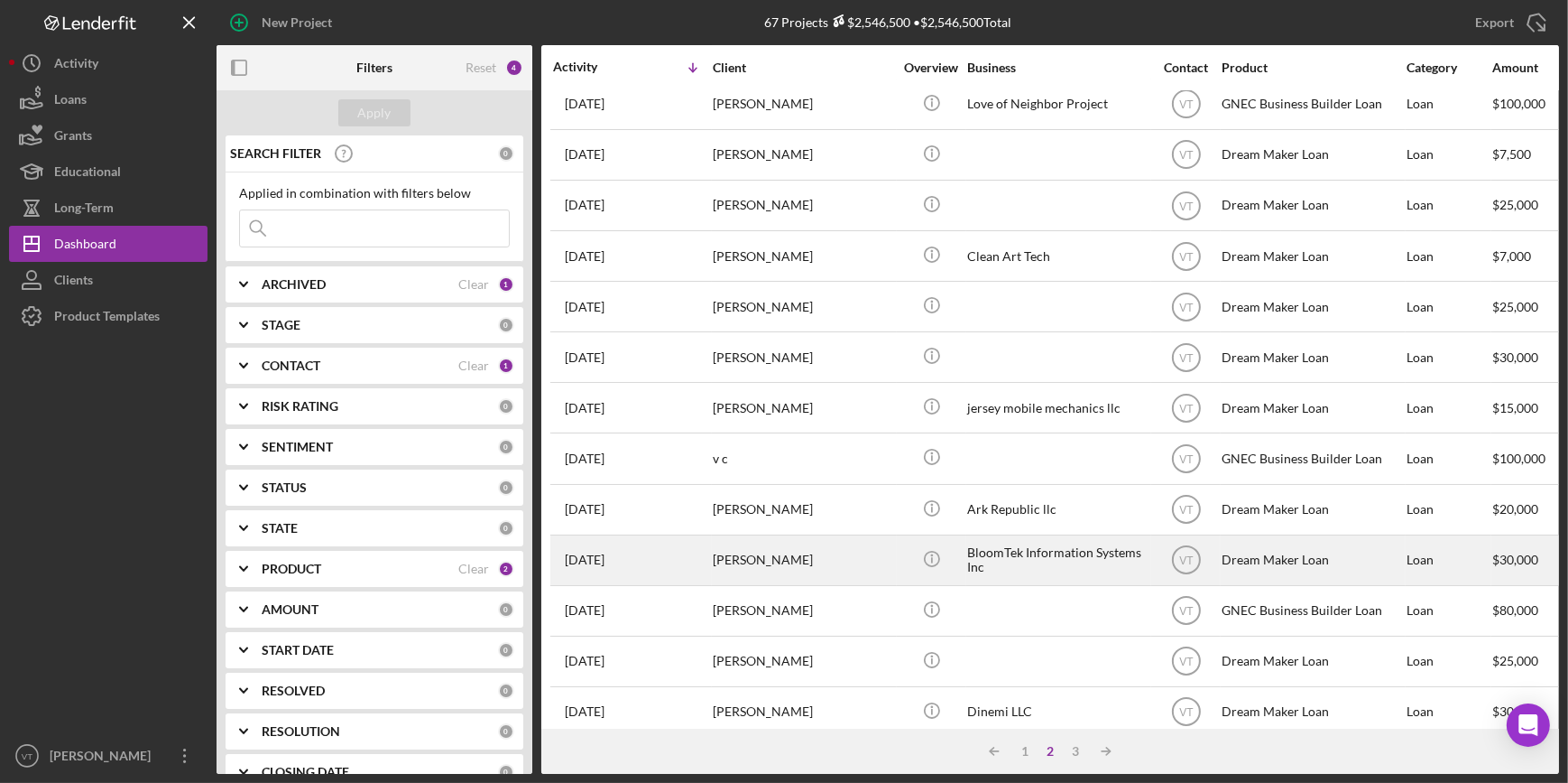
click at [833, 552] on div "shamsudheen amanulla" at bounding box center [803, 560] width 180 height 48
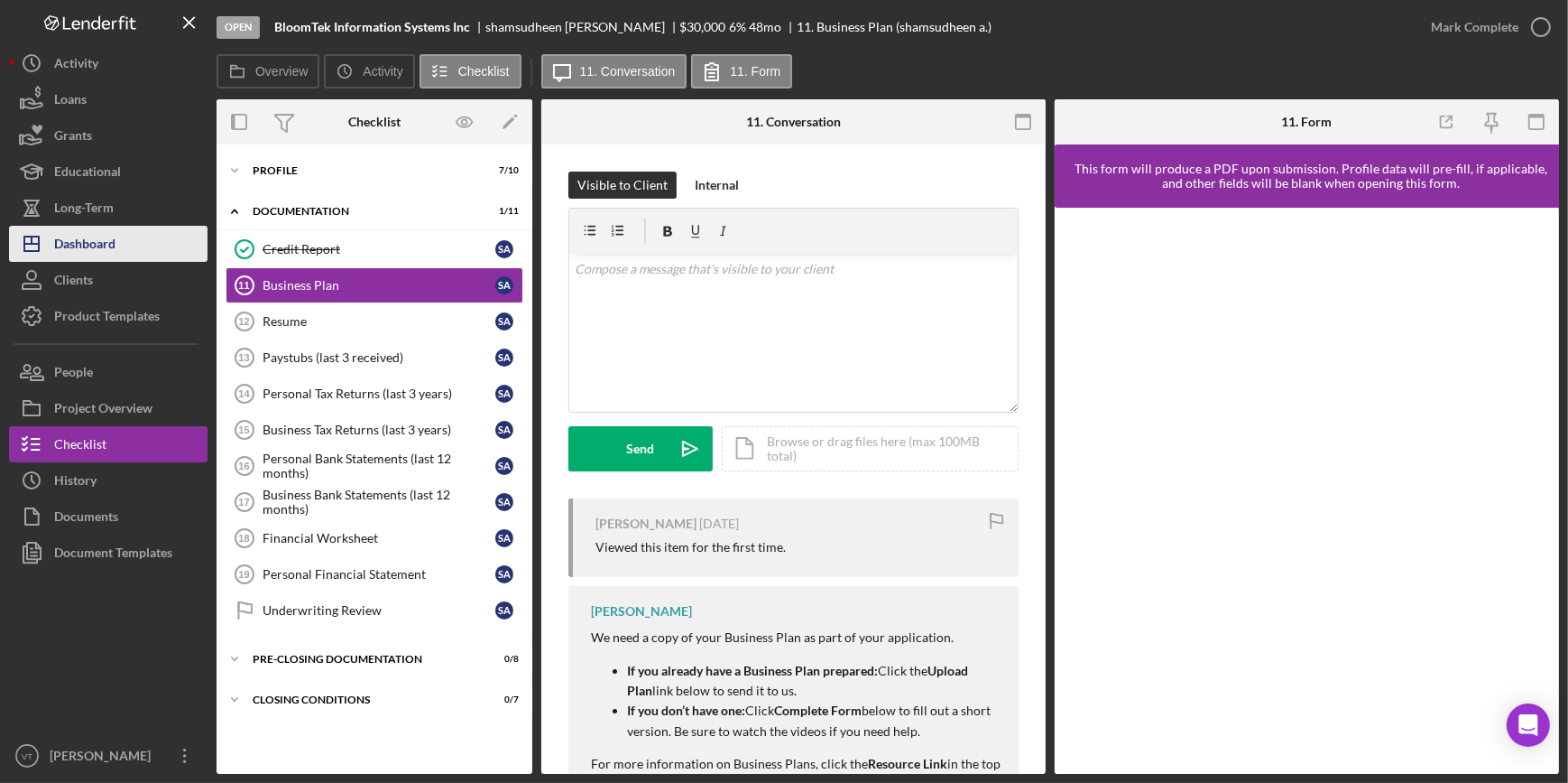
click at [138, 244] on button "Icon/Dashboard Dashboard" at bounding box center [108, 243] width 198 height 36
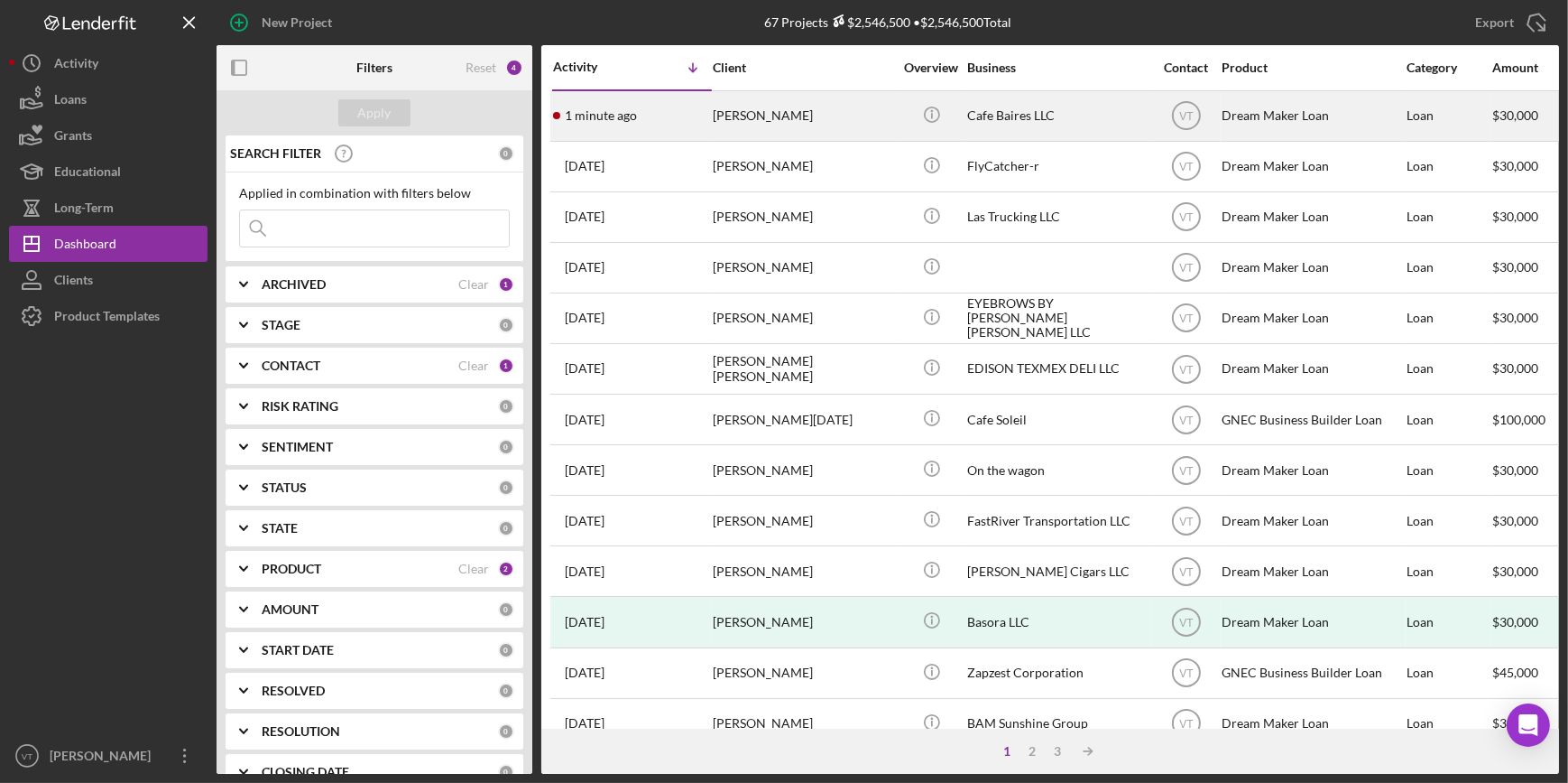
click at [678, 119] on div "1 minute ago Eduardo Rosati" at bounding box center [632, 116] width 158 height 48
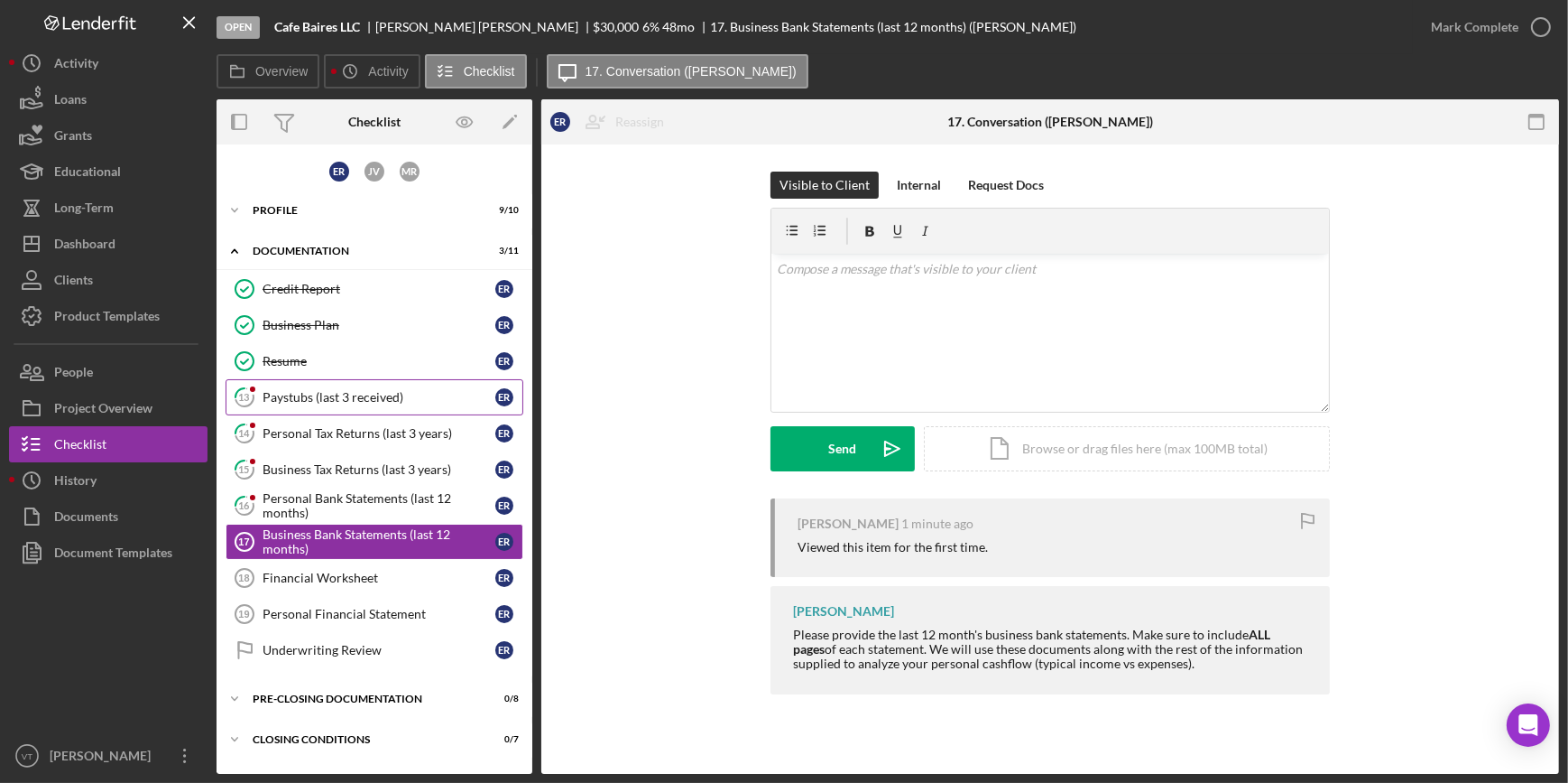
click at [352, 385] on link "13 Paystubs (last 3 received) E R" at bounding box center [374, 397] width 298 height 36
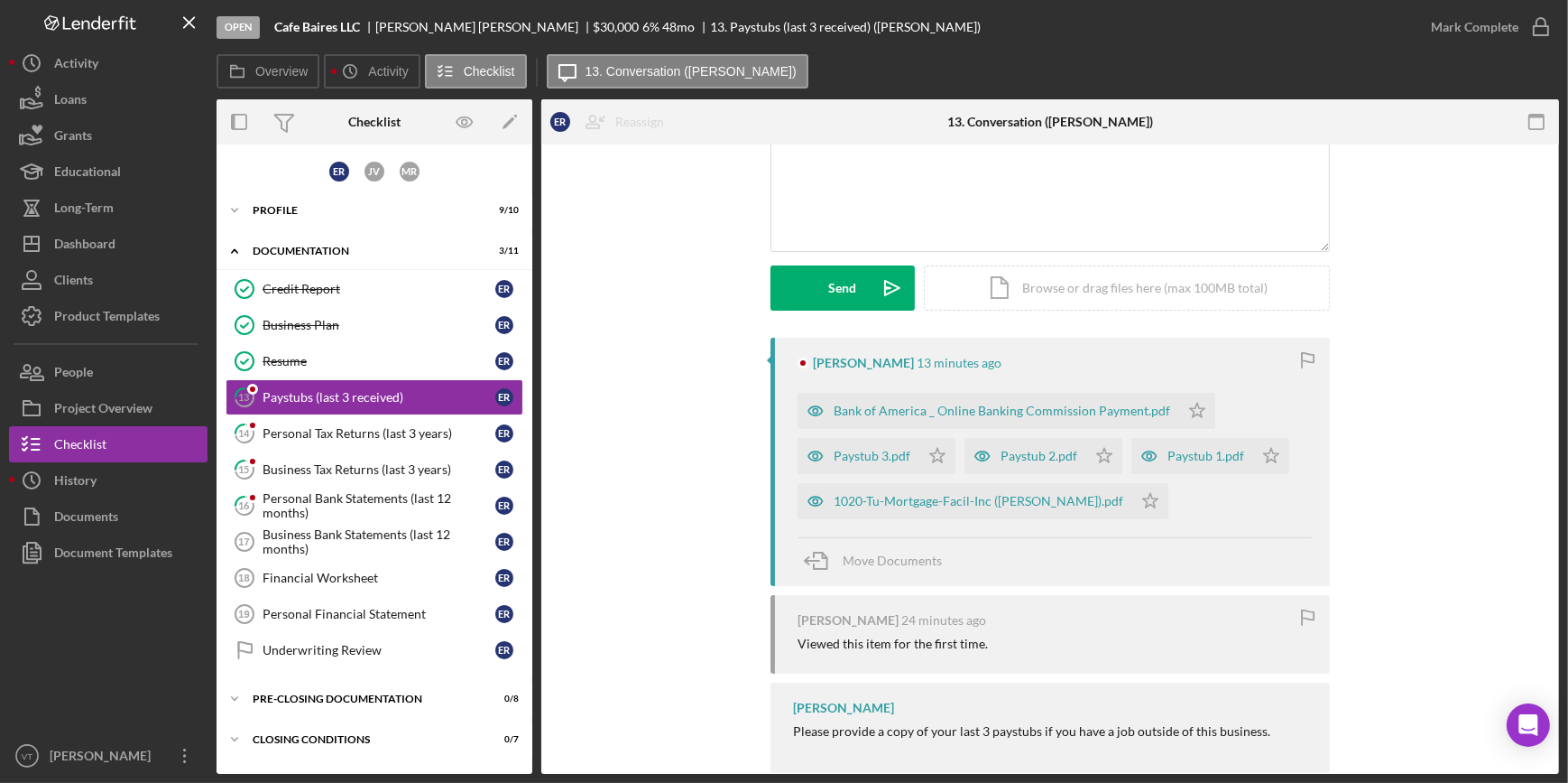
scroll to position [164, 0]
click at [1021, 403] on div "Bank of America _ Online Banking Commission Payment.pdf" at bounding box center [1002, 407] width 336 height 14
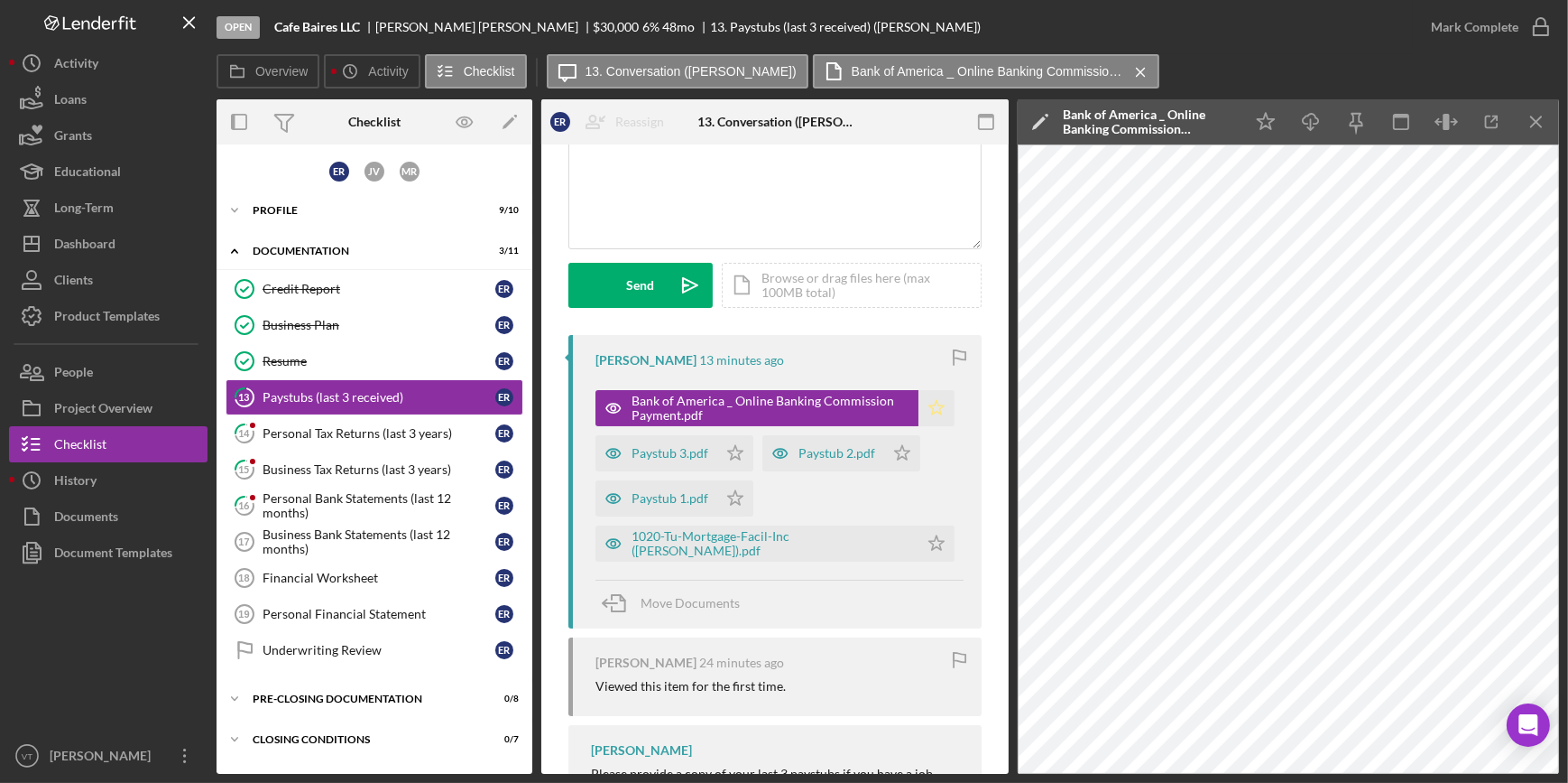
click at [930, 400] on polygon "button" at bounding box center [937, 407] width 15 height 14
click at [663, 452] on div "Paystub 3.pdf" at bounding box center [670, 453] width 77 height 14
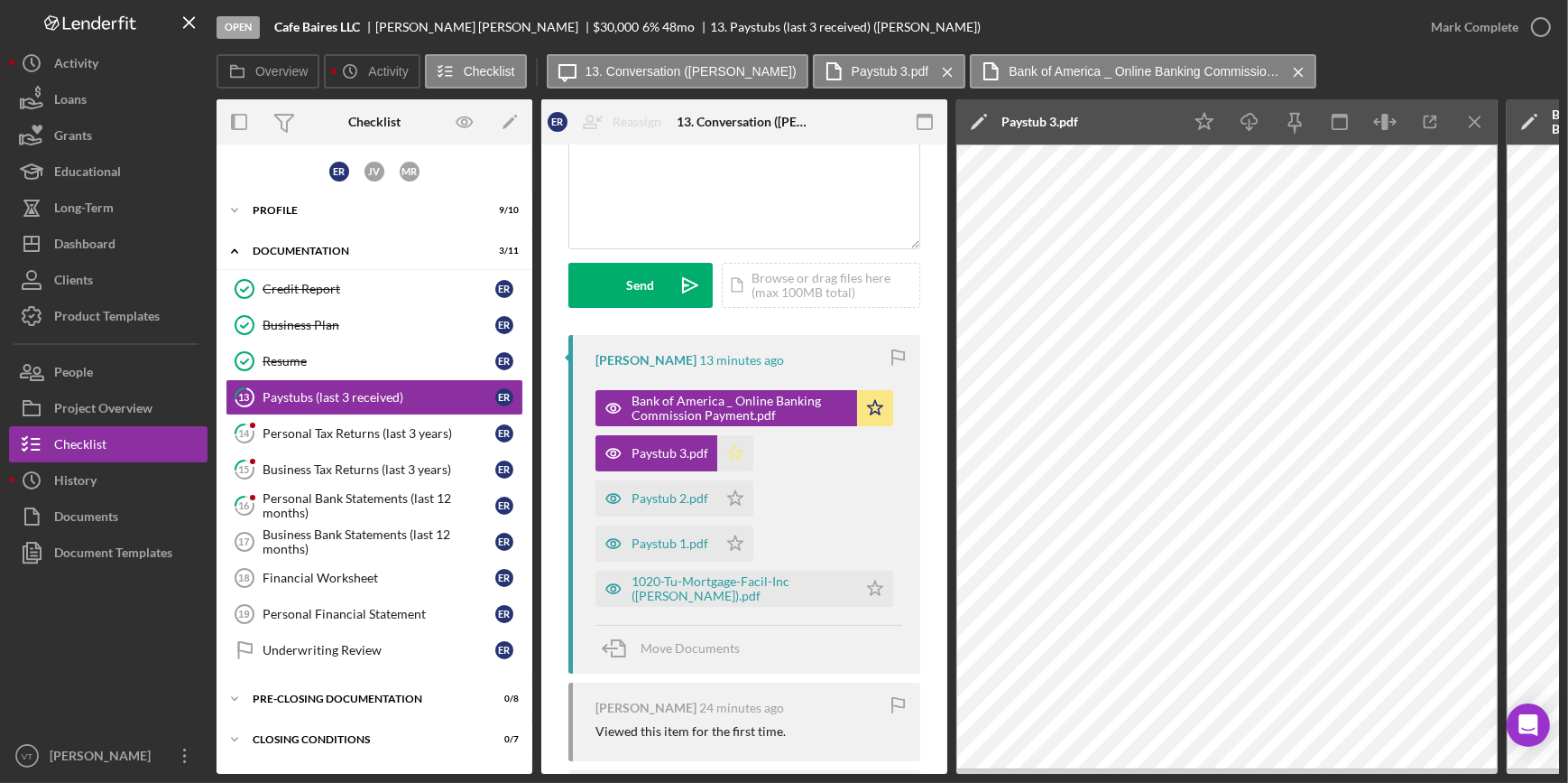
click at [737, 451] on polygon "button" at bounding box center [736, 452] width 15 height 14
click at [723, 489] on icon "Icon/Star" at bounding box center [736, 498] width 36 height 36
click at [736, 533] on icon "Icon/Star" at bounding box center [736, 543] width 36 height 36
click at [704, 585] on div "1020-Tu-Mortgage-Facil-Inc ([PERSON_NAME]).pdf" at bounding box center [739, 588] width 217 height 29
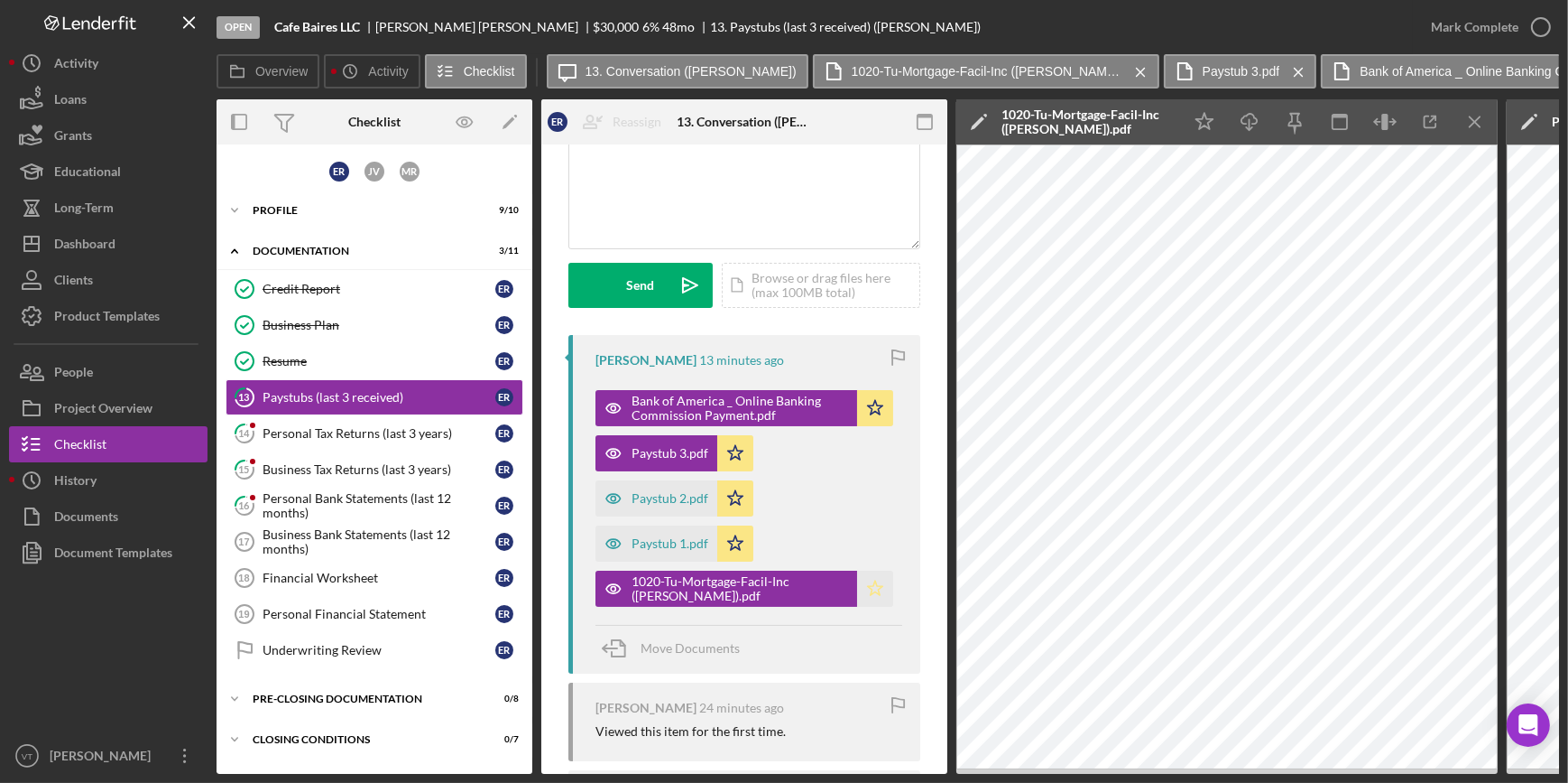
click at [872, 584] on polygon "button" at bounding box center [876, 587] width 15 height 14
click at [671, 489] on div "Paystub 2.pdf" at bounding box center [657, 498] width 122 height 36
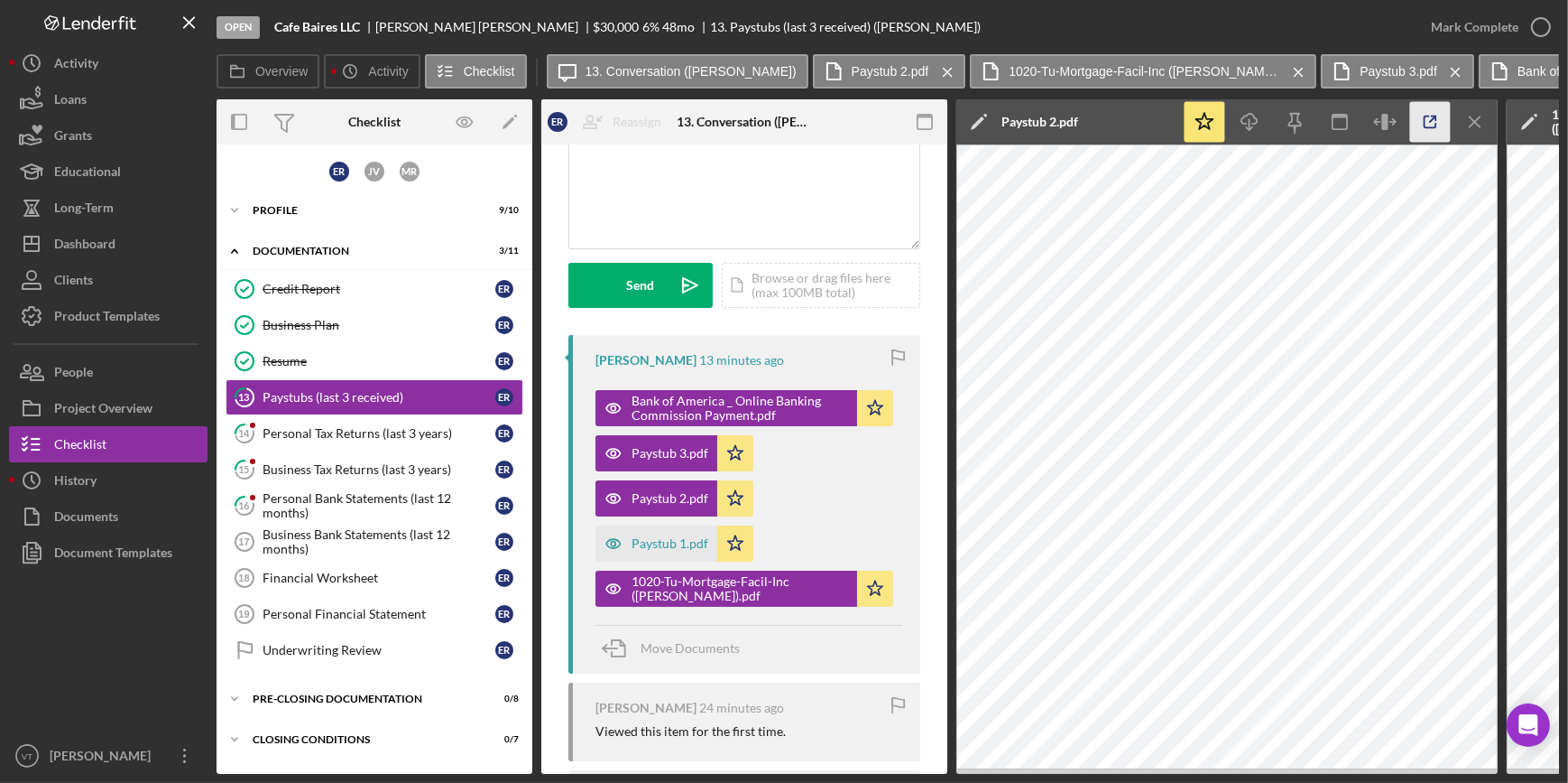
click at [1418, 113] on icon "button" at bounding box center [1430, 122] width 40 height 40
click at [1479, 17] on div "Mark Complete" at bounding box center [1474, 27] width 87 height 36
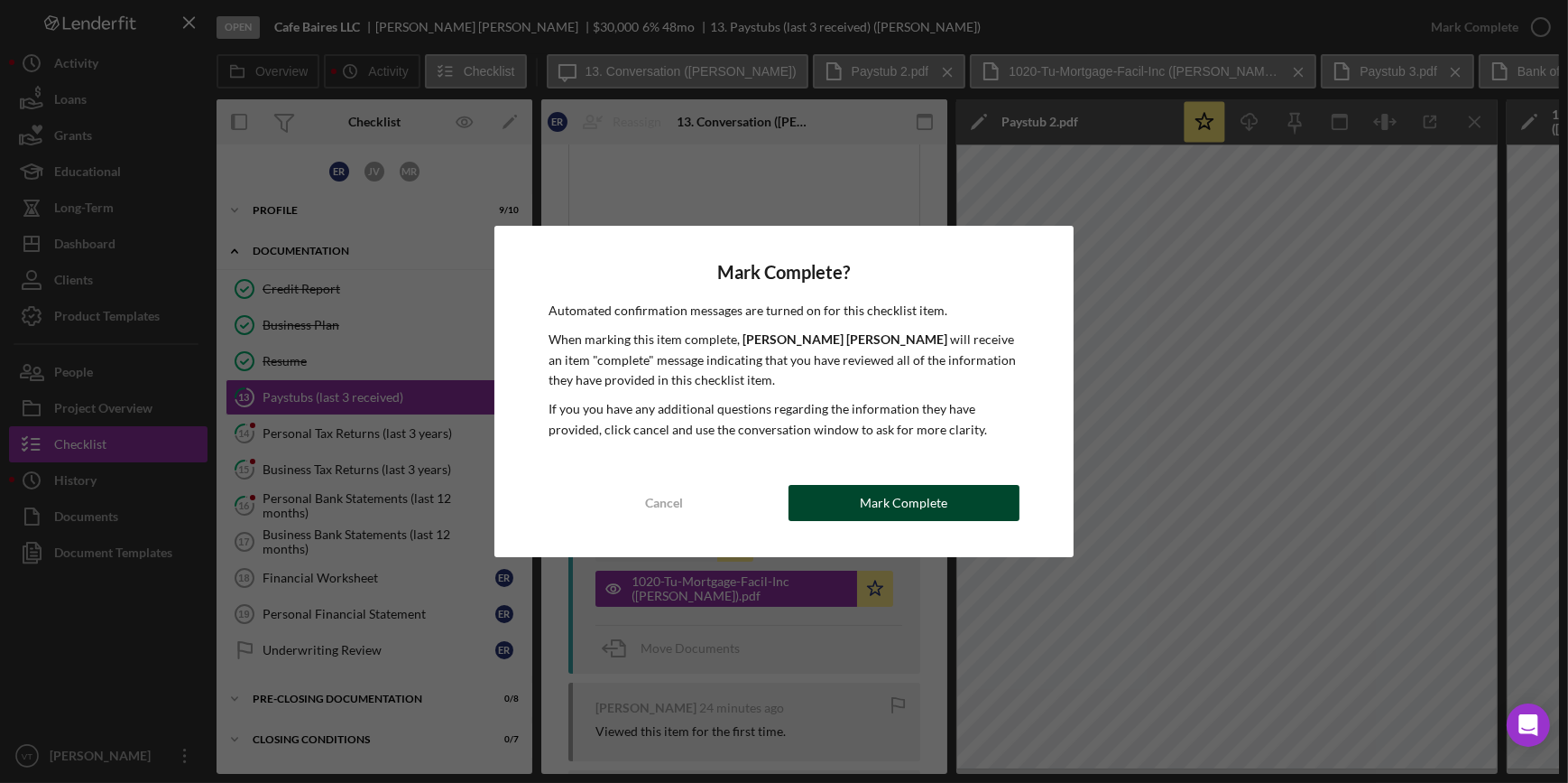
click at [830, 504] on button "Mark Complete" at bounding box center [905, 503] width 231 height 36
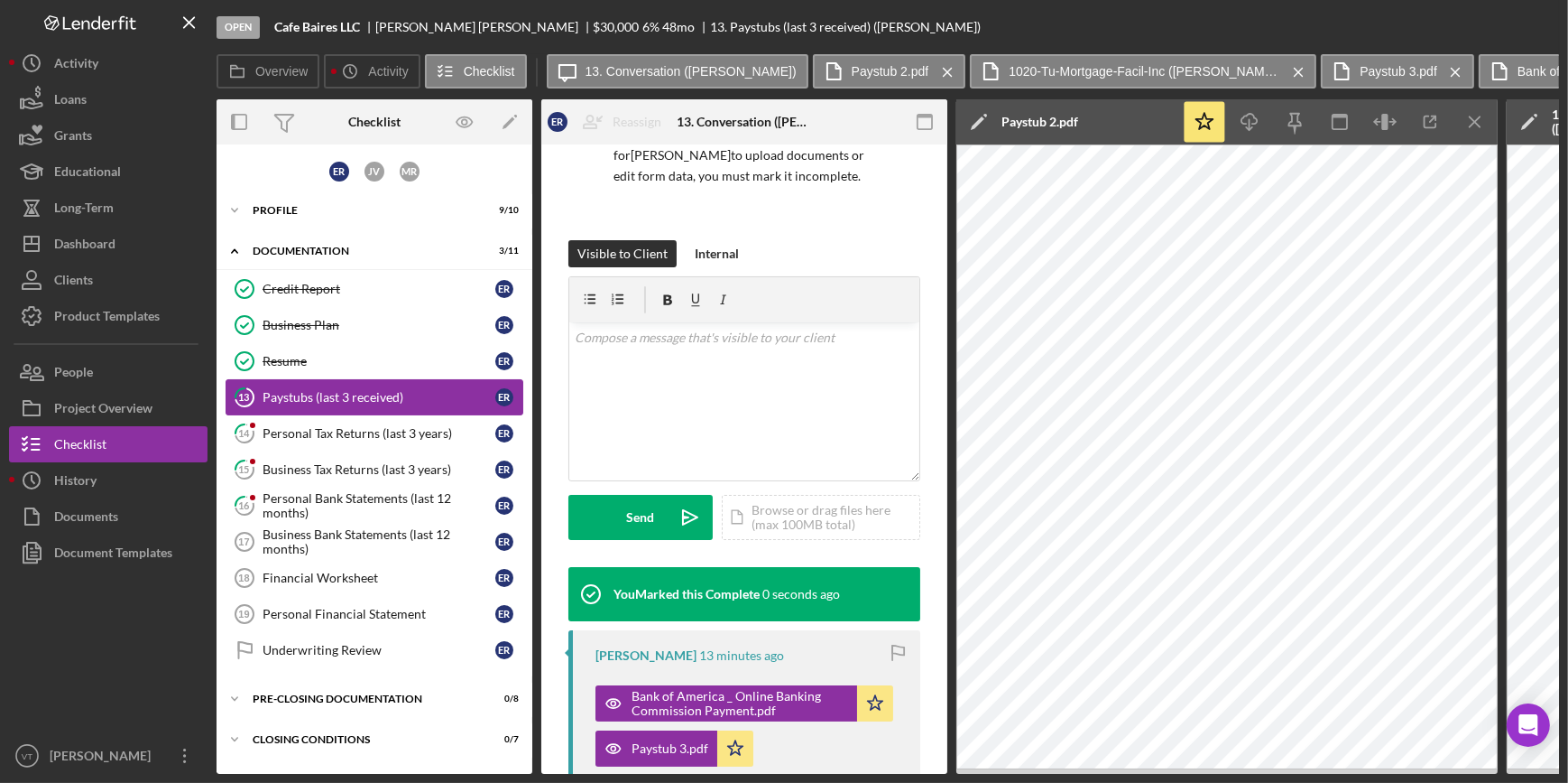
scroll to position [432, 0]
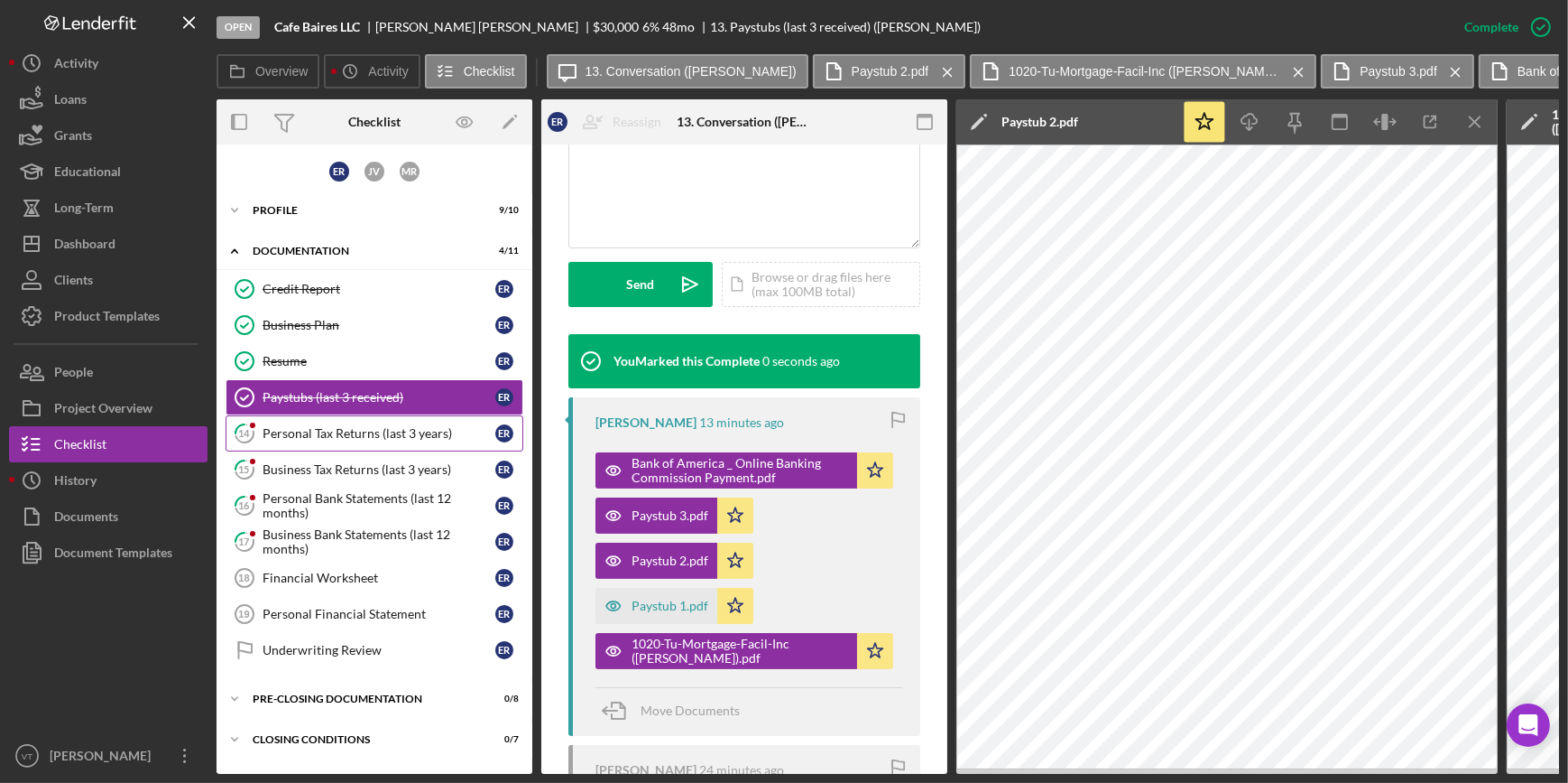
click at [320, 429] on div "Personal Tax Returns (last 3 years)" at bounding box center [380, 432] width 233 height 14
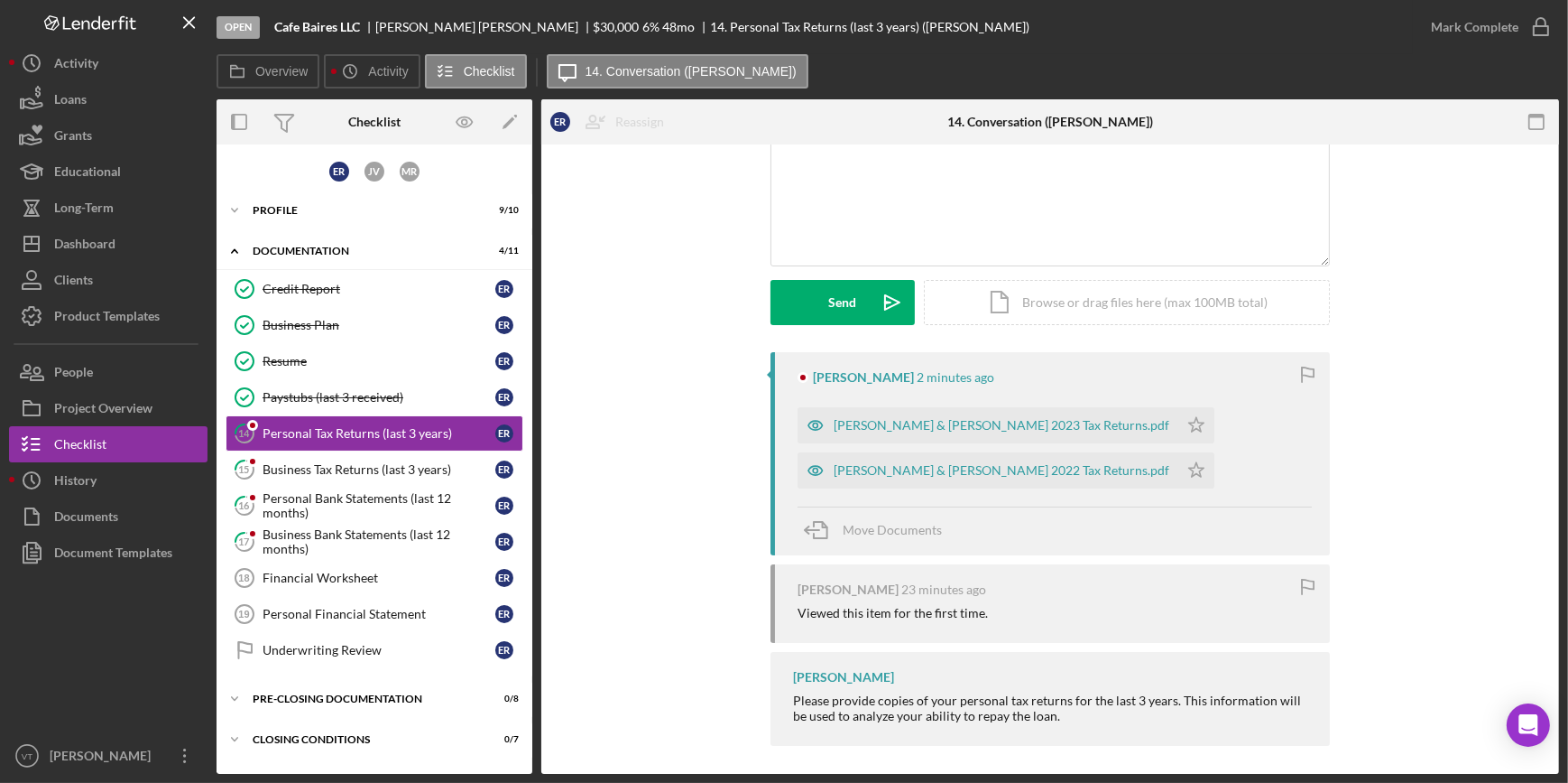
scroll to position [153, 0]
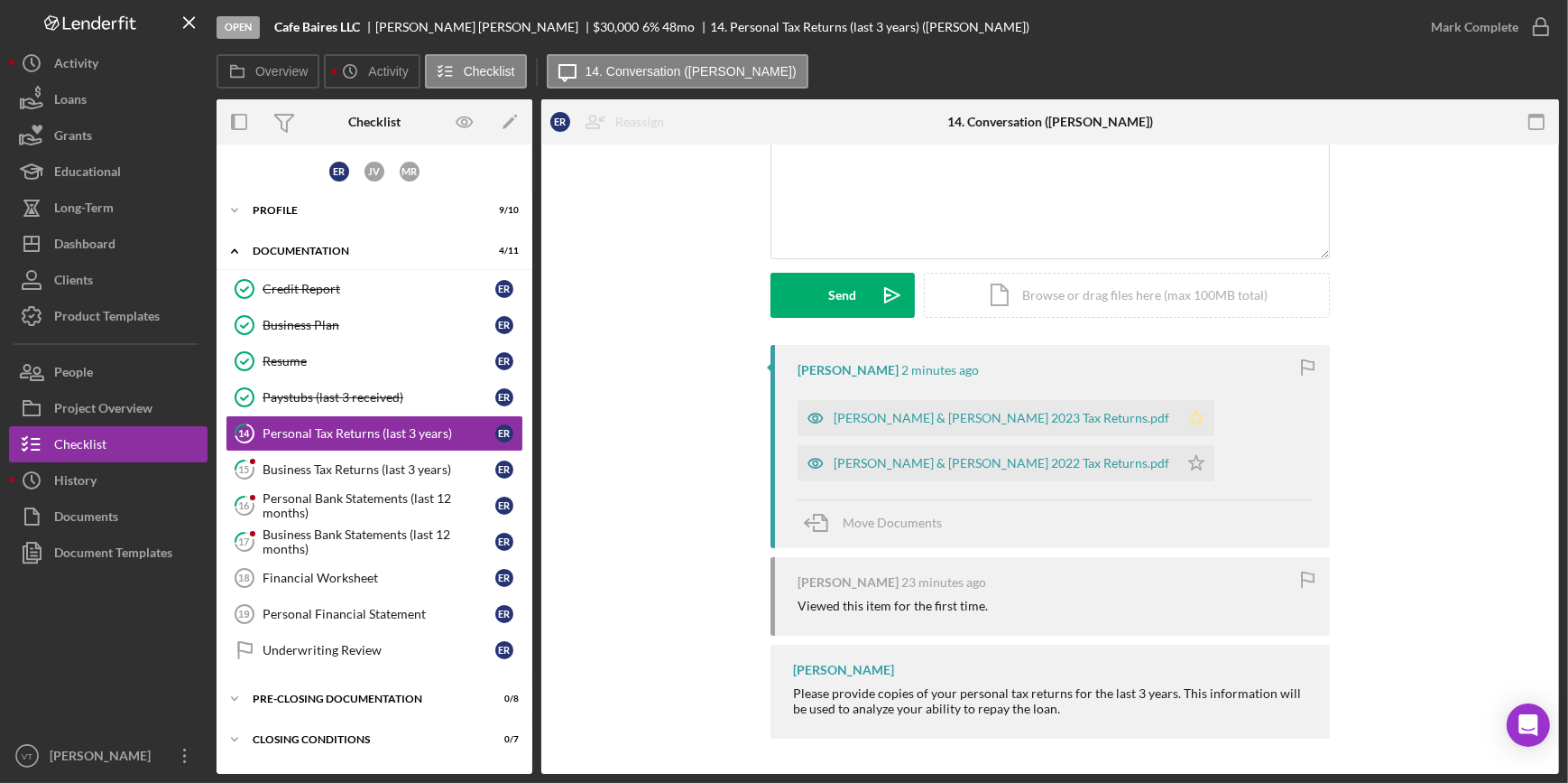
click at [1179, 418] on icon "Icon/Star" at bounding box center [1197, 418] width 36 height 36
click at [1189, 466] on polygon "button" at bounding box center [1197, 462] width 15 height 14
click at [987, 407] on div "Eduardo Rosati & Marianela Torres 2023 Tax Returns.pdf" at bounding box center [987, 418] width 380 height 36
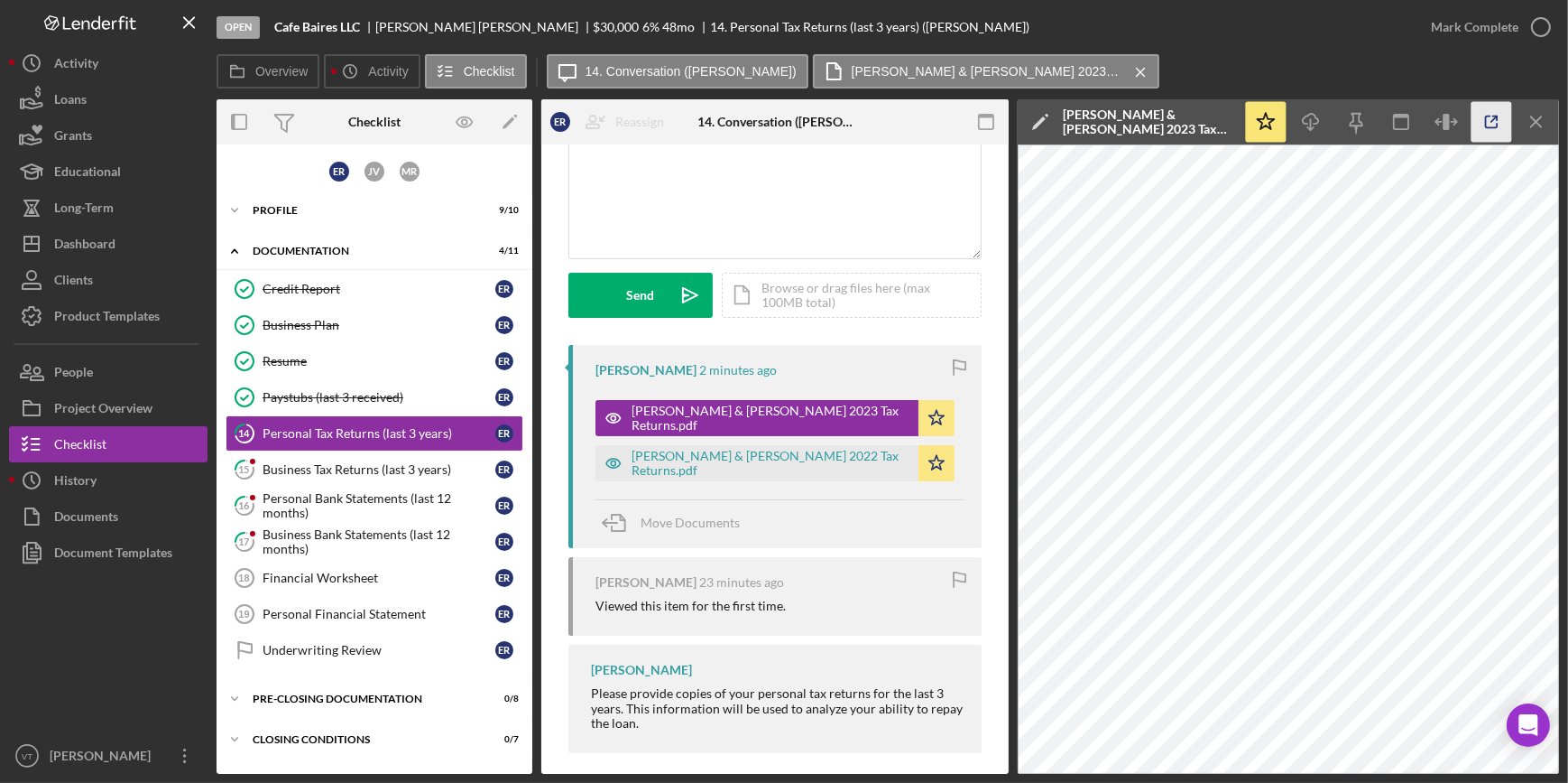
click at [1489, 117] on icon "button" at bounding box center [1492, 122] width 40 height 40
click at [332, 471] on div "Business Tax Returns (last 3 years)" at bounding box center [380, 469] width 233 height 14
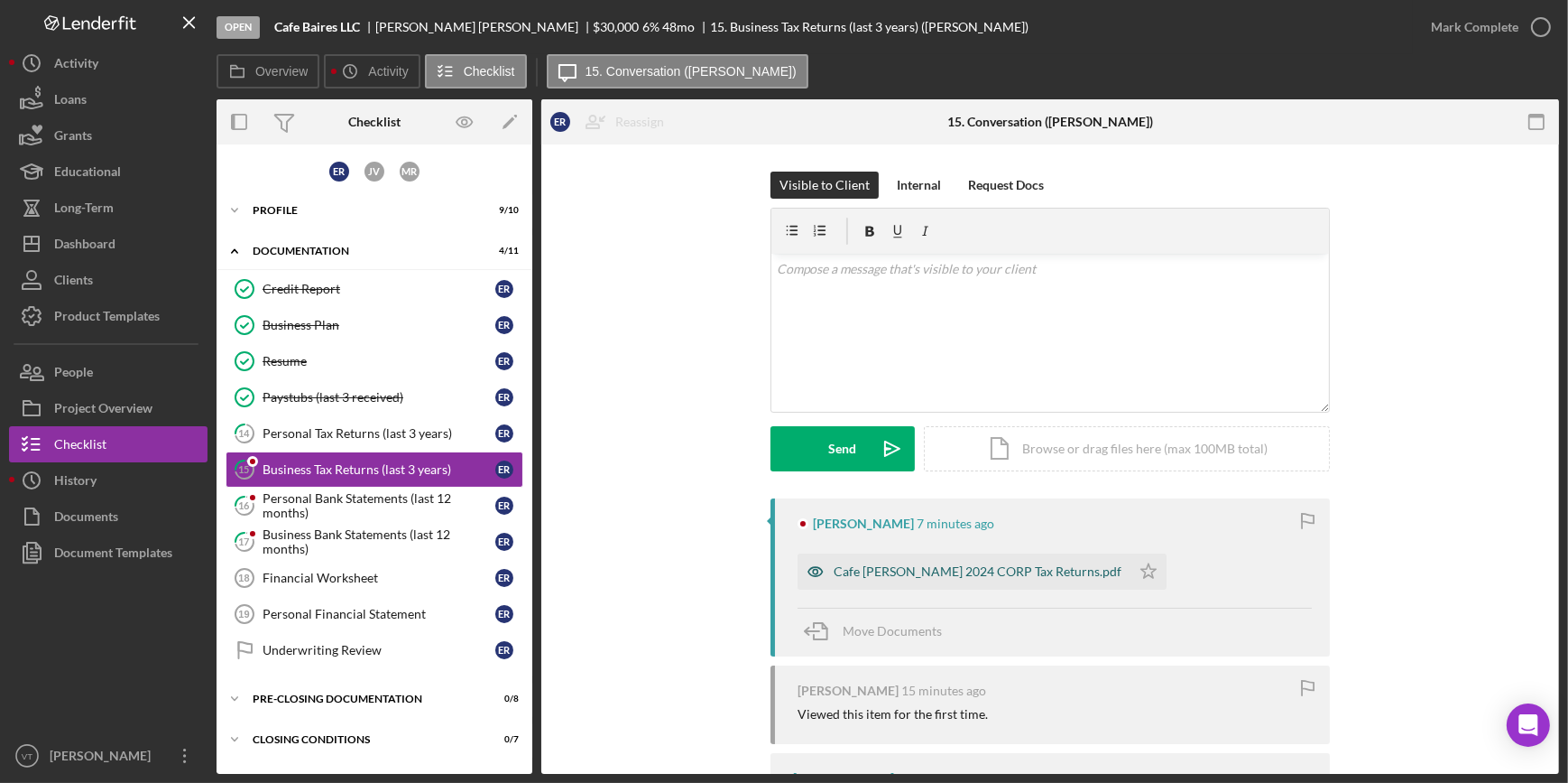
click at [897, 569] on div "Cafe Baires 2024 CORP Tax Returns.pdf" at bounding box center [978, 571] width 287 height 14
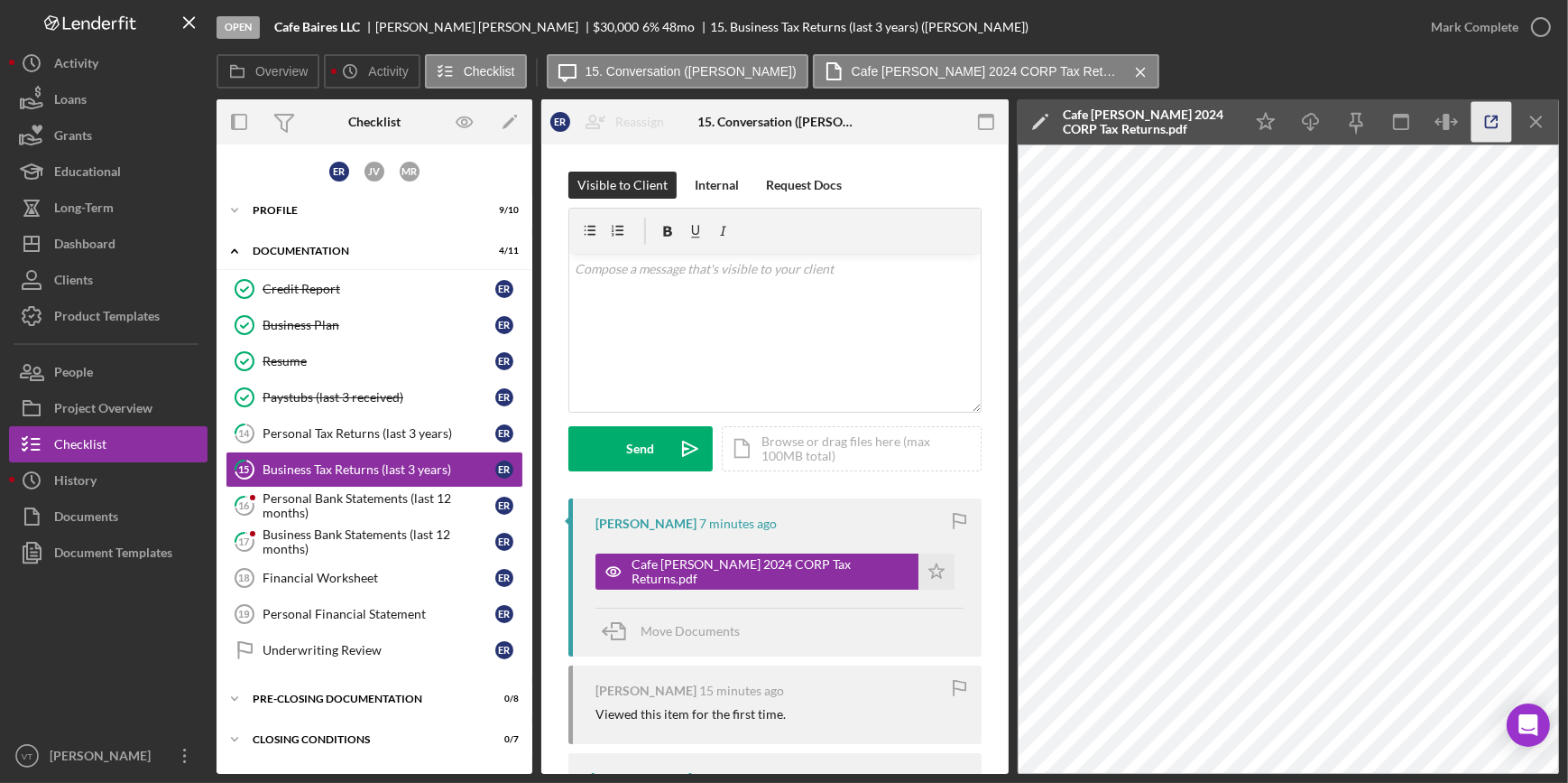
click at [1479, 124] on icon "button" at bounding box center [1492, 122] width 40 height 40
click at [346, 508] on div "Personal Bank Statements (last 12 months)" at bounding box center [380, 506] width 233 height 29
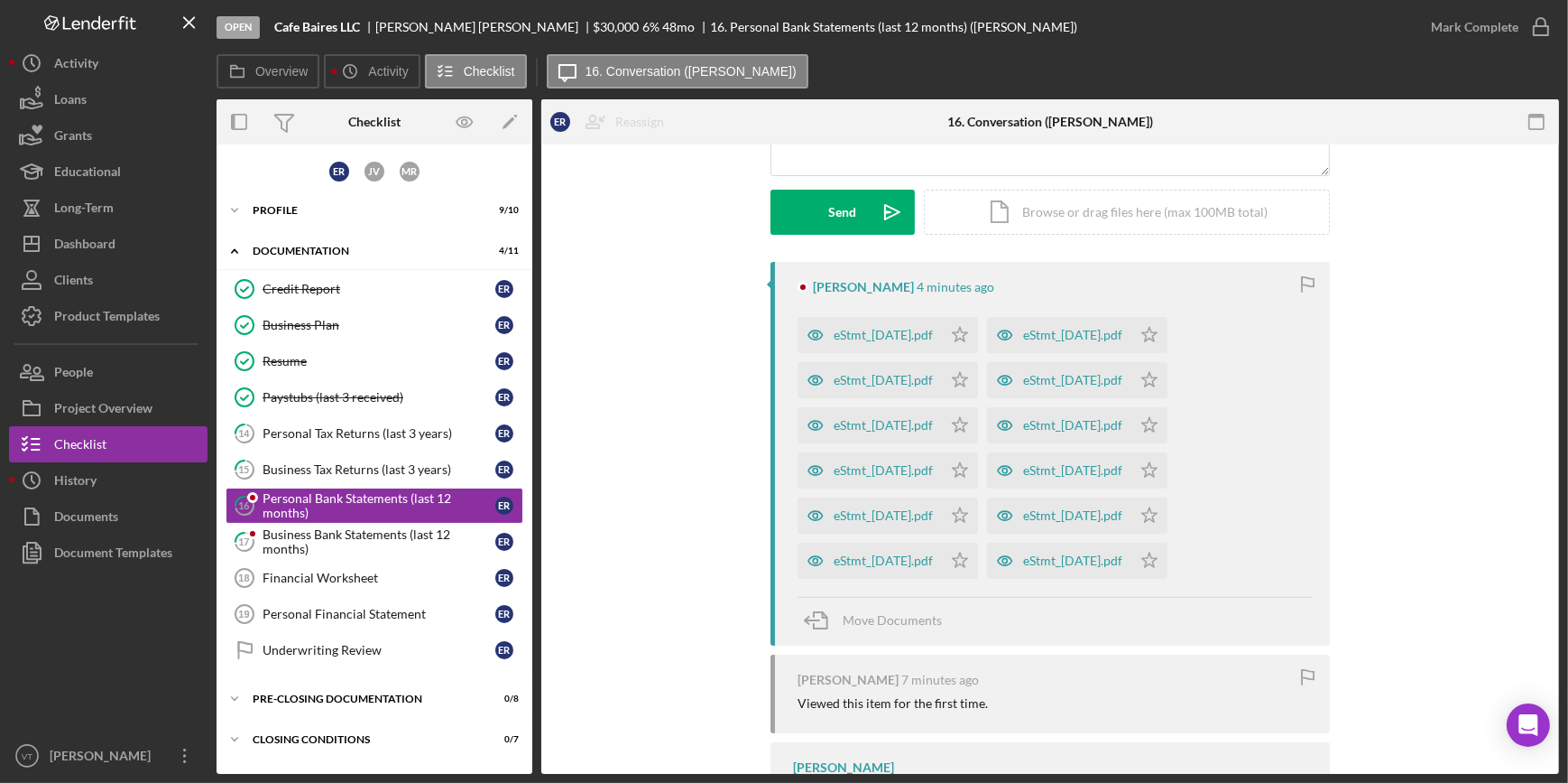
scroll to position [245, 0]
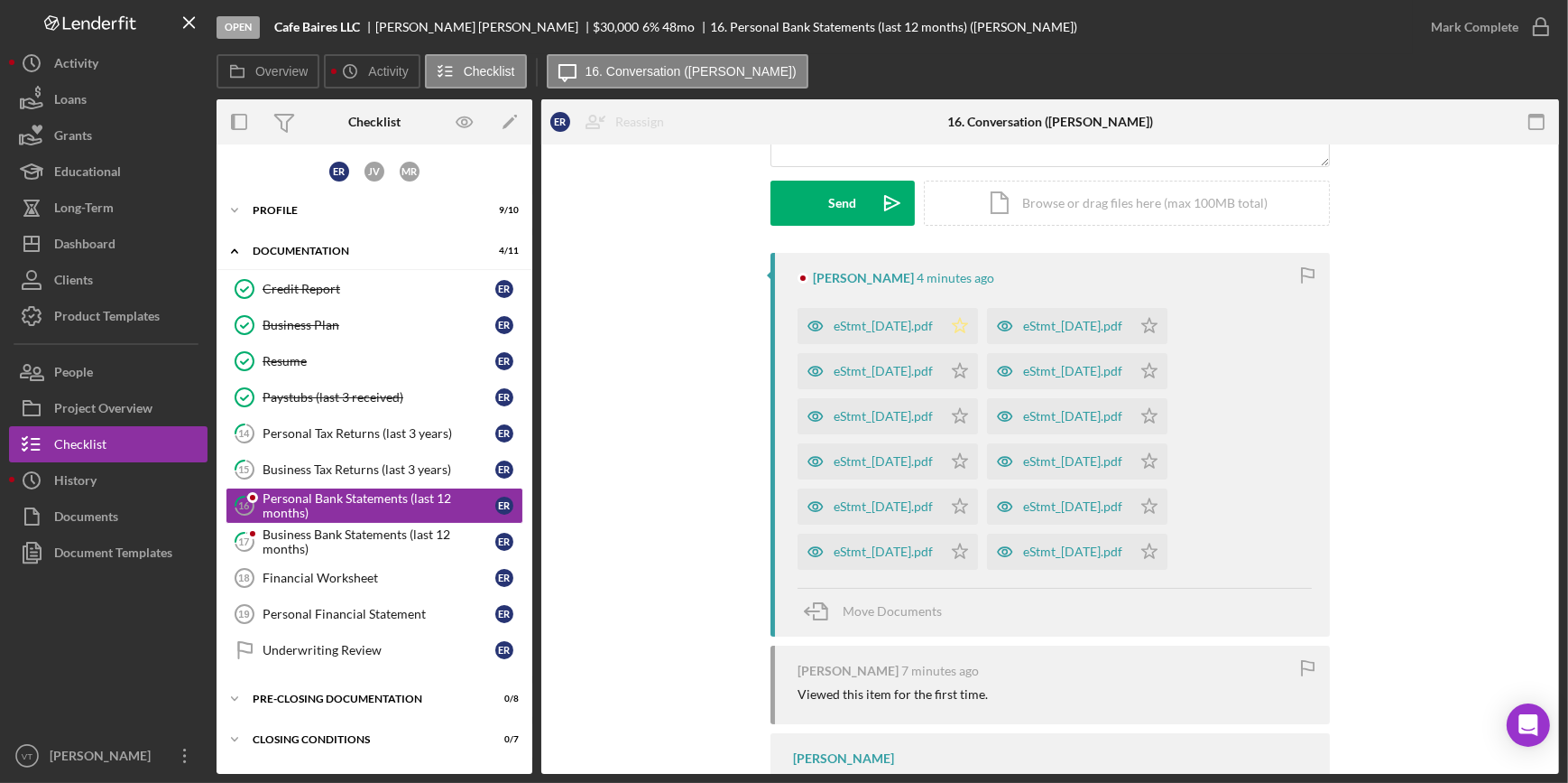
click at [978, 321] on icon "Icon/Star" at bounding box center [960, 326] width 36 height 36
click at [978, 373] on icon "Icon/Star" at bounding box center [960, 371] width 36 height 36
click at [974, 415] on icon "Icon/Star" at bounding box center [960, 416] width 36 height 36
click at [978, 454] on icon "Icon/Star" at bounding box center [960, 462] width 36 height 36
click at [978, 496] on icon "Icon/Star" at bounding box center [960, 507] width 36 height 36
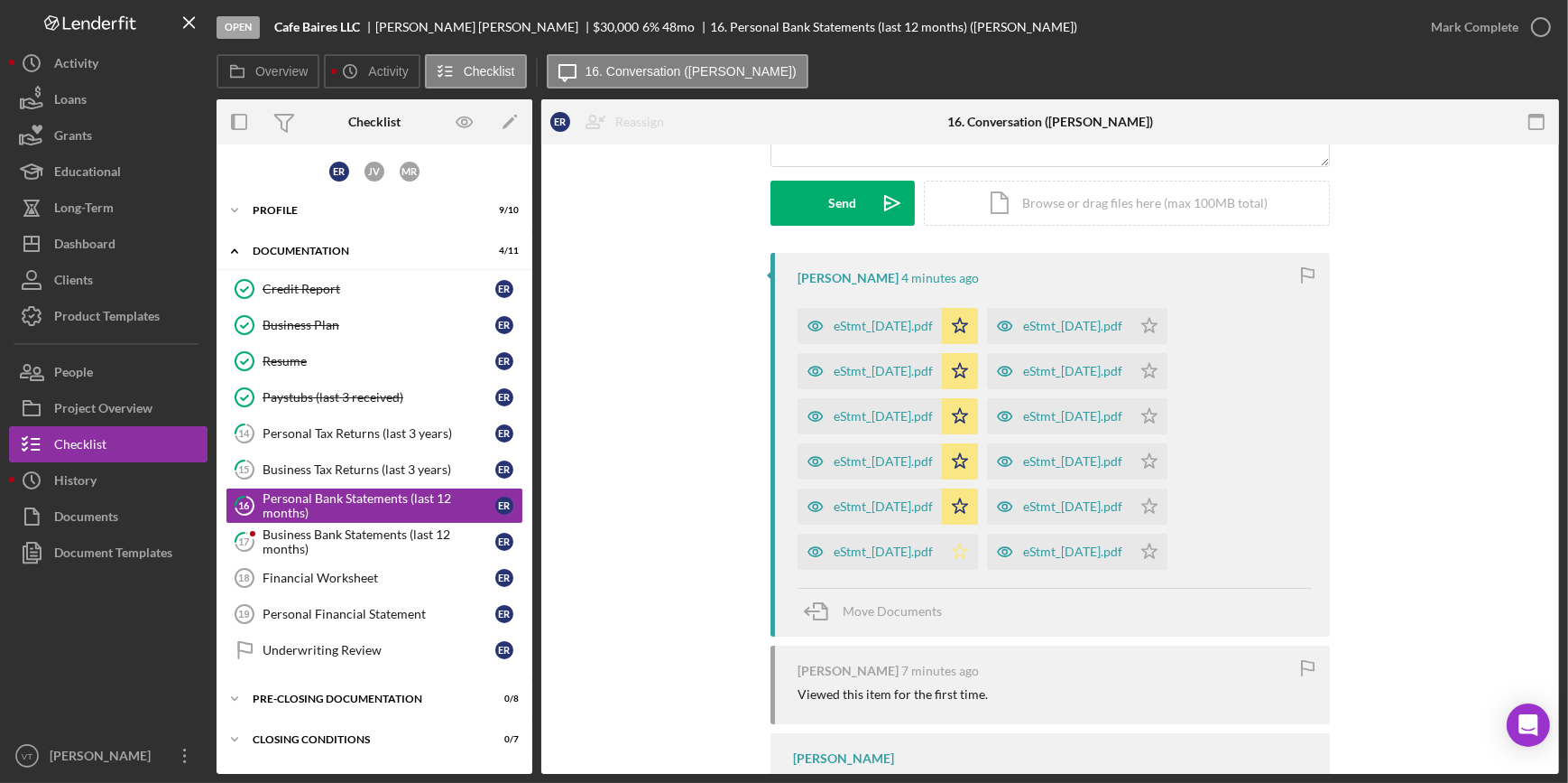
click at [978, 539] on icon "Icon/Star" at bounding box center [960, 552] width 36 height 36
click at [1132, 552] on div "eStmt_2025-01-21.pdf" at bounding box center [1060, 552] width 145 height 36
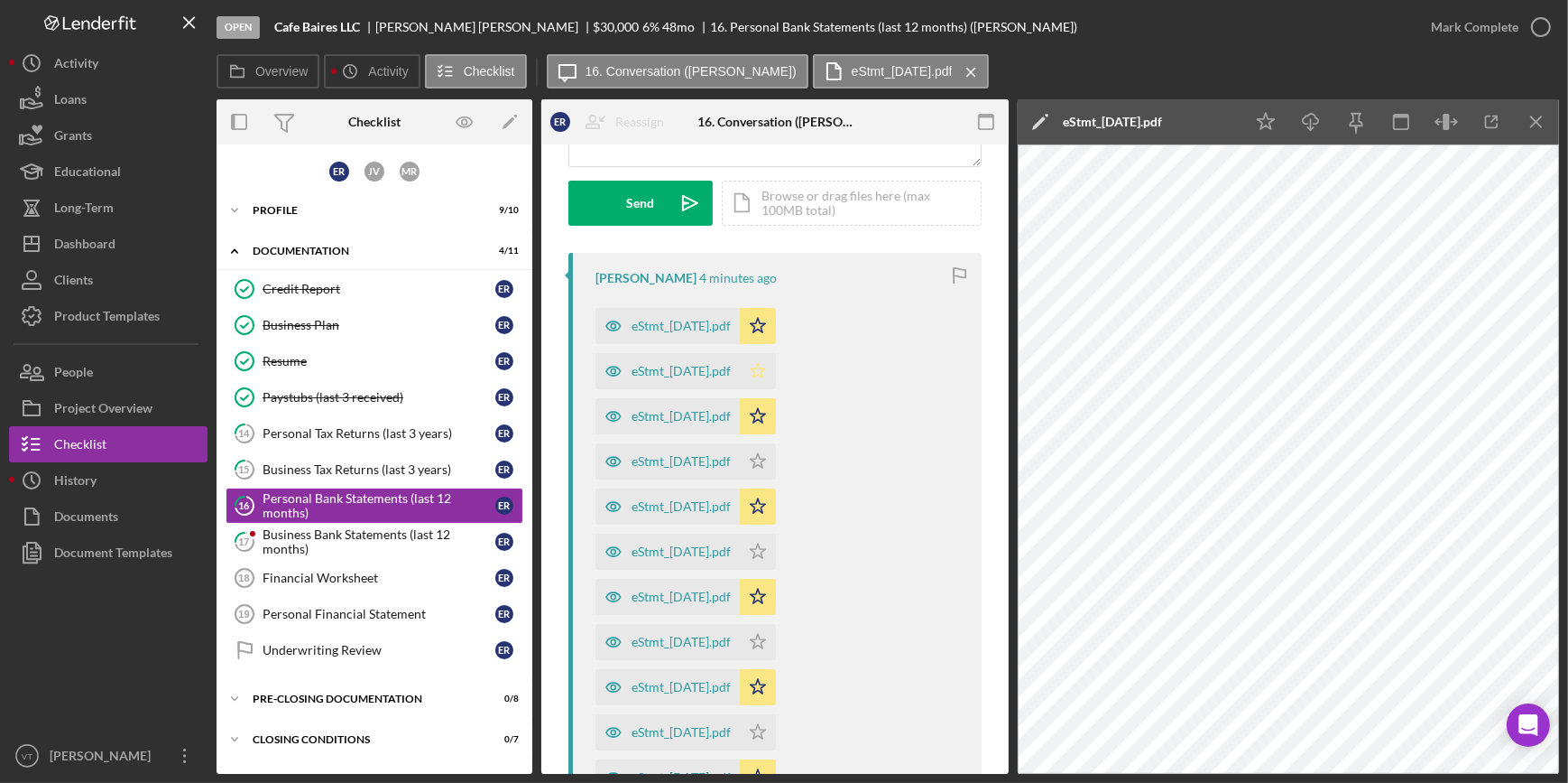
click at [776, 378] on icon "Icon/Star" at bounding box center [758, 371] width 36 height 36
click at [776, 454] on icon "Icon/Star" at bounding box center [758, 462] width 36 height 36
click at [776, 550] on icon "Icon/Star" at bounding box center [758, 552] width 36 height 36
click at [776, 640] on icon "Icon/Star" at bounding box center [758, 642] width 36 height 36
click at [776, 721] on icon "Icon/Star" at bounding box center [758, 732] width 36 height 36
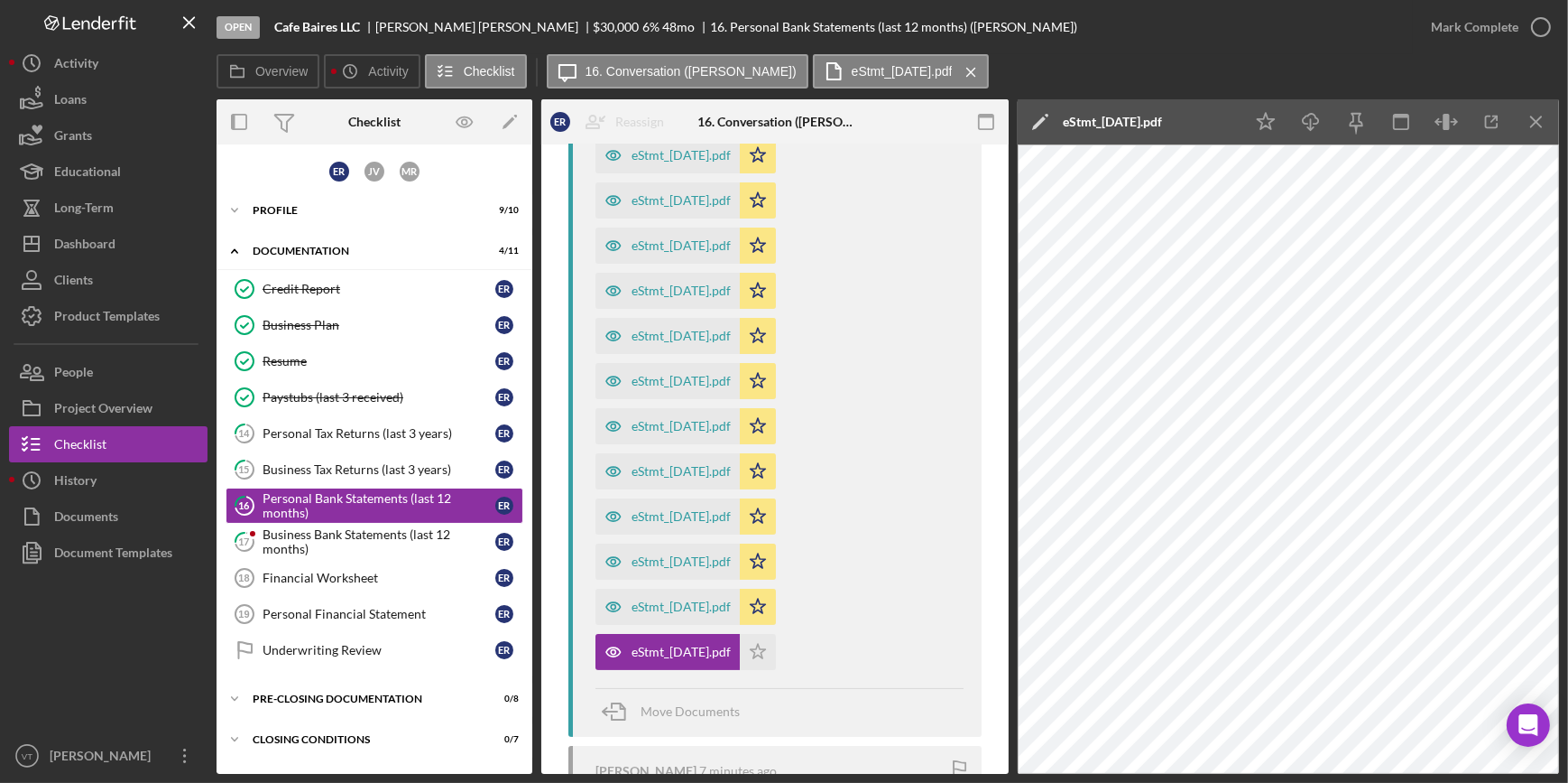
scroll to position [574, 0]
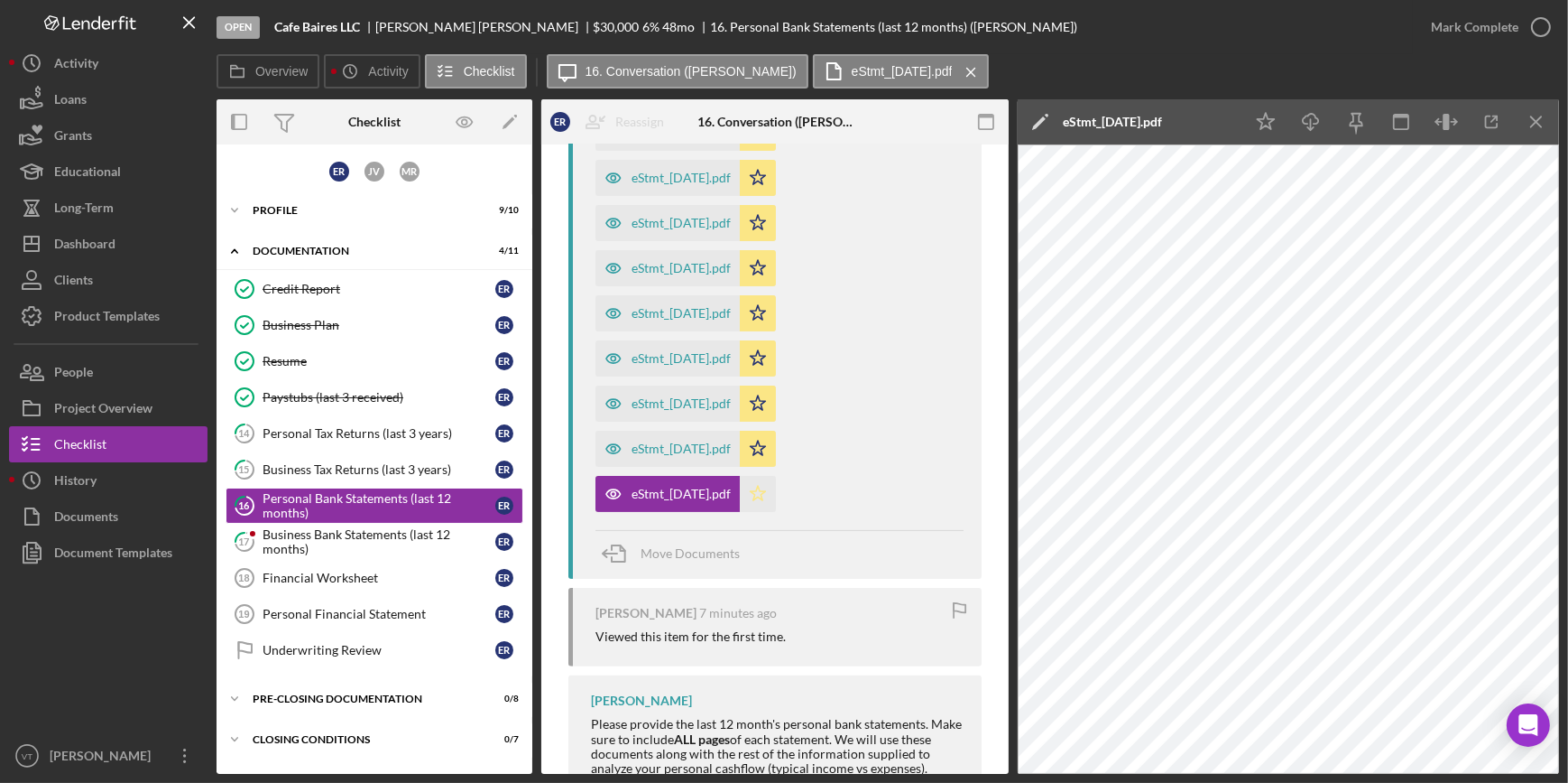
click at [776, 490] on icon "Icon/Star" at bounding box center [758, 493] width 36 height 36
click at [363, 532] on div "Business Bank Statements (last 12 months)" at bounding box center [380, 541] width 233 height 29
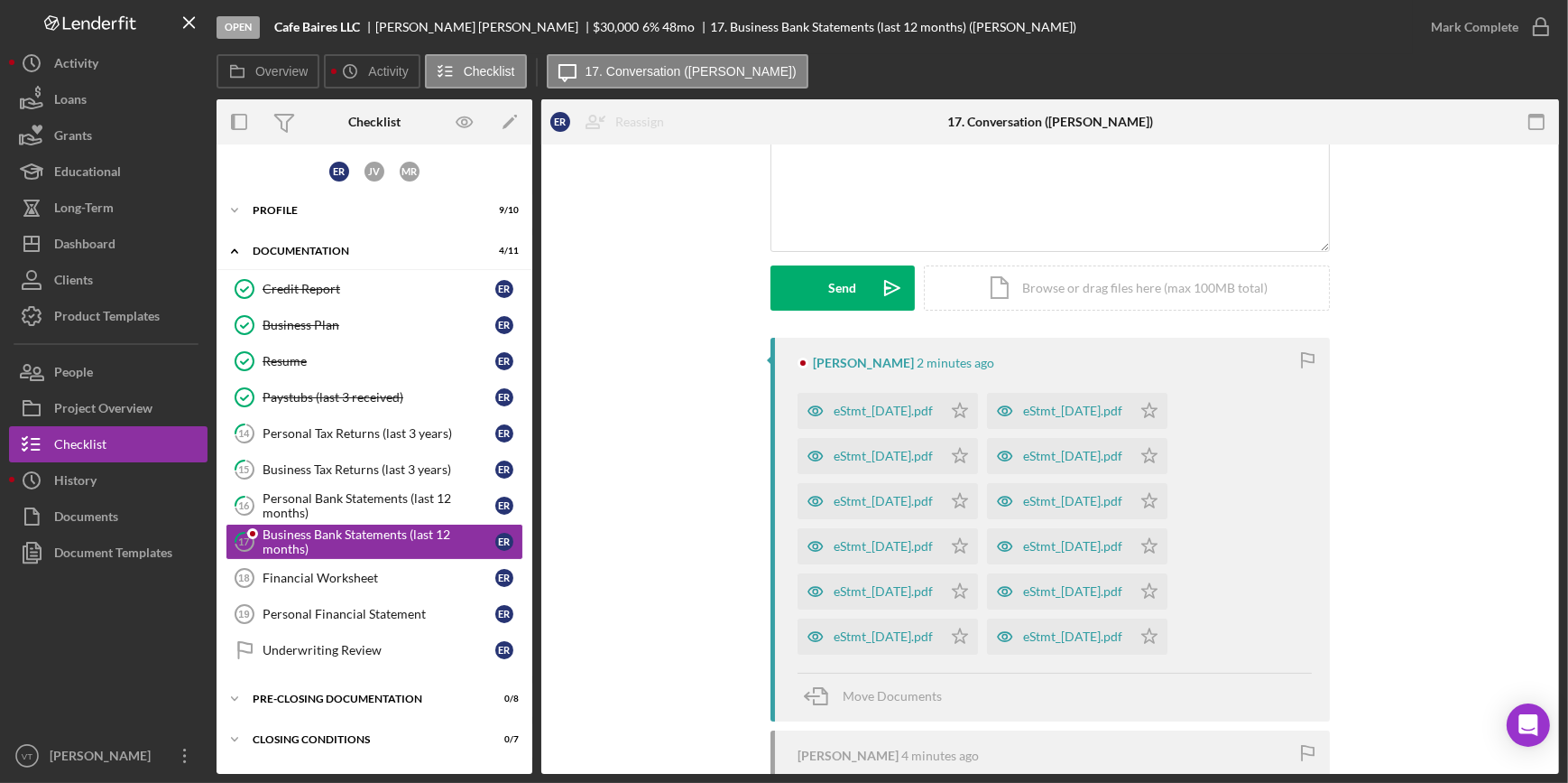
scroll to position [164, 0]
click at [978, 412] on icon "Icon/Star" at bounding box center [960, 408] width 36 height 36
click at [978, 446] on icon "Icon/Star" at bounding box center [960, 453] width 36 height 36
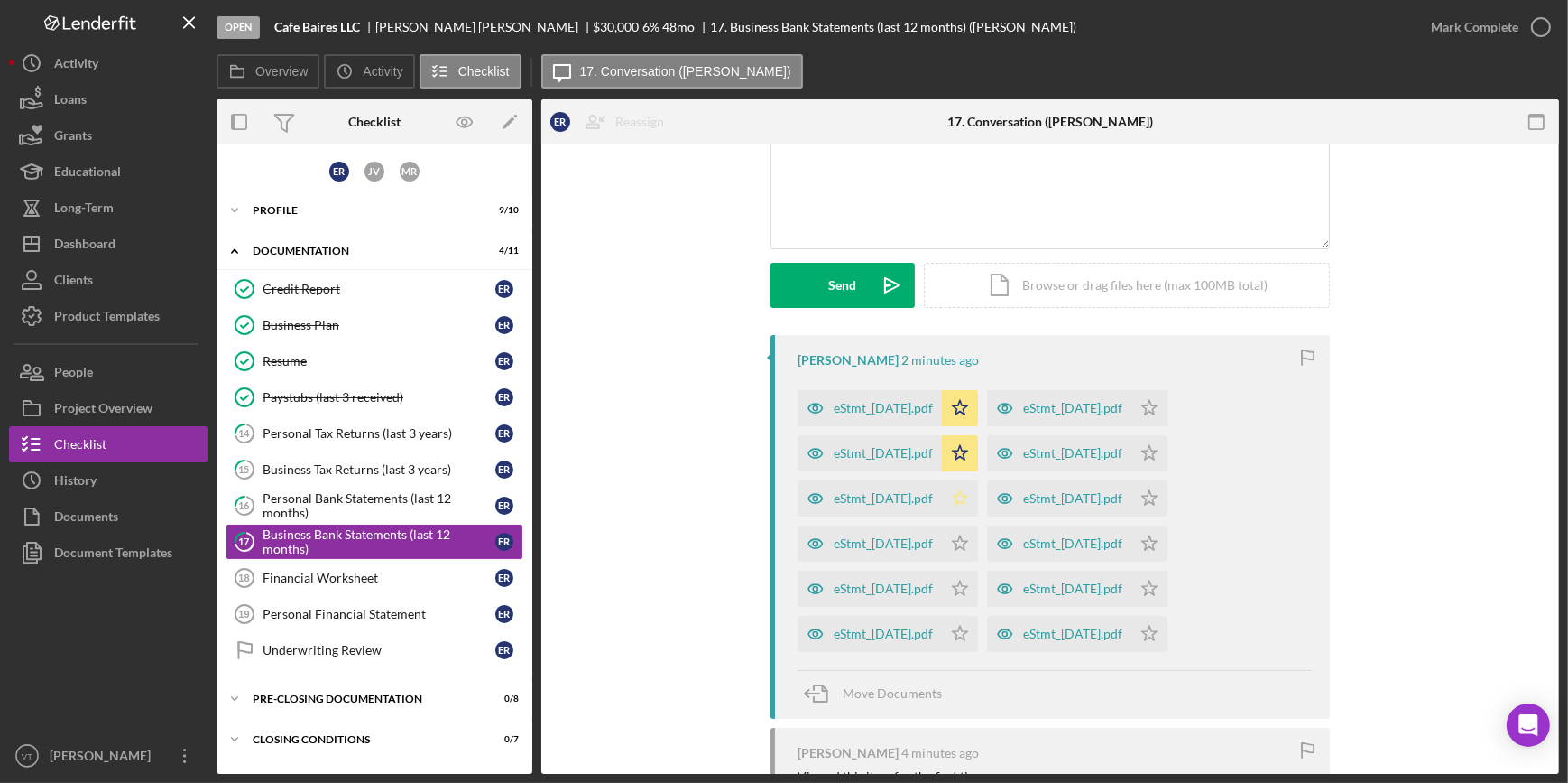
click at [978, 501] on icon "Icon/Star" at bounding box center [960, 498] width 36 height 36
click at [978, 541] on icon "Icon/Star" at bounding box center [960, 543] width 36 height 36
click at [978, 581] on icon "Icon/Star" at bounding box center [960, 588] width 36 height 36
click at [978, 630] on icon "Icon/Star" at bounding box center [960, 634] width 36 height 36
click at [1168, 631] on icon "Icon/Star" at bounding box center [1150, 634] width 36 height 36
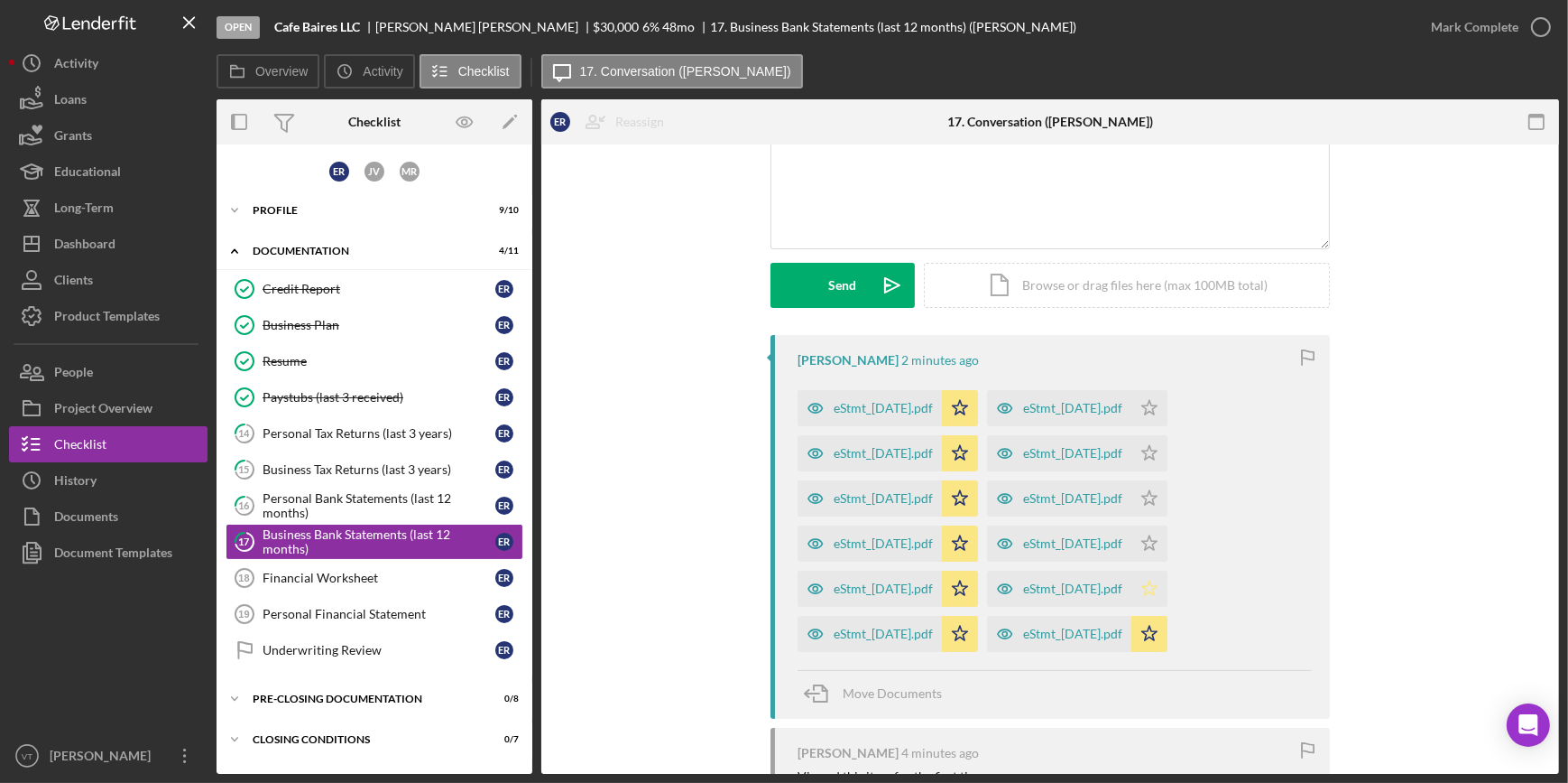
click at [1168, 586] on icon "Icon/Star" at bounding box center [1150, 588] width 36 height 36
click at [1168, 545] on icon "Icon/Star" at bounding box center [1150, 543] width 36 height 36
click at [1177, 478] on div "eStmt_2025-07-31.pdf Icon/Star" at bounding box center [1082, 493] width 190 height 45
click at [1168, 452] on icon "Icon/Star" at bounding box center [1150, 453] width 36 height 36
click at [1168, 405] on icon "Icon/Star" at bounding box center [1150, 408] width 36 height 36
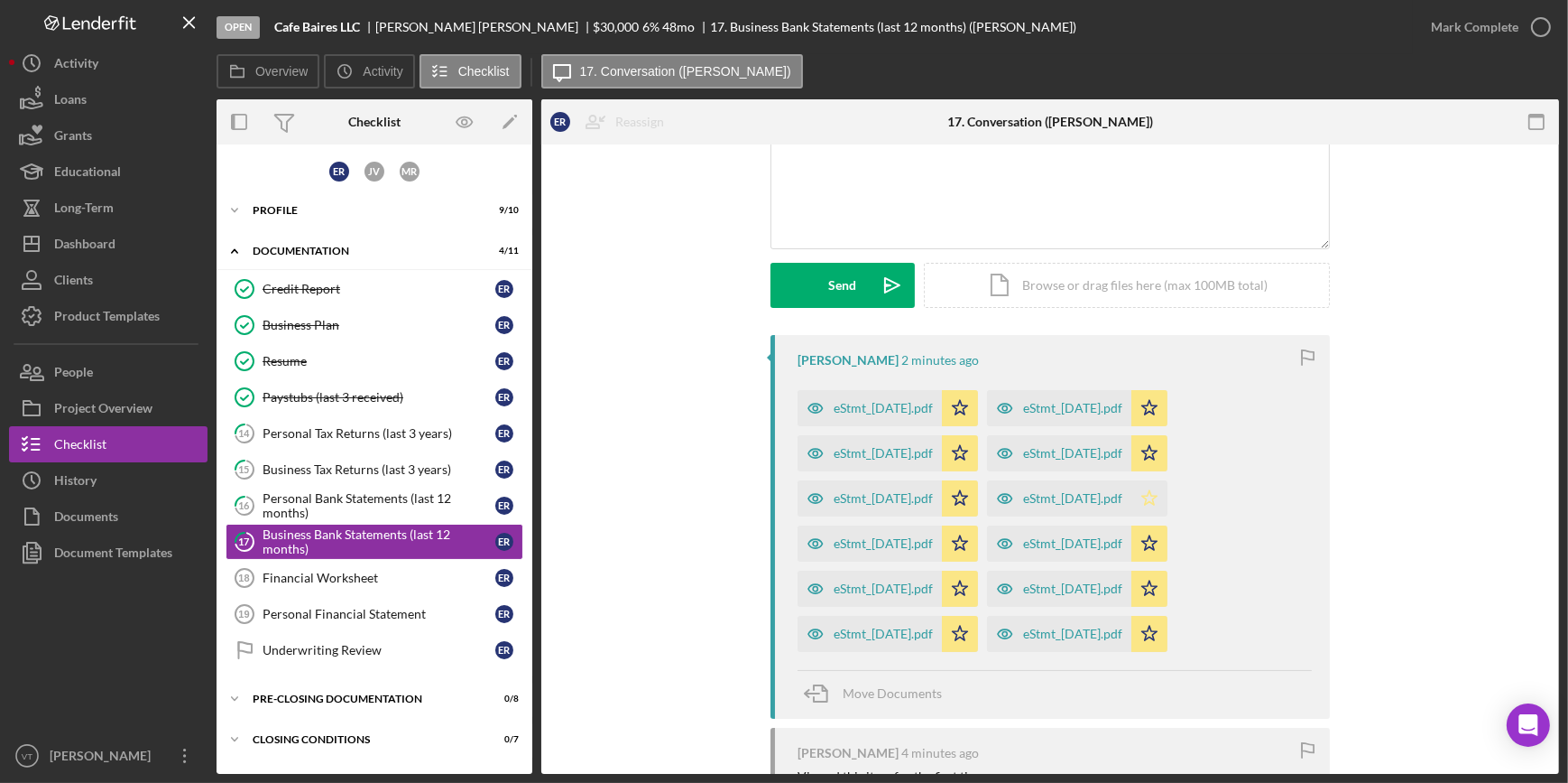
click at [1157, 492] on polygon "button" at bounding box center [1150, 497] width 15 height 14
click at [855, 494] on div "eStmt_2025-08-29.pdf" at bounding box center [884, 498] width 100 height 14
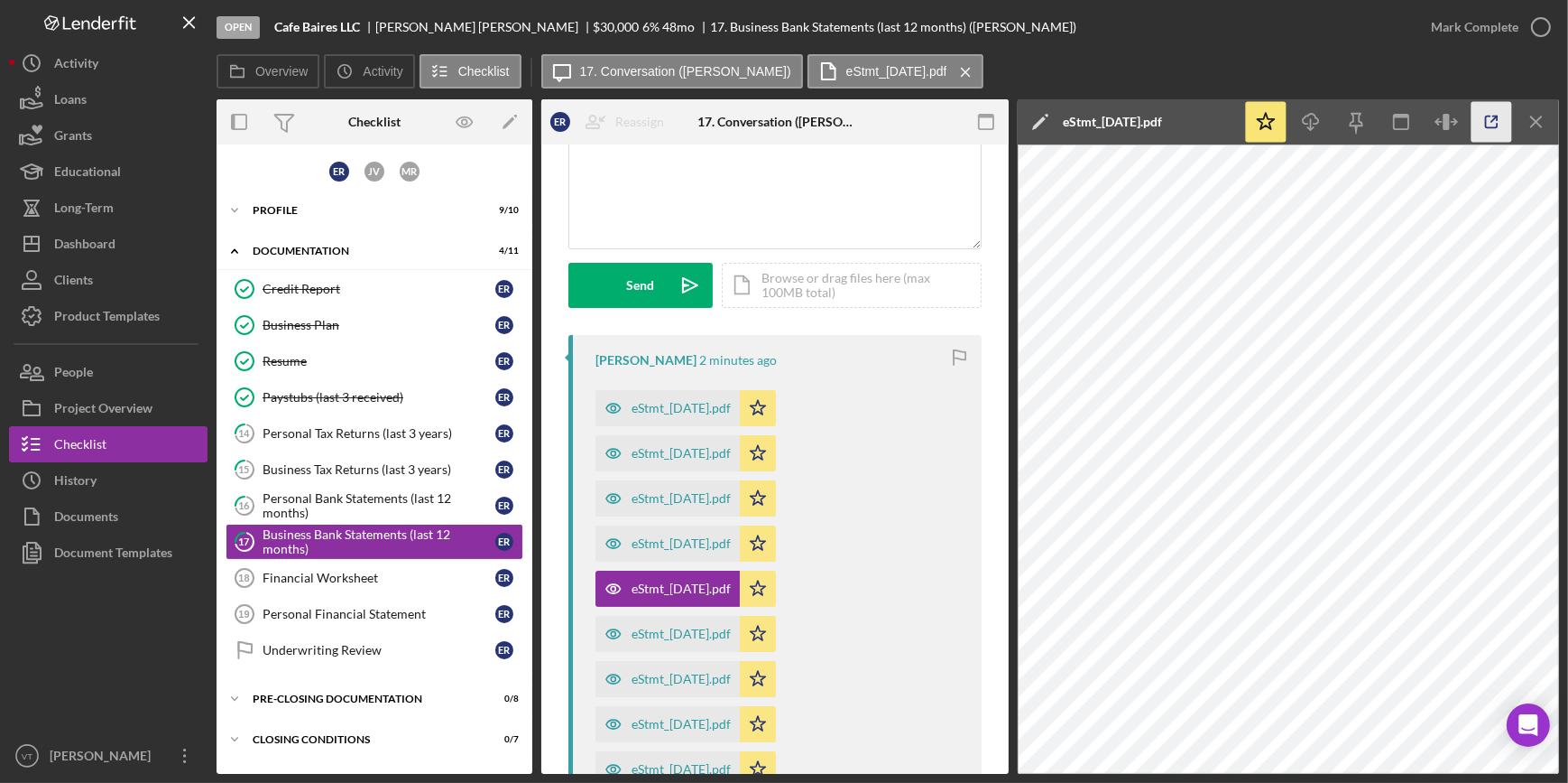
click at [1491, 128] on icon "button" at bounding box center [1492, 122] width 40 height 40
click at [1489, 14] on div "Mark Complete" at bounding box center [1474, 27] width 87 height 36
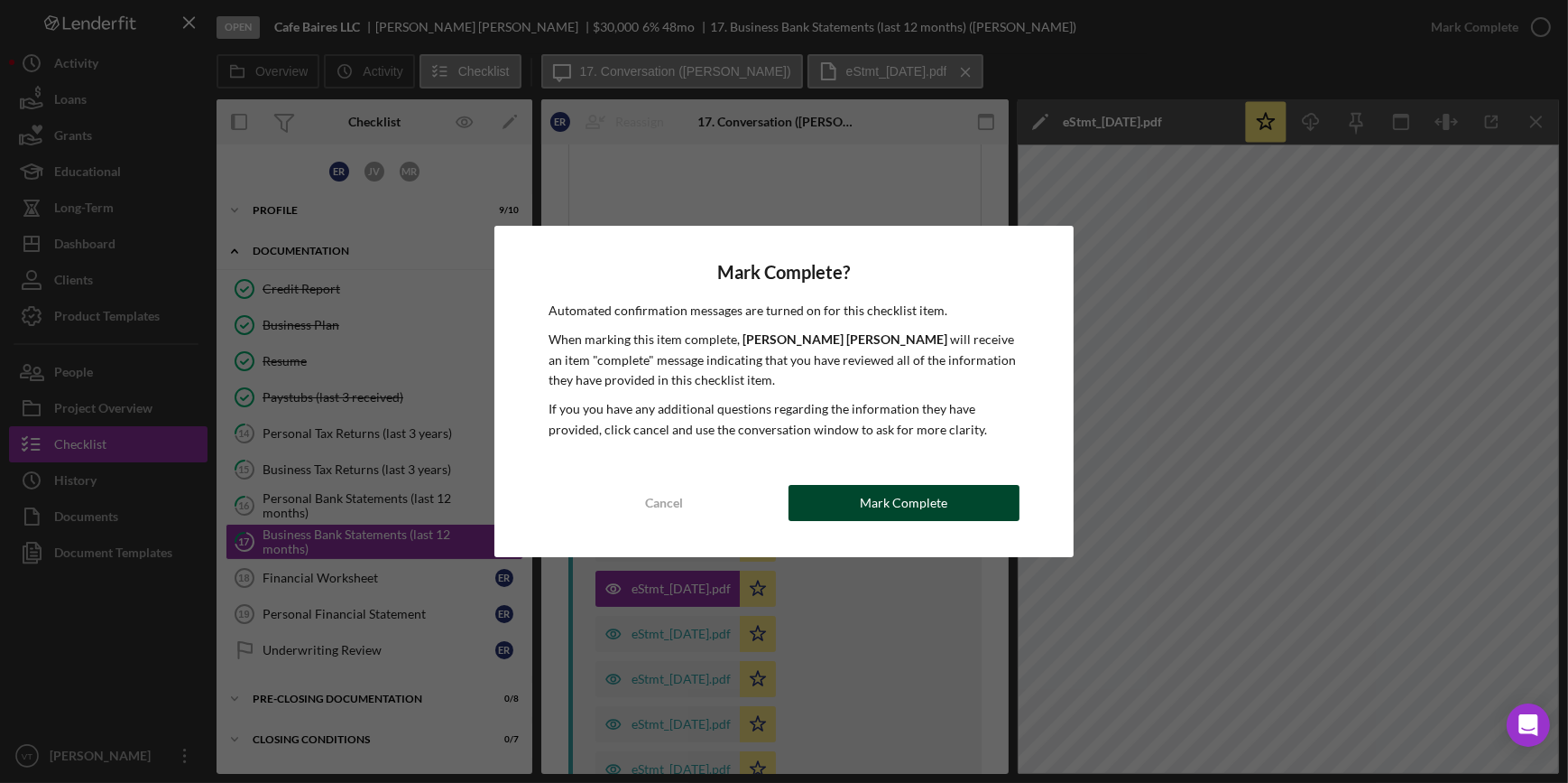
click at [884, 501] on div "Mark Complete" at bounding box center [903, 503] width 87 height 36
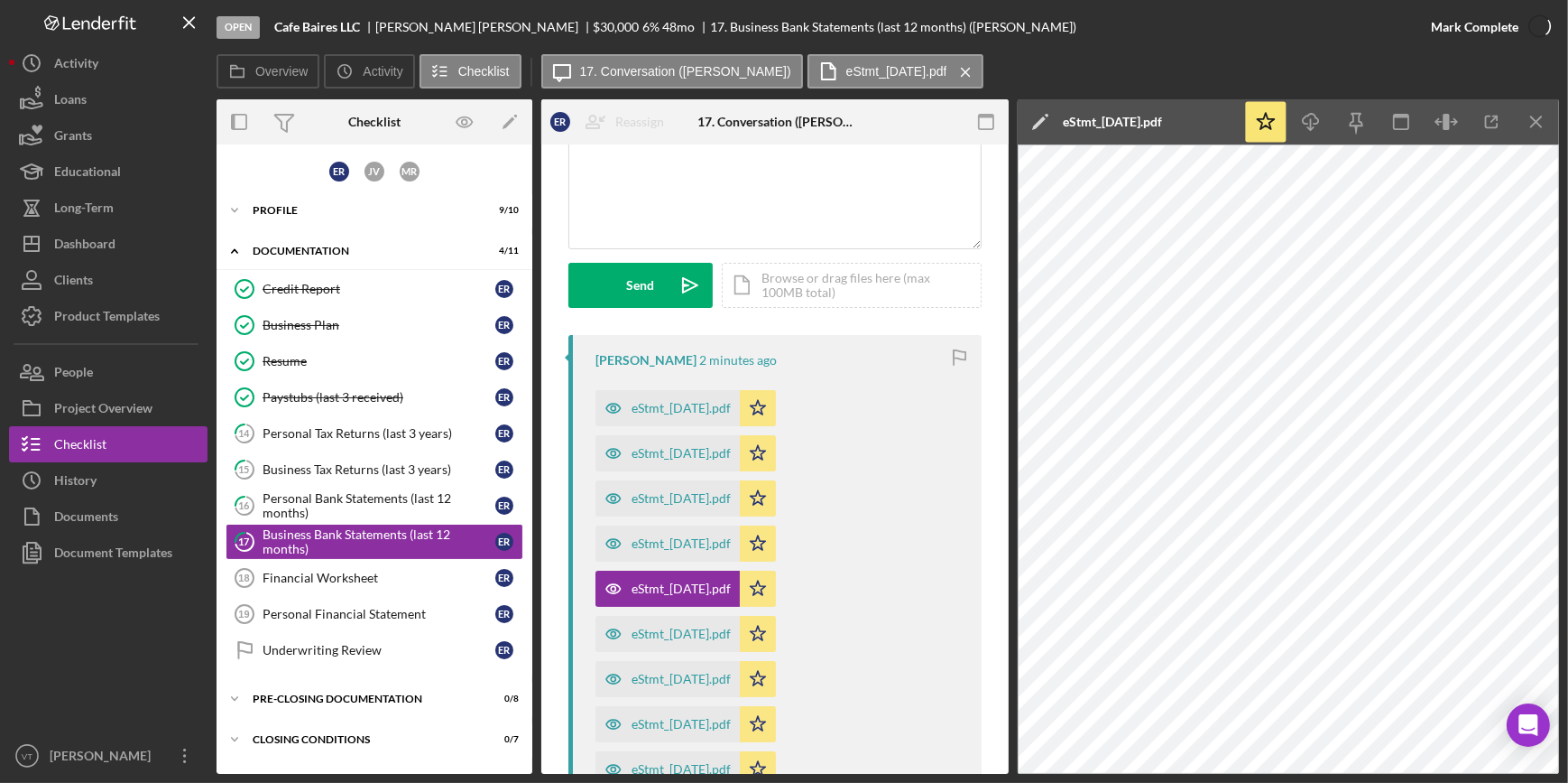
scroll to position [432, 0]
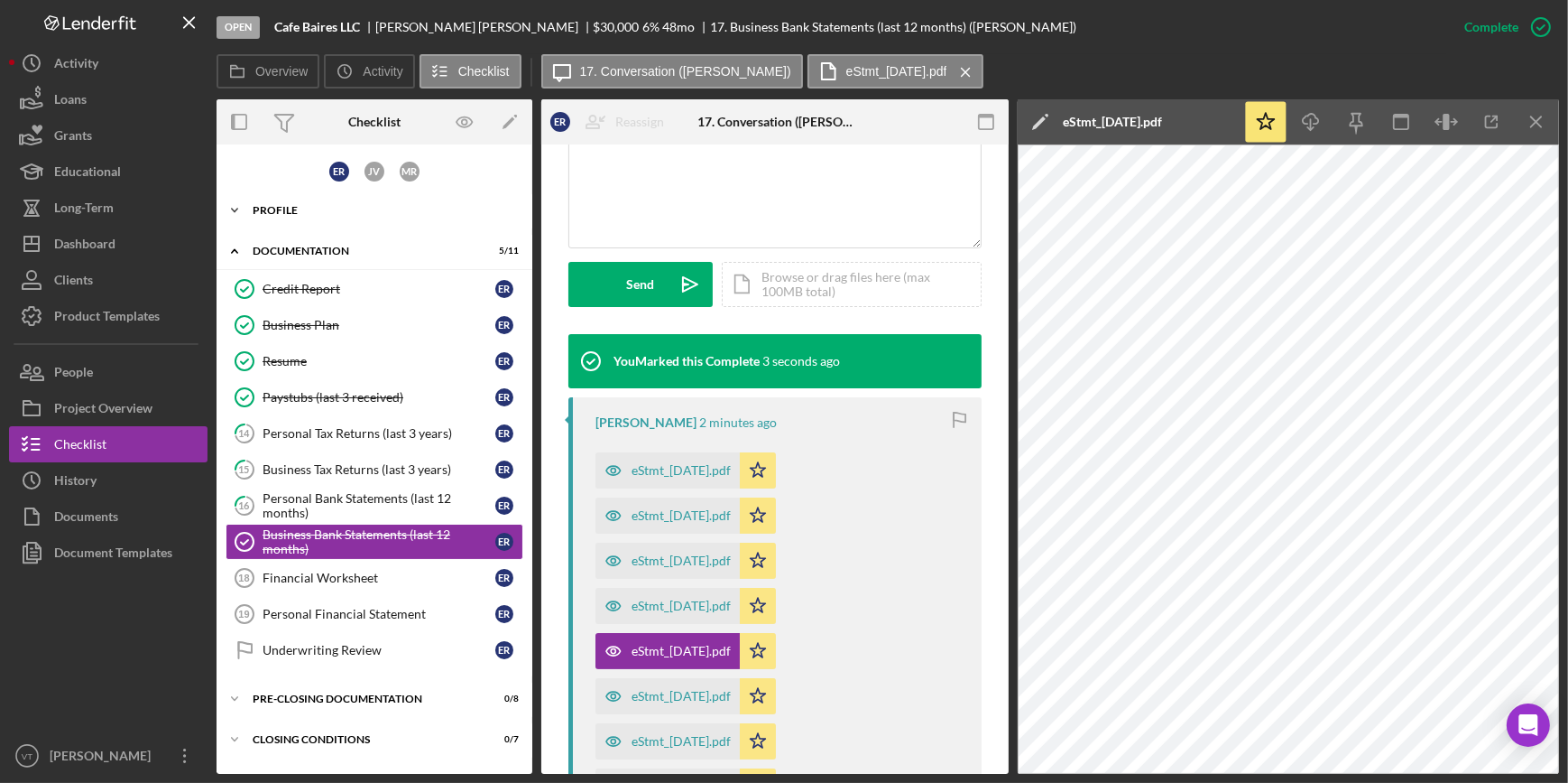
click at [243, 212] on icon "Icon/Expander" at bounding box center [235, 211] width 36 height 36
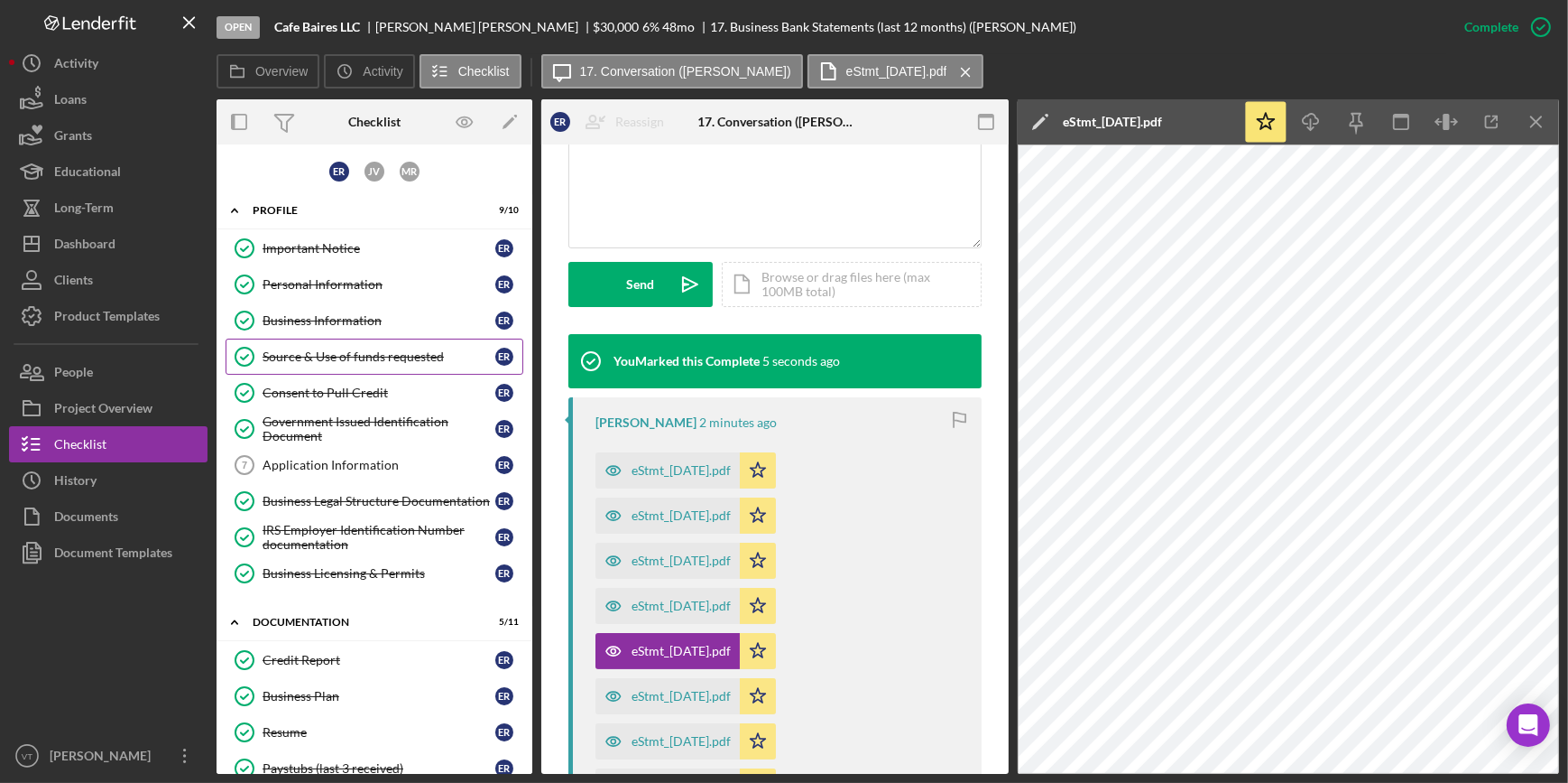
click at [346, 352] on div "Source & Use of funds requested" at bounding box center [380, 356] width 233 height 14
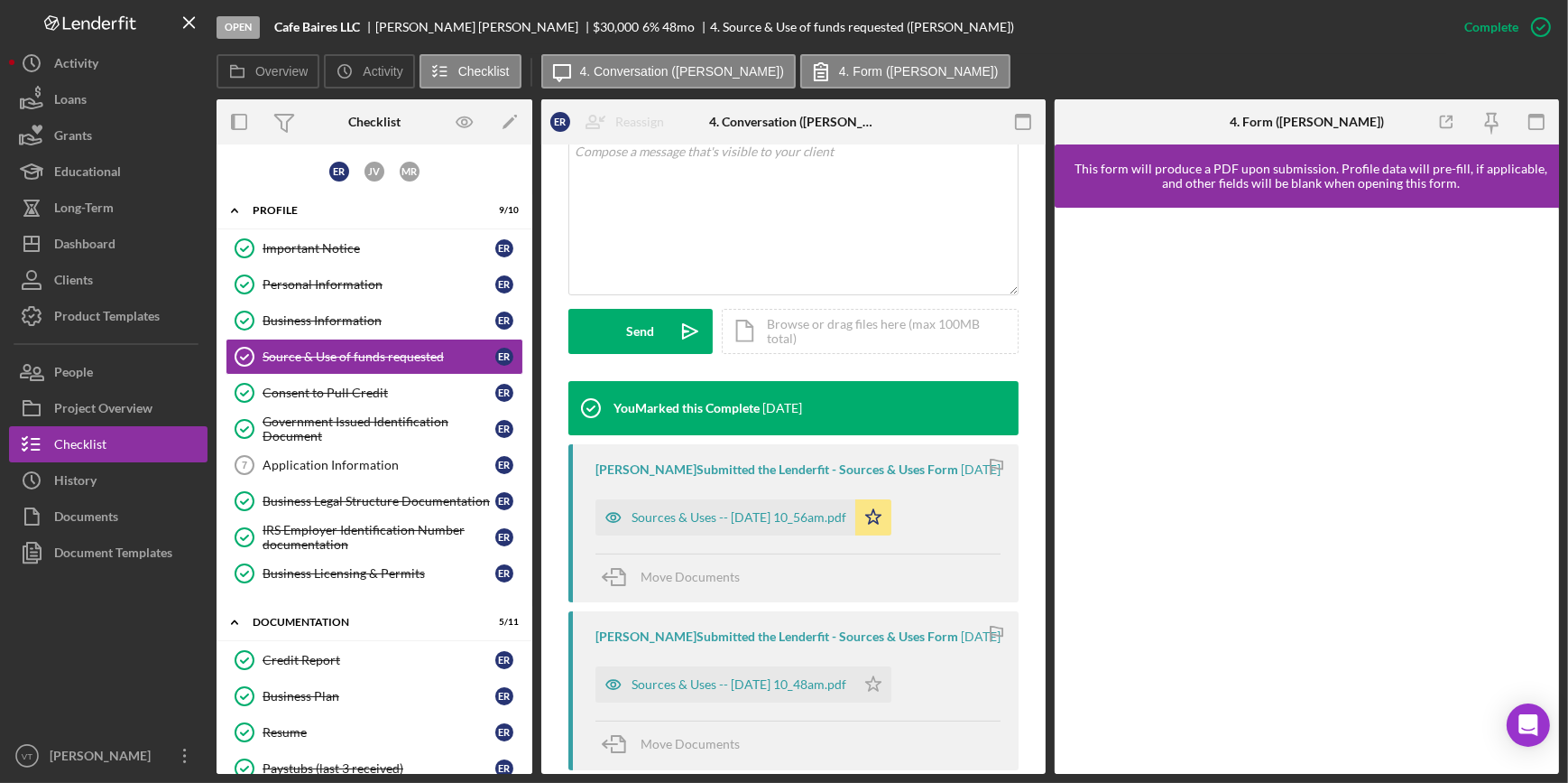
scroll to position [493, 0]
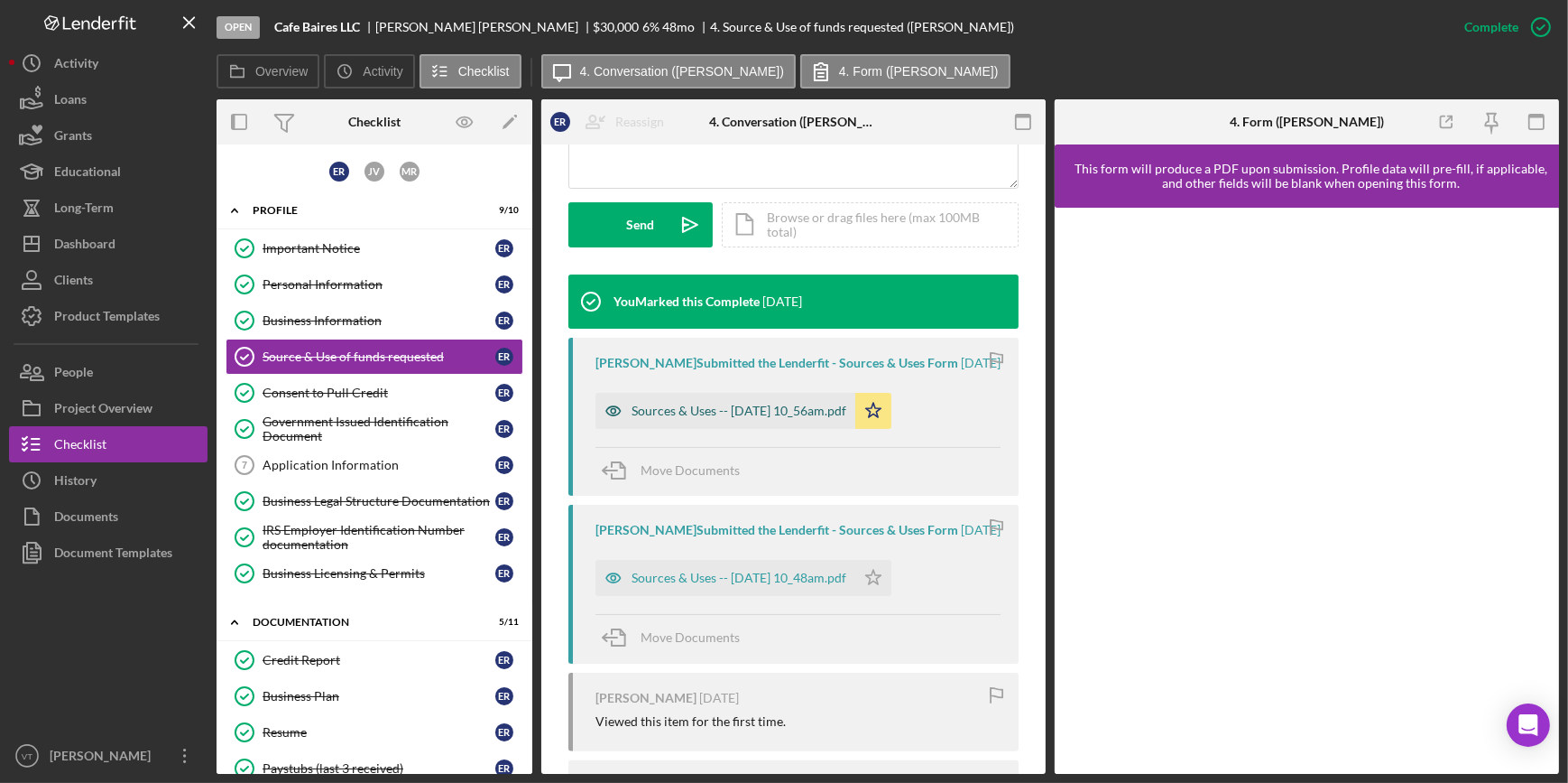
click at [730, 418] on div "Sources & Uses -- 2025-10-02 10_56am.pdf" at bounding box center [738, 410] width 215 height 14
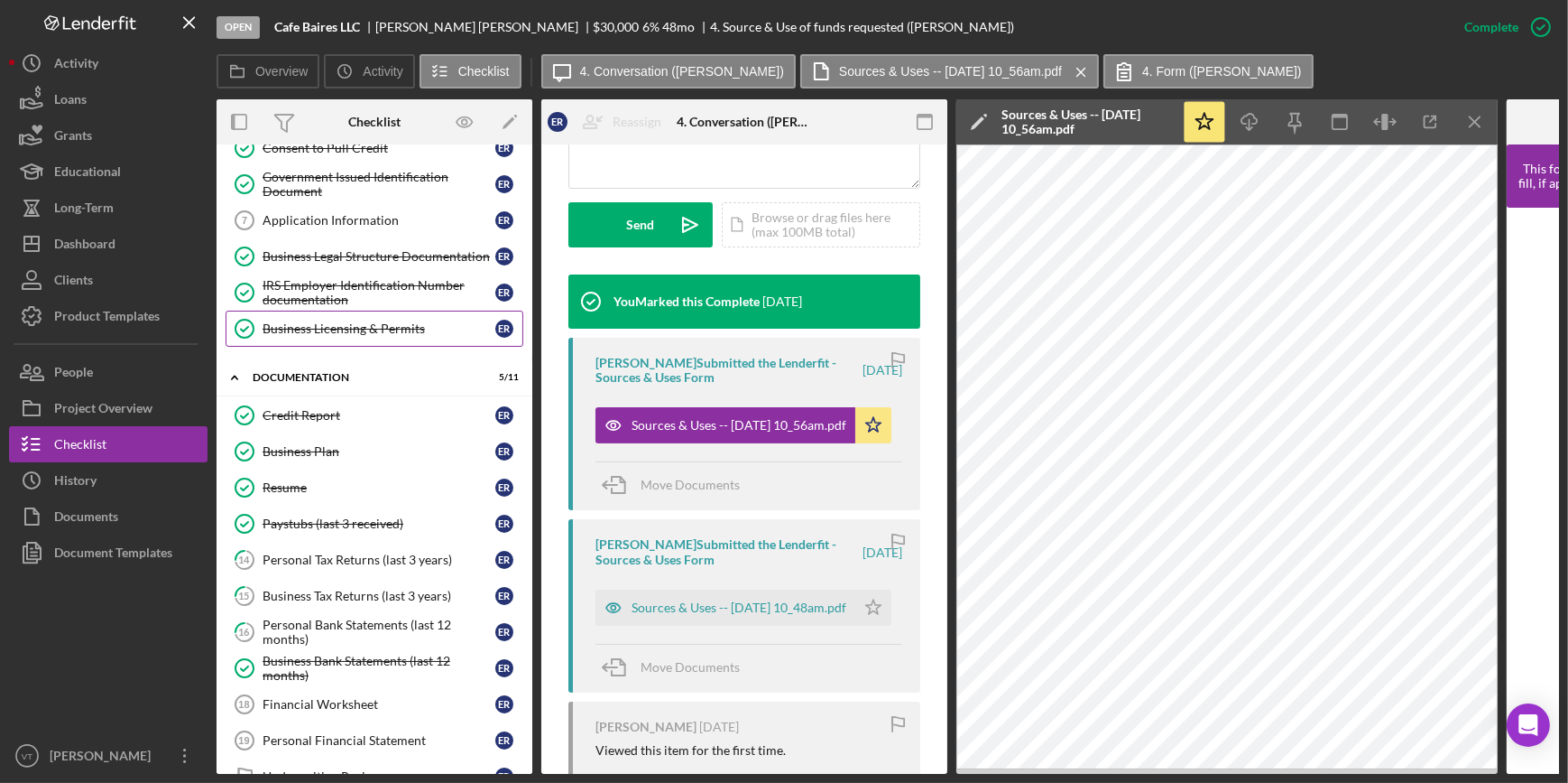
scroll to position [245, 0]
click at [334, 439] on link "Business Plan Business Plan E R" at bounding box center [374, 450] width 298 height 36
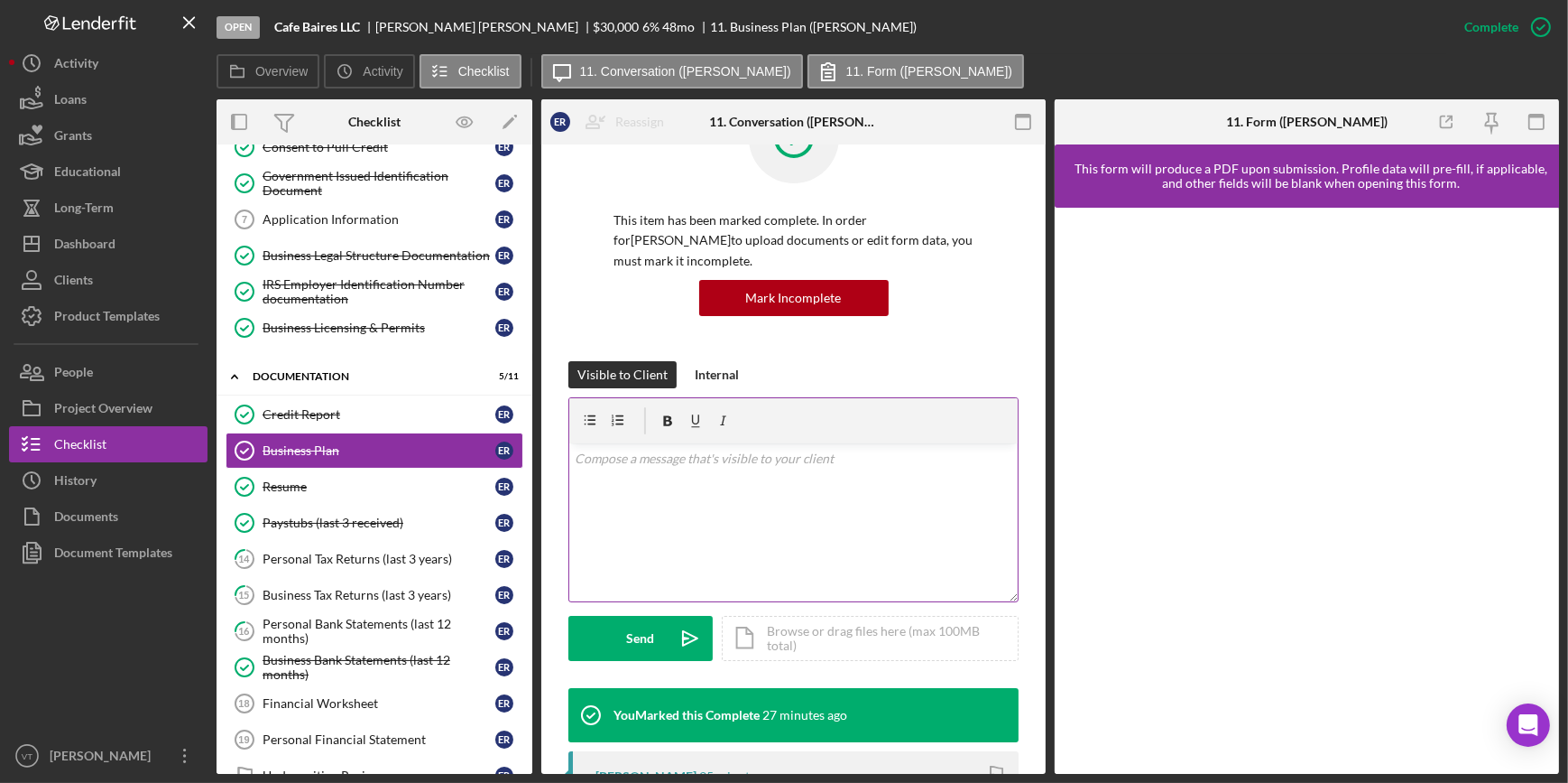
scroll to position [493, 0]
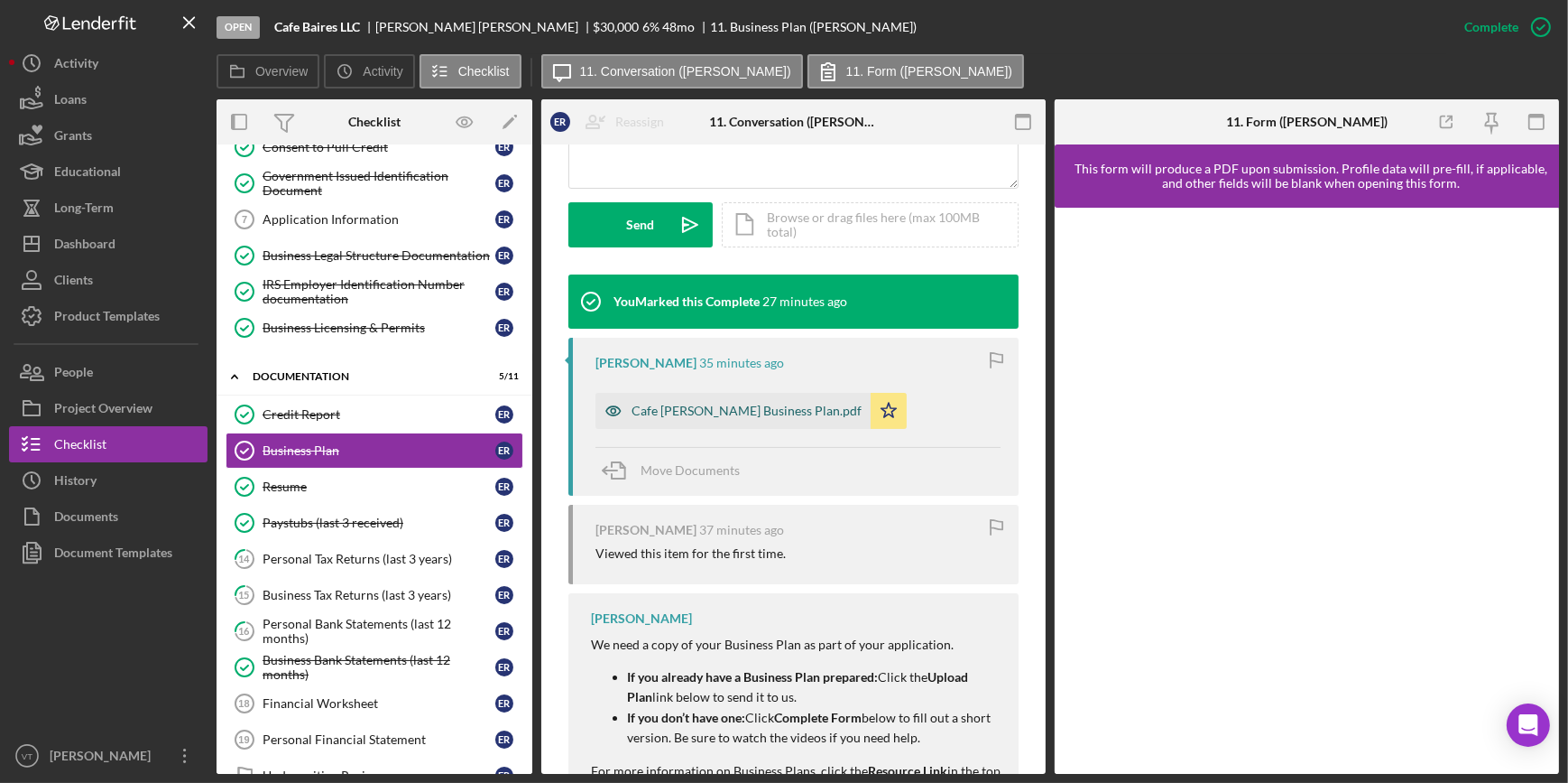
click at [708, 397] on div "Cafe Baires Business Plan.pdf" at bounding box center [733, 411] width 275 height 36
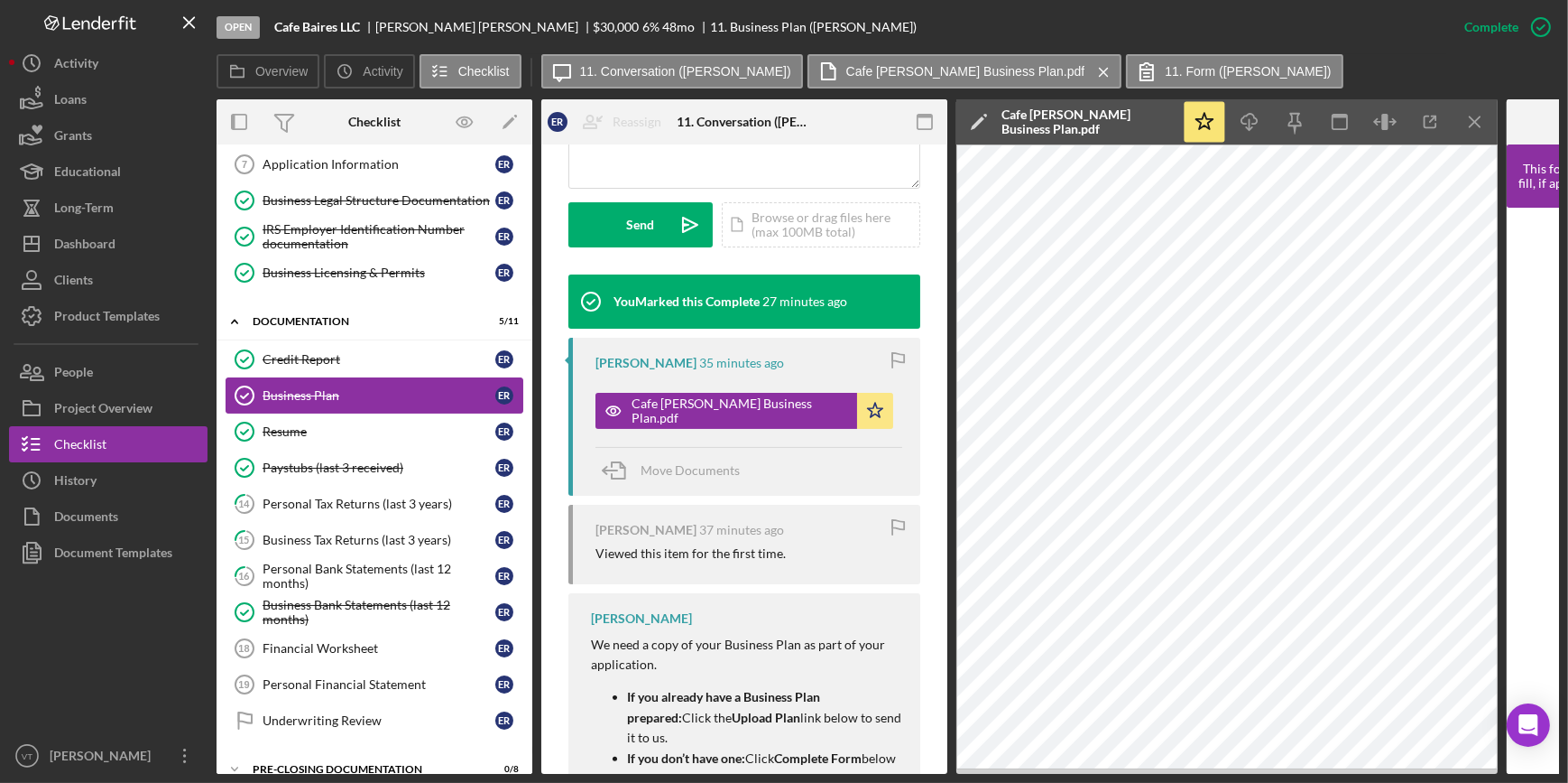
scroll to position [365, 0]
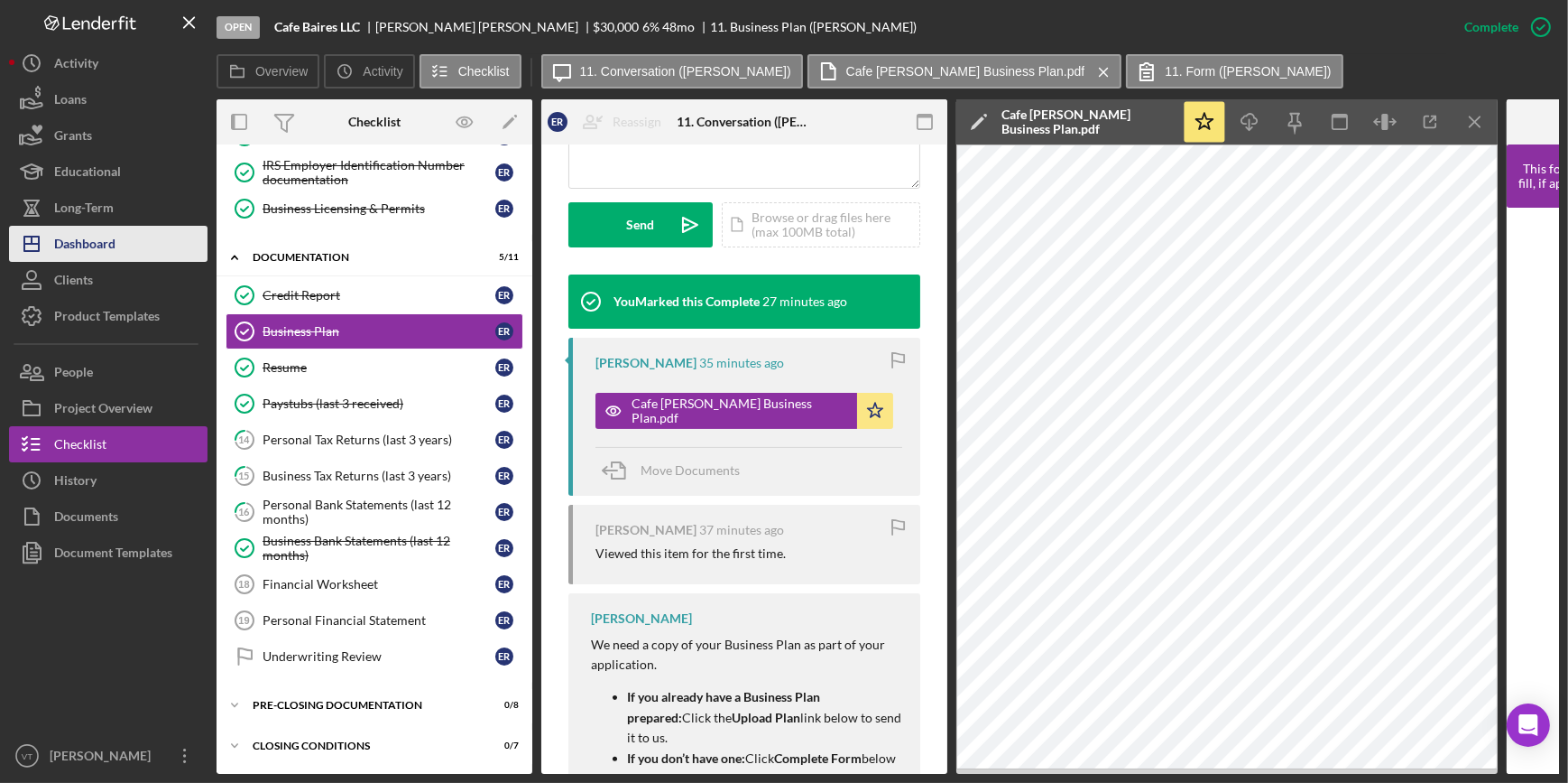
click at [117, 232] on button "Icon/Dashboard Dashboard" at bounding box center [108, 243] width 198 height 36
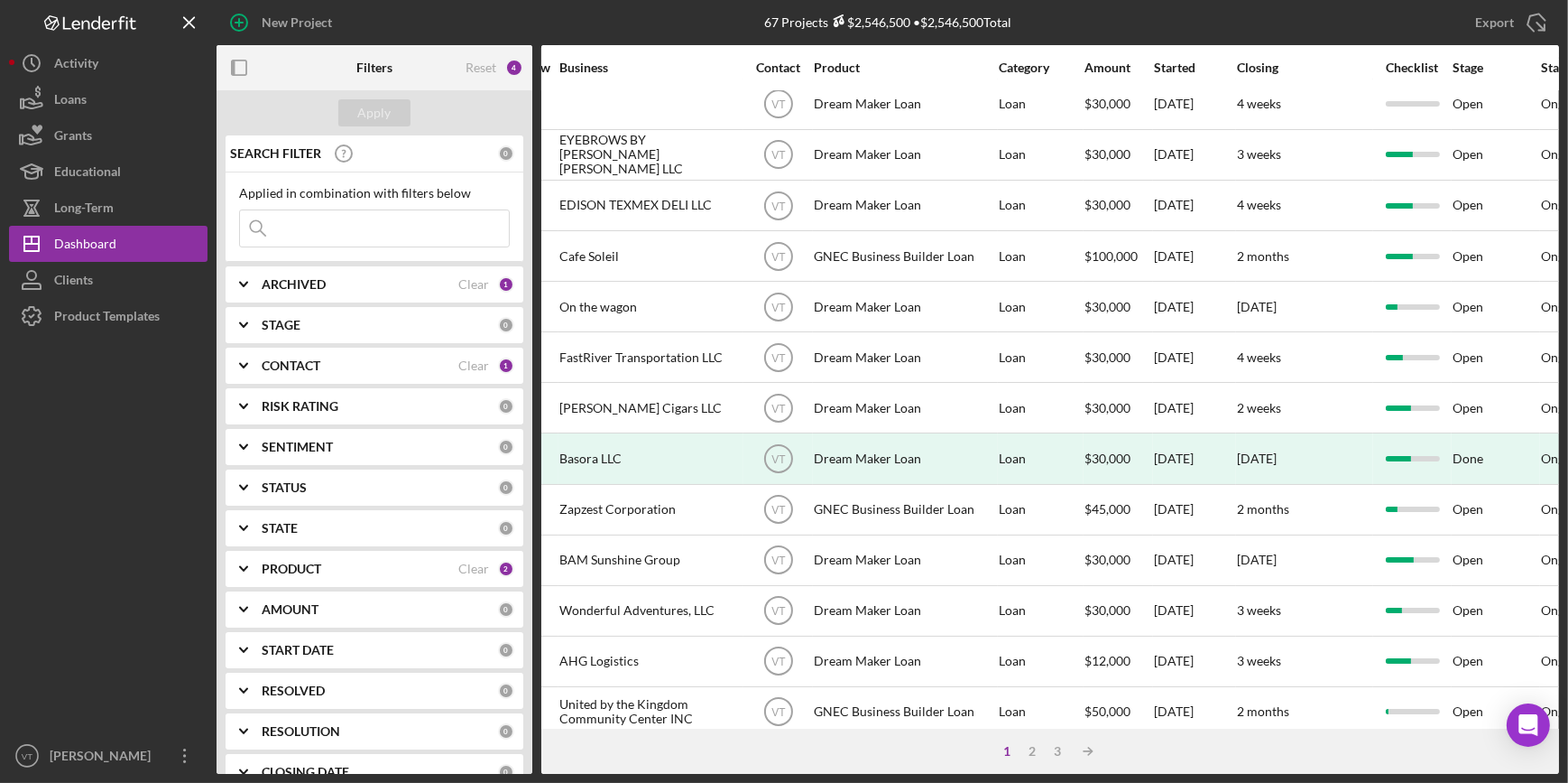
scroll to position [164, 0]
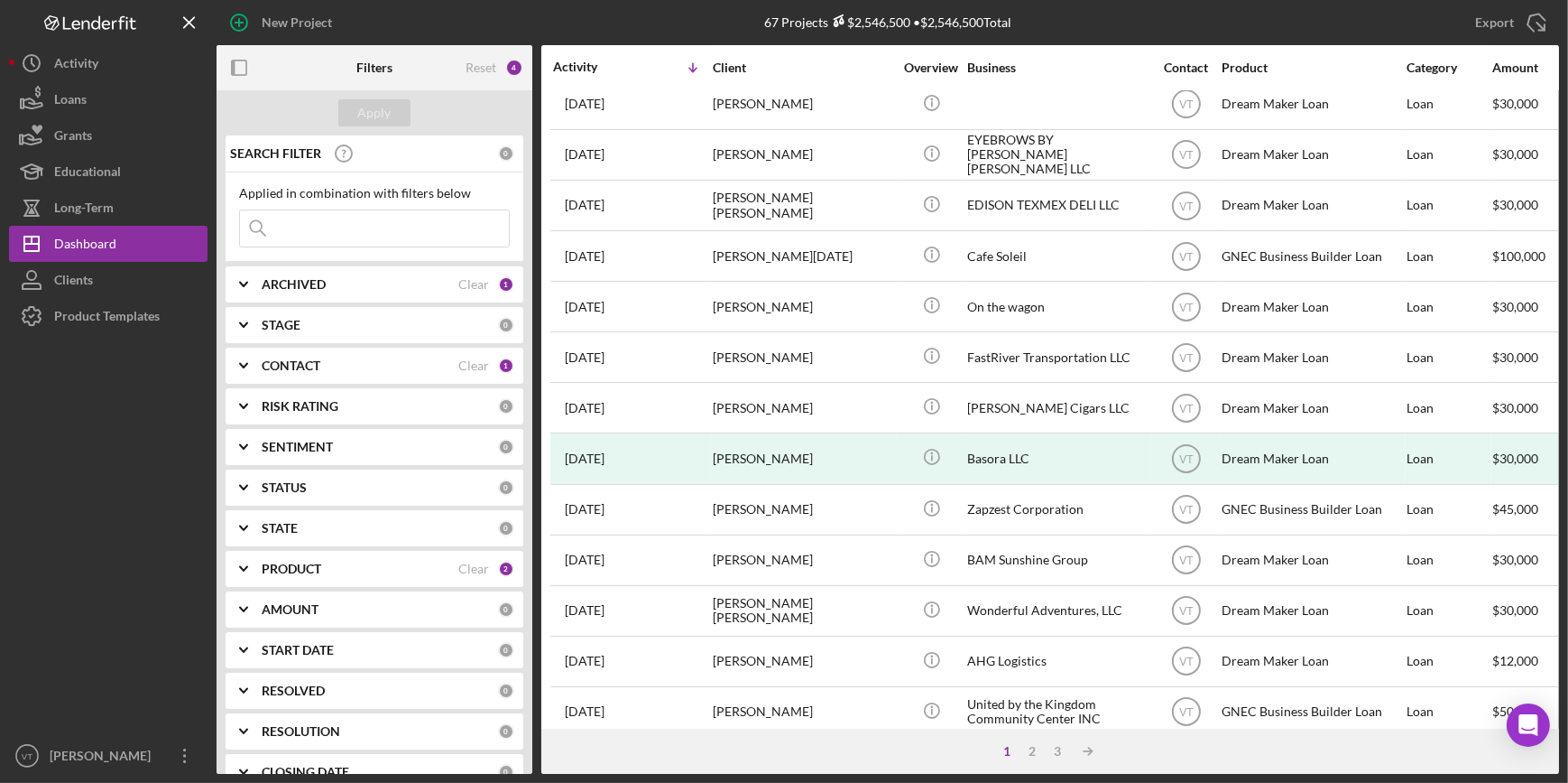
click at [300, 207] on div "Applied in combination with filters below Icon/Menu Close" at bounding box center [375, 216] width 271 height 61
click at [306, 222] on input at bounding box center [375, 228] width 269 height 36
type input "bosora"
click at [351, 106] on button "Apply" at bounding box center [374, 113] width 72 height 27
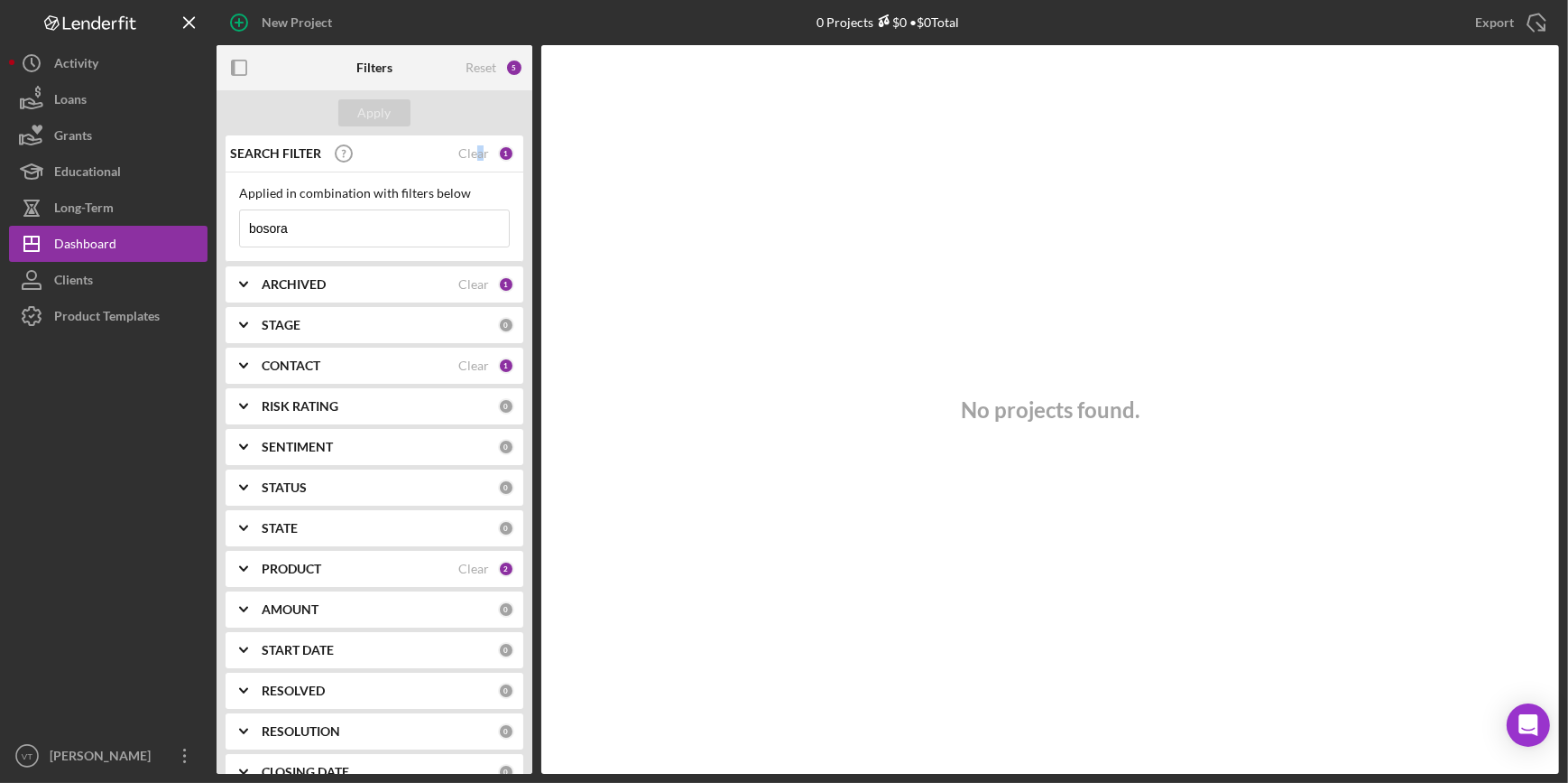
click at [474, 155] on div "Clear" at bounding box center [474, 153] width 31 height 14
click at [379, 113] on div "Apply" at bounding box center [375, 113] width 34 height 27
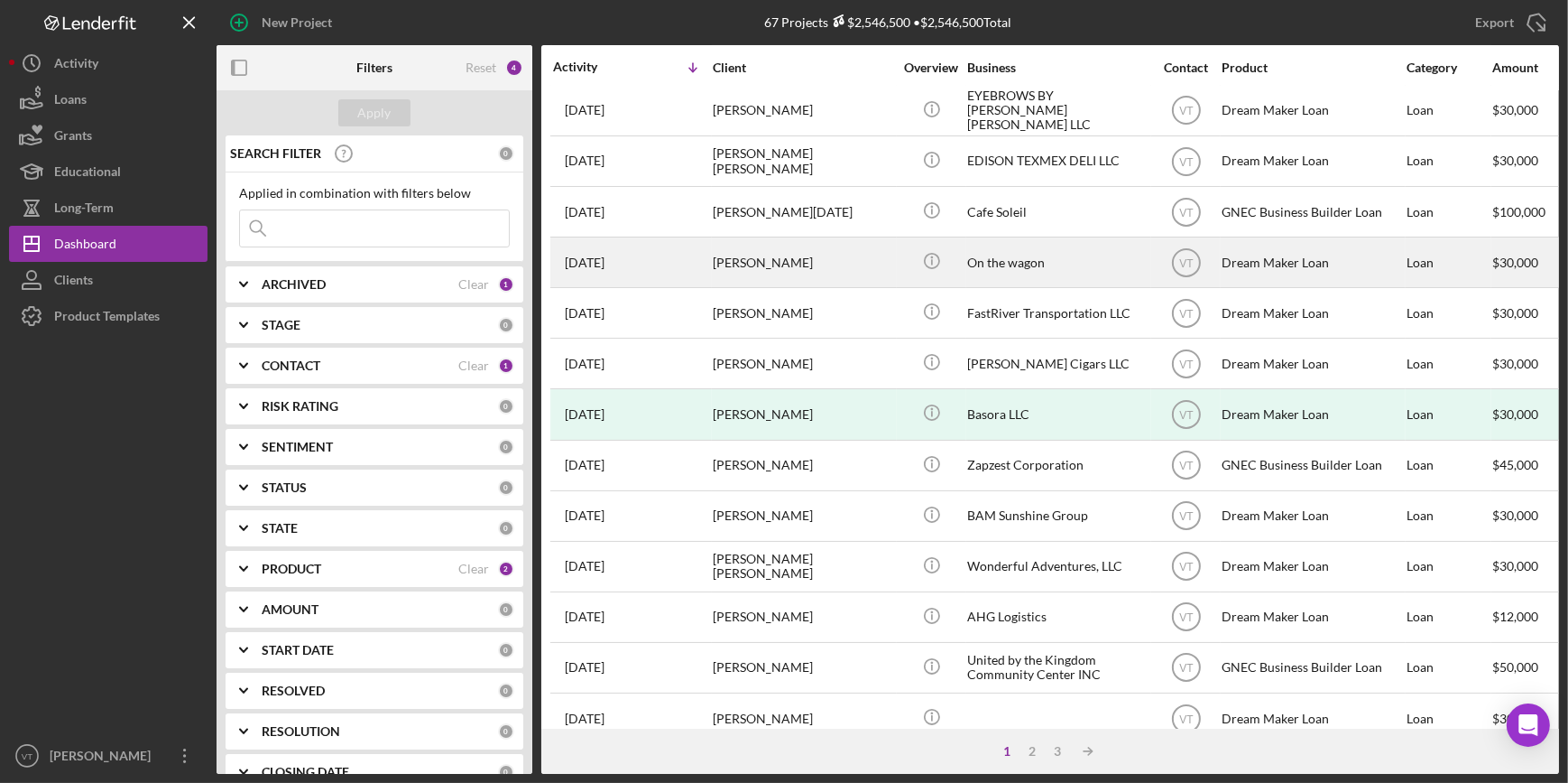
scroll to position [245, 0]
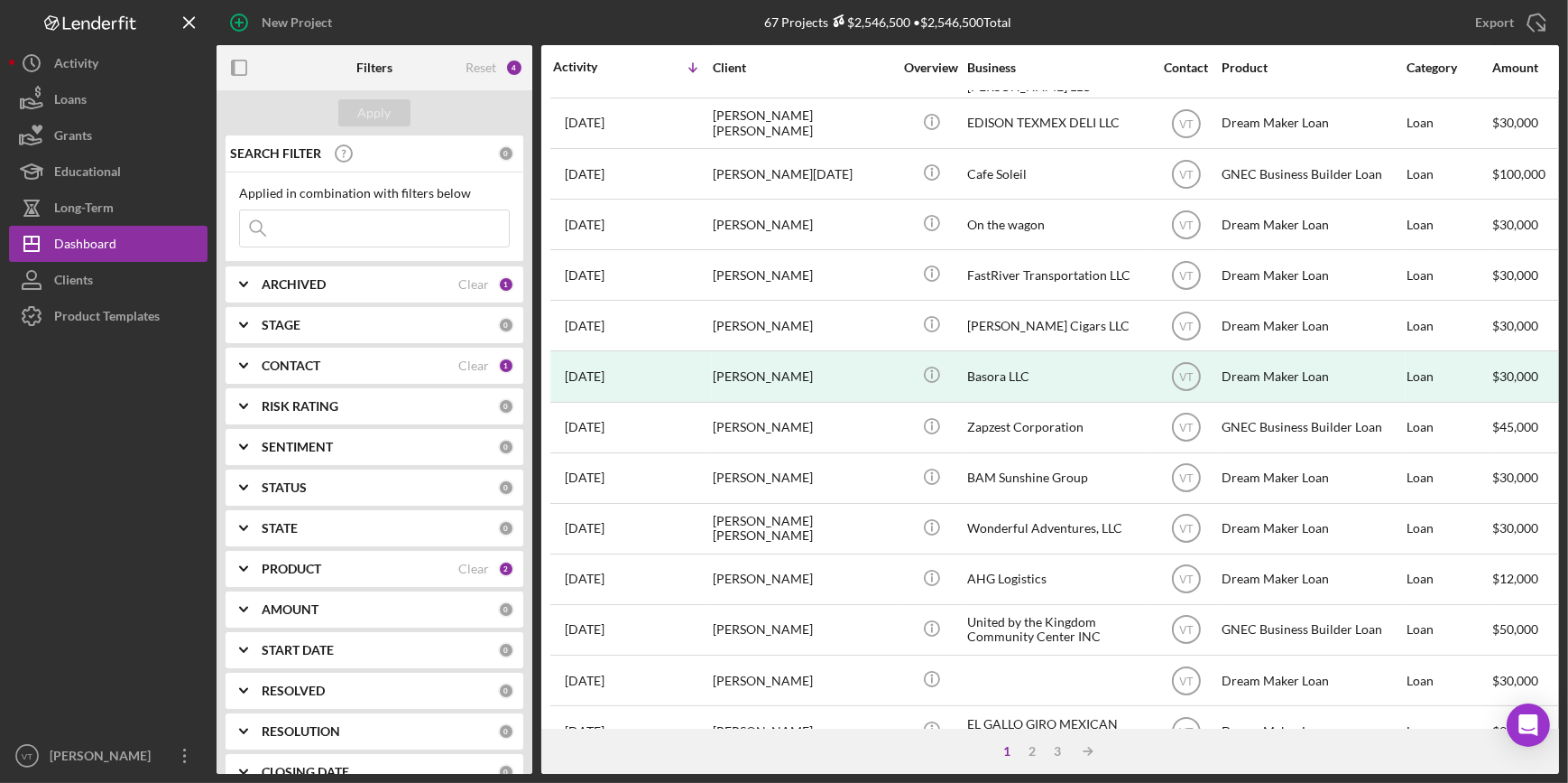
click at [240, 281] on icon "Icon/Expander" at bounding box center [243, 285] width 45 height 45
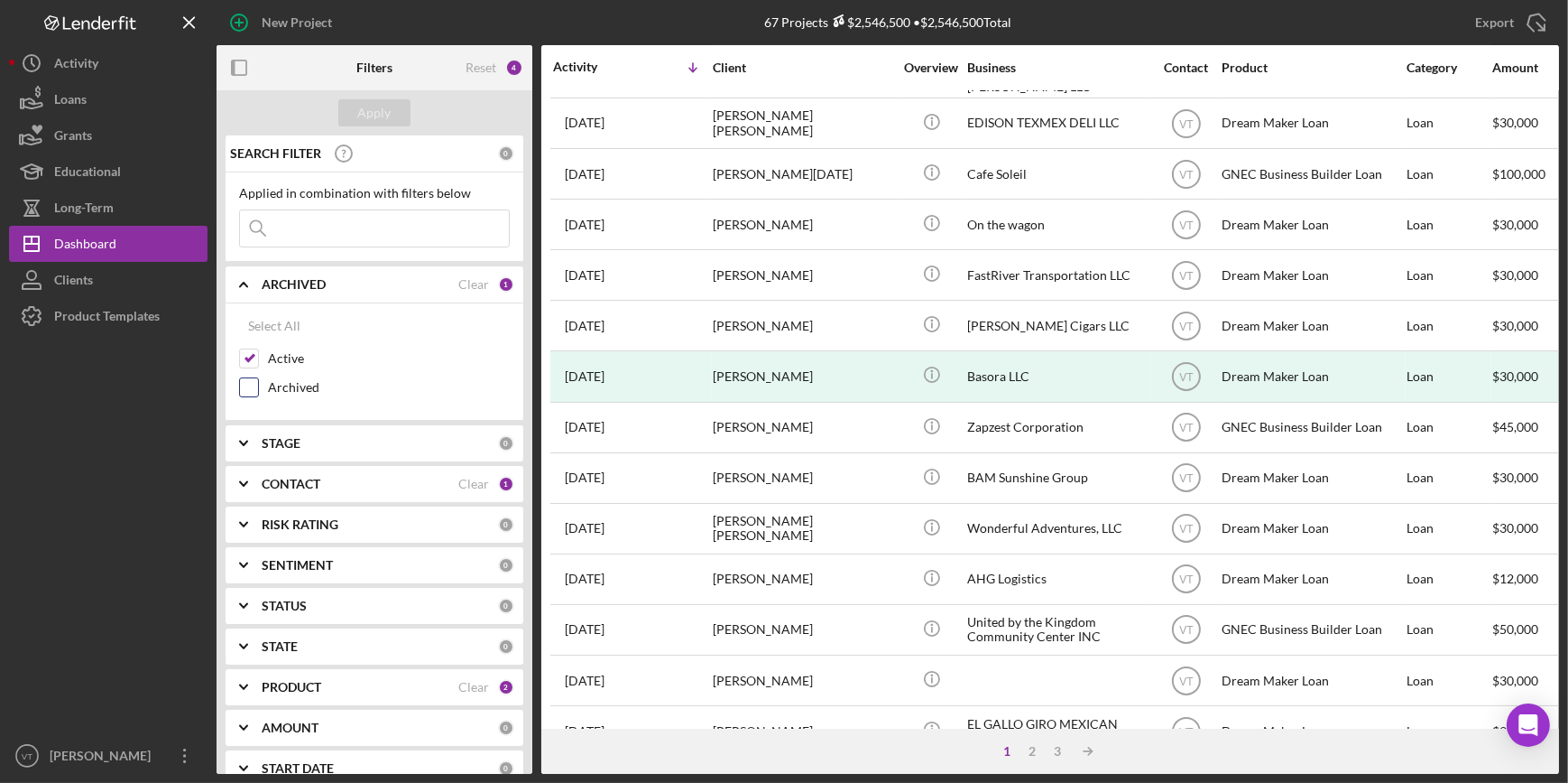
click at [246, 385] on input "Archived" at bounding box center [249, 386] width 18 height 18
checkbox input "true"
click at [286, 225] on input at bounding box center [375, 228] width 269 height 36
click at [388, 104] on div "Apply" at bounding box center [375, 113] width 34 height 27
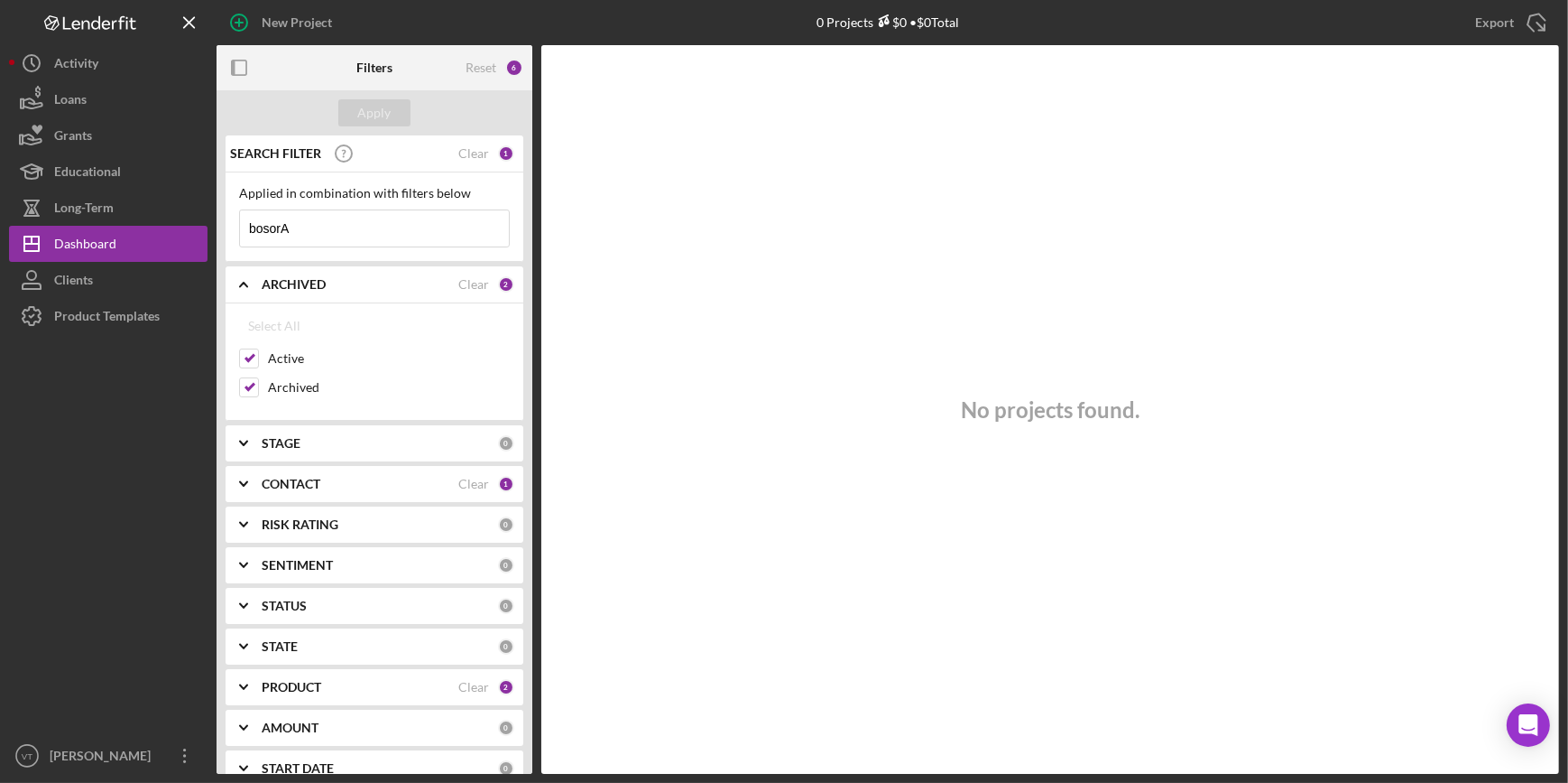
click at [334, 235] on input "bosorA" at bounding box center [375, 228] width 269 height 36
type input "bosora"
click at [378, 113] on div "Apply" at bounding box center [375, 113] width 34 height 27
click at [244, 387] on input "Archived" at bounding box center [249, 386] width 18 height 18
checkbox input "false"
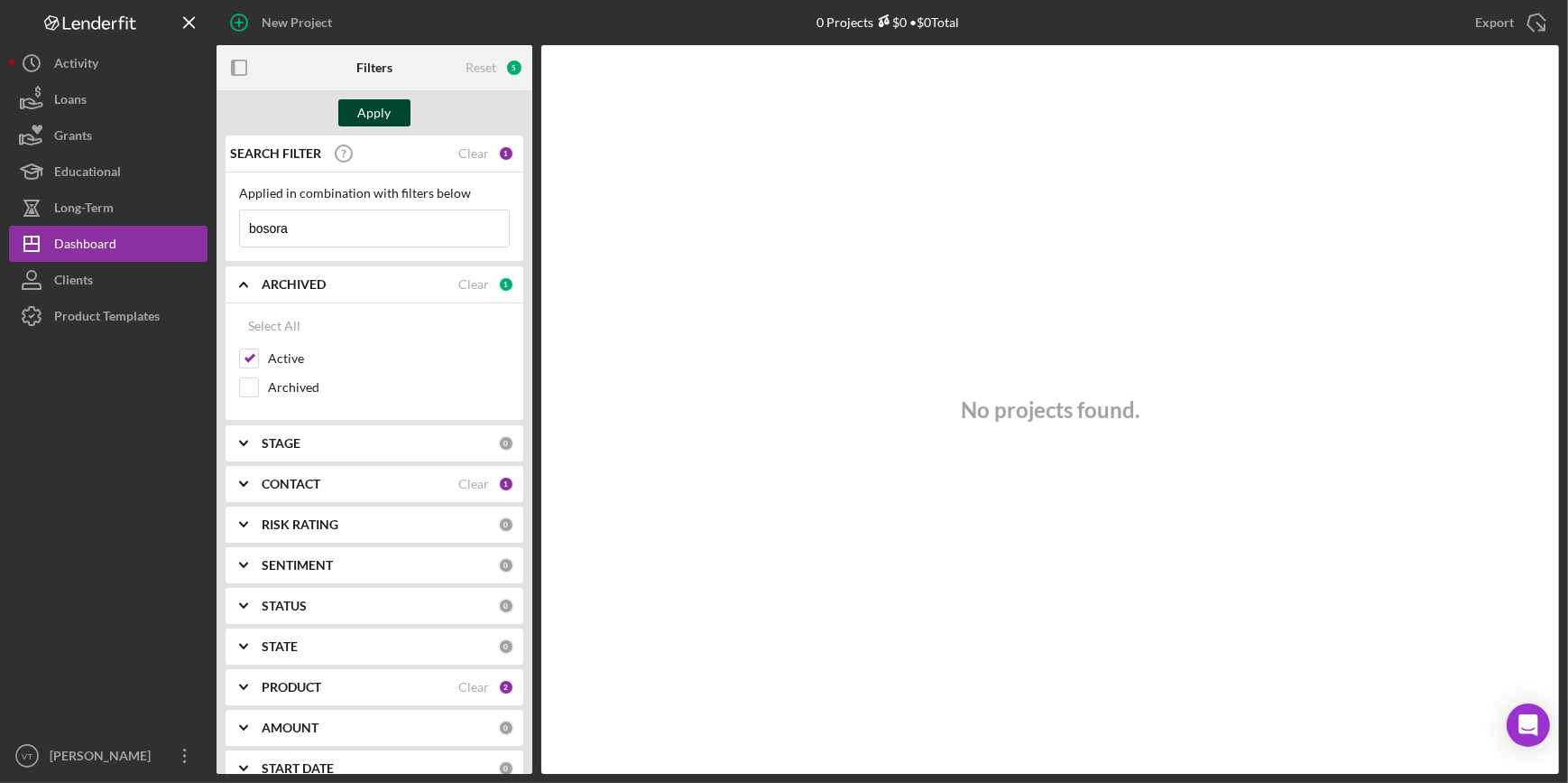
click at [359, 116] on div "Apply" at bounding box center [375, 113] width 34 height 27
click at [479, 149] on div "Clear" at bounding box center [474, 153] width 31 height 14
click at [397, 117] on button "Apply" at bounding box center [374, 113] width 72 height 27
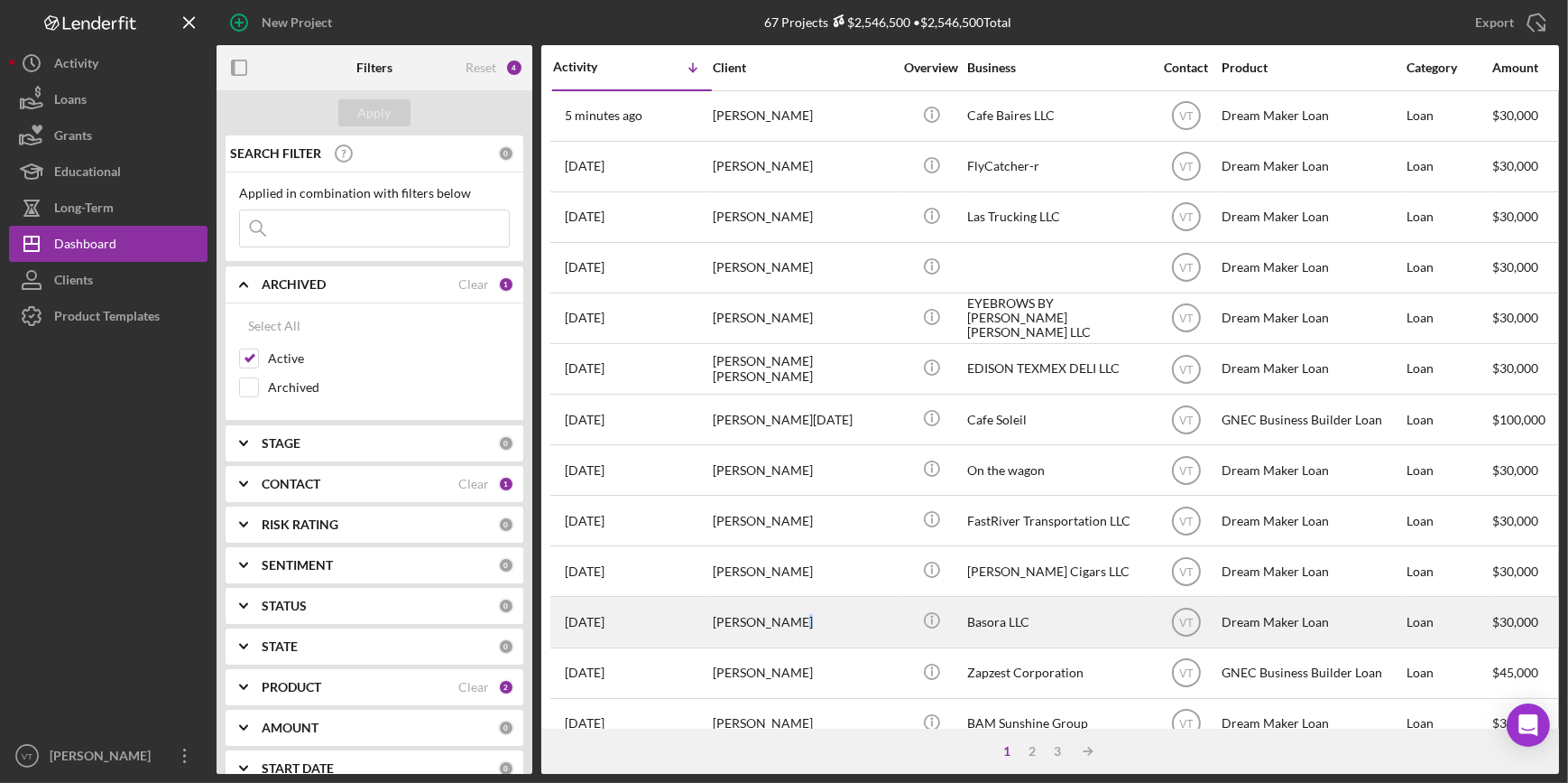
click at [786, 636] on div "Jonatan Basora-Flecha" at bounding box center [803, 621] width 180 height 48
